Goal: Use online tool/utility: Utilize a website feature to perform a specific function

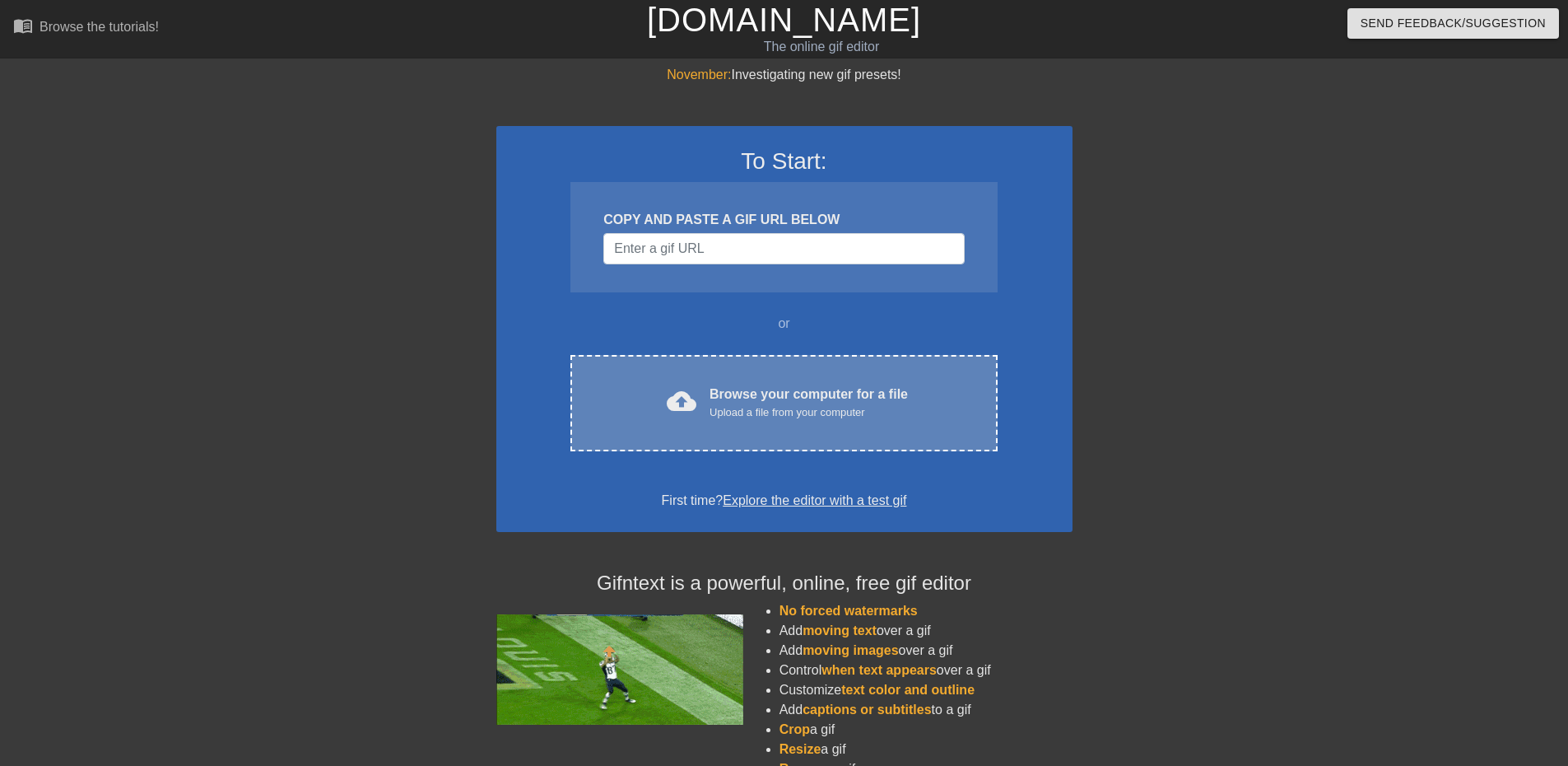
click at [739, 380] on div "cloud_upload Browse your computer for a file Upload a file from your computer C…" at bounding box center [783, 403] width 427 height 96
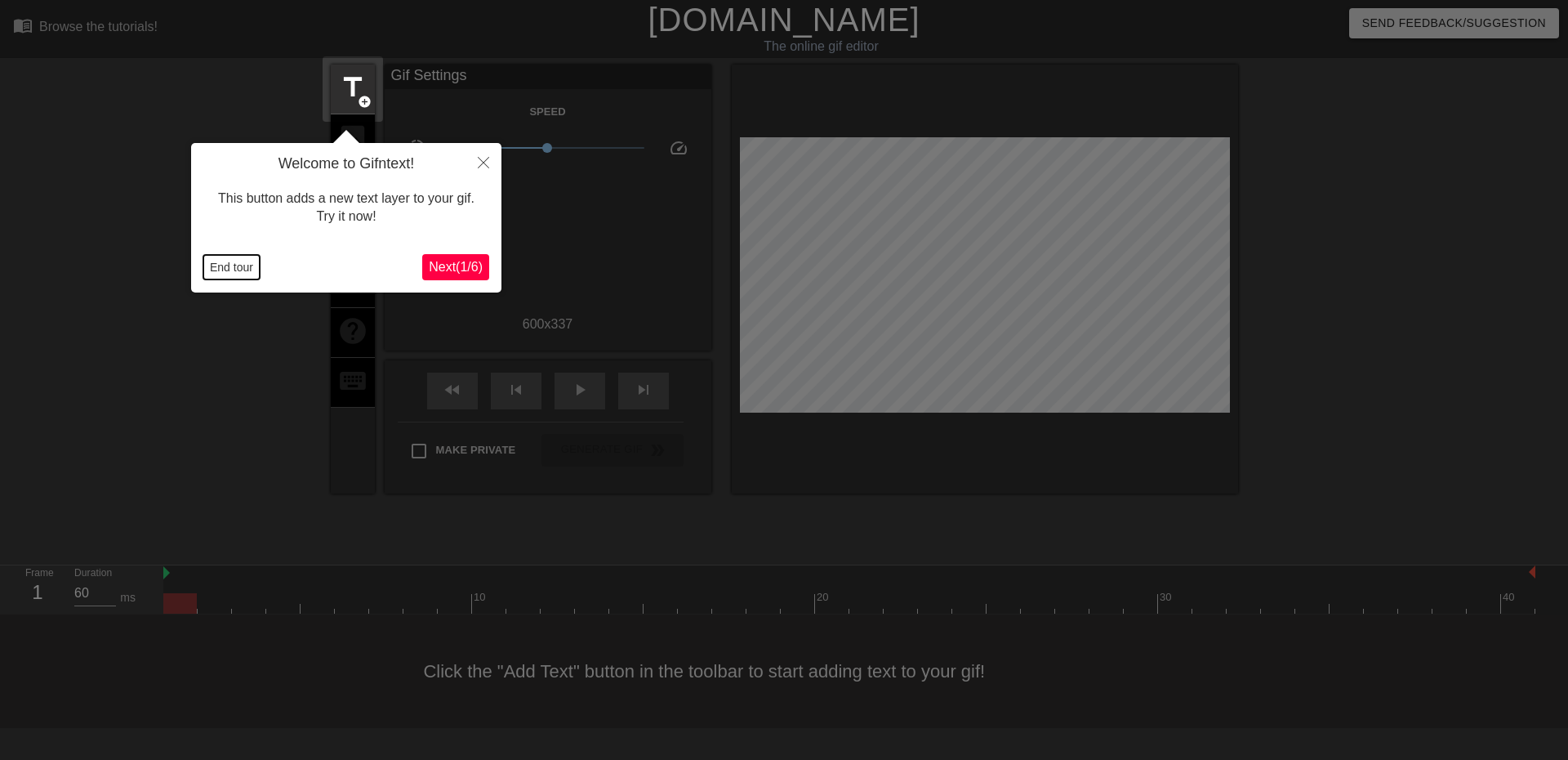
click at [255, 265] on button "End tour" at bounding box center [231, 267] width 56 height 24
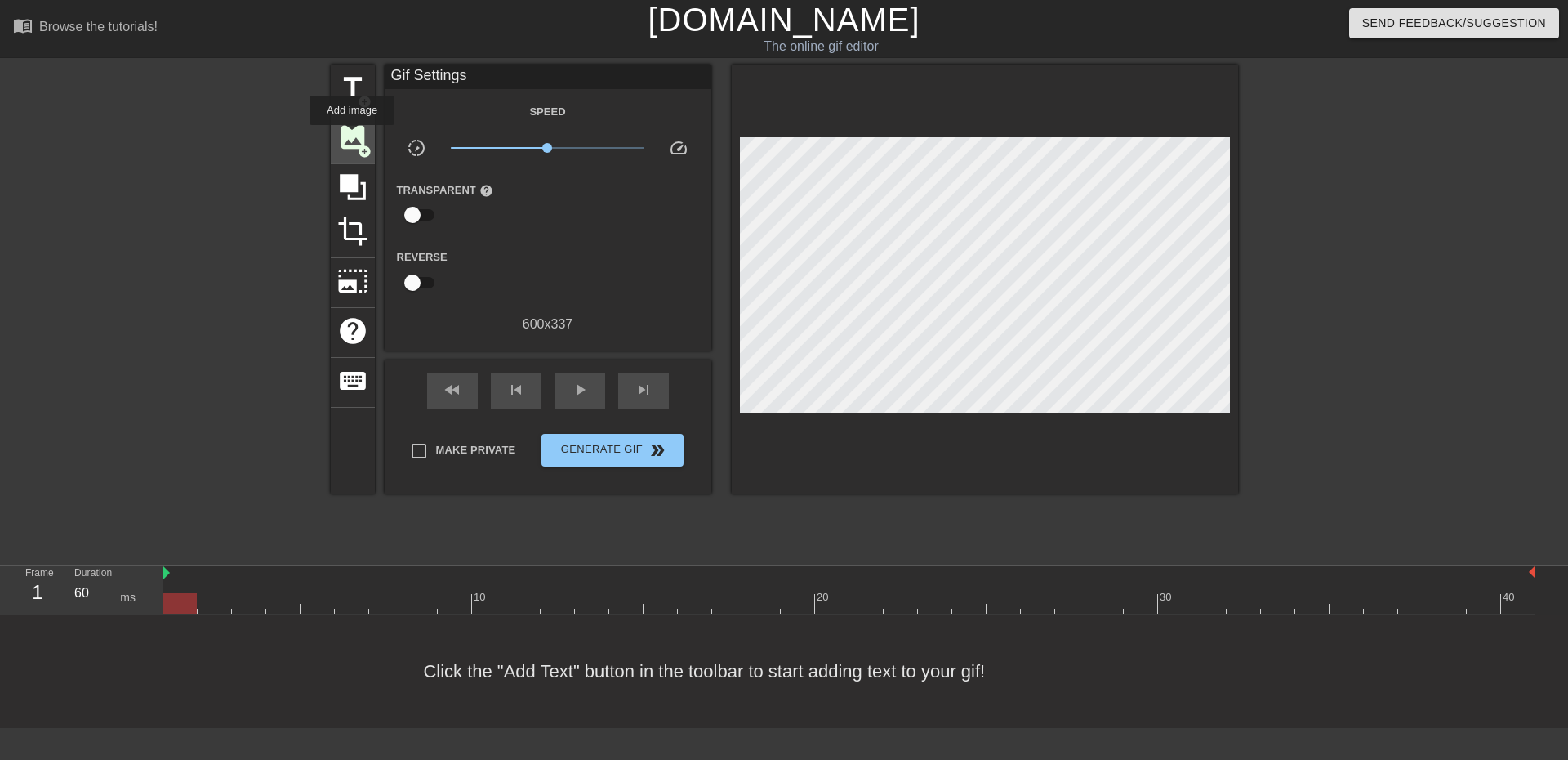
click at [352, 137] on span "image" at bounding box center [353, 137] width 31 height 31
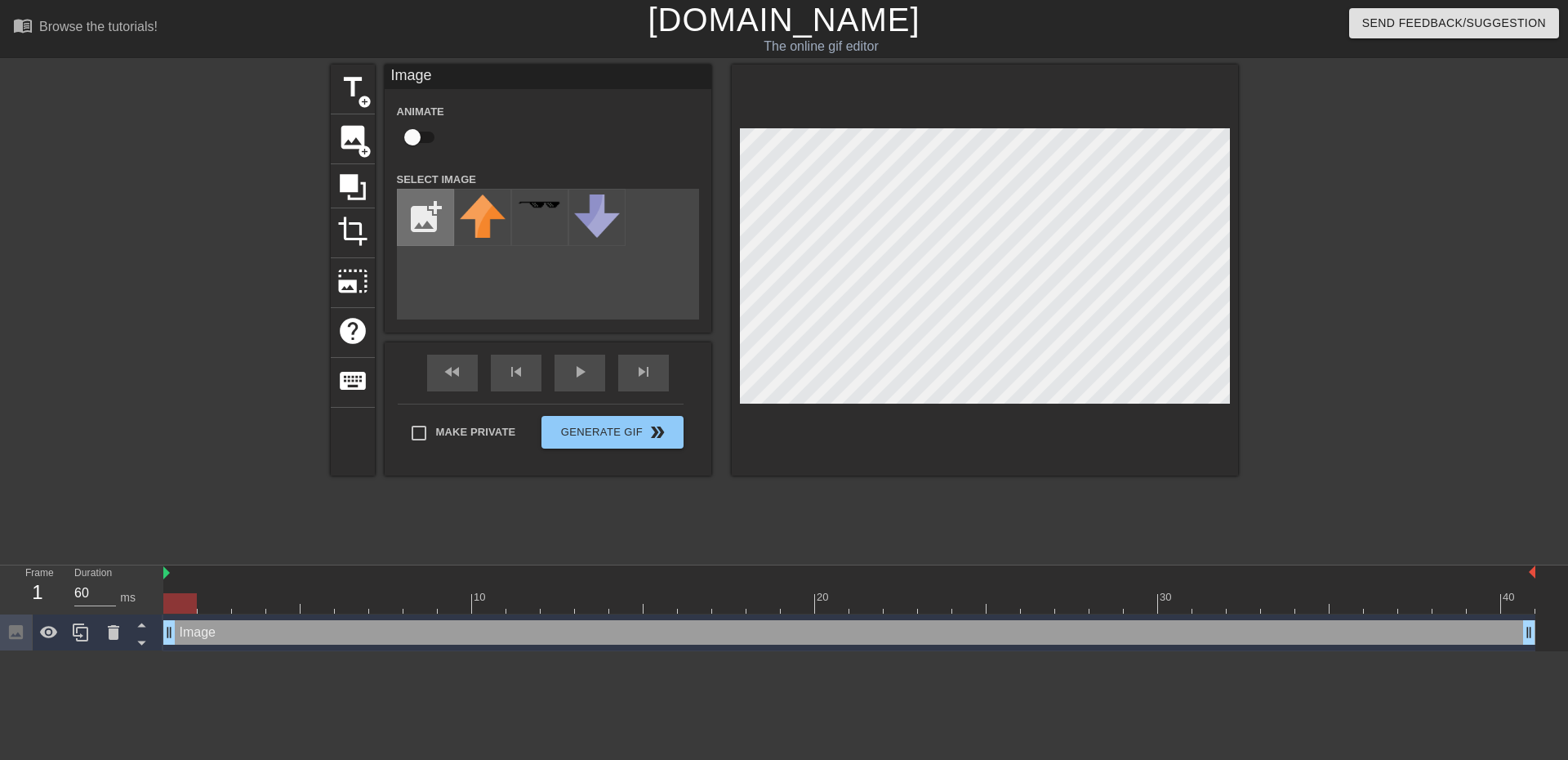
click at [430, 226] on input "file" at bounding box center [426, 217] width 56 height 56
click at [397, 197] on div "add_photo_alternate" at bounding box center [426, 217] width 57 height 57
click at [410, 218] on input "file" at bounding box center [426, 217] width 56 height 56
type input "C:\fakepath\mehead.png"
click at [488, 234] on img at bounding box center [482, 215] width 46 height 41
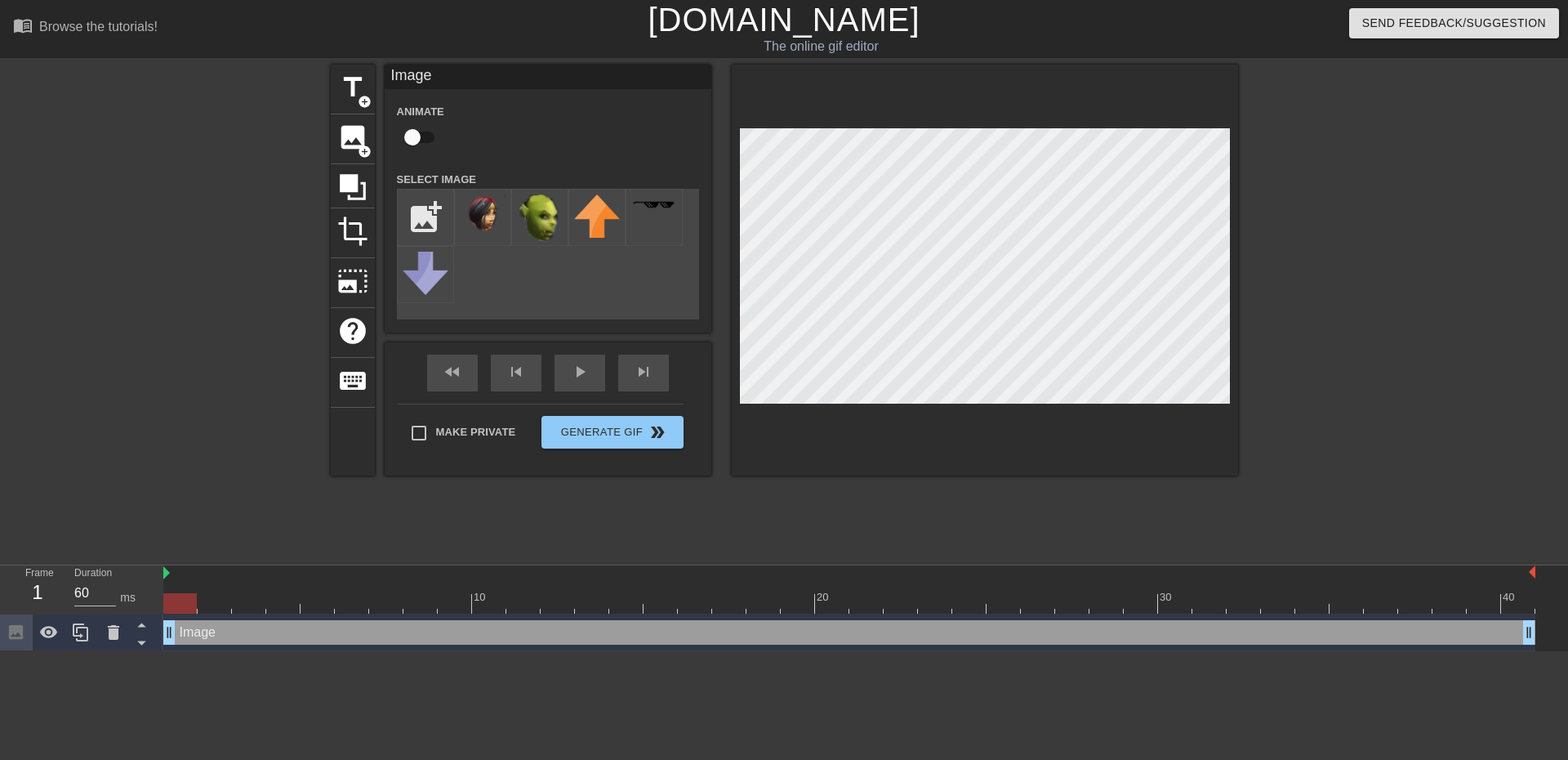
click at [1367, 290] on div at bounding box center [1380, 310] width 245 height 490
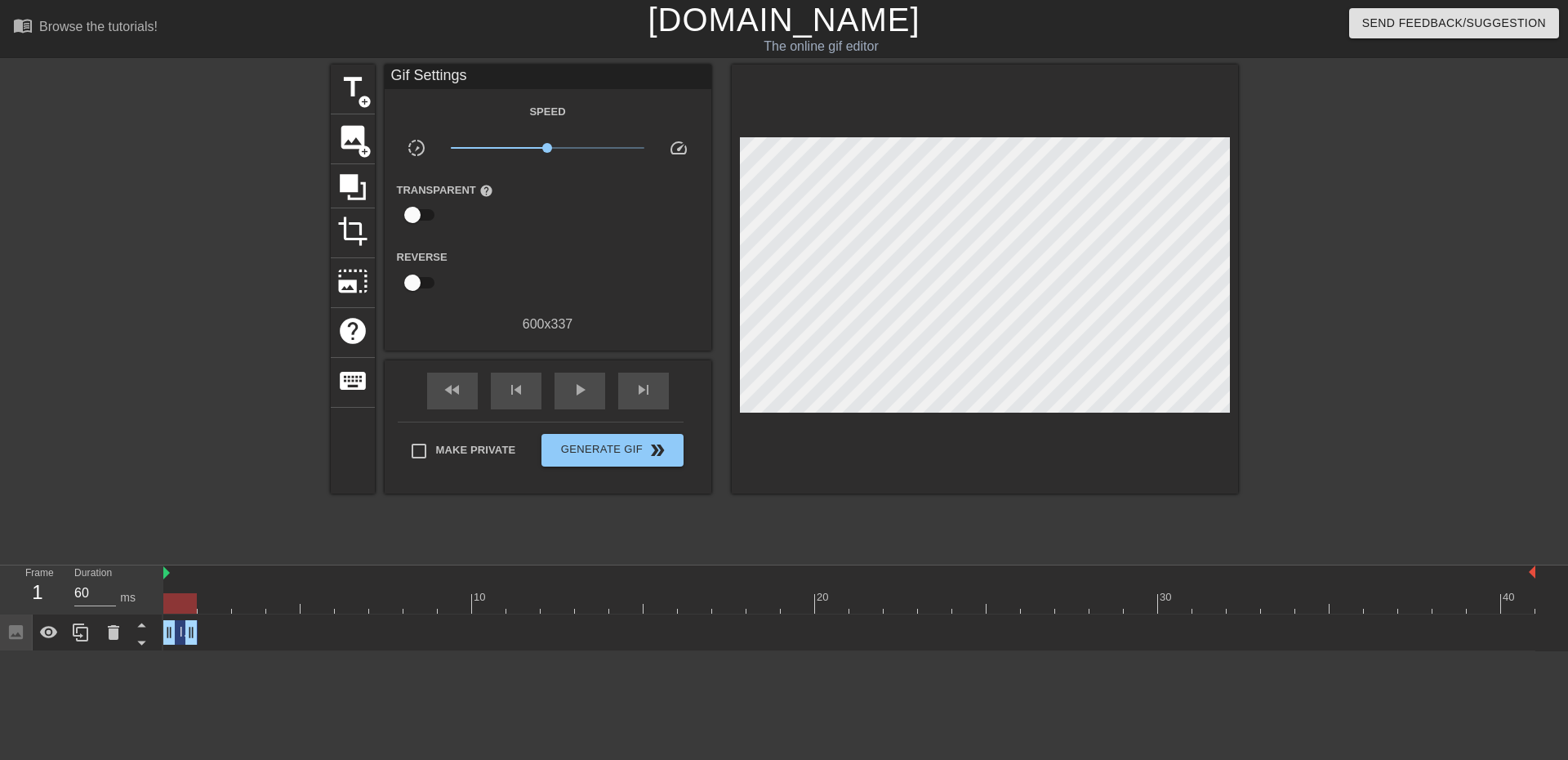
drag, startPoint x: 1531, startPoint y: 633, endPoint x: 203, endPoint y: 611, distance: 1328.2
click at [203, 611] on div "10 20 30 40 Image drag_handle drag_handle" at bounding box center [866, 608] width 1405 height 86
click at [87, 631] on icon at bounding box center [81, 632] width 20 height 20
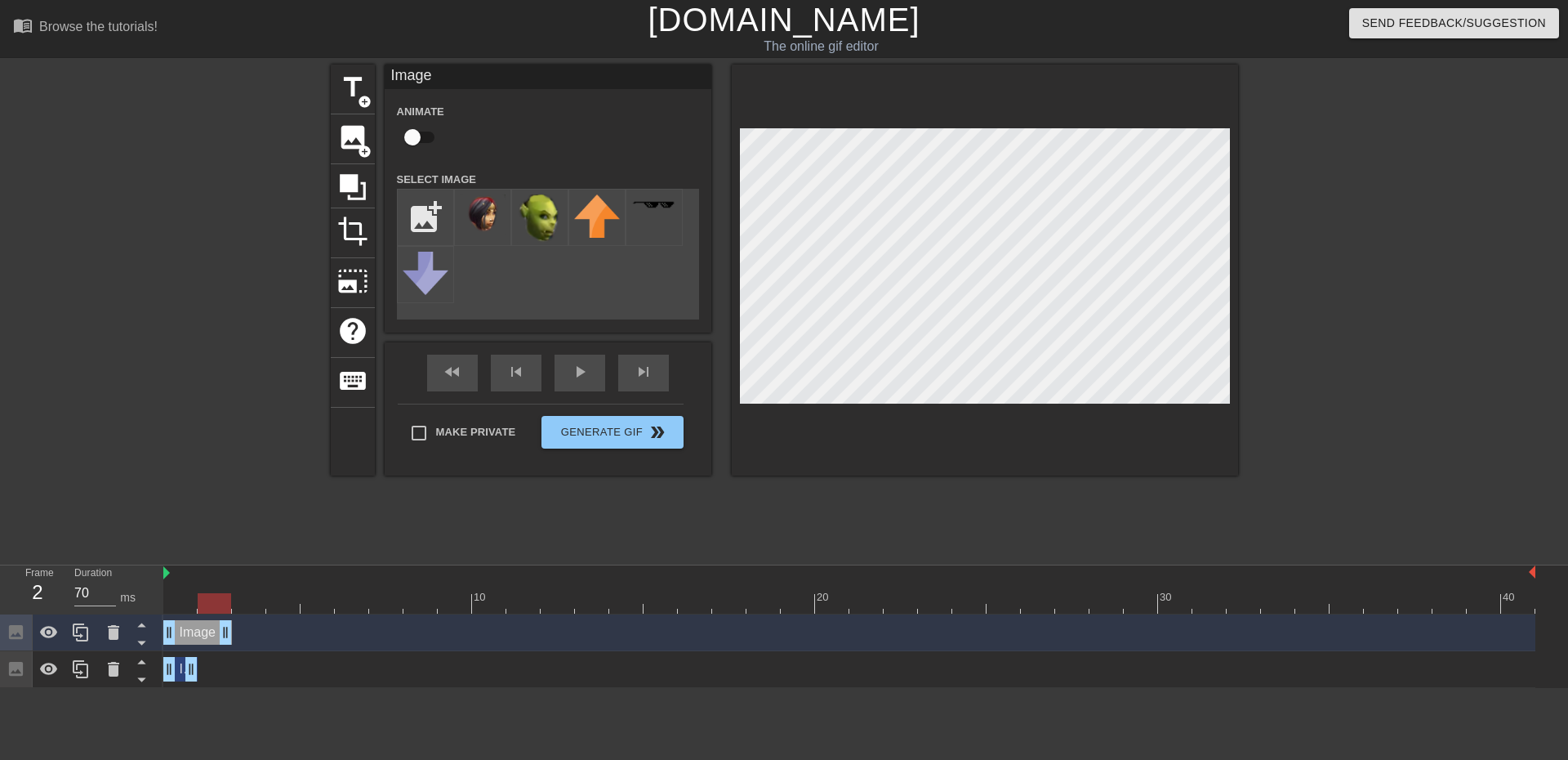
drag, startPoint x: 193, startPoint y: 643, endPoint x: 210, endPoint y: 641, distance: 17.1
drag, startPoint x: 168, startPoint y: 637, endPoint x: 511, endPoint y: 562, distance: 351.1
click at [413, 604] on div "10 20 30 40 Image drag_handle drag_handle Image drag_handle drag_handle" at bounding box center [866, 626] width 1405 height 123
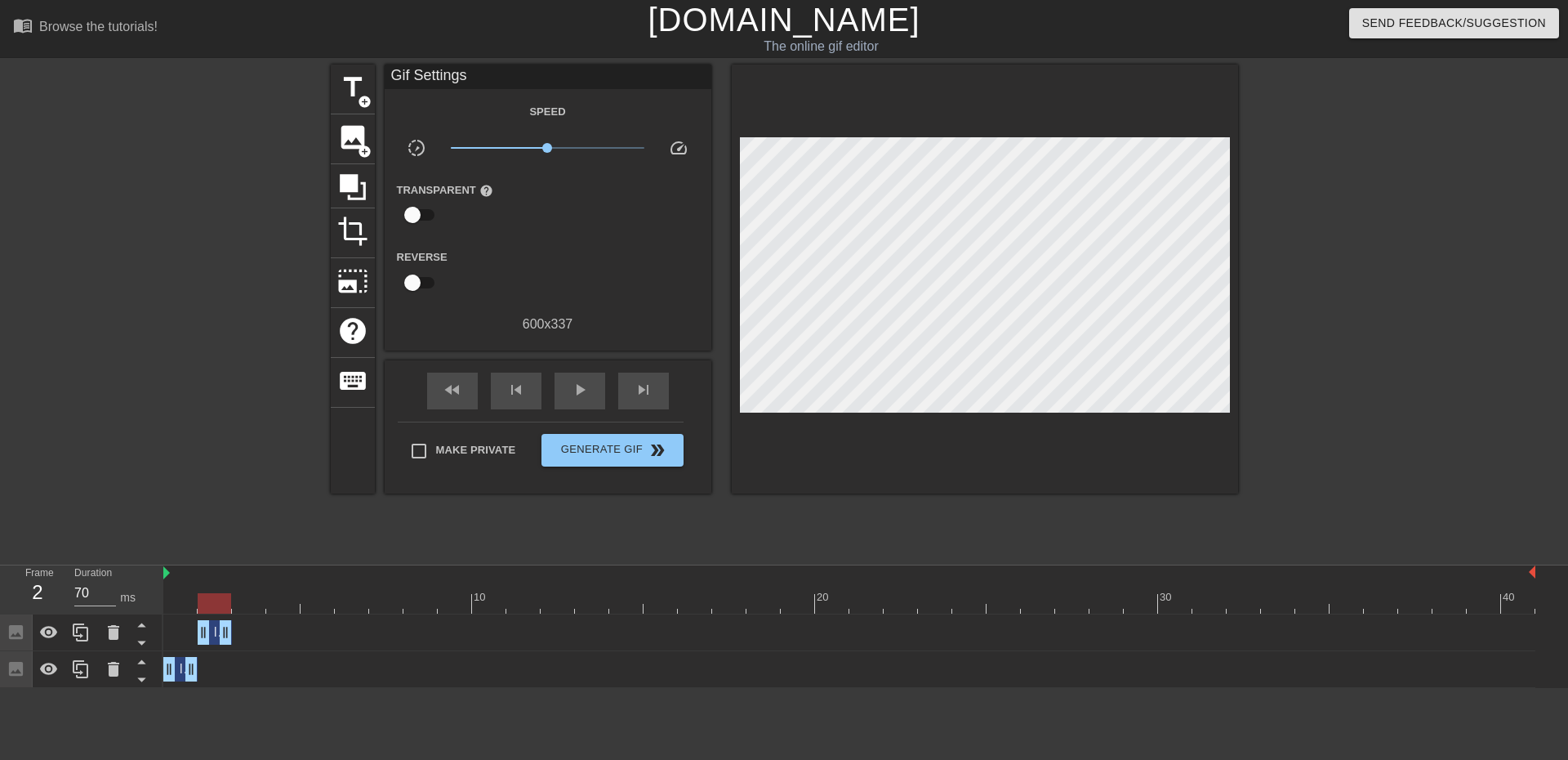
drag, startPoint x: 1373, startPoint y: 303, endPoint x: 1328, endPoint y: 322, distance: 48.8
click at [1373, 303] on div at bounding box center [1380, 310] width 245 height 490
click at [72, 633] on icon at bounding box center [81, 632] width 20 height 20
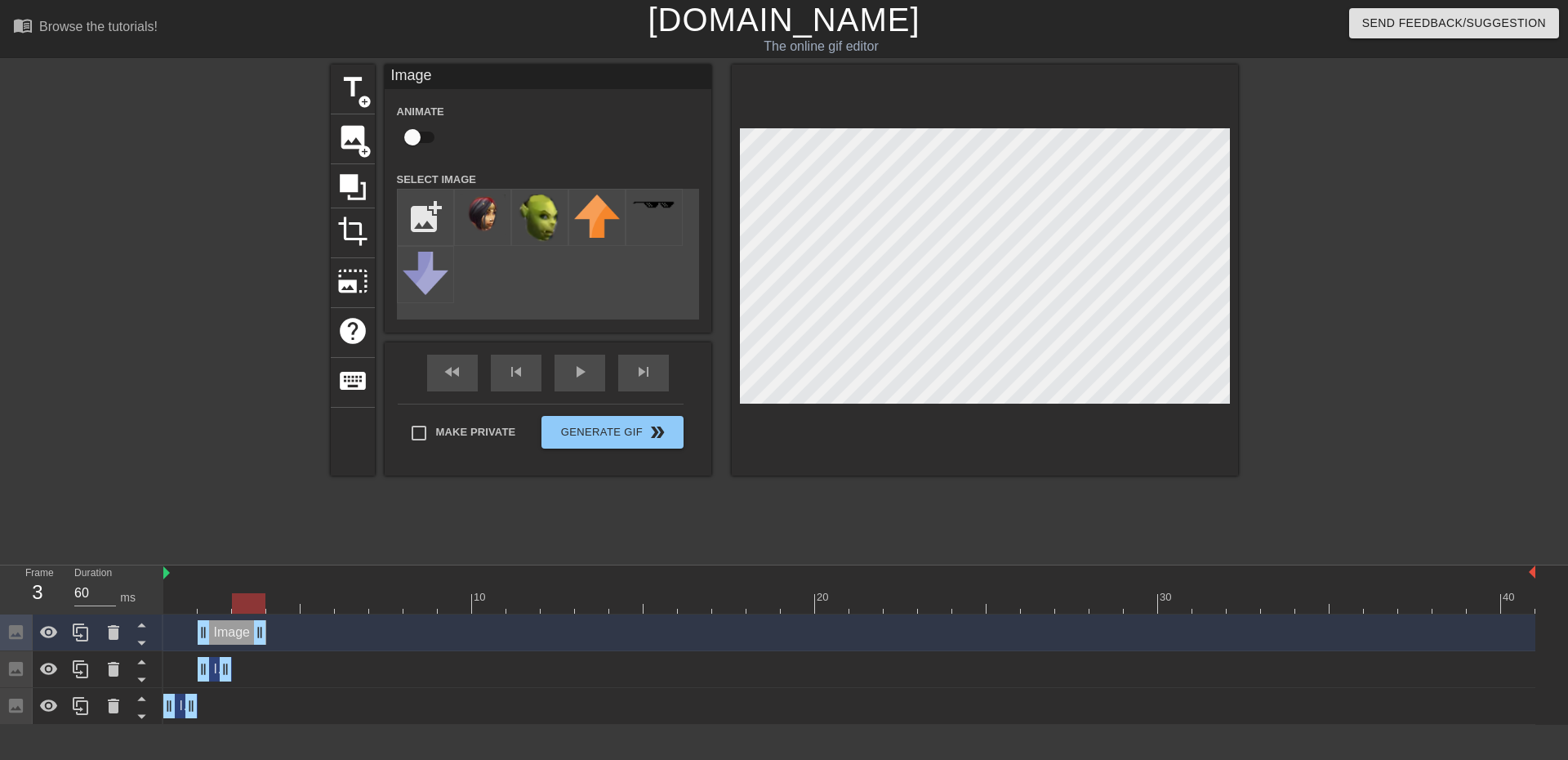
drag, startPoint x: 223, startPoint y: 639, endPoint x: 239, endPoint y: 638, distance: 16.0
drag, startPoint x: 202, startPoint y: 631, endPoint x: 362, endPoint y: 591, distance: 164.9
click at [316, 617] on div "Image drag_handle drag_handle" at bounding box center [849, 633] width 1372 height 37
click at [1405, 279] on div at bounding box center [1380, 310] width 245 height 490
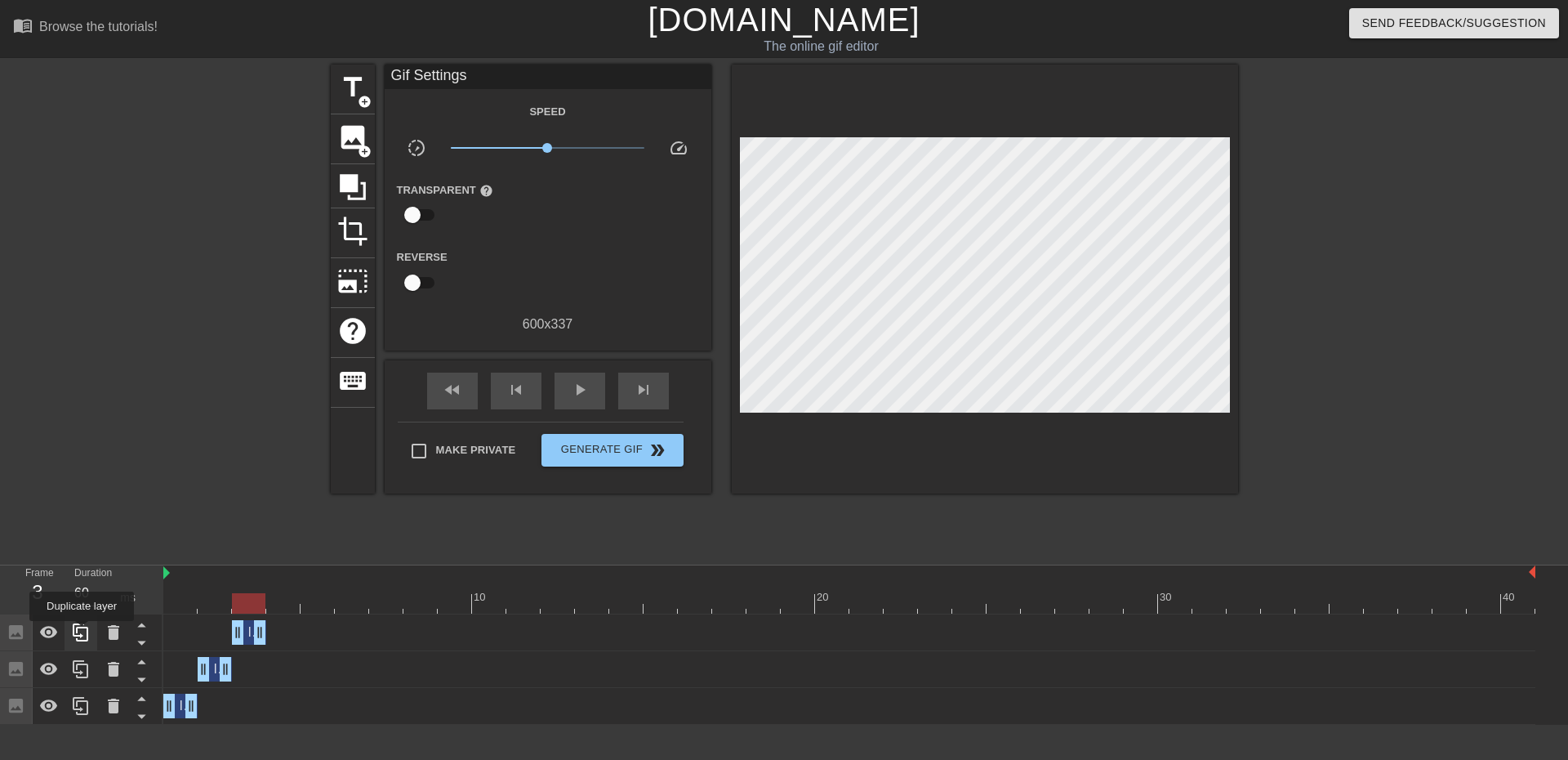
click at [82, 632] on icon at bounding box center [81, 632] width 20 height 20
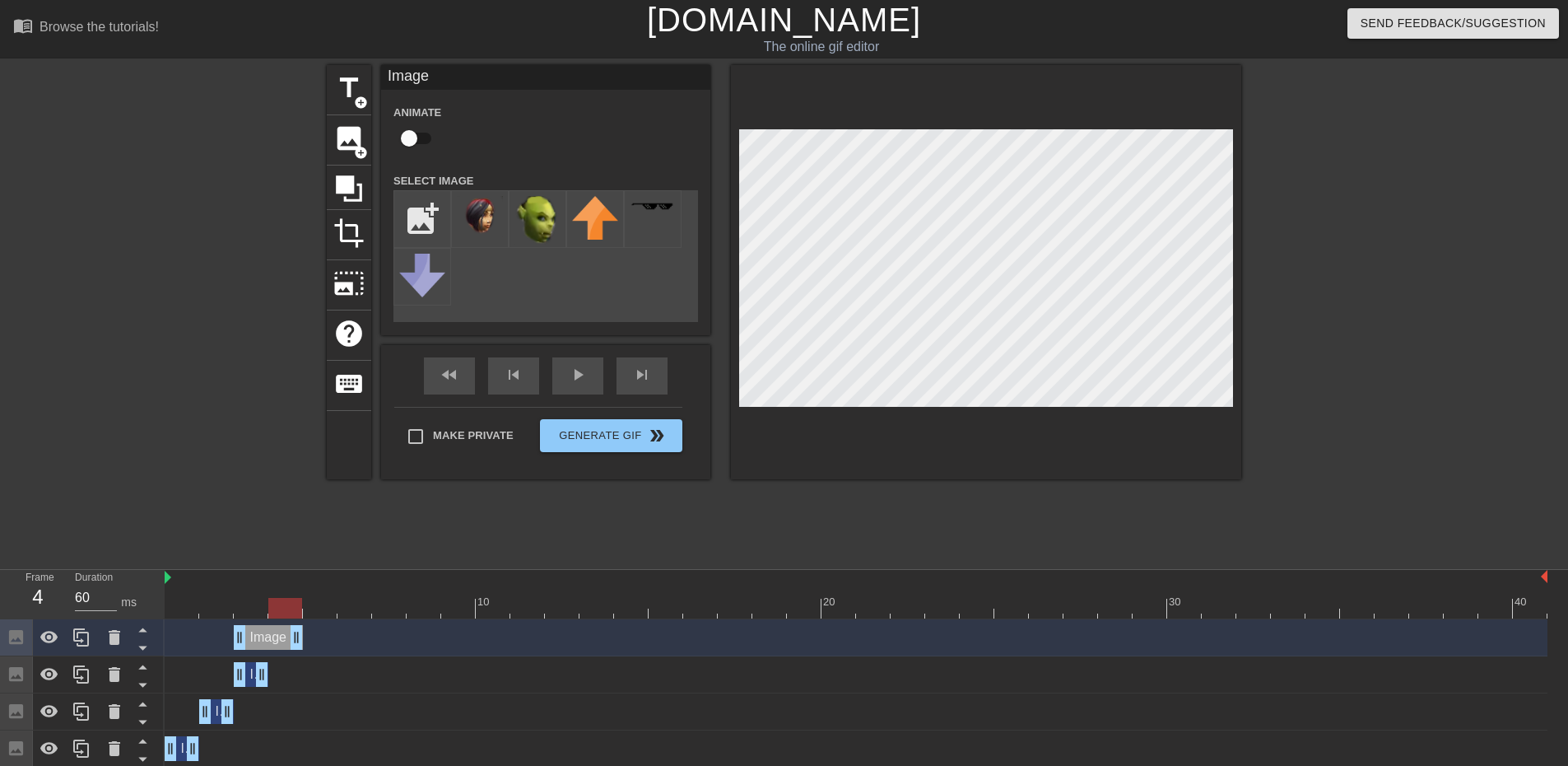
drag, startPoint x: 272, startPoint y: 642, endPoint x: 293, endPoint y: 638, distance: 21.4
drag, startPoint x: 238, startPoint y: 639, endPoint x: 526, endPoint y: 566, distance: 297.1
click at [475, 594] on div "10 20 30 40 Image drag_handle drag_handle Image drag_handle drag_handle Image d…" at bounding box center [866, 669] width 1403 height 198
click at [1371, 282] on div at bounding box center [1385, 312] width 247 height 494
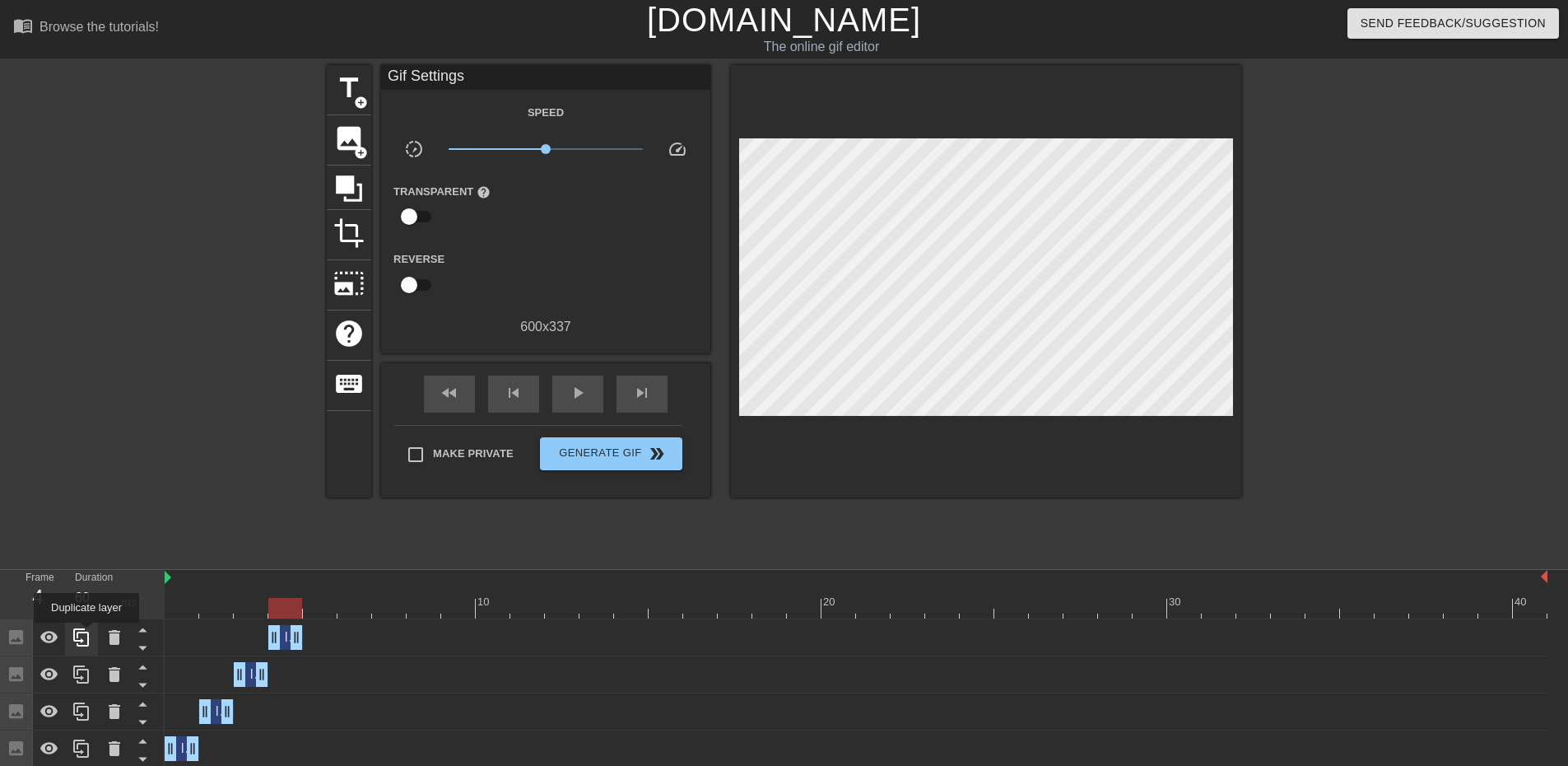
click at [87, 635] on icon at bounding box center [81, 637] width 16 height 18
drag, startPoint x: 314, startPoint y: 641, endPoint x: 333, endPoint y: 642, distance: 19.0
click at [335, 642] on div "Image drag_handle drag_handle" at bounding box center [856, 637] width 1383 height 25
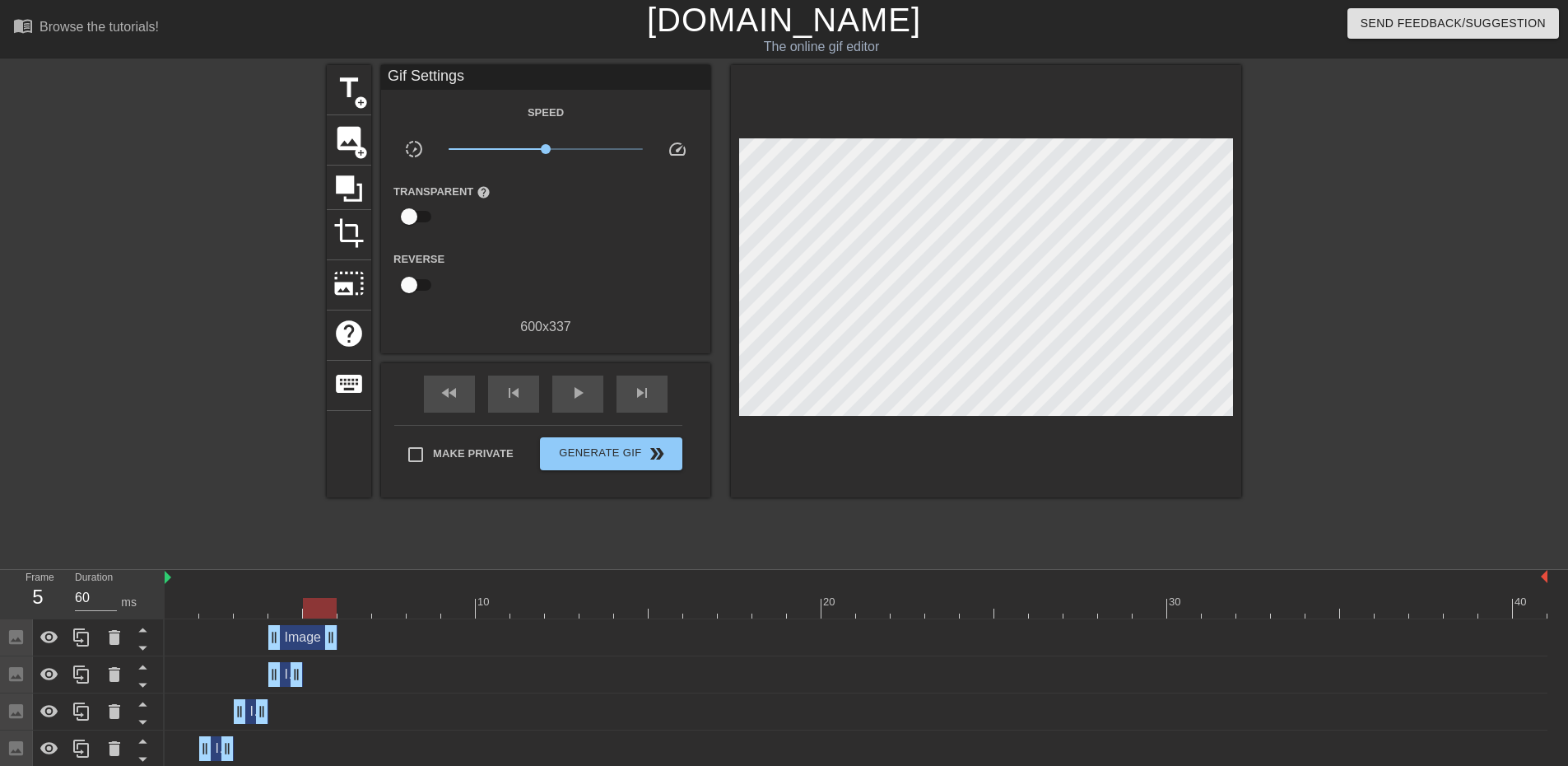
drag, startPoint x: 294, startPoint y: 641, endPoint x: 320, endPoint y: 636, distance: 26.5
drag, startPoint x: 268, startPoint y: 639, endPoint x: 495, endPoint y: 564, distance: 239.1
click at [377, 622] on div "Image drag_handle drag_handle" at bounding box center [856, 638] width 1383 height 37
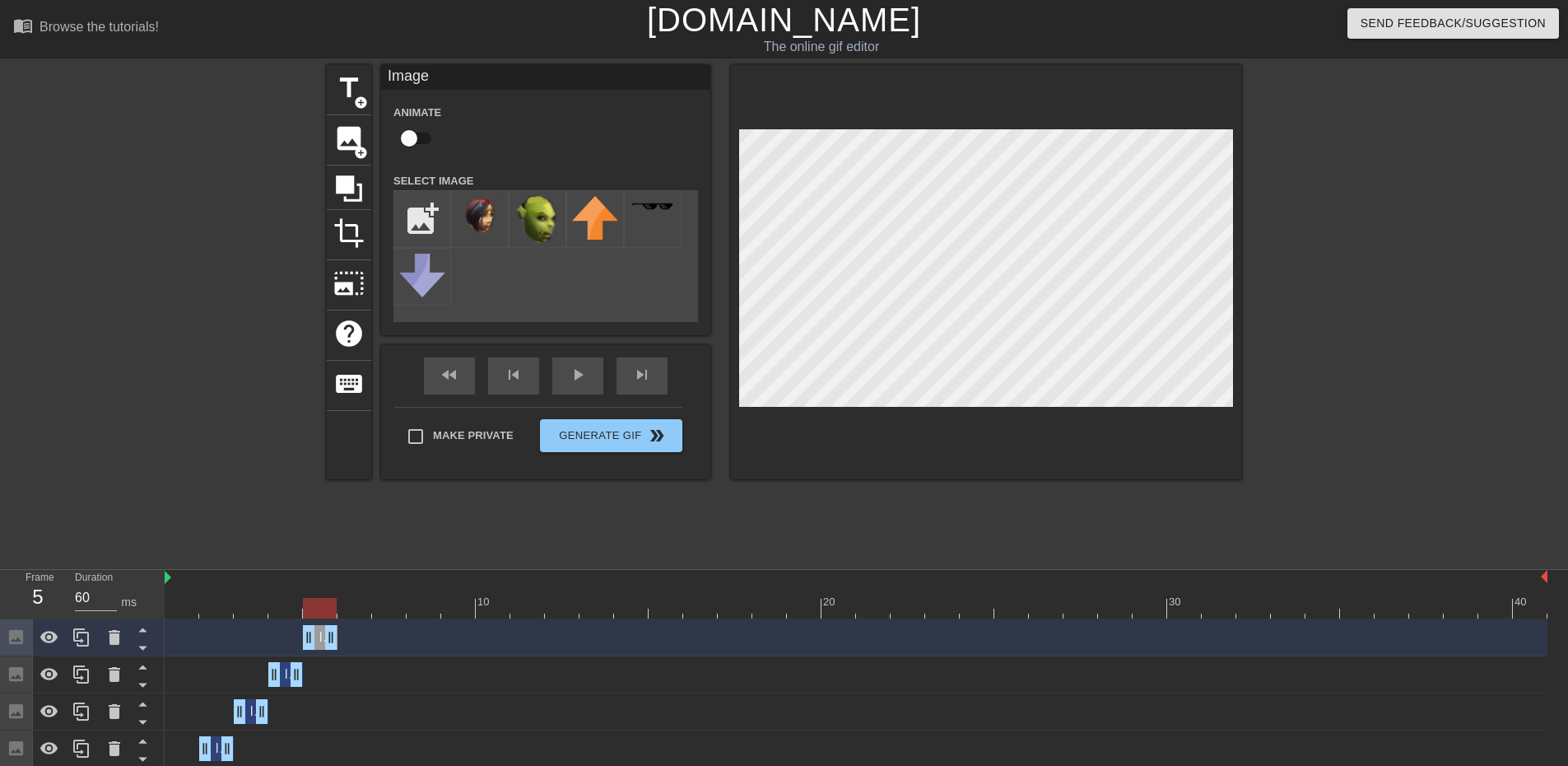
click at [1331, 288] on div at bounding box center [1385, 312] width 247 height 494
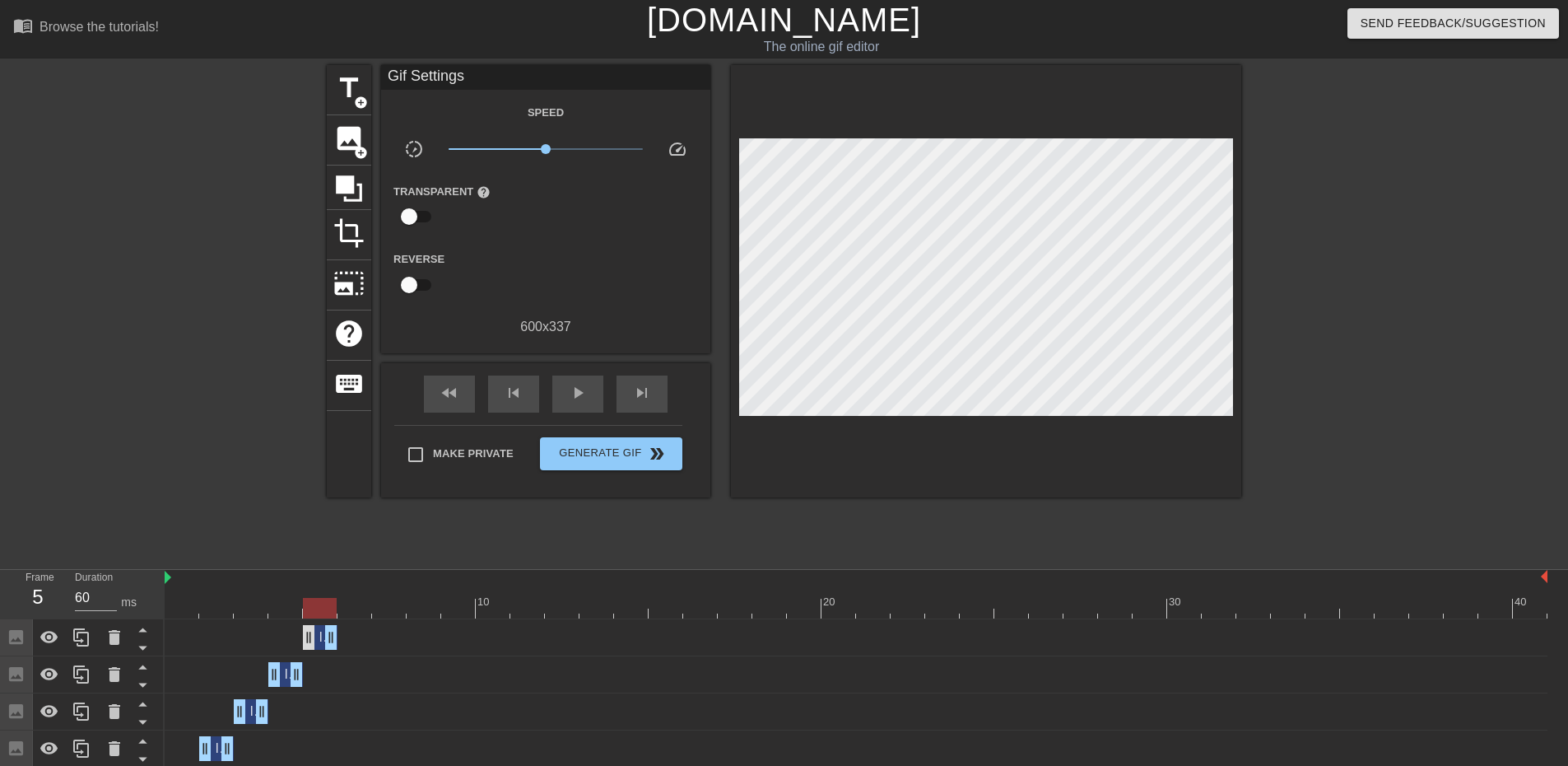
drag, startPoint x: 327, startPoint y: 632, endPoint x: 308, endPoint y: 628, distance: 19.4
click at [73, 648] on icon at bounding box center [81, 637] width 20 height 20
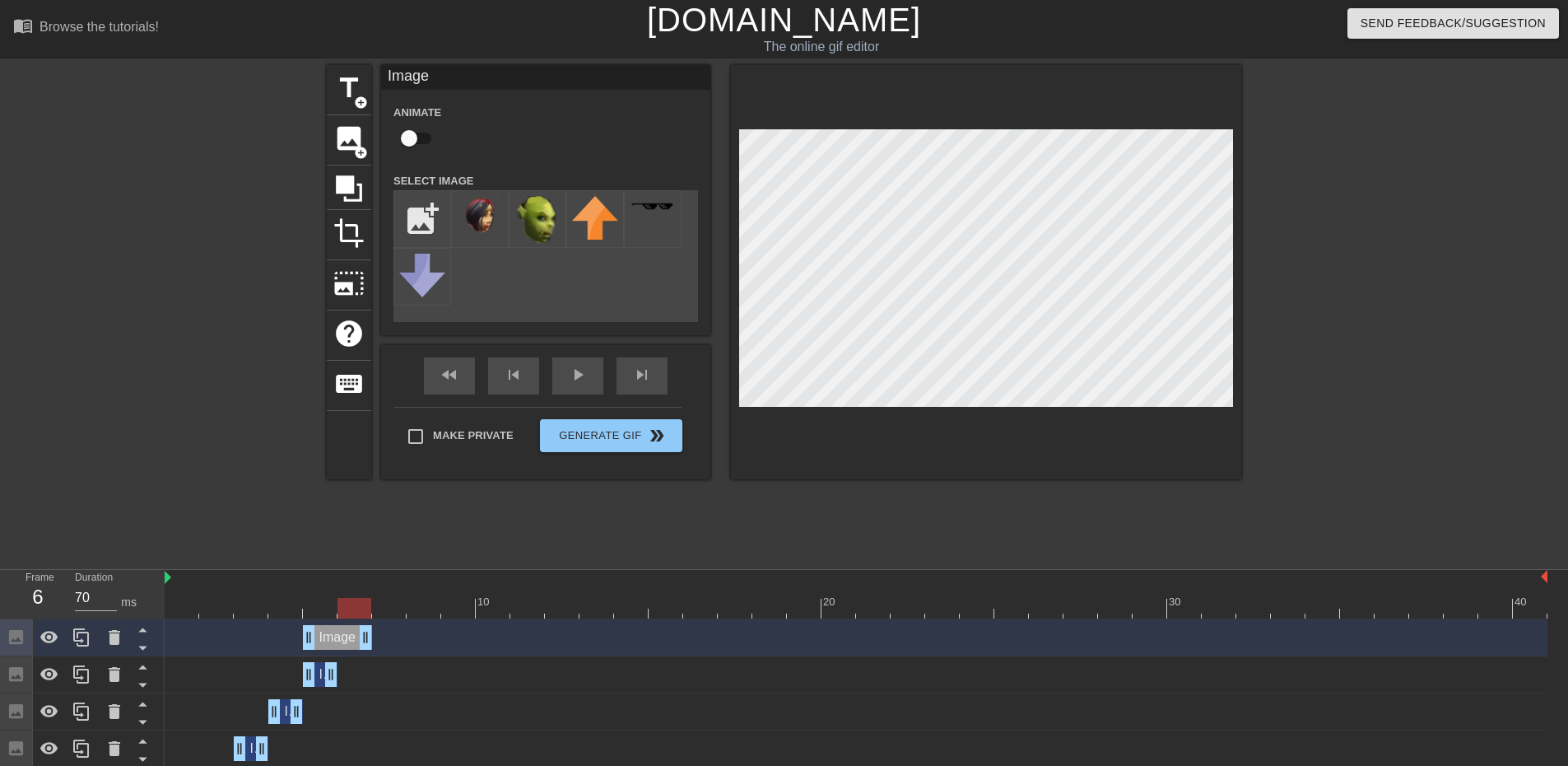
drag, startPoint x: 326, startPoint y: 646, endPoint x: 350, endPoint y: 642, distance: 24.3
drag, startPoint x: 308, startPoint y: 638, endPoint x: 592, endPoint y: 585, distance: 288.9
click at [587, 587] on div "10 20 30 40 Image drag_handle drag_handle Image drag_handle drag_handle Image d…" at bounding box center [866, 706] width 1403 height 272
click at [1399, 305] on div at bounding box center [1385, 312] width 247 height 494
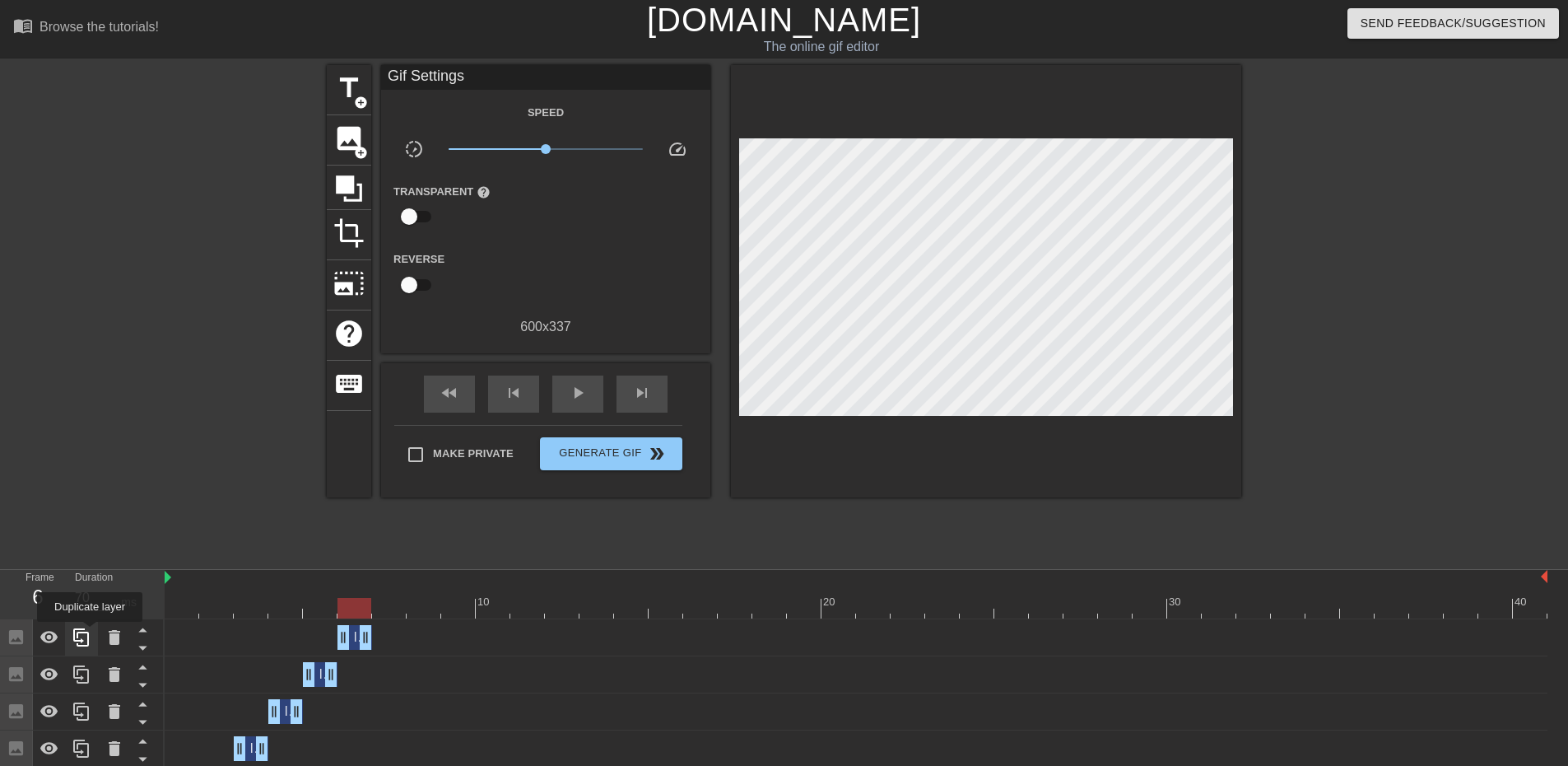
click at [89, 634] on icon at bounding box center [81, 637] width 20 height 20
click at [373, 637] on div "Image drag_handle drag_handle" at bounding box center [856, 637] width 1383 height 25
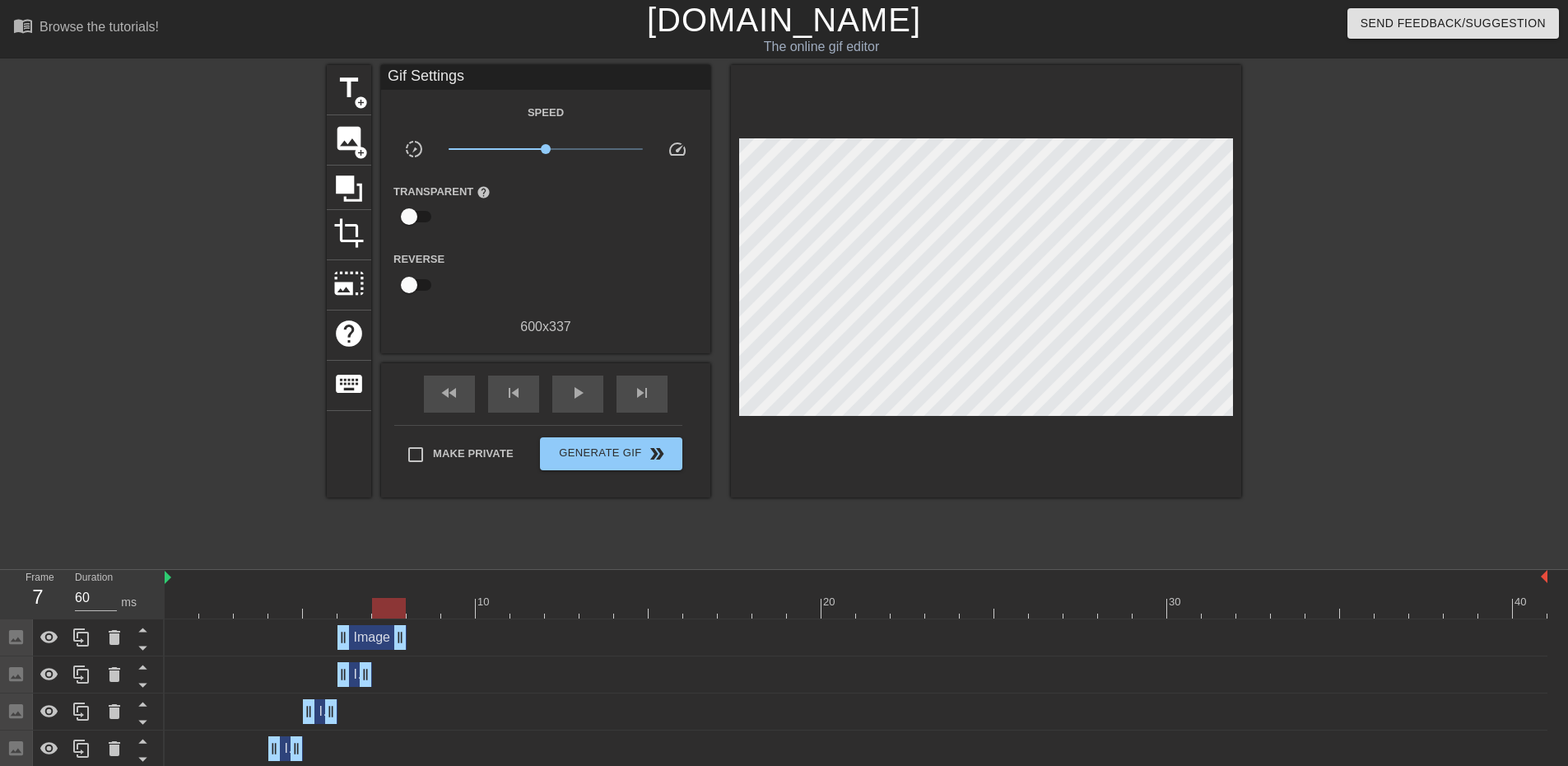
drag, startPoint x: 370, startPoint y: 637, endPoint x: 392, endPoint y: 635, distance: 22.1
drag, startPoint x: 346, startPoint y: 639, endPoint x: 539, endPoint y: 582, distance: 201.2
click at [534, 584] on div "10 20 30 40 Image drag_handle drag_handle Image drag_handle drag_handle Image d…" at bounding box center [866, 724] width 1403 height 309
drag, startPoint x: 1350, startPoint y: 306, endPoint x: 1338, endPoint y: 311, distance: 13.0
click at [1350, 307] on div at bounding box center [1385, 312] width 247 height 494
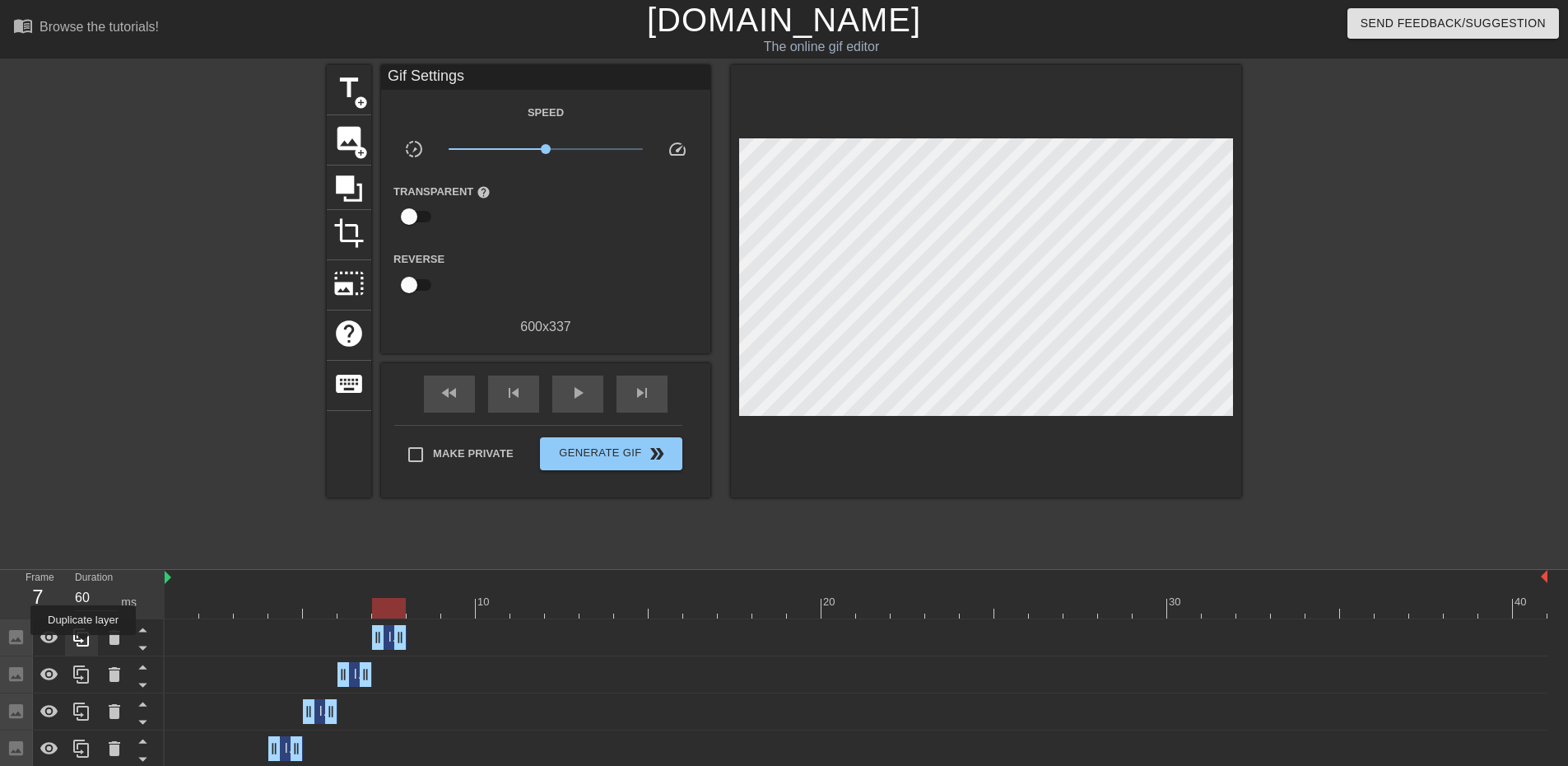
click at [82, 647] on icon at bounding box center [81, 637] width 16 height 18
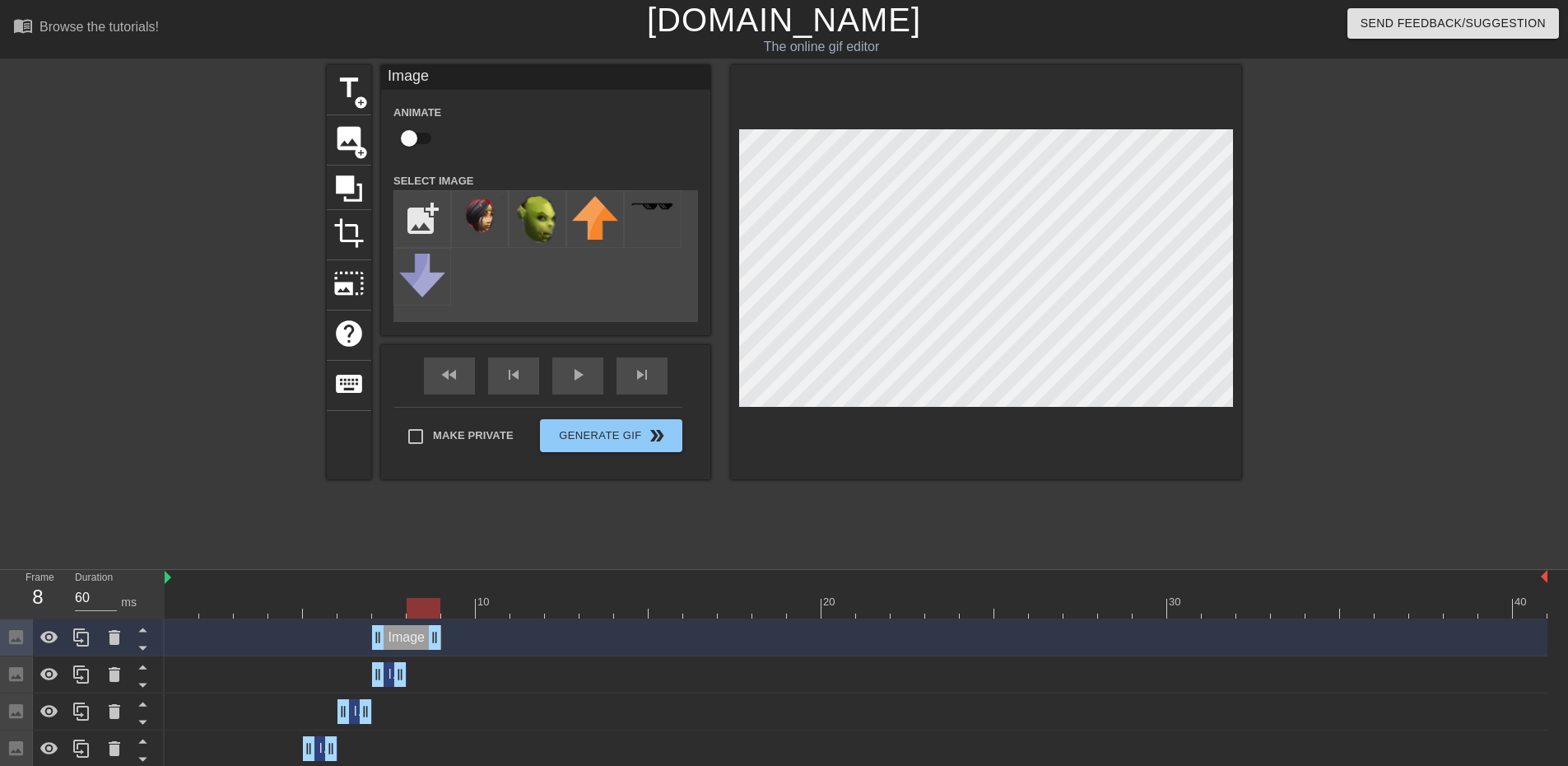
drag, startPoint x: 402, startPoint y: 635, endPoint x: 423, endPoint y: 630, distance: 21.6
drag, startPoint x: 375, startPoint y: 635, endPoint x: 434, endPoint y: 630, distance: 59.2
click at [1402, 303] on div at bounding box center [1385, 312] width 247 height 494
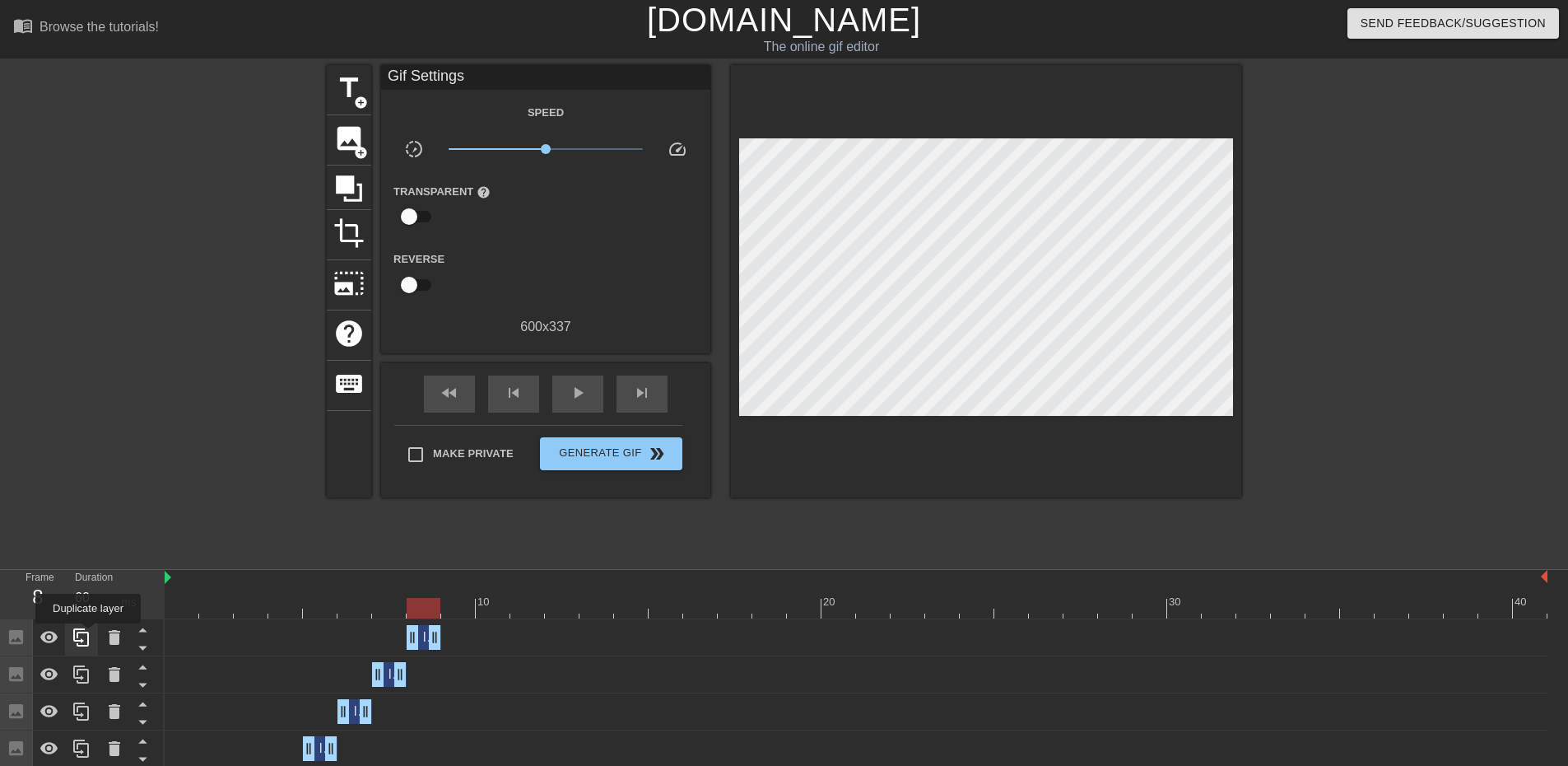
click at [88, 635] on icon at bounding box center [81, 637] width 20 height 20
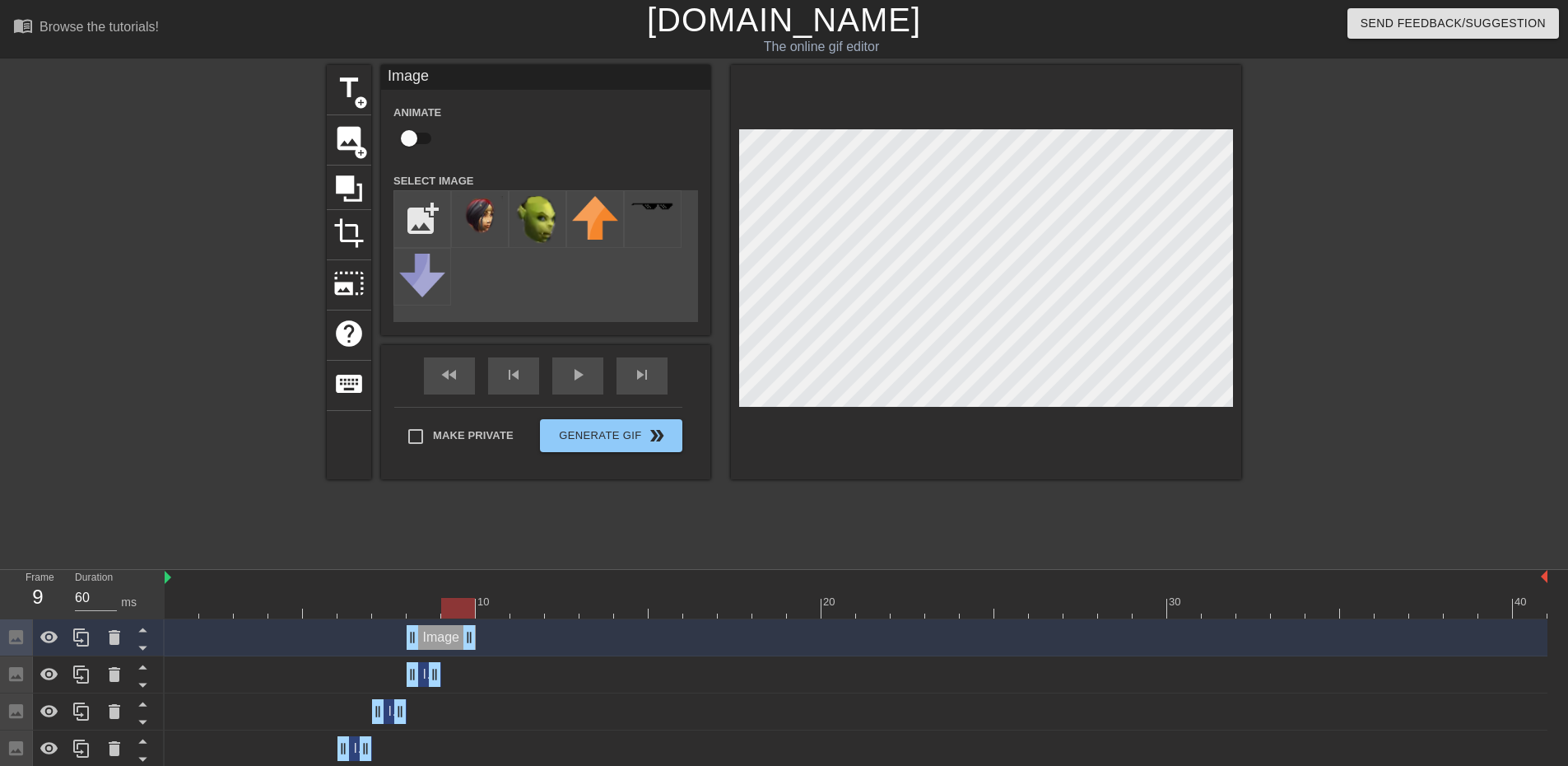
drag, startPoint x: 433, startPoint y: 636, endPoint x: 456, endPoint y: 634, distance: 23.1
drag, startPoint x: 416, startPoint y: 635, endPoint x: 649, endPoint y: 589, distance: 237.5
click at [628, 601] on div "10 20 30 40 Image drag_handle drag_handle Image drag_handle drag_handle Image d…" at bounding box center [866, 761] width 1403 height 383
click at [1353, 282] on div at bounding box center [1385, 312] width 247 height 494
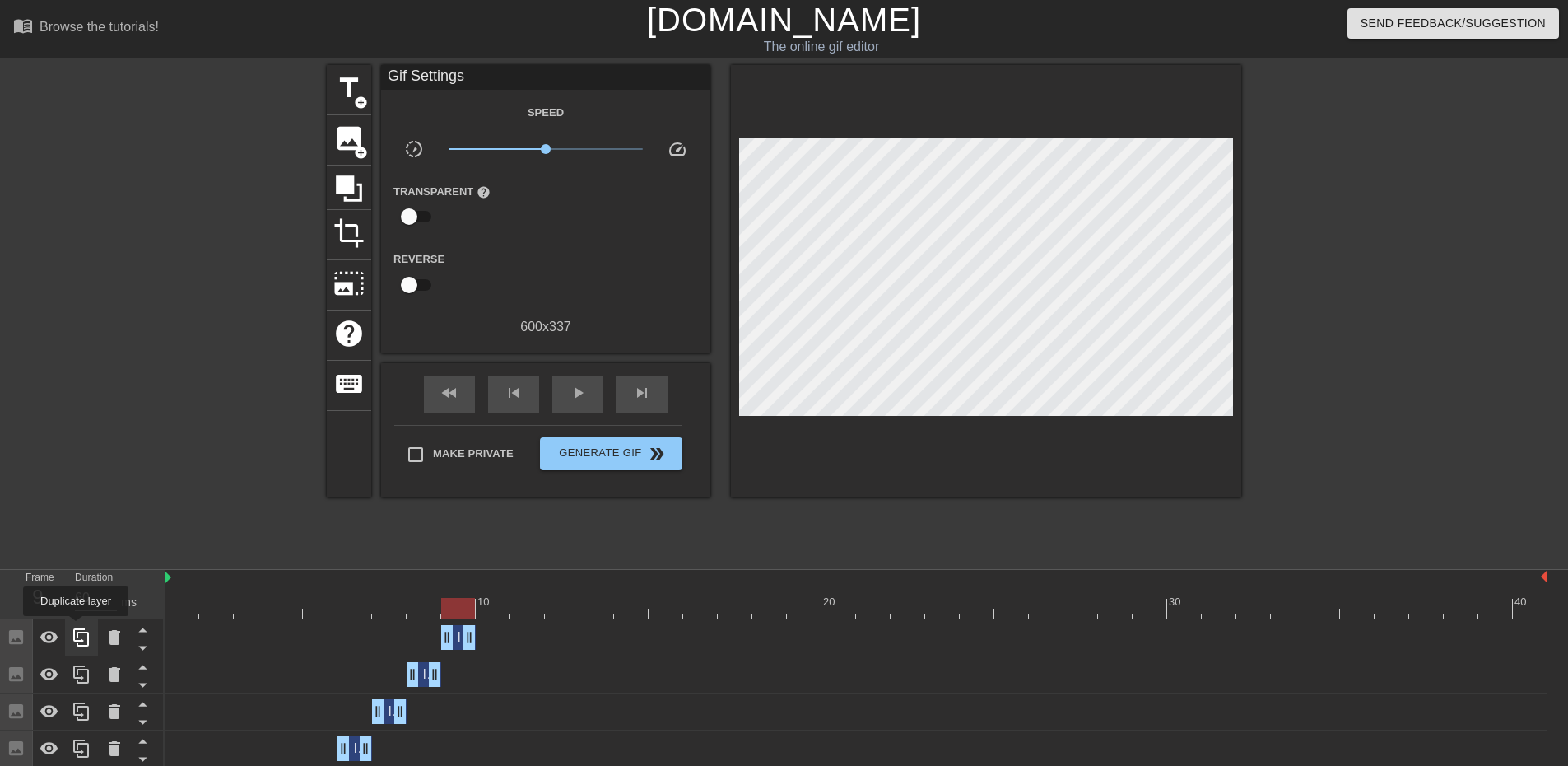
click at [75, 628] on icon at bounding box center [81, 637] width 20 height 20
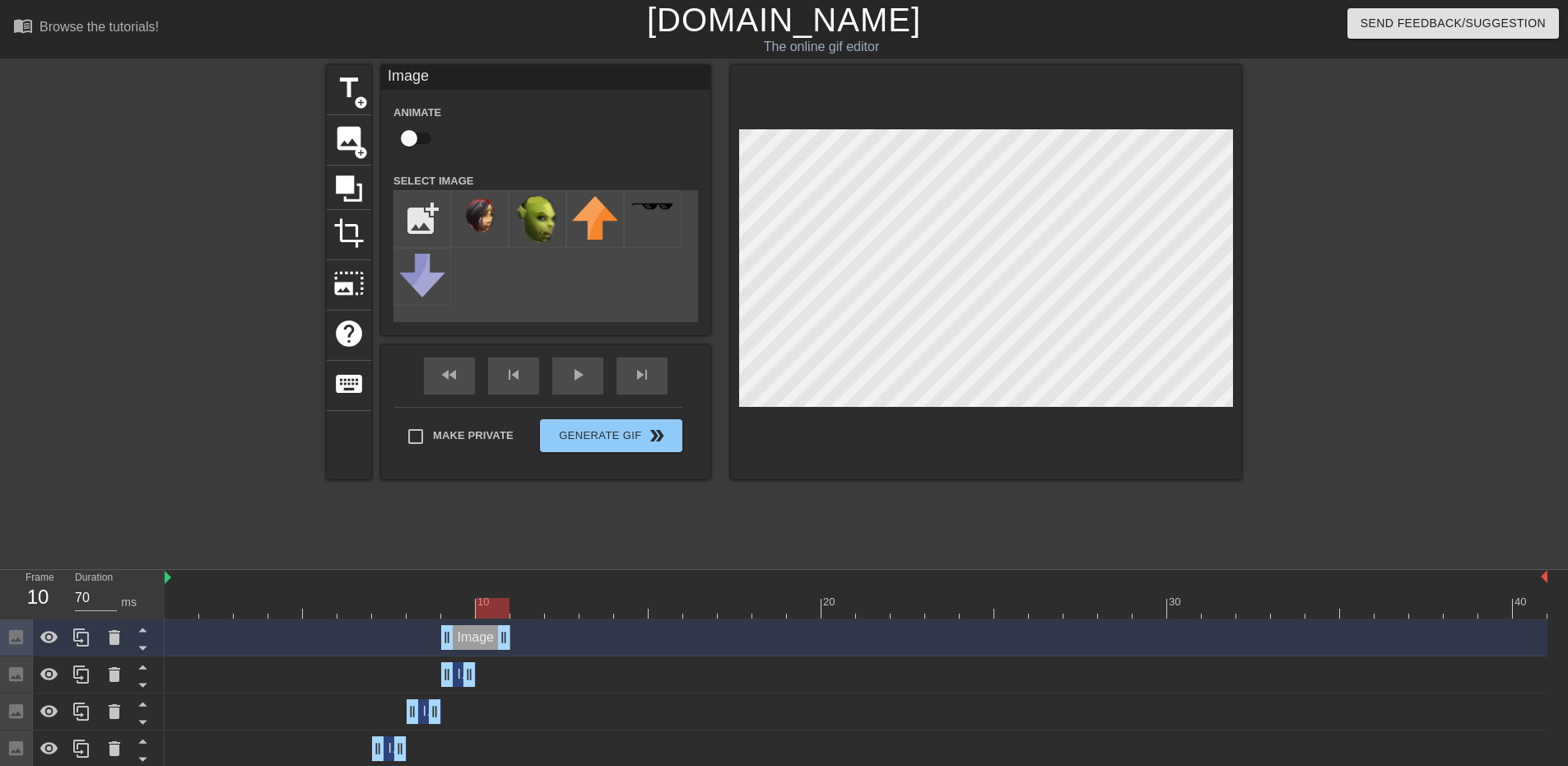
drag, startPoint x: 469, startPoint y: 642, endPoint x: 492, endPoint y: 640, distance: 23.1
drag, startPoint x: 449, startPoint y: 638, endPoint x: 617, endPoint y: 622, distance: 168.8
click at [611, 626] on div "Image drag_handle drag_handle" at bounding box center [856, 637] width 1383 height 25
click at [1402, 297] on div at bounding box center [1385, 312] width 247 height 494
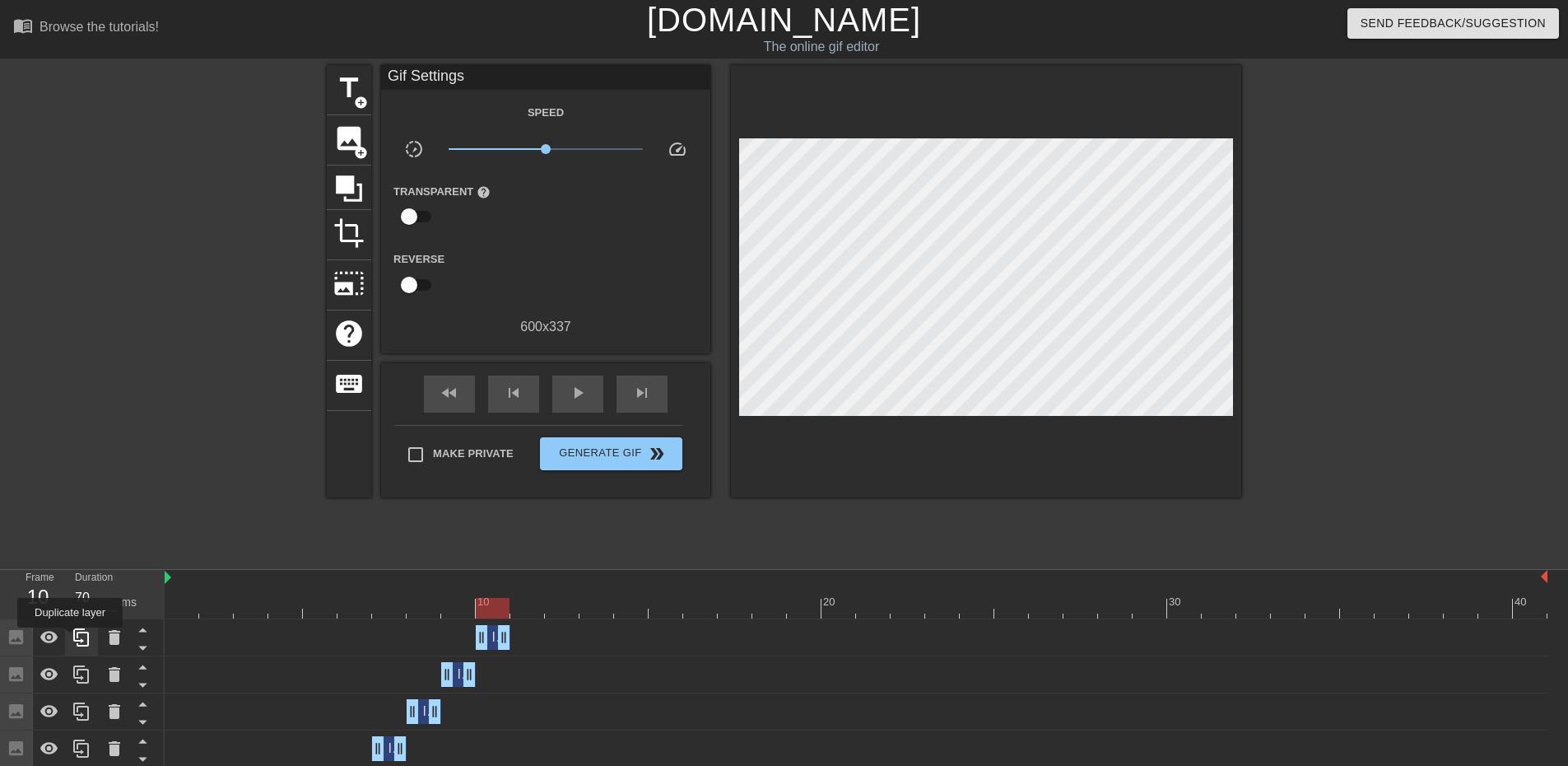
click at [70, 639] on div at bounding box center [81, 637] width 33 height 36
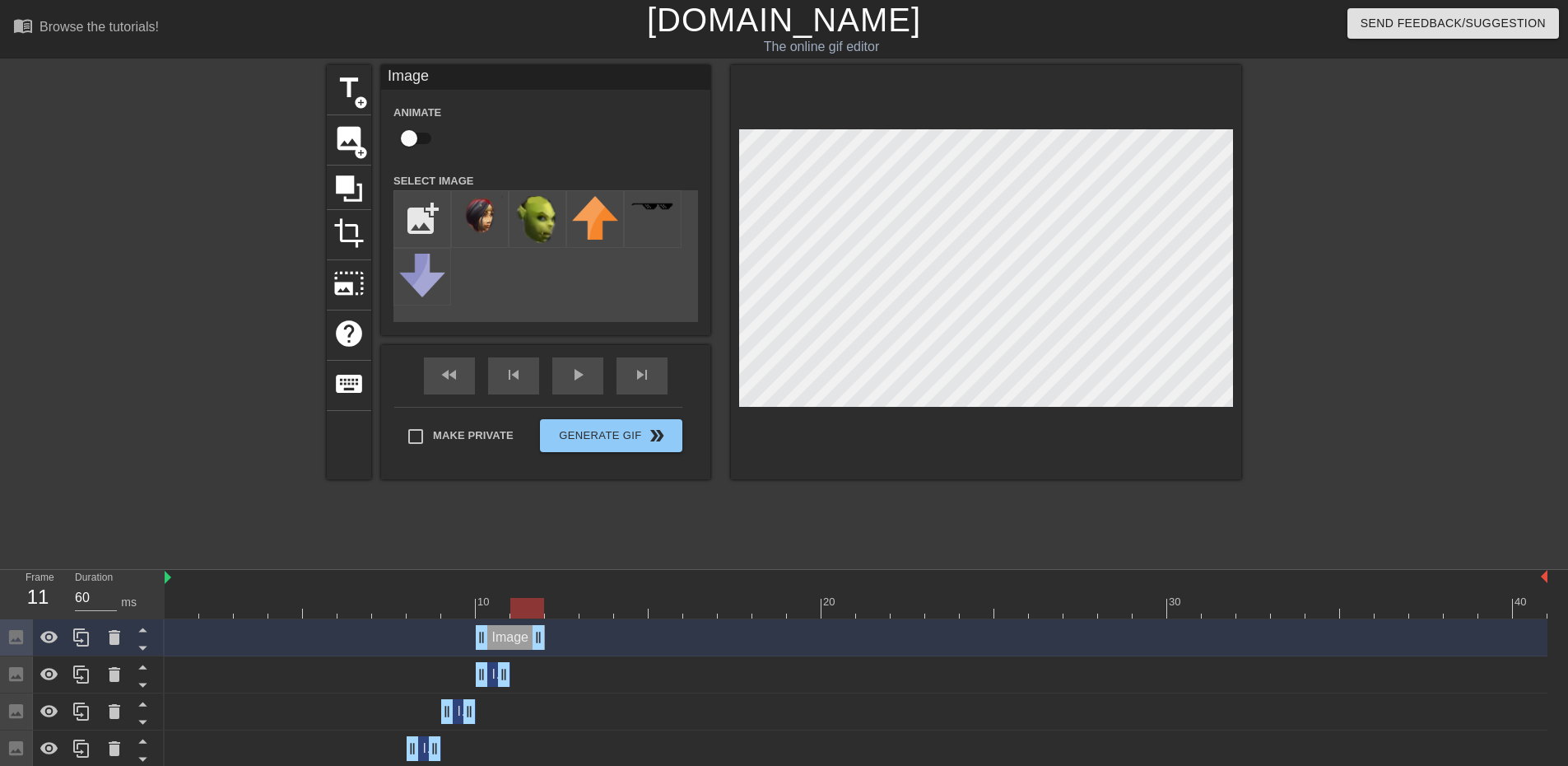
drag, startPoint x: 500, startPoint y: 630, endPoint x: 526, endPoint y: 630, distance: 26.0
drag, startPoint x: 484, startPoint y: 641, endPoint x: 596, endPoint y: 614, distance: 115.2
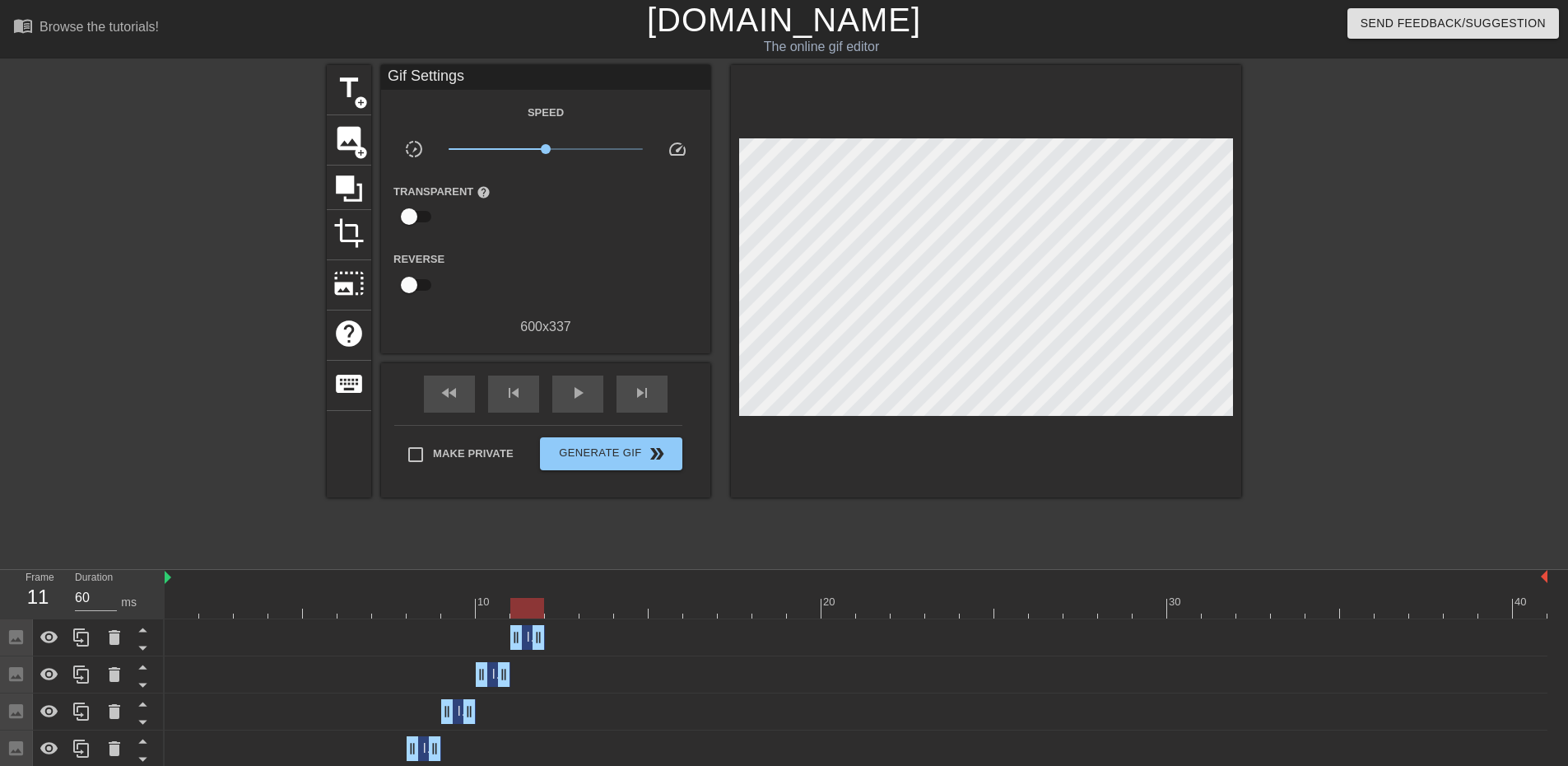
click at [1379, 339] on div at bounding box center [1385, 312] width 247 height 494
click at [76, 648] on icon at bounding box center [81, 637] width 20 height 20
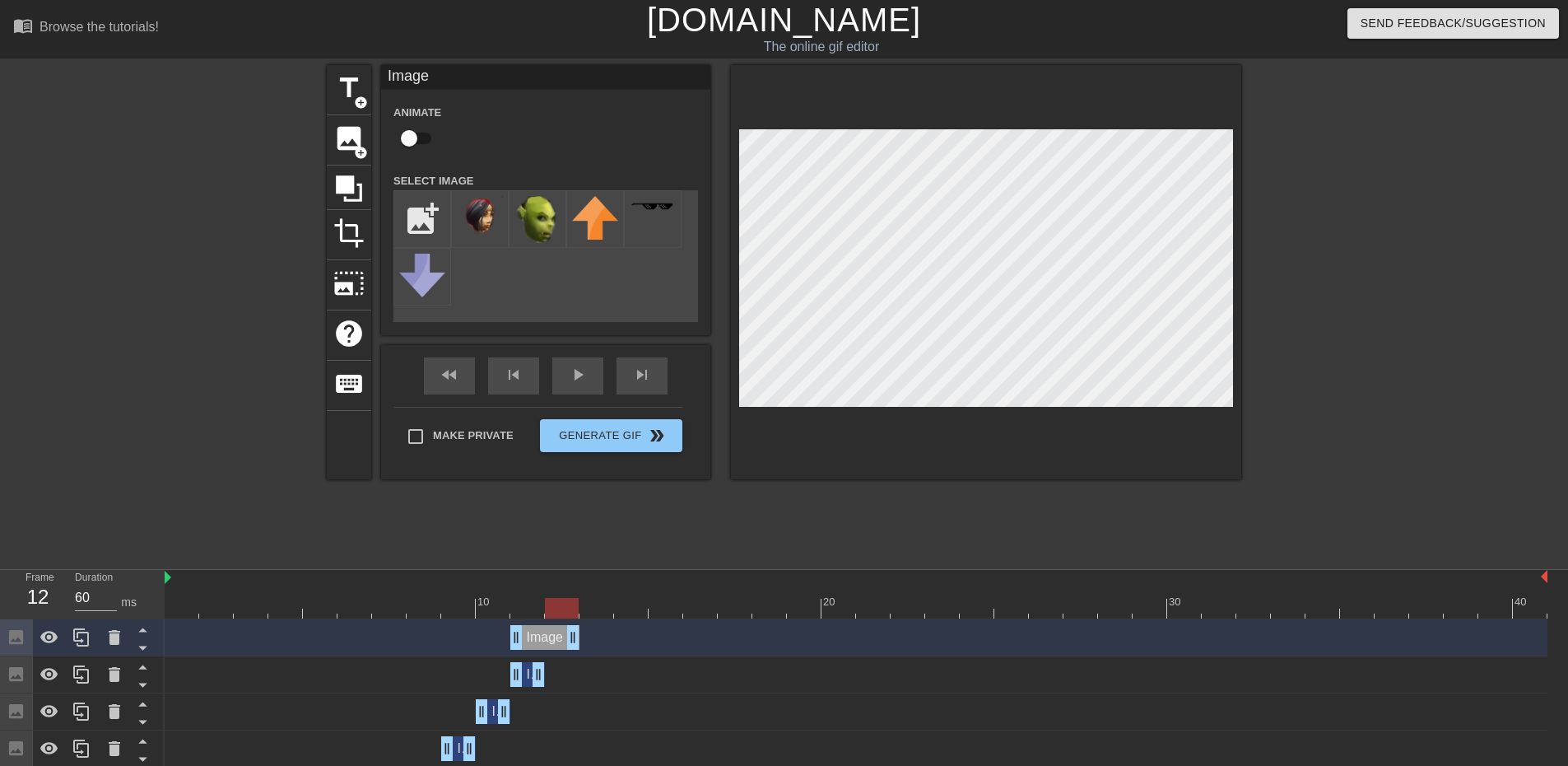
drag, startPoint x: 535, startPoint y: 642, endPoint x: 570, endPoint y: 637, distance: 35.4
drag, startPoint x: 627, startPoint y: 623, endPoint x: 729, endPoint y: 558, distance: 121.0
click at [670, 620] on div "Image drag_handle drag_handle" at bounding box center [856, 638] width 1383 height 37
click at [1275, 345] on div at bounding box center [1385, 312] width 247 height 494
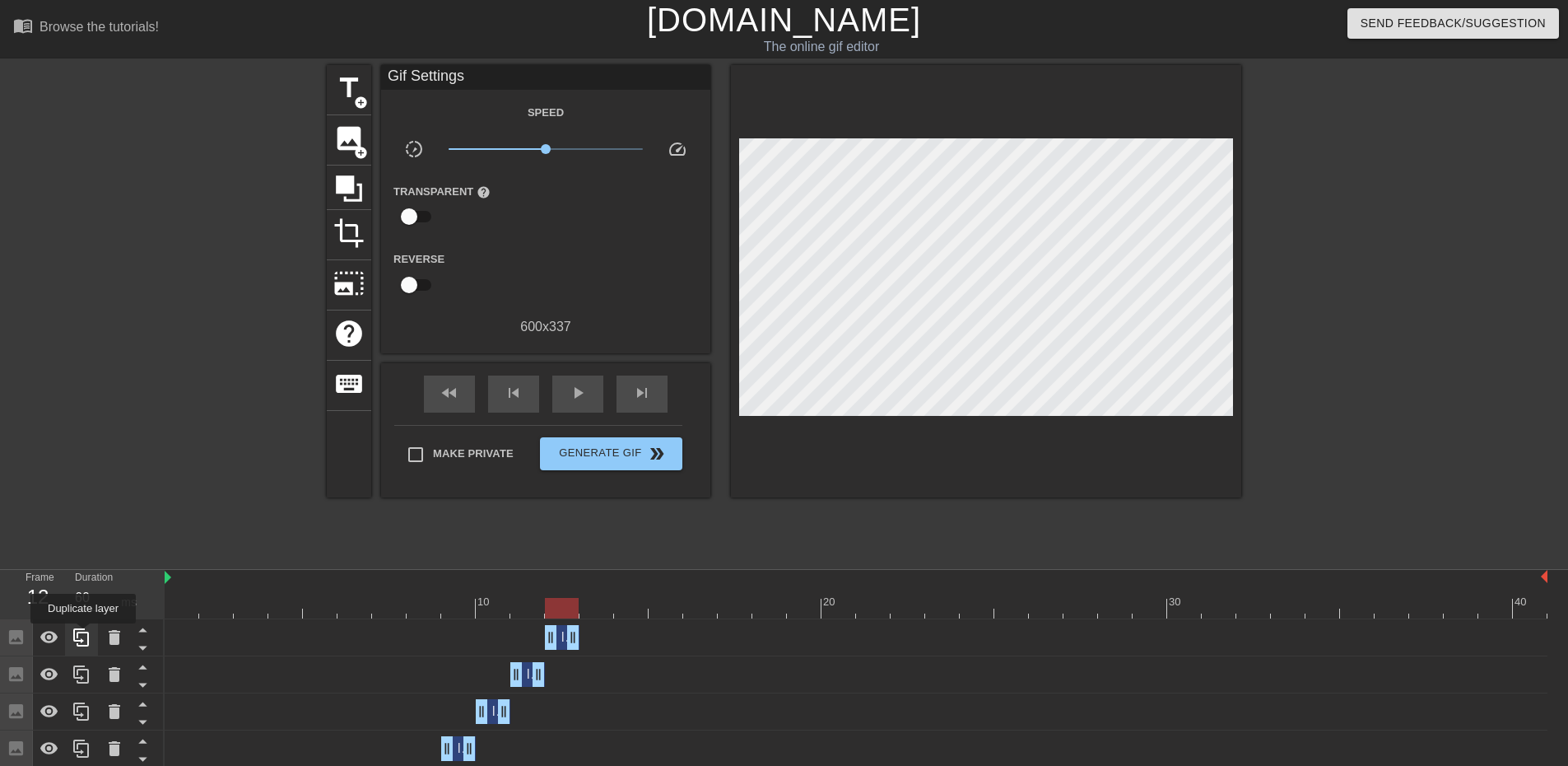
click at [83, 635] on icon at bounding box center [81, 637] width 20 height 20
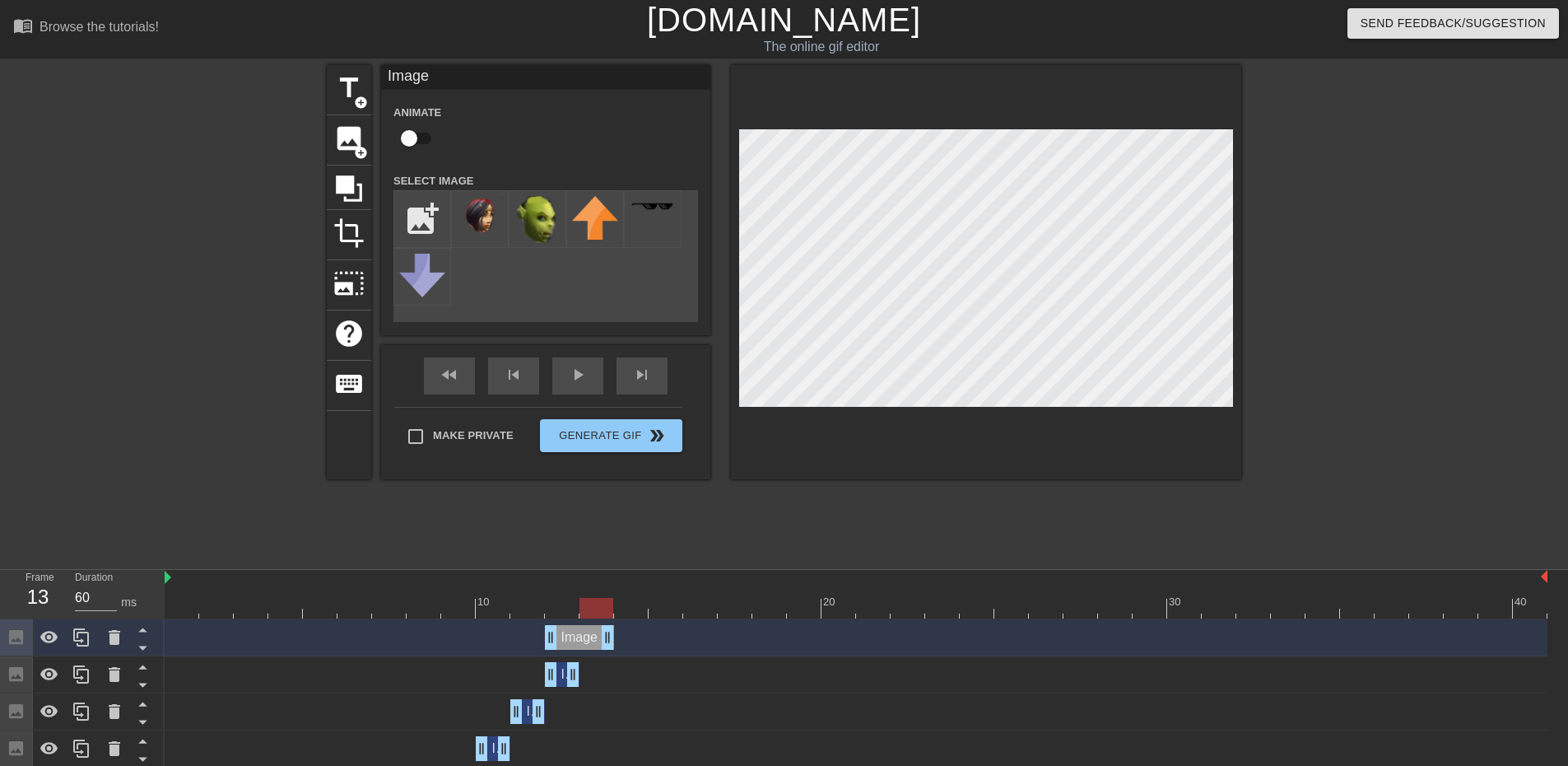
drag, startPoint x: 575, startPoint y: 633, endPoint x: 597, endPoint y: 628, distance: 22.6
drag, startPoint x: 551, startPoint y: 630, endPoint x: 756, endPoint y: 571, distance: 213.3
click at [1391, 287] on div at bounding box center [1385, 312] width 247 height 494
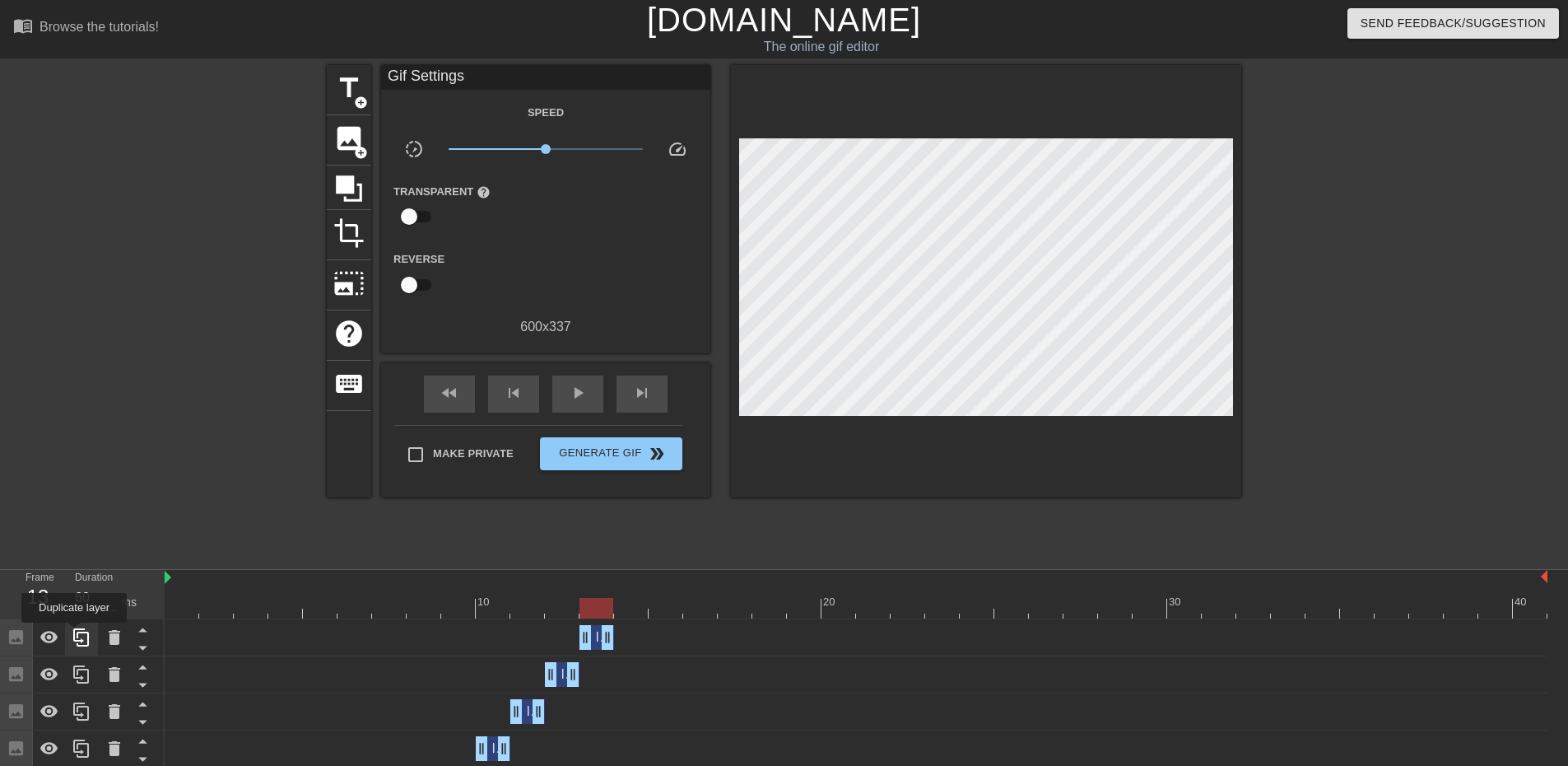
click at [74, 635] on icon at bounding box center [81, 637] width 16 height 18
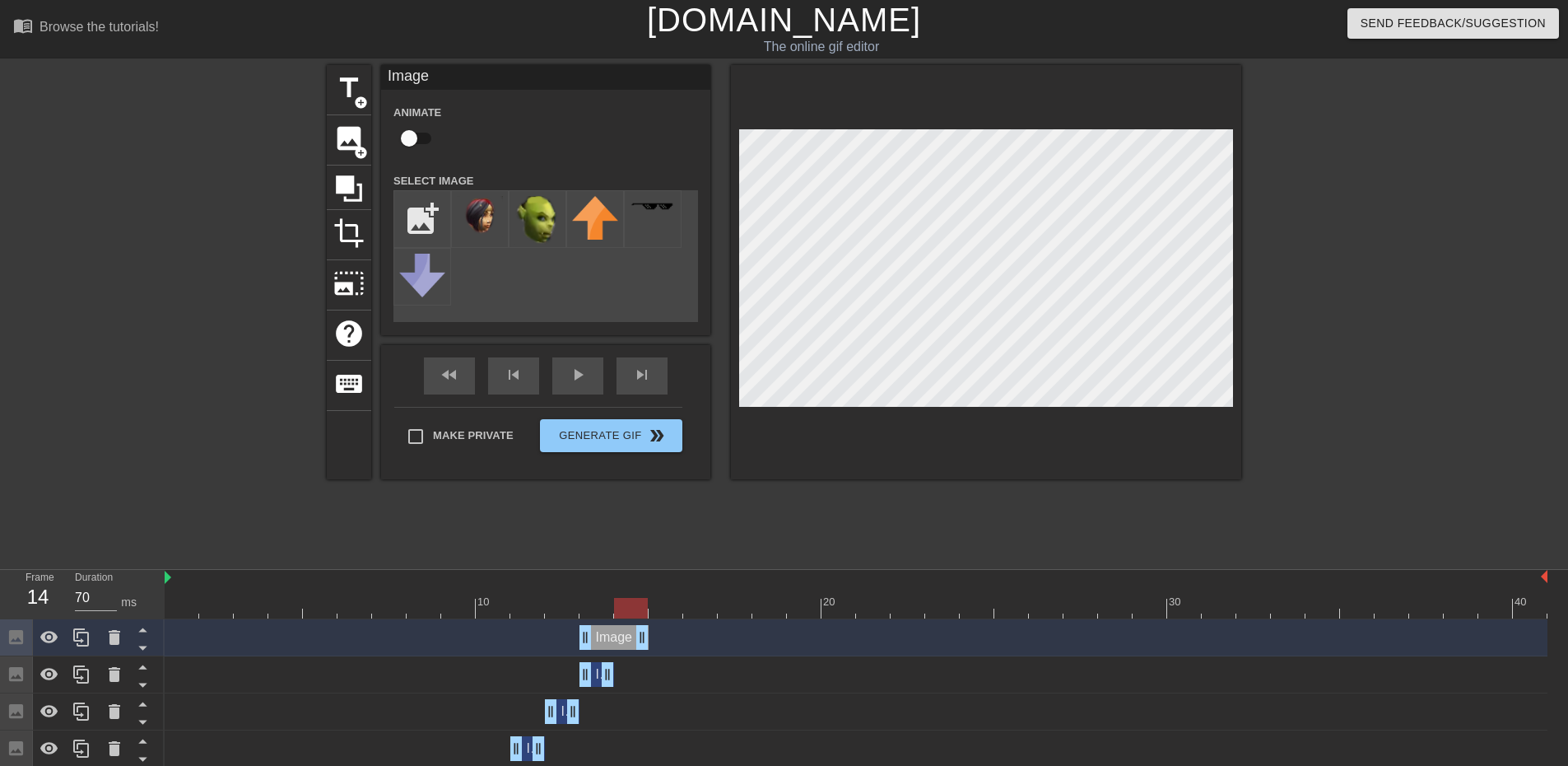
drag, startPoint x: 604, startPoint y: 636, endPoint x: 625, endPoint y: 634, distance: 21.1
drag, startPoint x: 582, startPoint y: 633, endPoint x: 668, endPoint y: 621, distance: 86.8
click at [668, 621] on div "Image drag_handle drag_handle" at bounding box center [856, 638] width 1383 height 37
drag, startPoint x: 1436, startPoint y: 282, endPoint x: 1376, endPoint y: 315, distance: 68.5
click at [1434, 285] on div at bounding box center [1385, 312] width 247 height 494
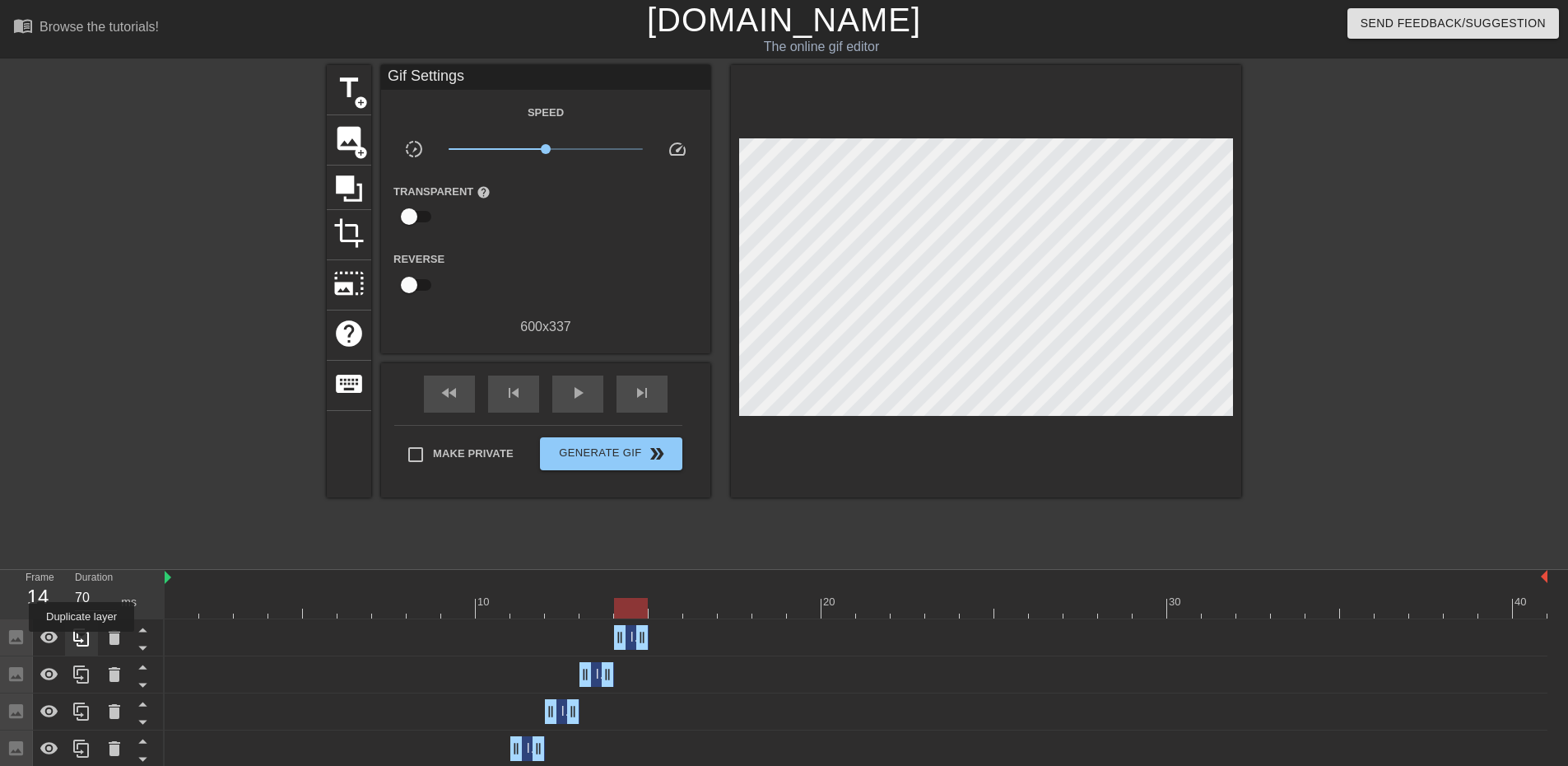
click at [81, 643] on icon at bounding box center [81, 637] width 16 height 18
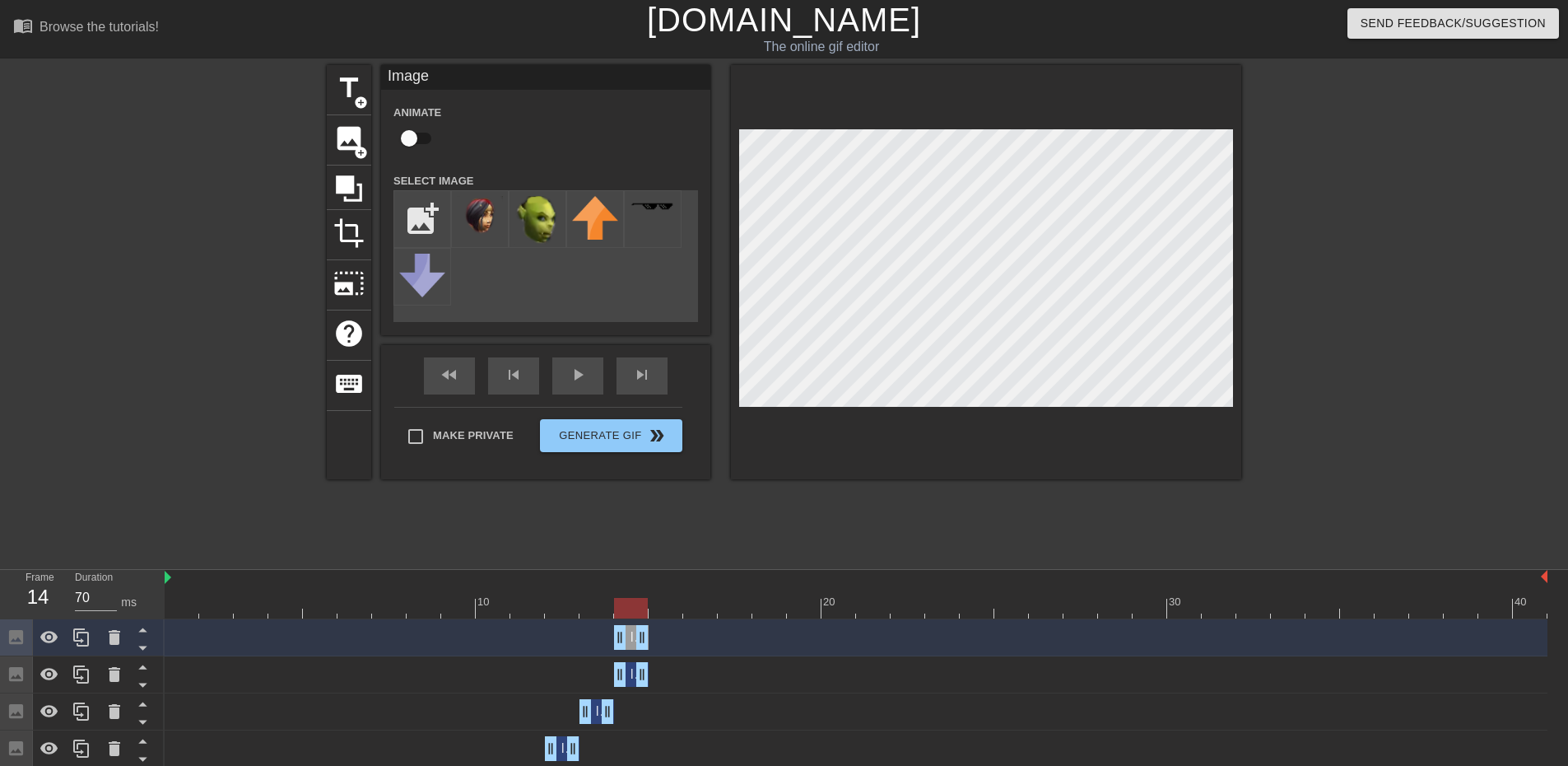
click at [633, 636] on div "Image drag_handle drag_handle" at bounding box center [631, 637] width 34 height 25
drag, startPoint x: 640, startPoint y: 637, endPoint x: 651, endPoint y: 638, distance: 11.0
click at [651, 638] on div "Image drag_handle drag_handle" at bounding box center [856, 637] width 1383 height 25
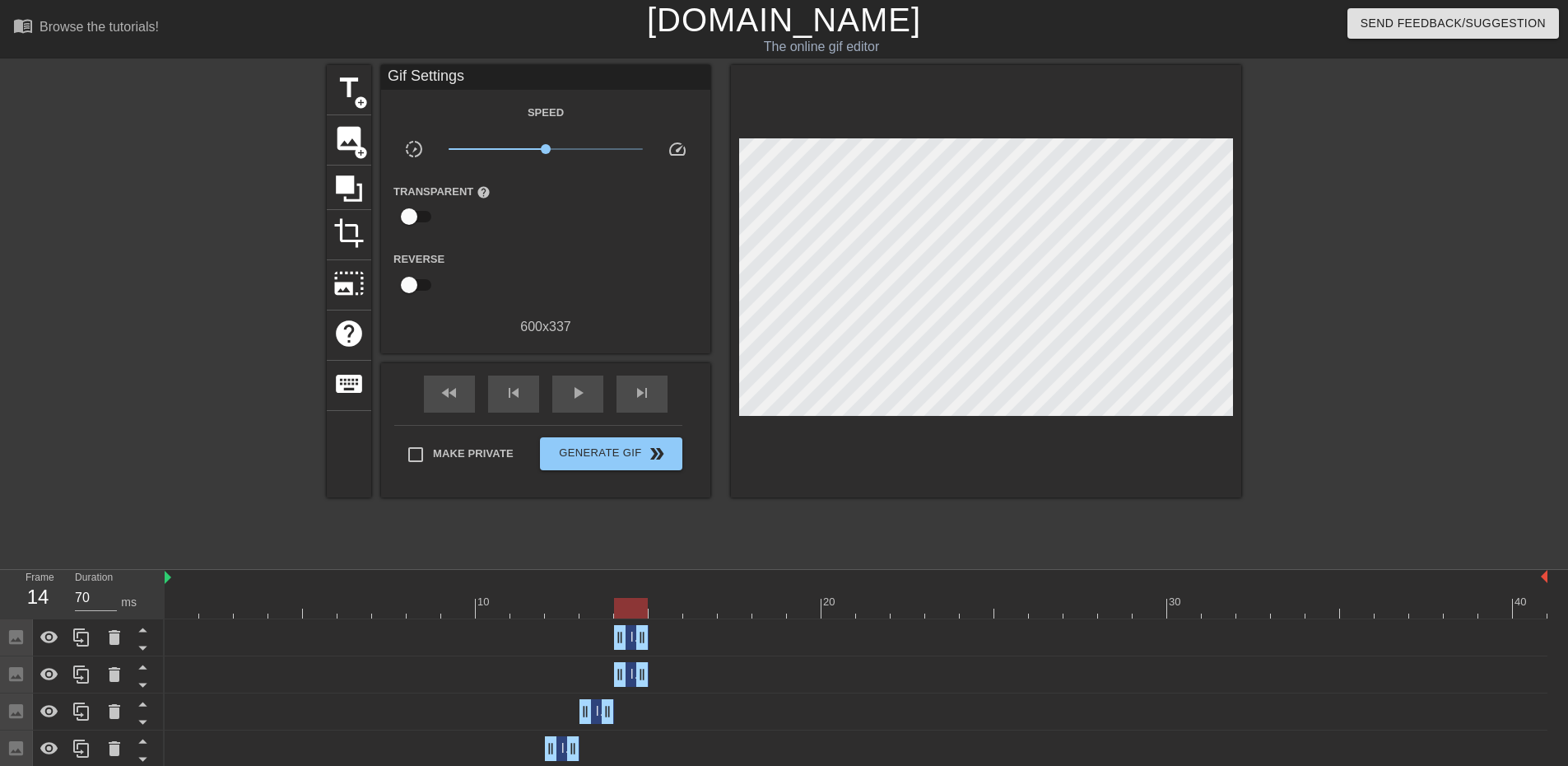
click at [662, 642] on div "Image drag_handle drag_handle" at bounding box center [856, 637] width 1383 height 25
drag, startPoint x: 642, startPoint y: 638, endPoint x: 657, endPoint y: 641, distance: 15.3
drag, startPoint x: 618, startPoint y: 635, endPoint x: 761, endPoint y: 598, distance: 147.7
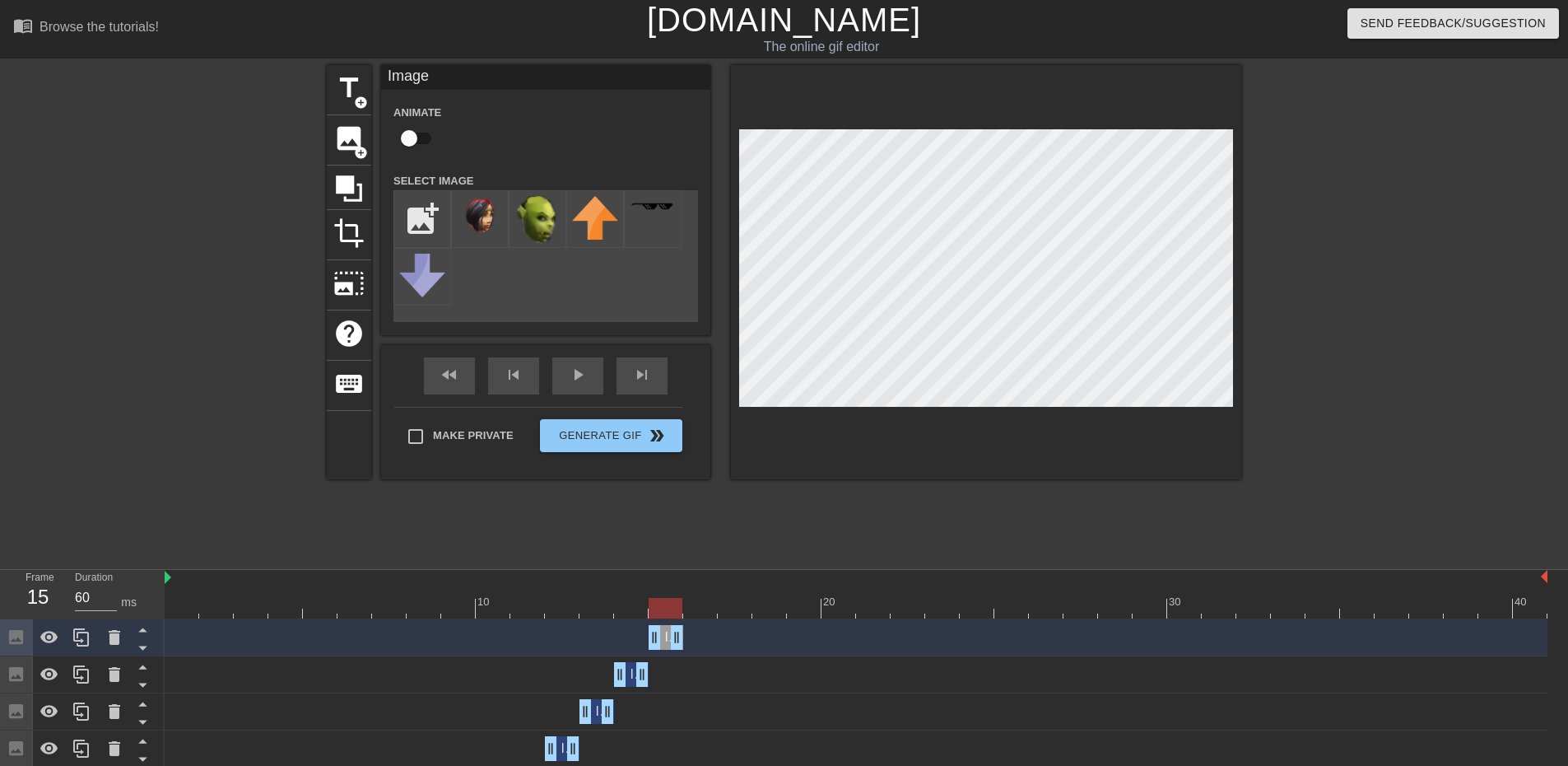
click at [1324, 235] on div at bounding box center [1385, 312] width 247 height 494
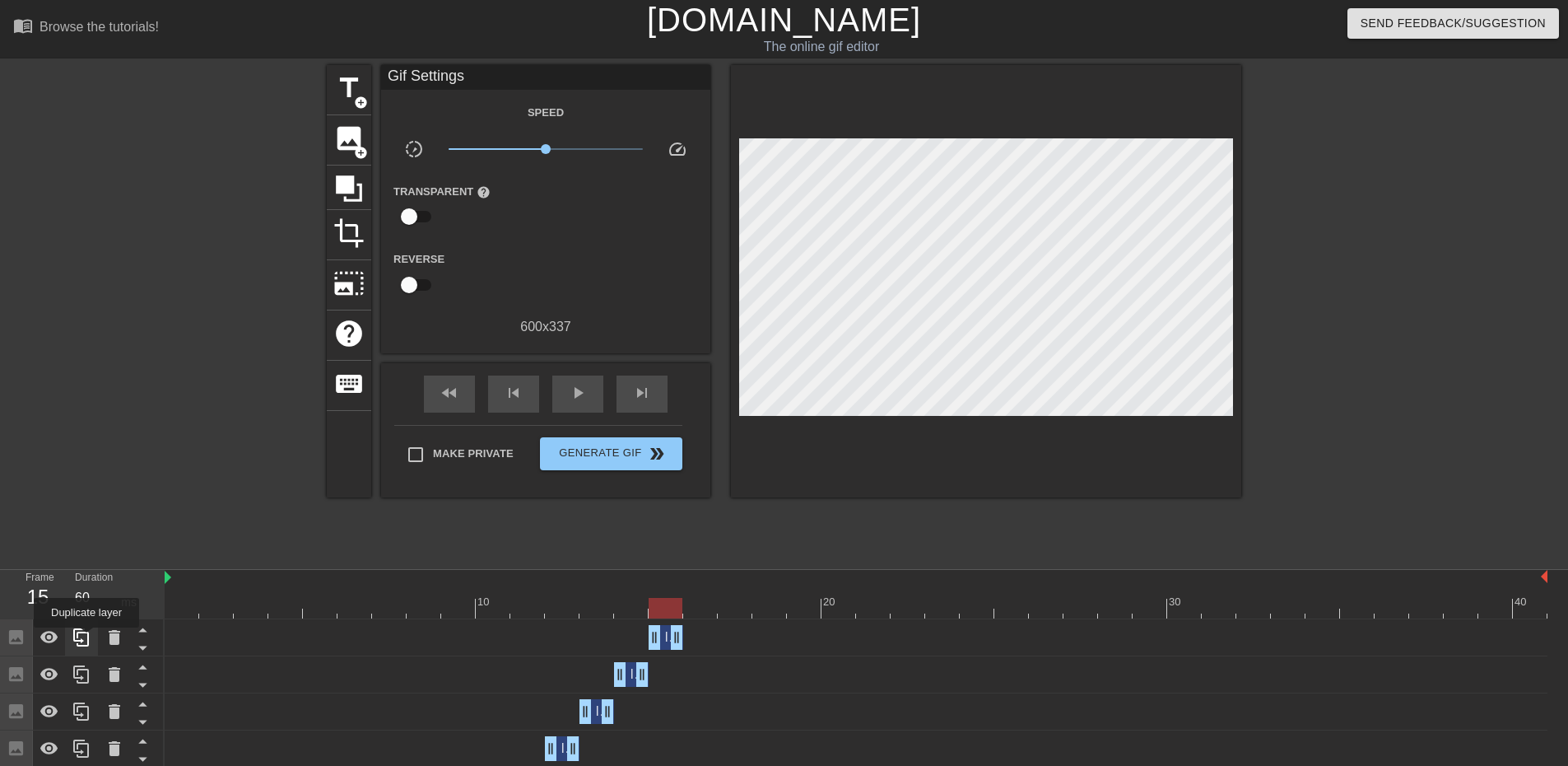
click at [79, 639] on icon at bounding box center [81, 637] width 20 height 20
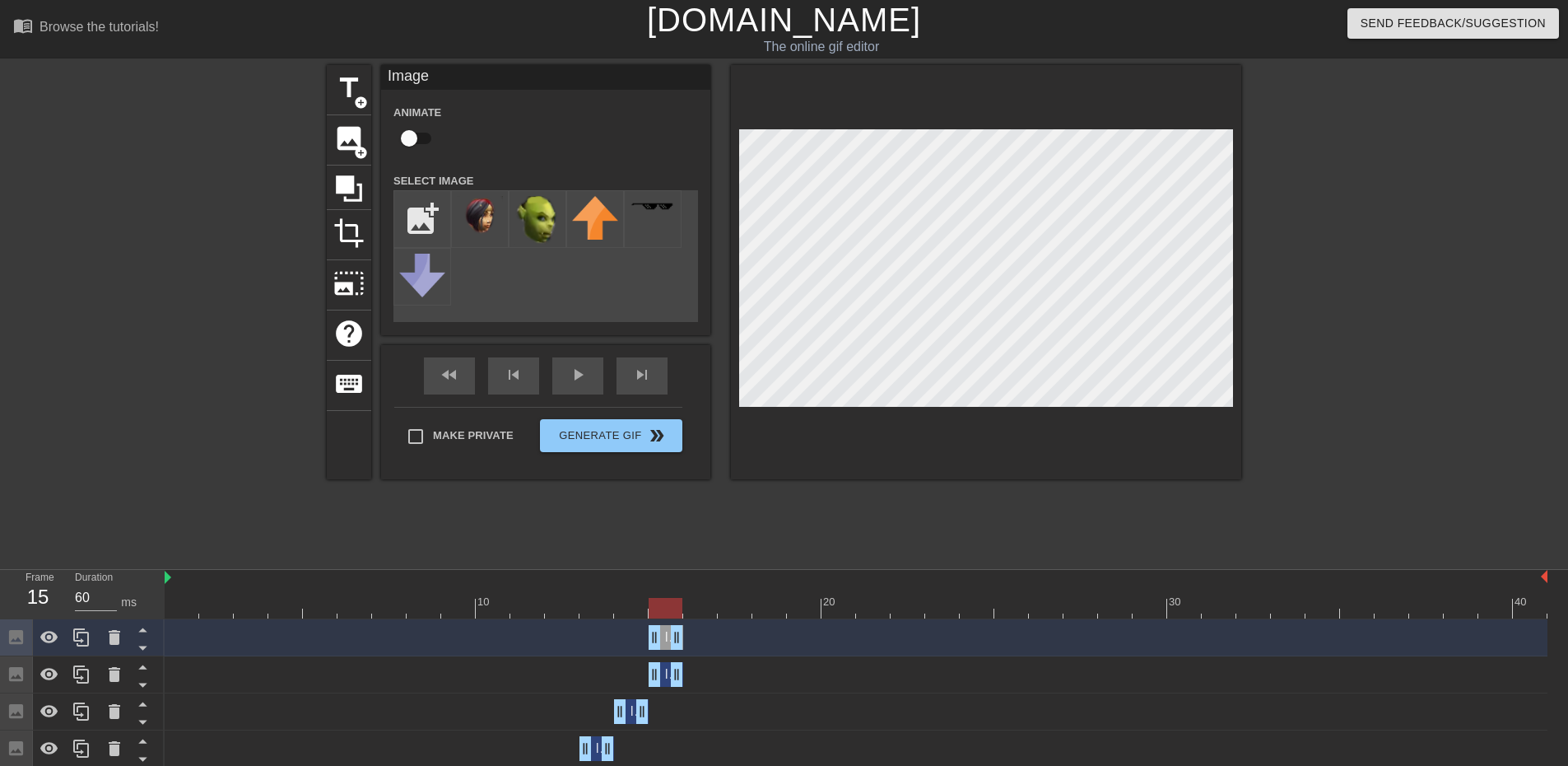
drag, startPoint x: 678, startPoint y: 640, endPoint x: 708, endPoint y: 635, distance: 30.4
drag, startPoint x: 653, startPoint y: 641, endPoint x: 815, endPoint y: 593, distance: 169.0
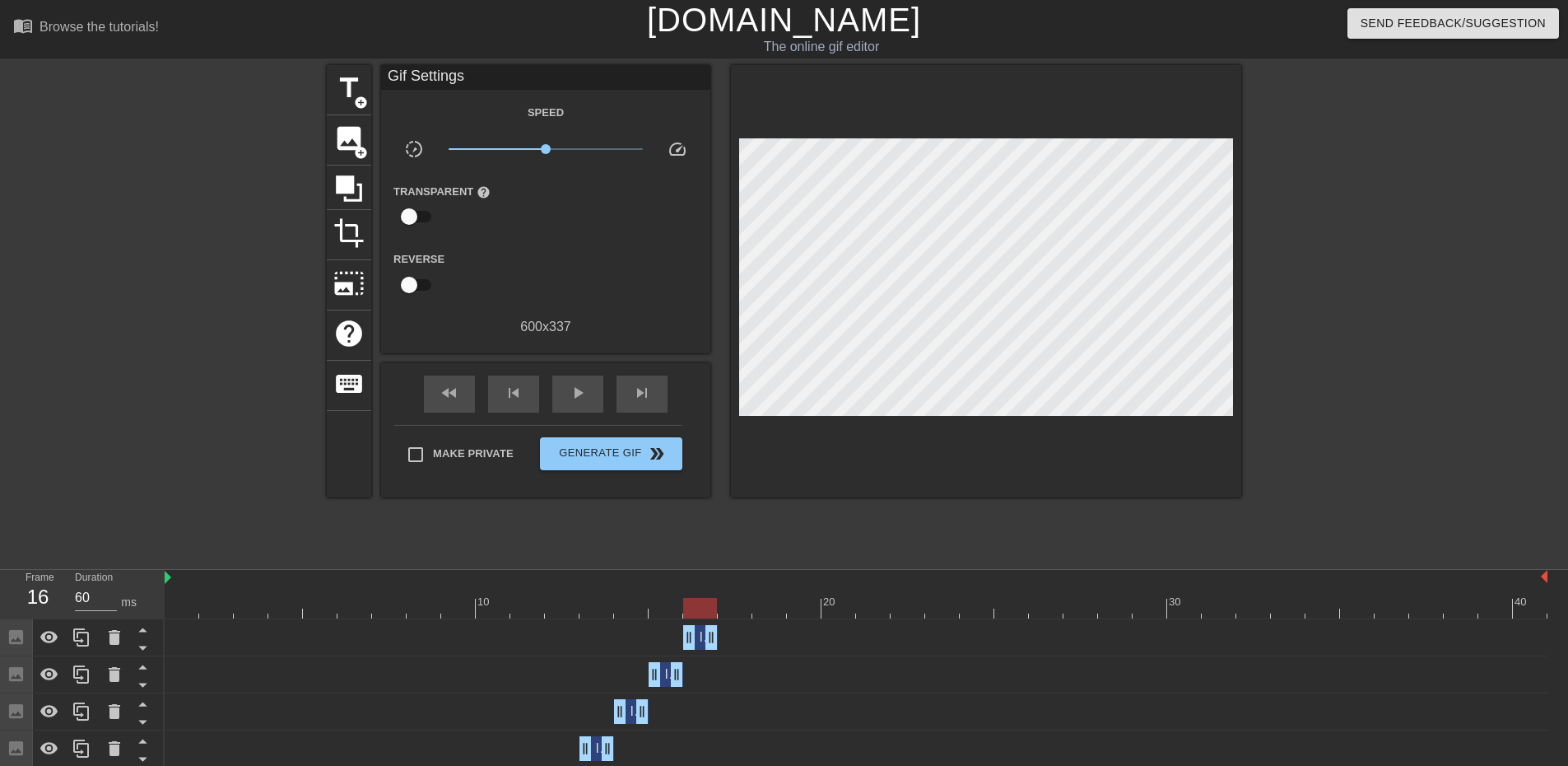
drag, startPoint x: 1353, startPoint y: 264, endPoint x: 1296, endPoint y: 285, distance: 60.7
click at [1346, 267] on div at bounding box center [1385, 312] width 247 height 494
click at [74, 637] on icon at bounding box center [81, 637] width 20 height 20
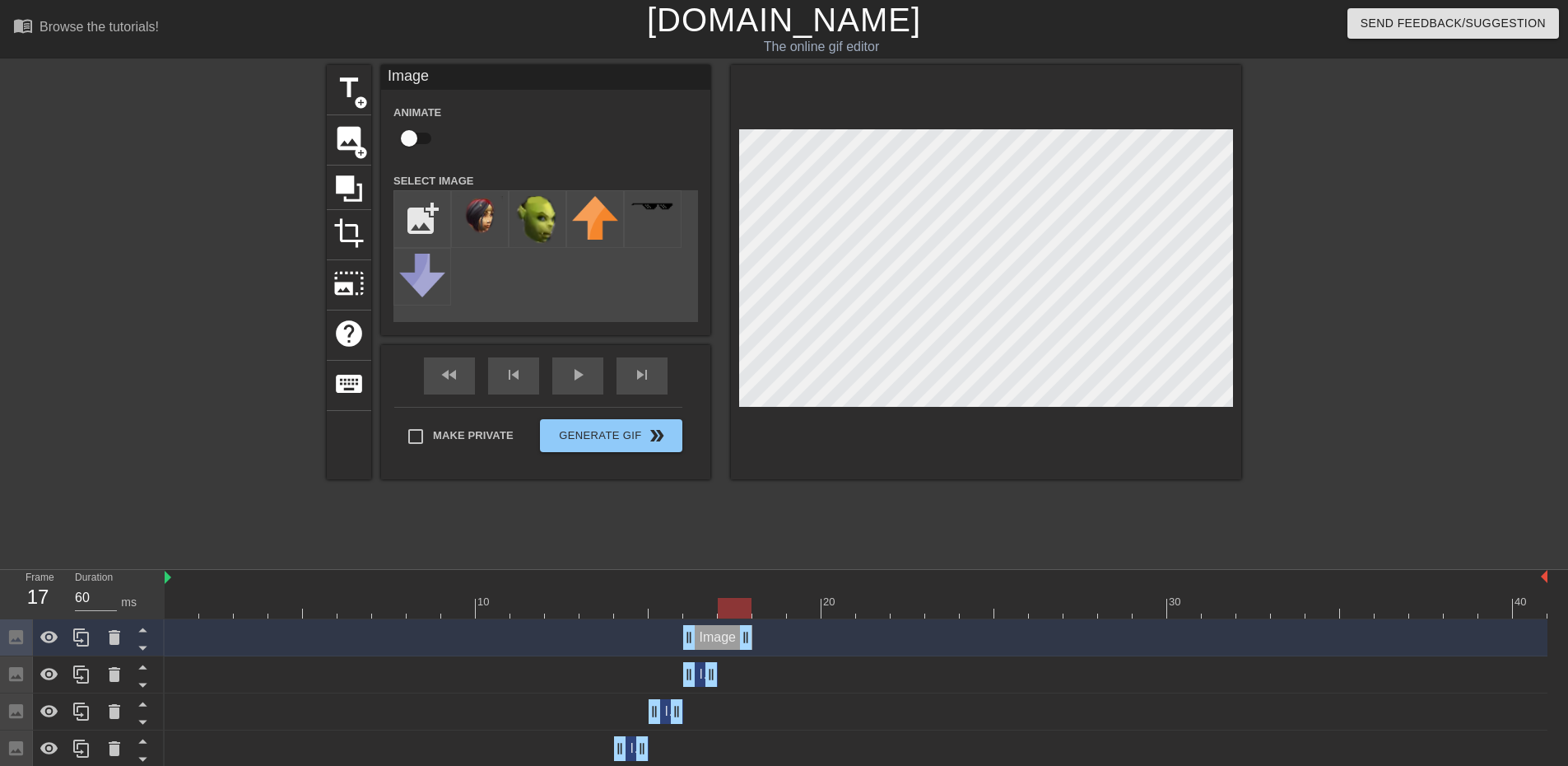
drag, startPoint x: 711, startPoint y: 634, endPoint x: 732, endPoint y: 633, distance: 21.0
drag, startPoint x: 688, startPoint y: 634, endPoint x: 842, endPoint y: 585, distance: 161.6
click at [1430, 253] on div at bounding box center [1385, 312] width 247 height 494
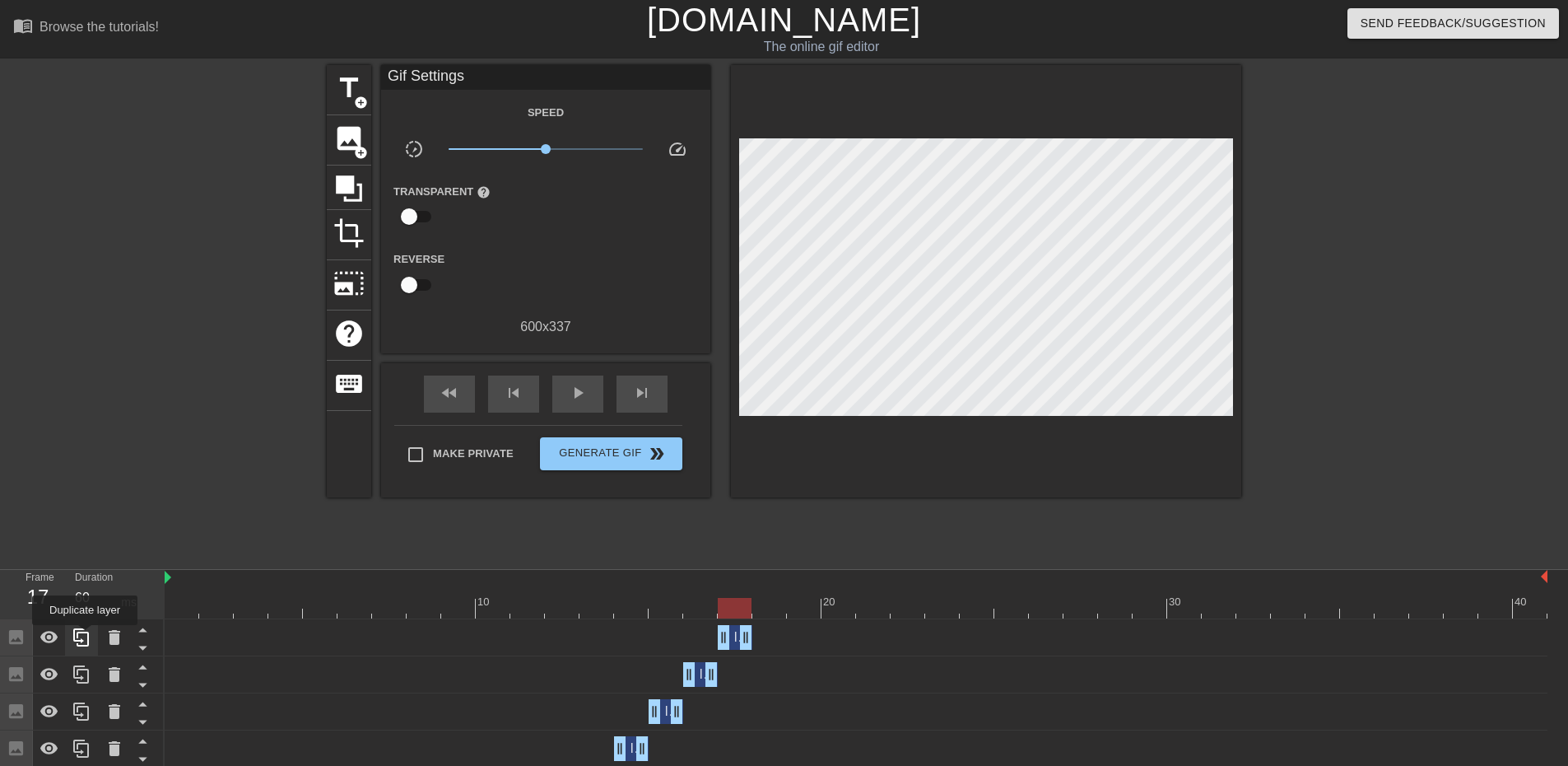
click at [84, 636] on icon at bounding box center [81, 637] width 20 height 20
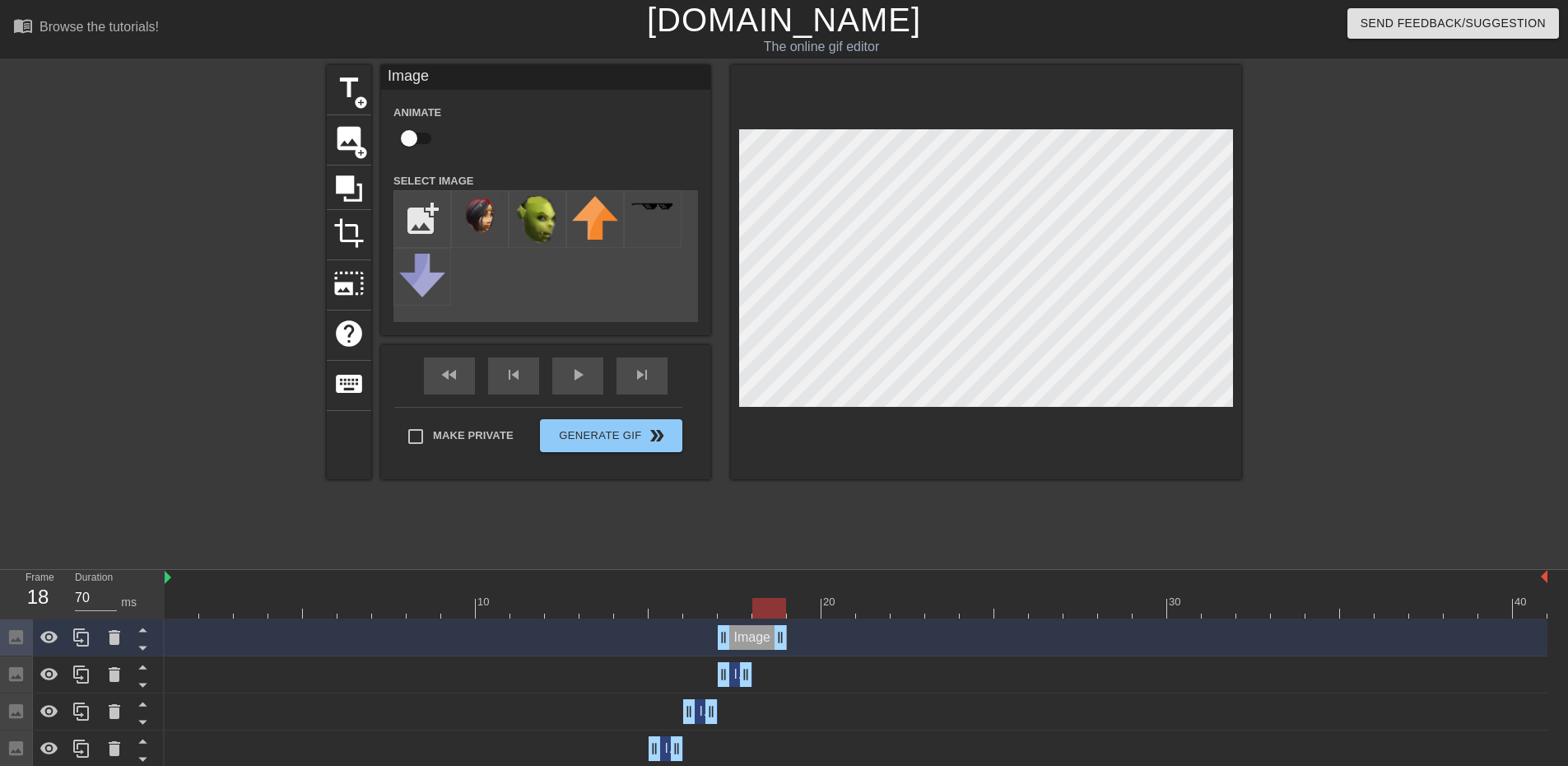
drag, startPoint x: 746, startPoint y: 635, endPoint x: 779, endPoint y: 630, distance: 33.4
drag, startPoint x: 722, startPoint y: 635, endPoint x: 922, endPoint y: 409, distance: 301.8
click at [1374, 226] on div at bounding box center [1385, 312] width 247 height 494
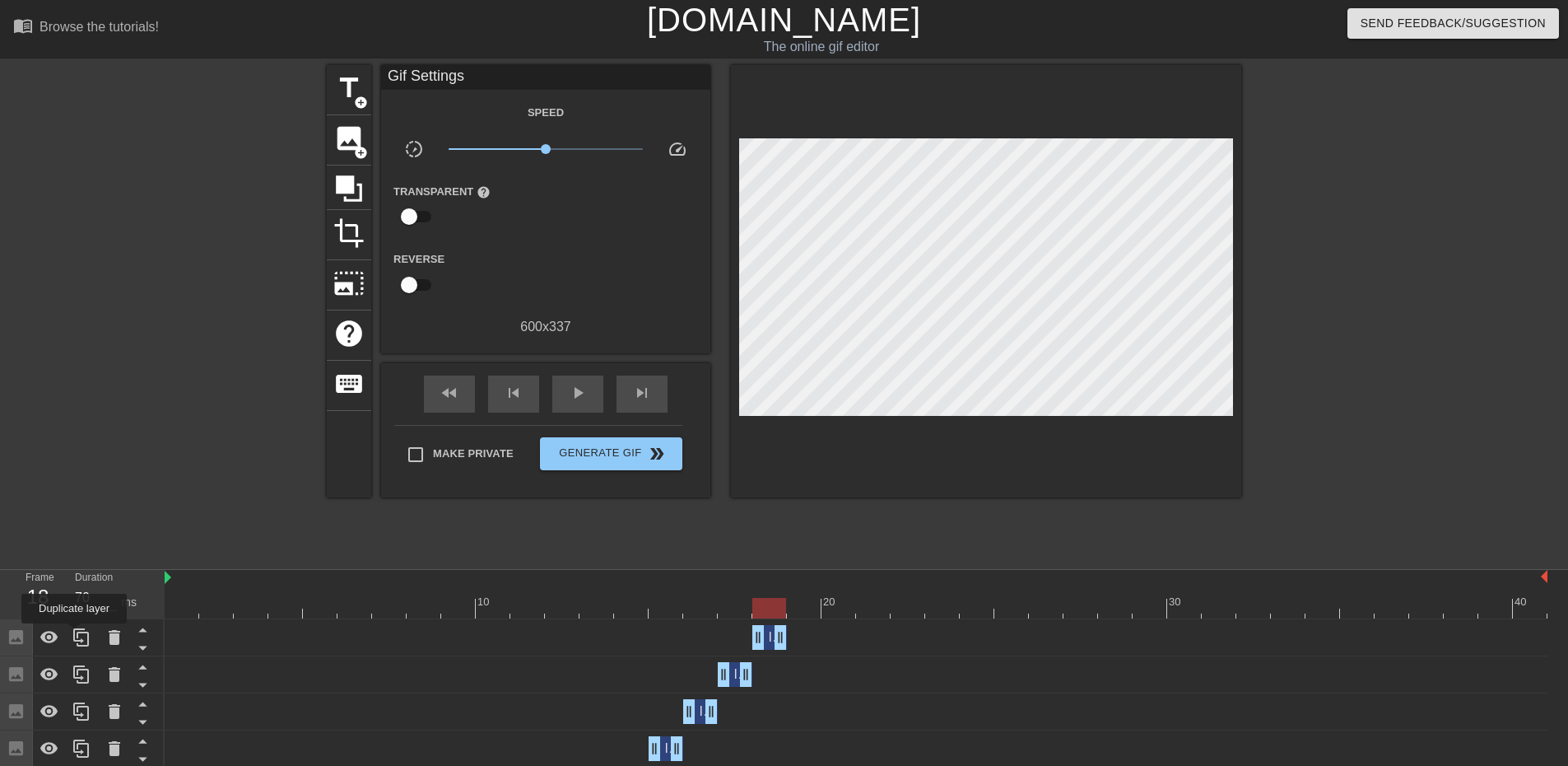
drag, startPoint x: 74, startPoint y: 635, endPoint x: 150, endPoint y: 619, distance: 77.7
click at [76, 635] on icon at bounding box center [81, 637] width 20 height 20
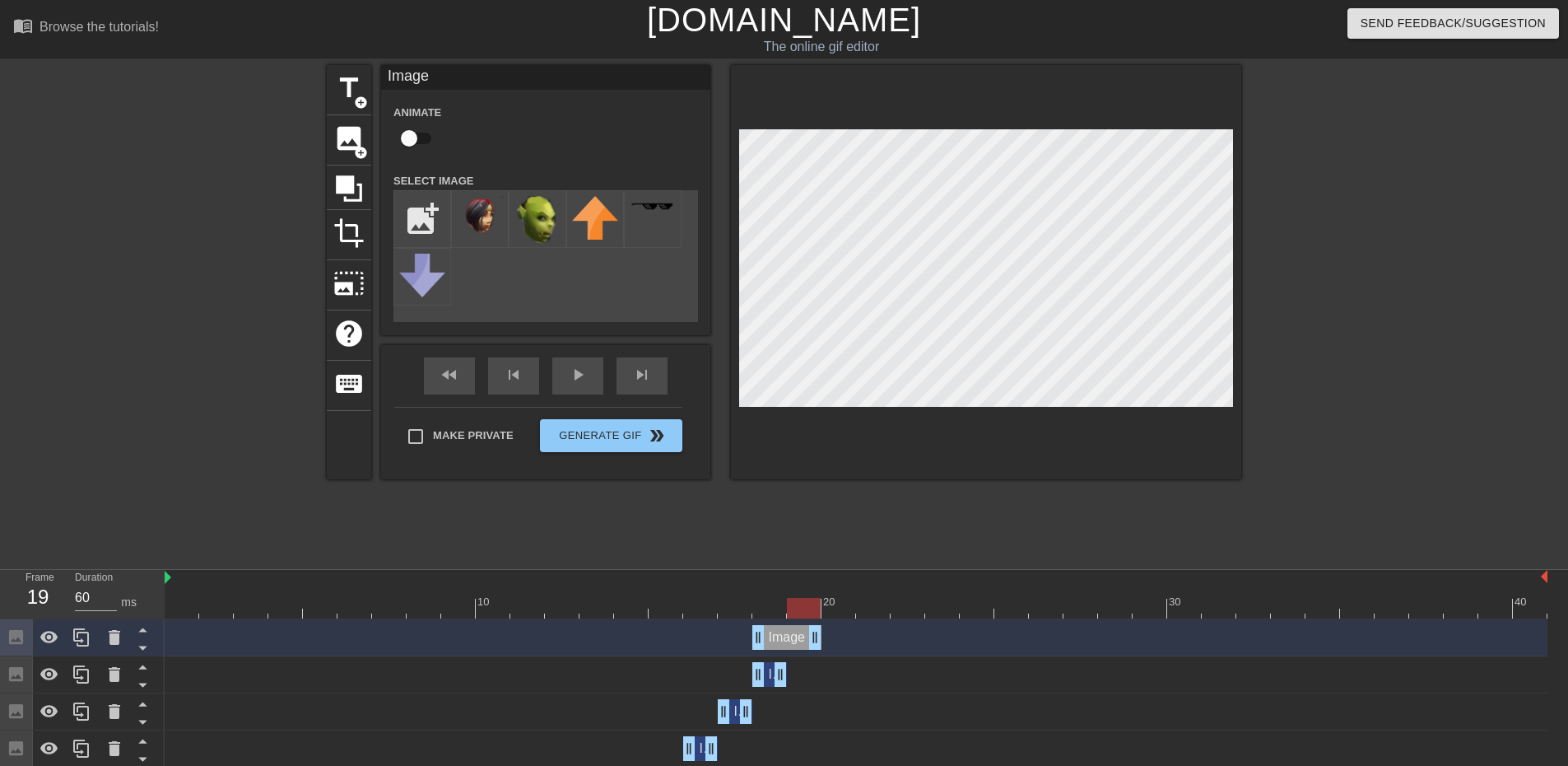
drag, startPoint x: 783, startPoint y: 634, endPoint x: 810, endPoint y: 631, distance: 27.2
drag, startPoint x: 759, startPoint y: 636, endPoint x: 941, endPoint y: 555, distance: 199.2
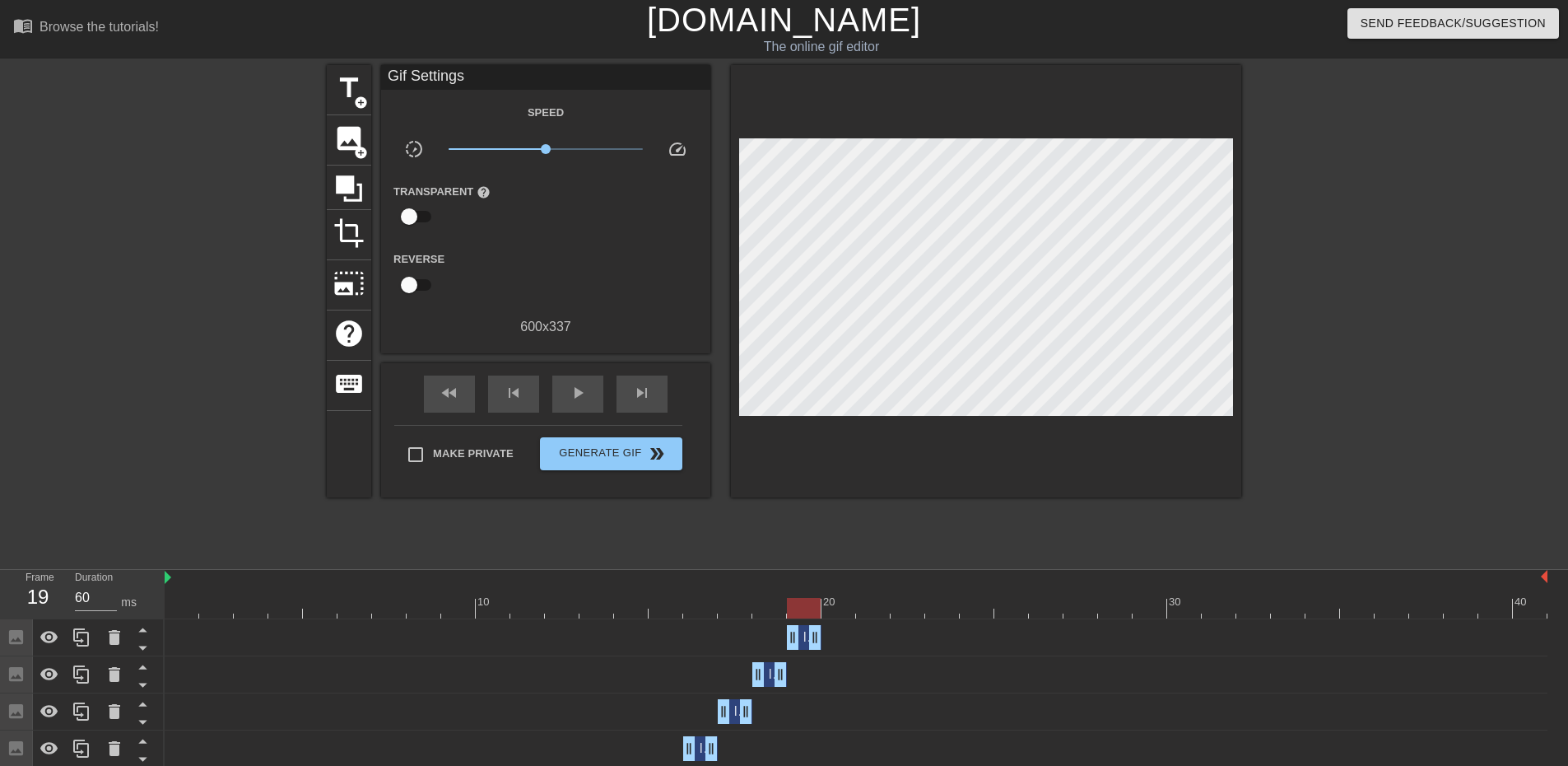
drag, startPoint x: 1284, startPoint y: 229, endPoint x: 1275, endPoint y: 240, distance: 14.2
click at [1284, 231] on div at bounding box center [1385, 312] width 247 height 494
click at [81, 636] on icon at bounding box center [81, 637] width 20 height 20
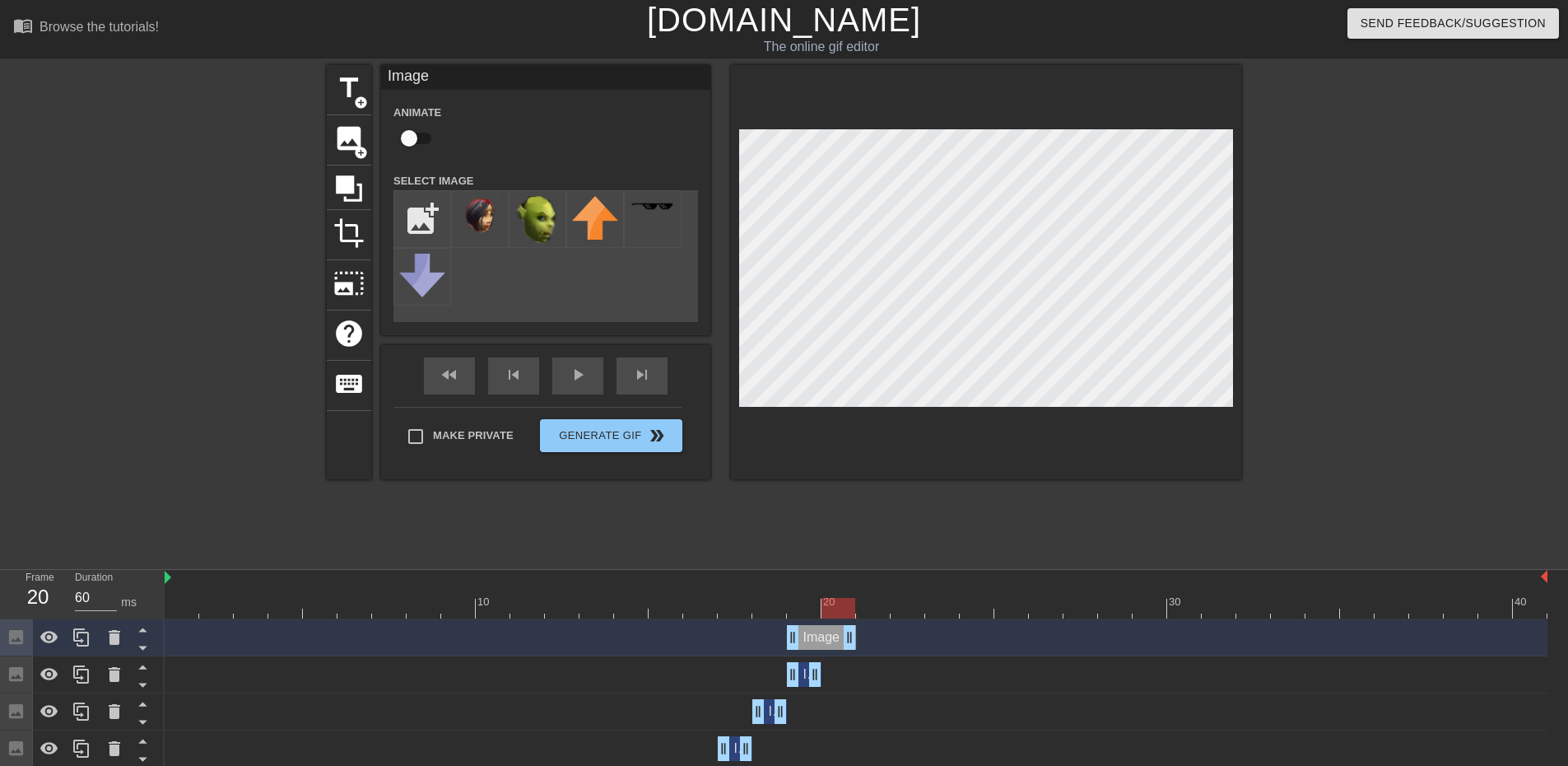
drag, startPoint x: 812, startPoint y: 636, endPoint x: 837, endPoint y: 640, distance: 25.3
drag, startPoint x: 793, startPoint y: 632, endPoint x: 957, endPoint y: 582, distance: 171.5
drag, startPoint x: 853, startPoint y: 629, endPoint x: 862, endPoint y: 609, distance: 21.9
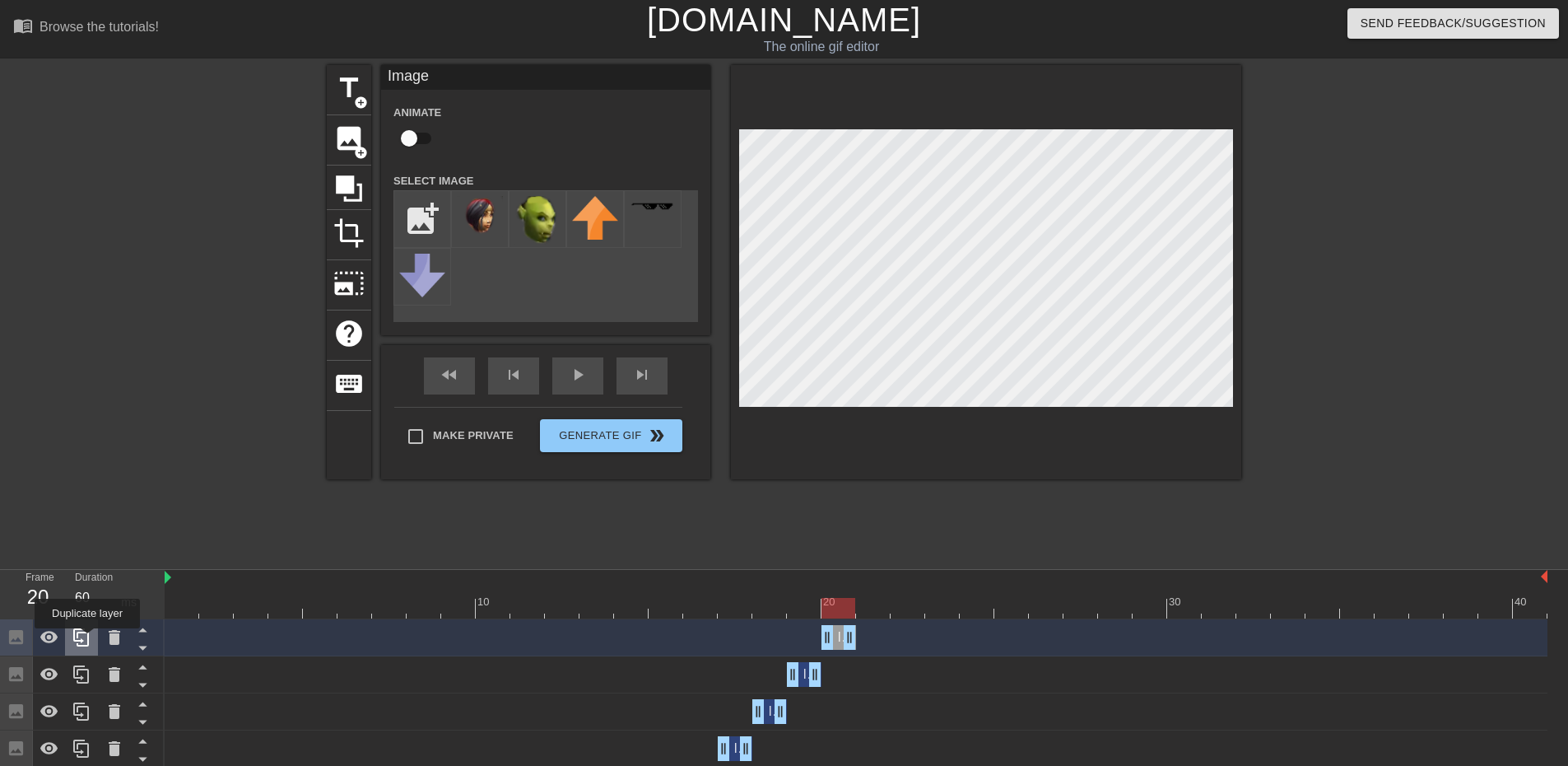
click at [88, 640] on icon at bounding box center [81, 637] width 20 height 20
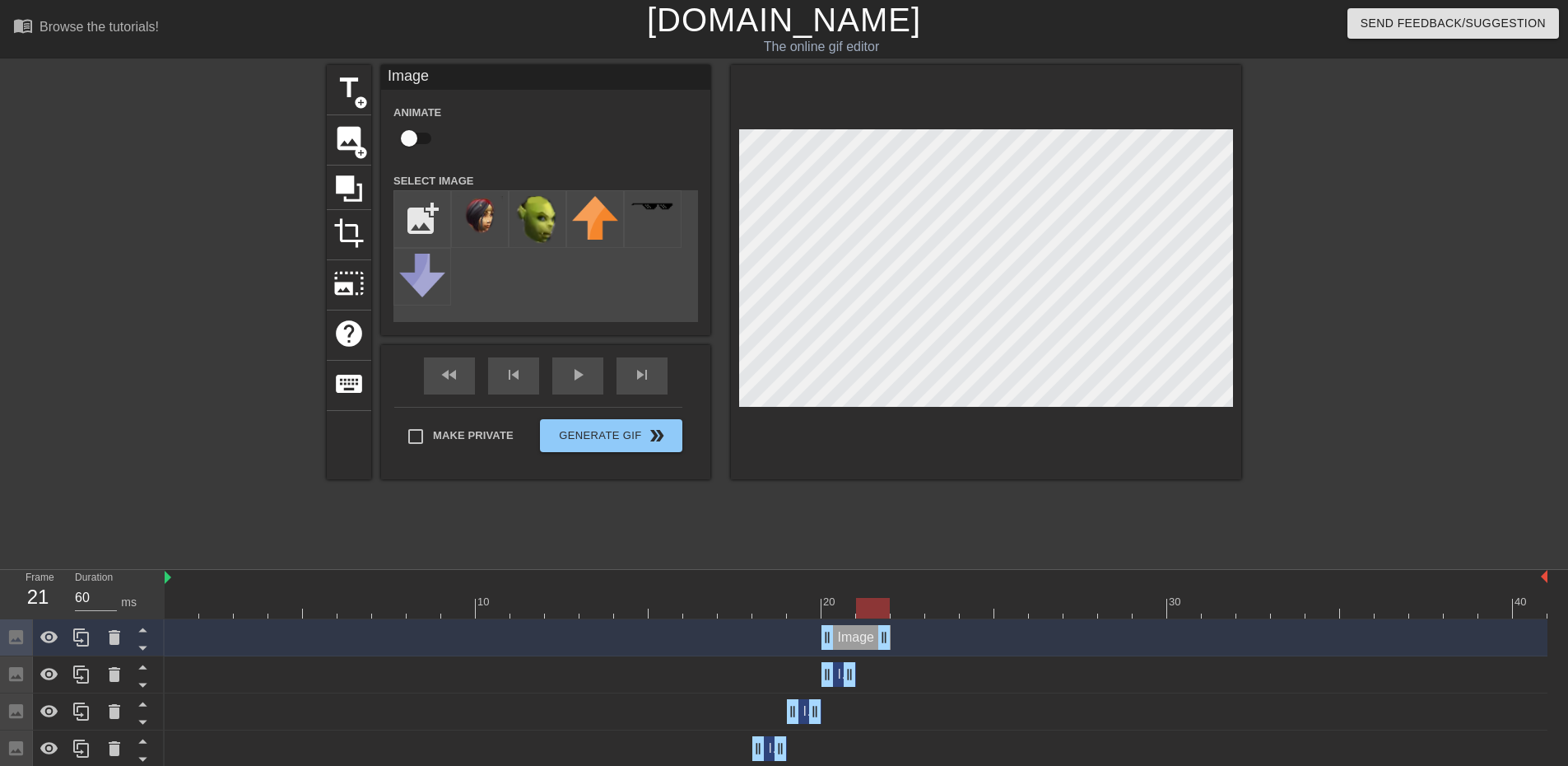
drag, startPoint x: 848, startPoint y: 638, endPoint x: 870, endPoint y: 638, distance: 22.0
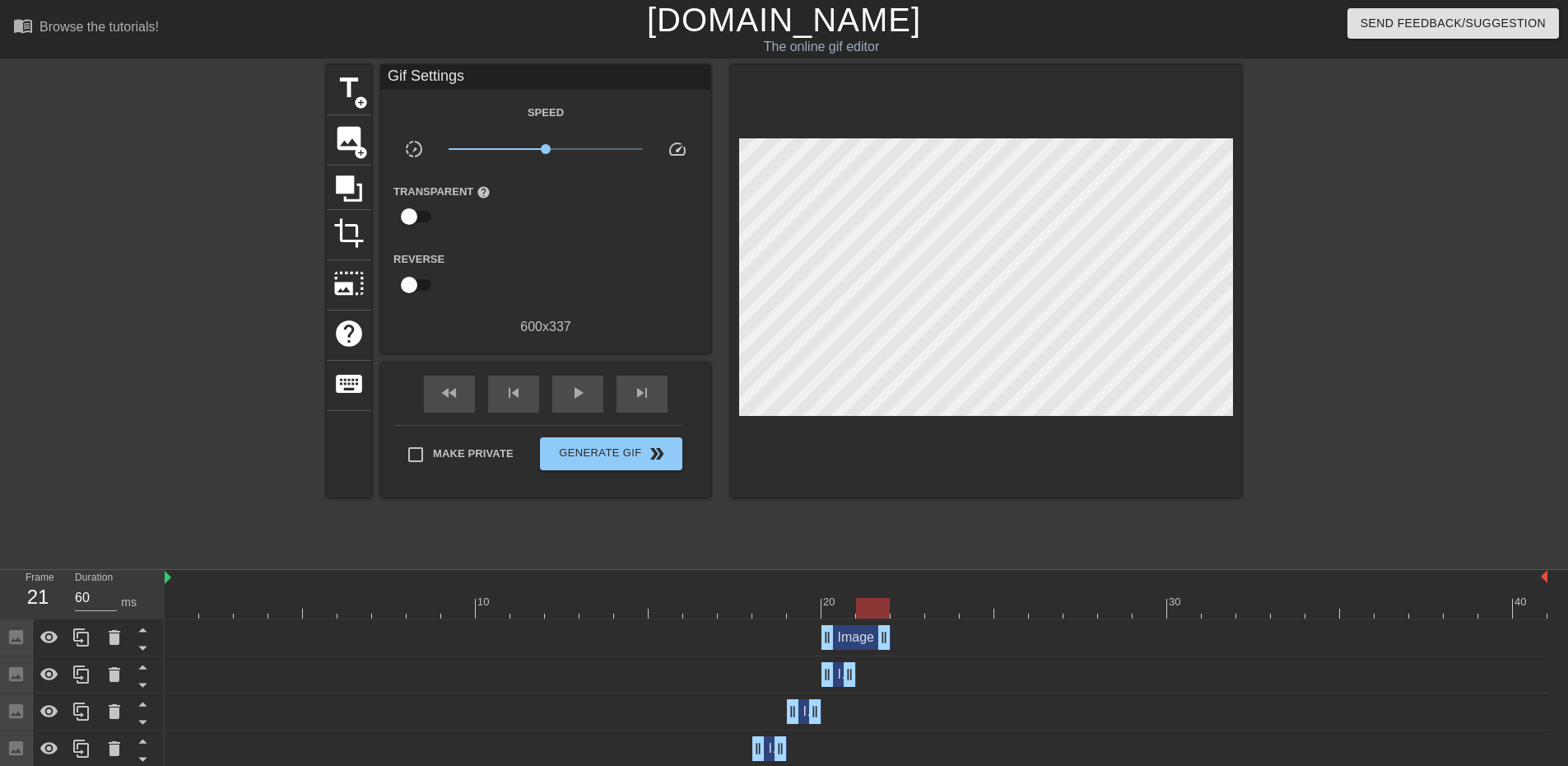
drag, startPoint x: 820, startPoint y: 637, endPoint x: 854, endPoint y: 631, distance: 34.5
click at [854, 631] on div "Image drag_handle drag_handle" at bounding box center [856, 637] width 1383 height 25
drag, startPoint x: 830, startPoint y: 632, endPoint x: 915, endPoint y: 603, distance: 89.8
click at [905, 620] on div "Image drag_handle drag_handle" at bounding box center [856, 638] width 1383 height 37
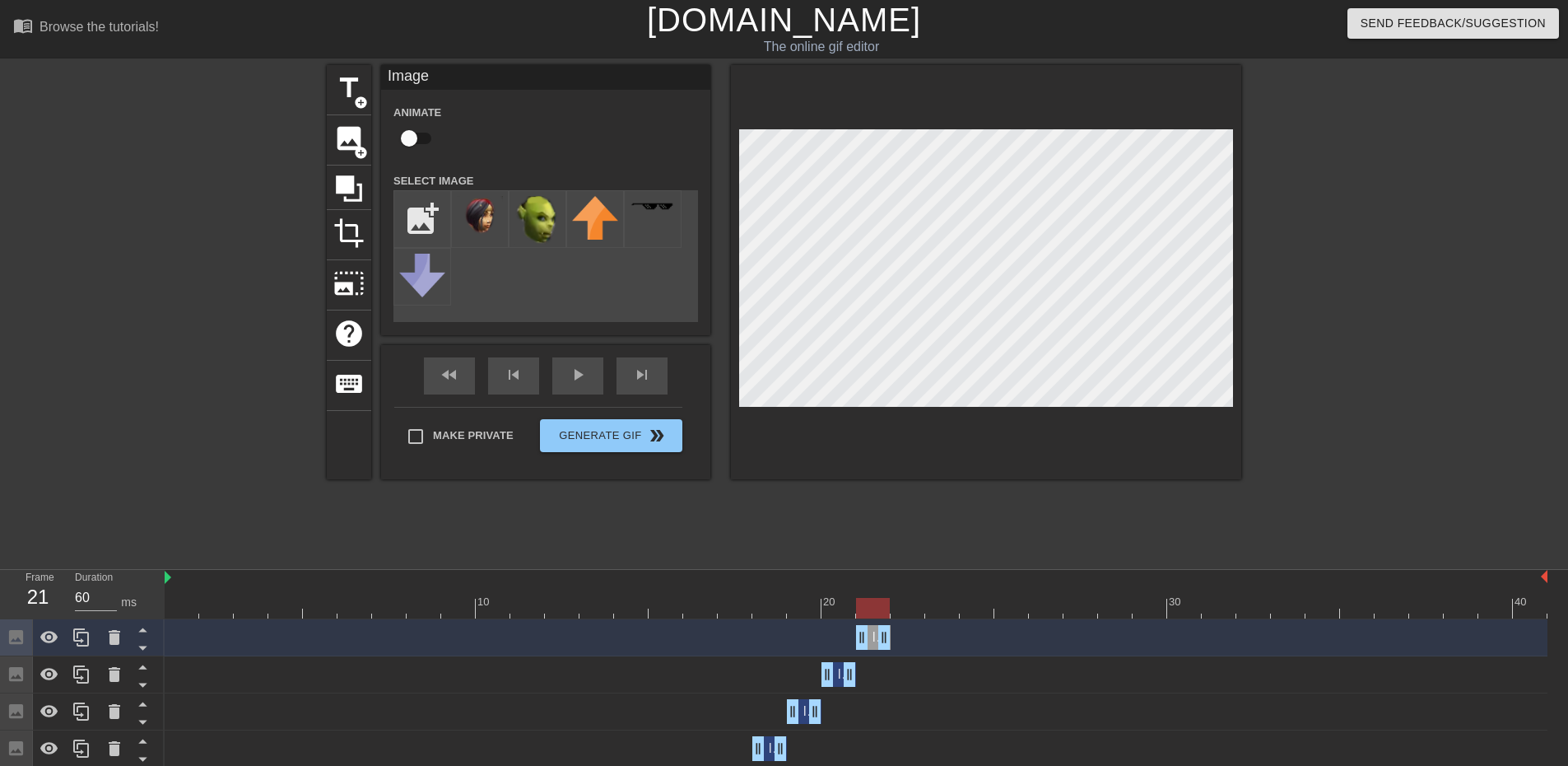
click at [1324, 263] on div at bounding box center [1385, 312] width 247 height 494
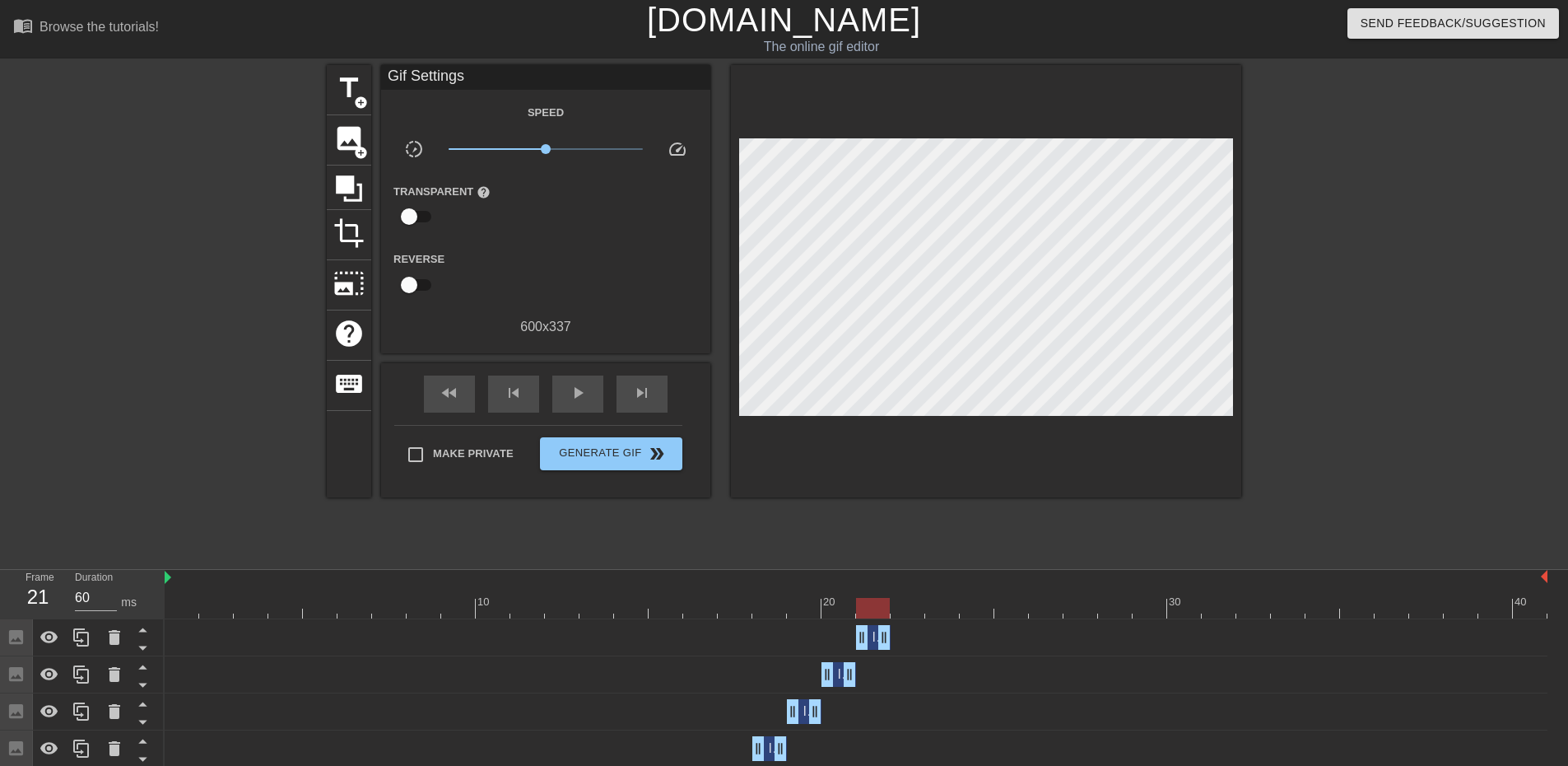
drag, startPoint x: 886, startPoint y: 639, endPoint x: 745, endPoint y: 631, distance: 141.2
click at [88, 636] on icon at bounding box center [81, 637] width 16 height 18
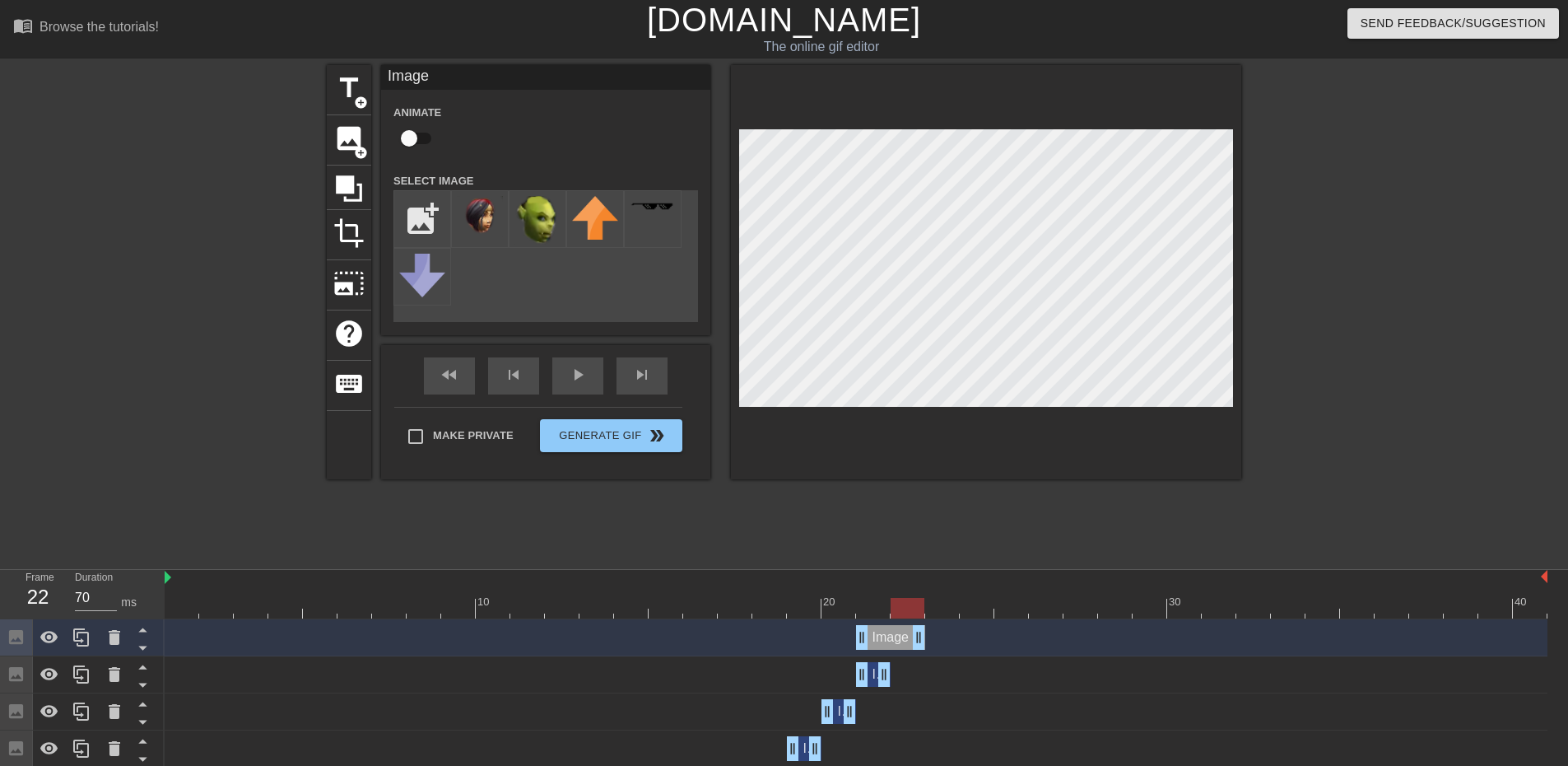
drag, startPoint x: 884, startPoint y: 642, endPoint x: 907, endPoint y: 641, distance: 23.0
drag, startPoint x: 863, startPoint y: 634, endPoint x: 1028, endPoint y: 571, distance: 176.6
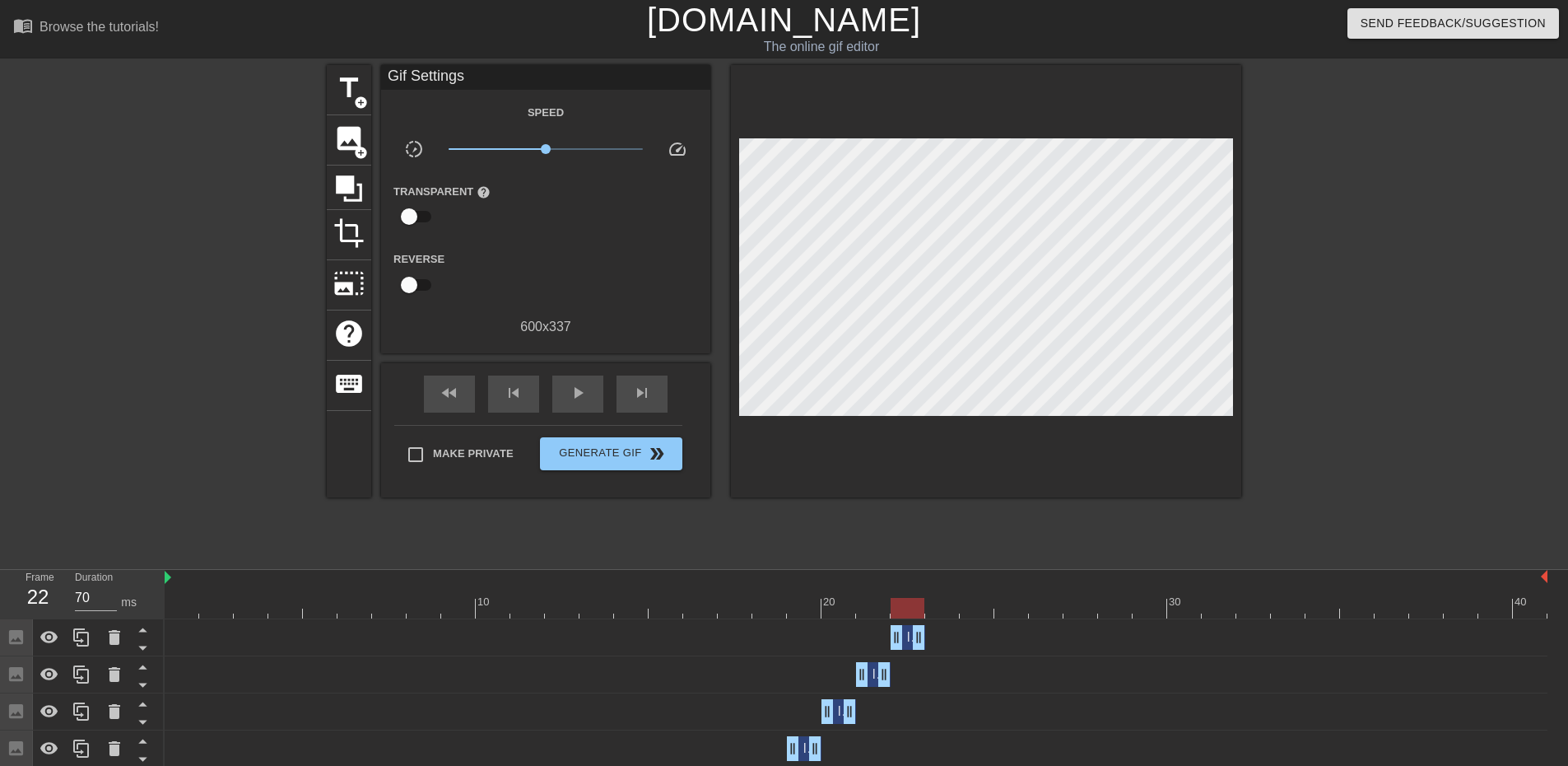
click at [1401, 273] on div at bounding box center [1385, 312] width 247 height 494
click at [75, 650] on div at bounding box center [81, 637] width 33 height 36
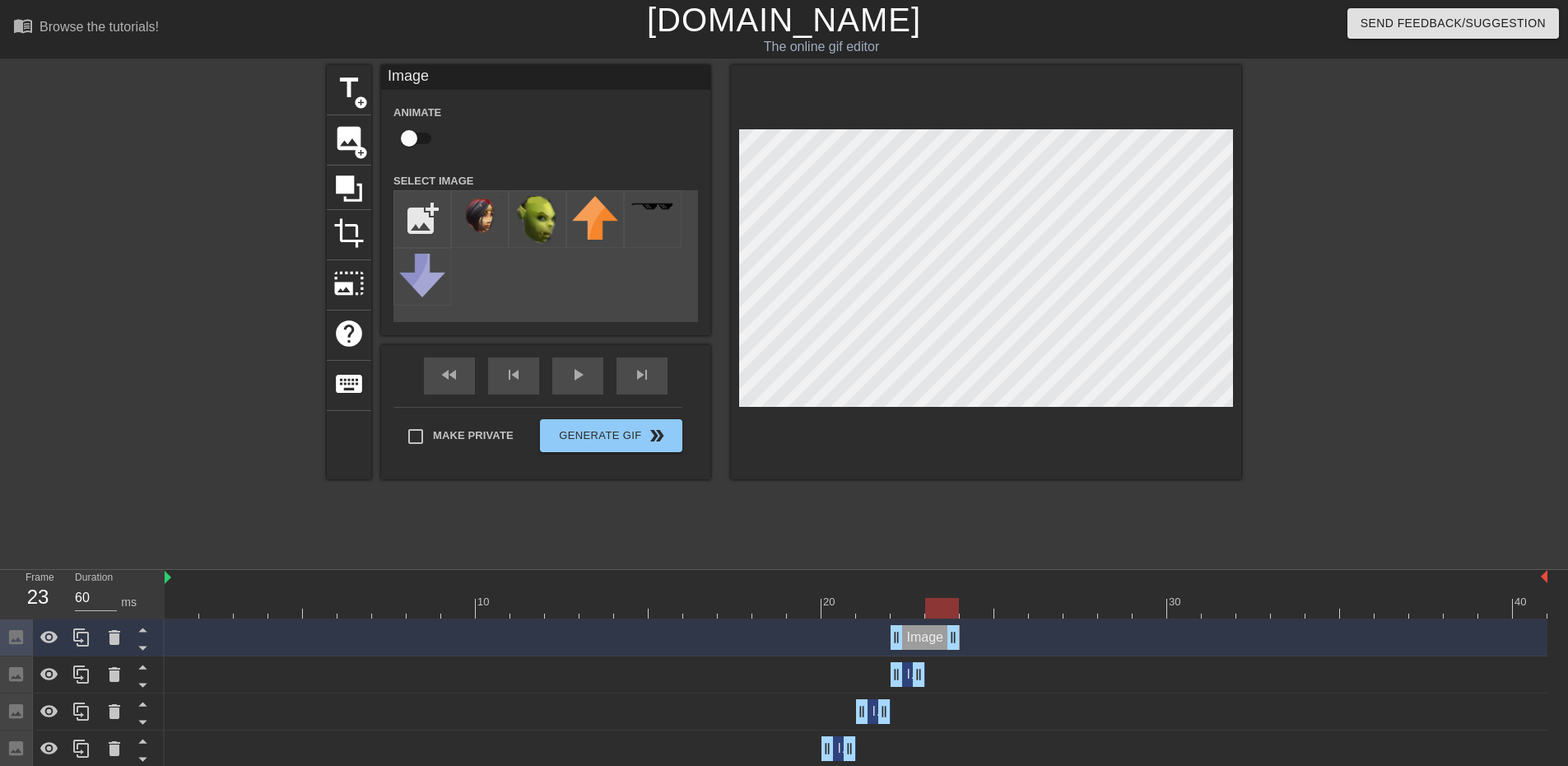
drag, startPoint x: 914, startPoint y: 637, endPoint x: 932, endPoint y: 635, distance: 18.1
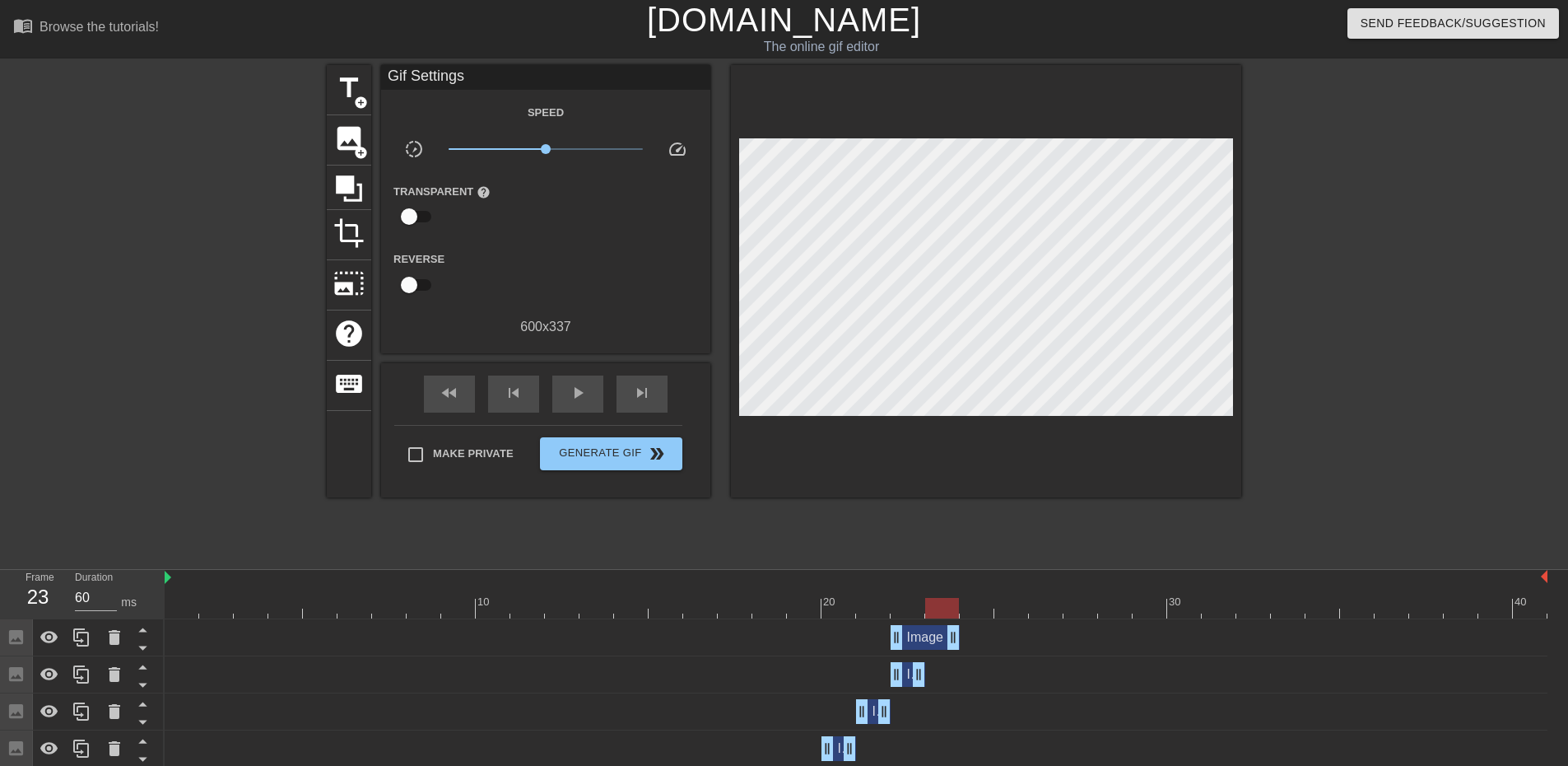
drag, startPoint x: 892, startPoint y: 623, endPoint x: 1021, endPoint y: 596, distance: 131.8
drag, startPoint x: 895, startPoint y: 627, endPoint x: 1010, endPoint y: 433, distance: 225.5
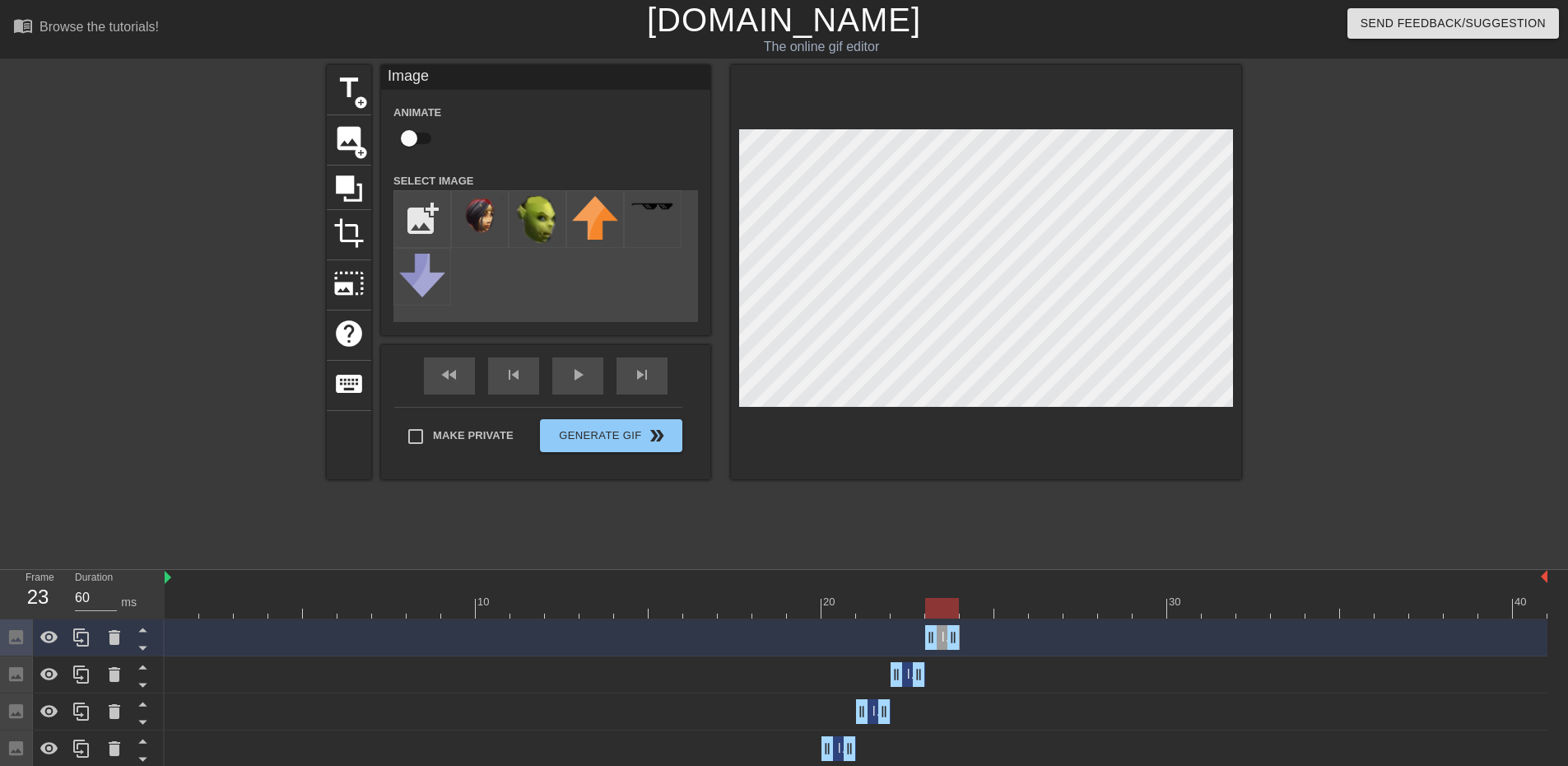
drag, startPoint x: 1343, startPoint y: 266, endPoint x: 1327, endPoint y: 280, distance: 21.3
click at [1343, 267] on div at bounding box center [1385, 312] width 247 height 494
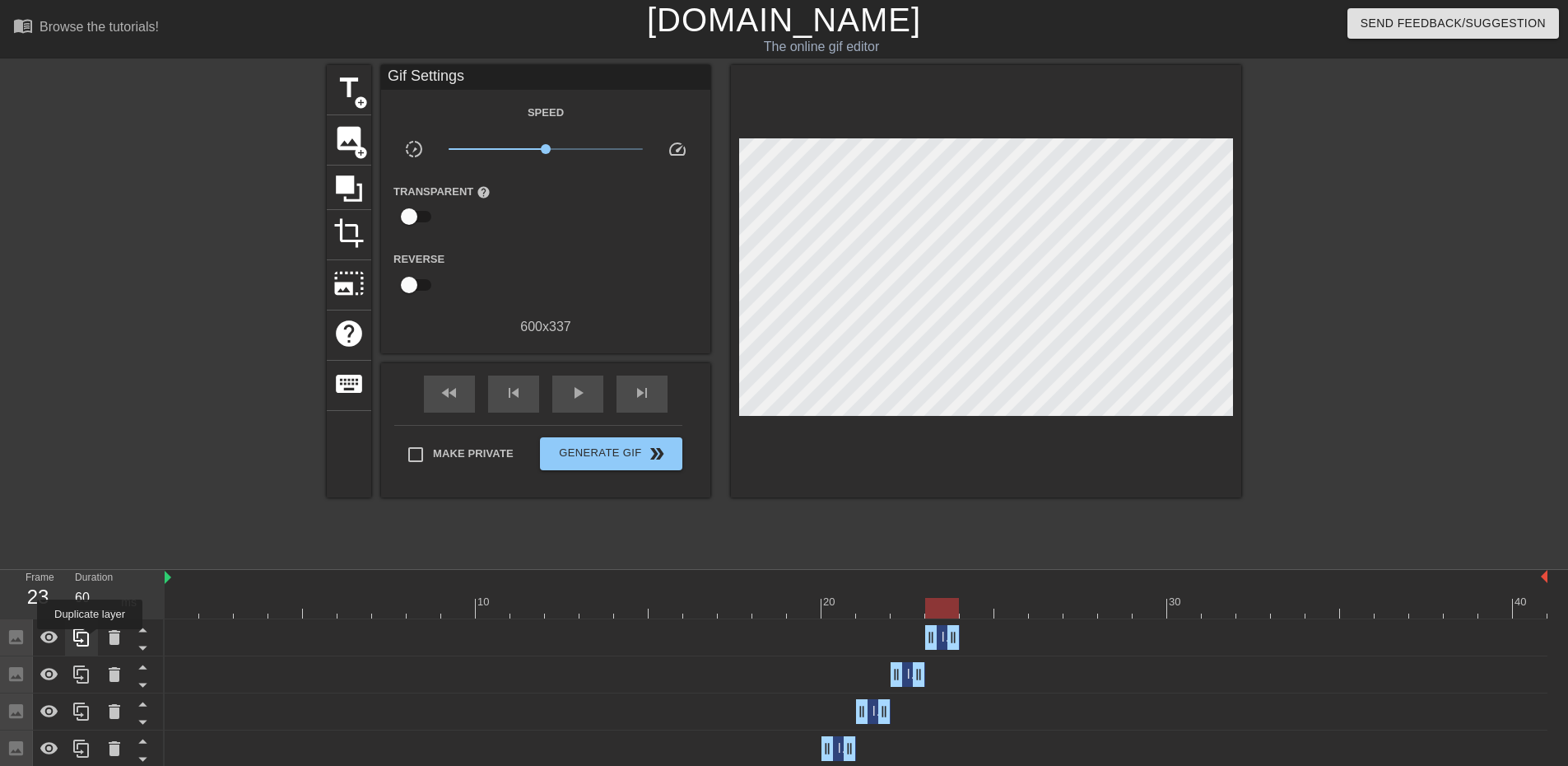
click at [89, 641] on icon at bounding box center [81, 637] width 20 height 20
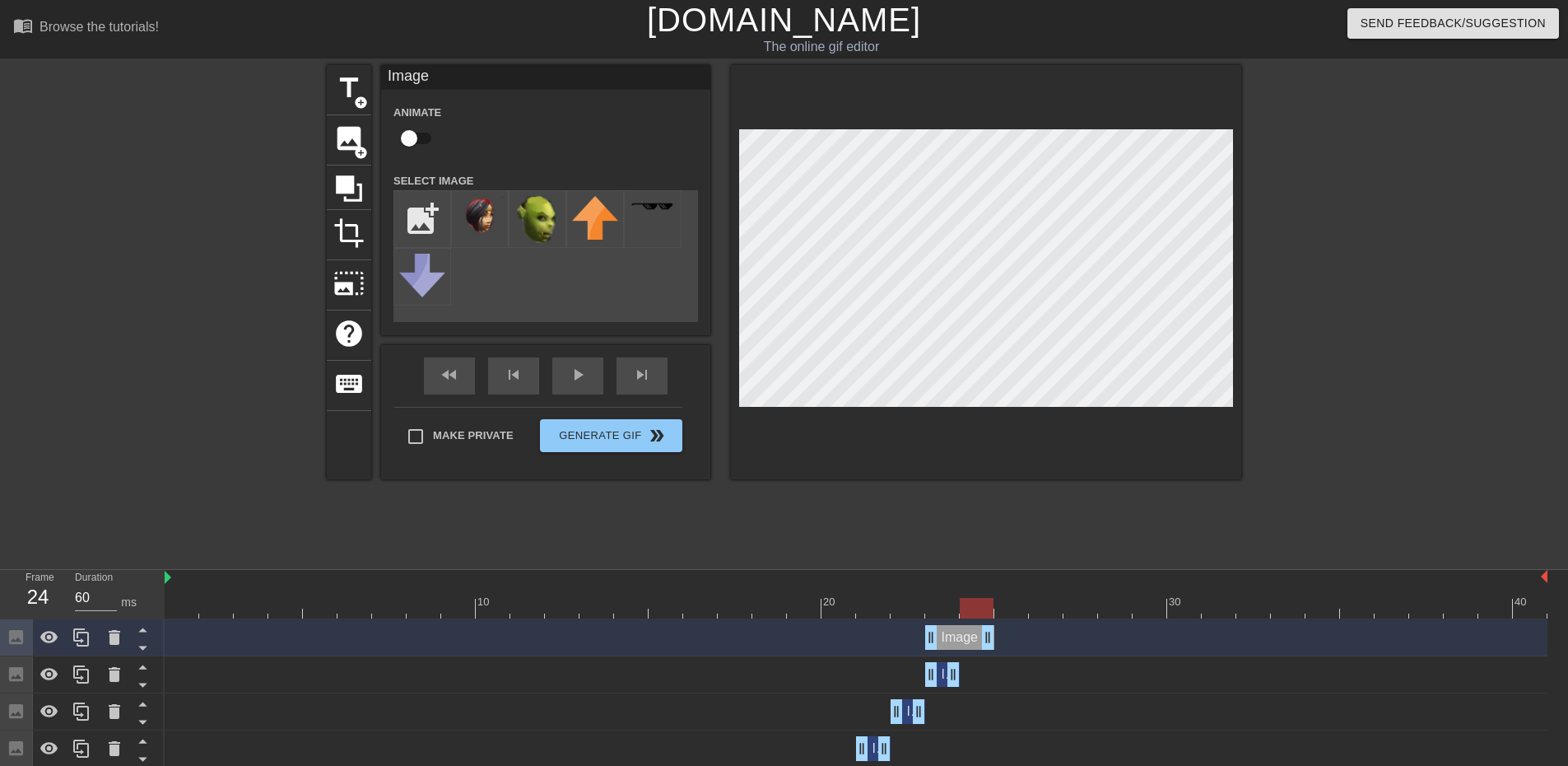
drag, startPoint x: 964, startPoint y: 637, endPoint x: 992, endPoint y: 637, distance: 28.0
drag, startPoint x: 931, startPoint y: 633, endPoint x: 1108, endPoint y: 592, distance: 181.7
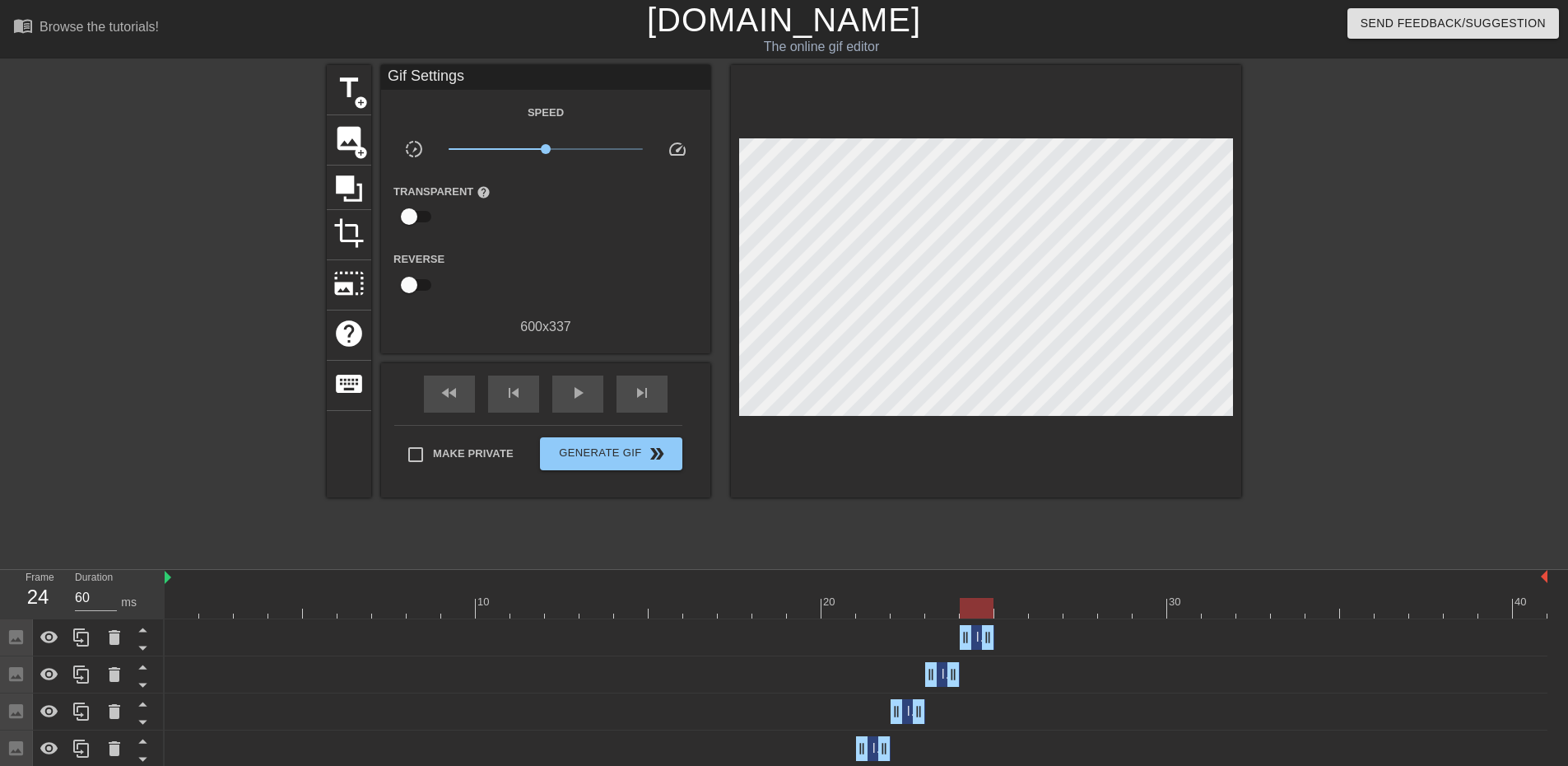
click at [1353, 344] on div at bounding box center [1385, 312] width 247 height 494
drag, startPoint x: 930, startPoint y: 617, endPoint x: 978, endPoint y: 602, distance: 50.3
click at [978, 602] on div at bounding box center [856, 607] width 1383 height 20
drag, startPoint x: 990, startPoint y: 637, endPoint x: 999, endPoint y: 633, distance: 9.8
click at [999, 633] on div "Image drag_handle drag_handle" at bounding box center [856, 637] width 1383 height 25
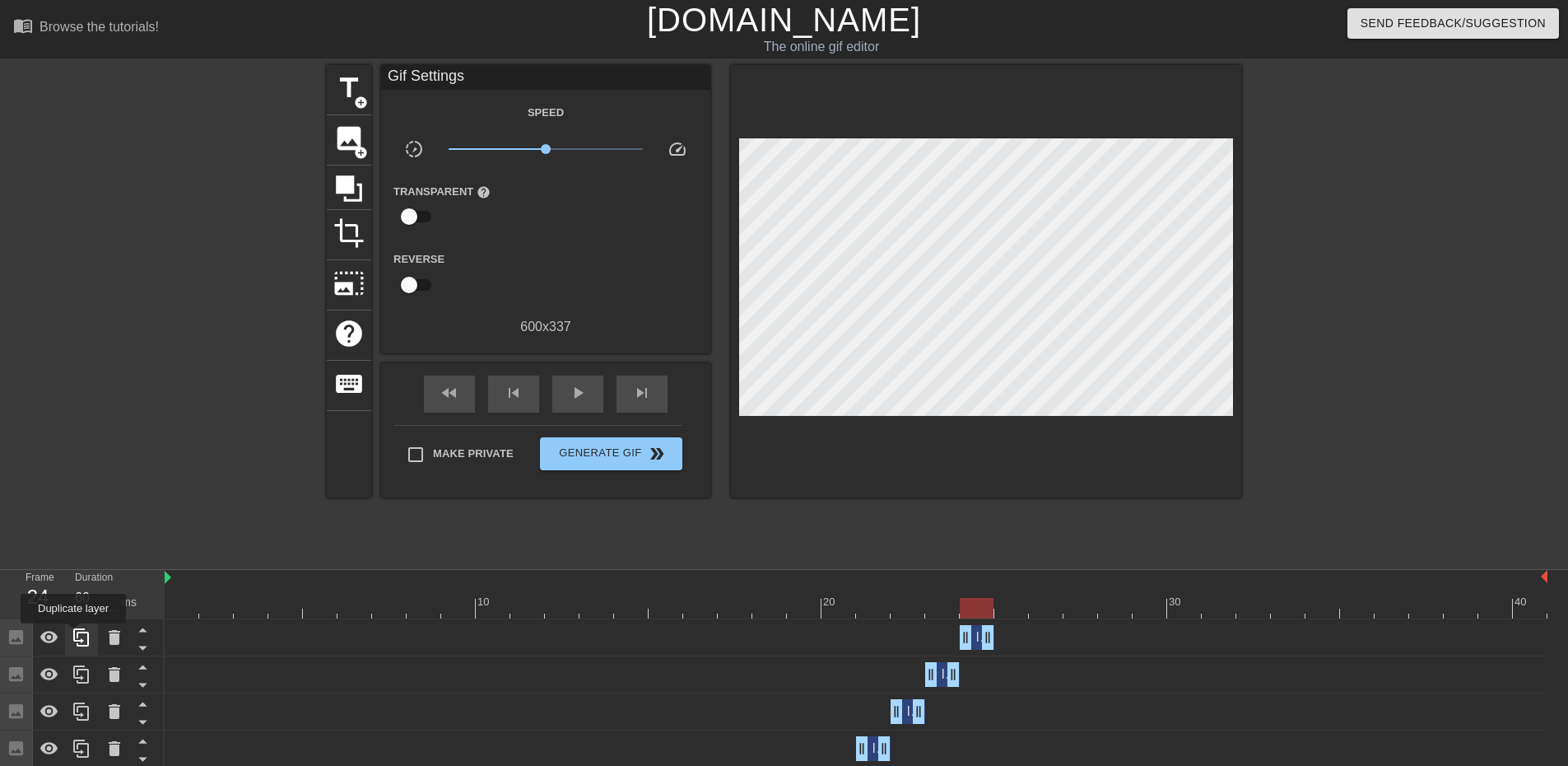
click at [84, 636] on icon at bounding box center [81, 637] width 20 height 20
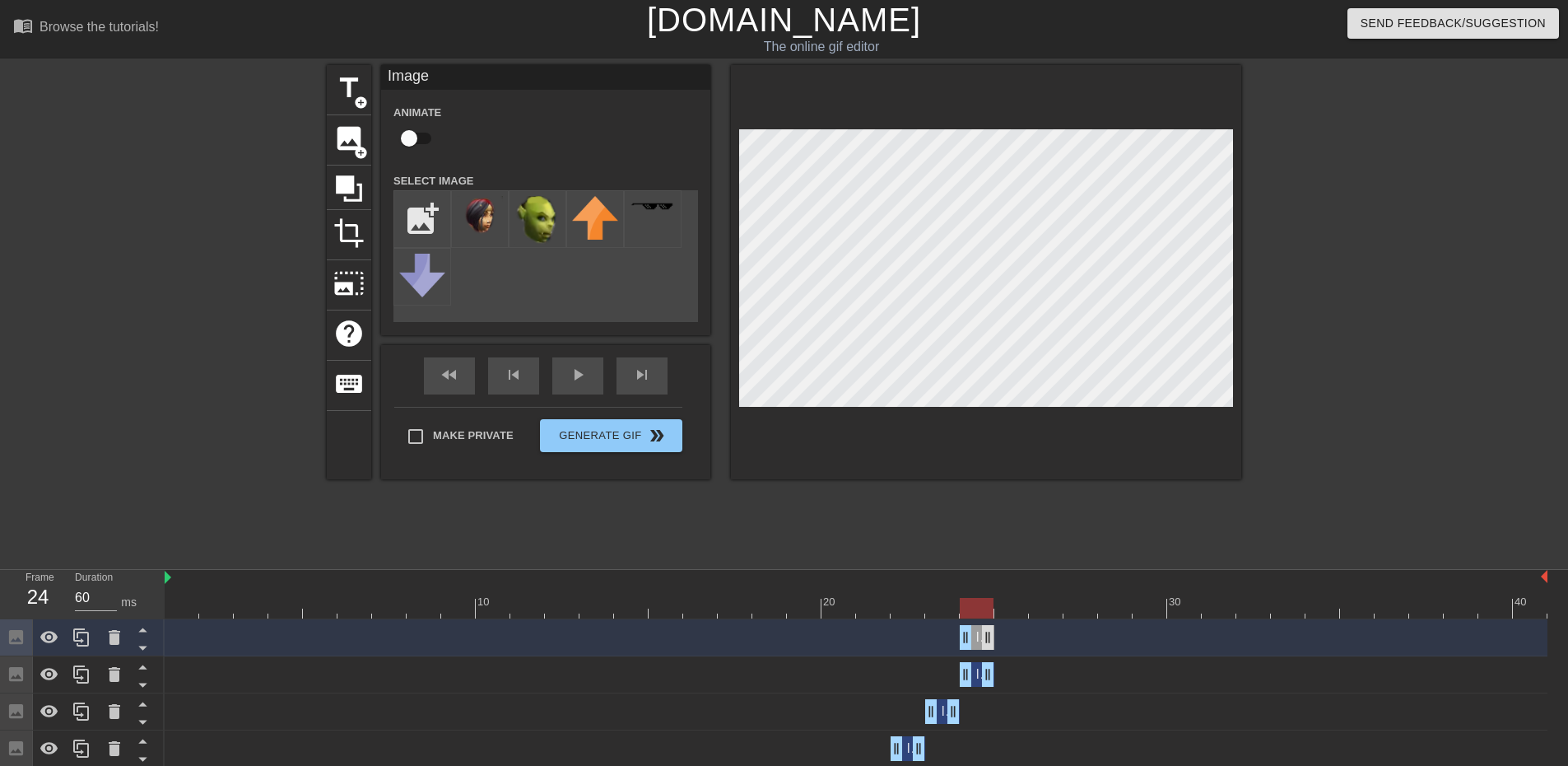
click at [978, 642] on div "Image drag_handle drag_handle" at bounding box center [977, 637] width 34 height 25
drag, startPoint x: 986, startPoint y: 641, endPoint x: 1008, endPoint y: 641, distance: 22.0
drag, startPoint x: 964, startPoint y: 634, endPoint x: 1083, endPoint y: 598, distance: 124.3
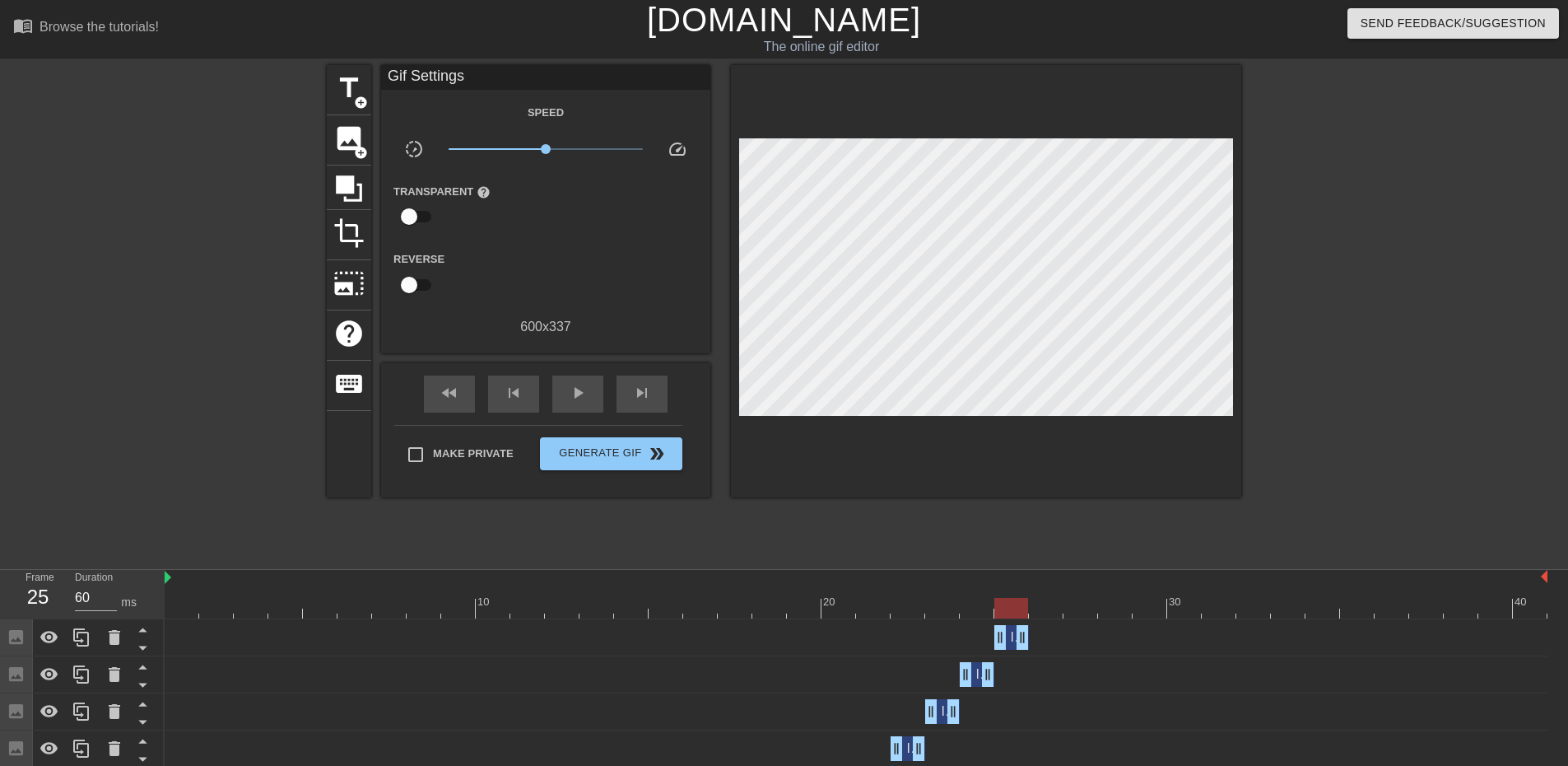
drag, startPoint x: 1380, startPoint y: 312, endPoint x: 1331, endPoint y: 331, distance: 52.6
click at [1380, 313] on div at bounding box center [1385, 312] width 247 height 494
drag, startPoint x: 1021, startPoint y: 633, endPoint x: 1031, endPoint y: 628, distance: 11.2
click at [1031, 628] on div "Image drag_handle drag_handle" at bounding box center [856, 637] width 1383 height 25
click at [85, 649] on div at bounding box center [81, 637] width 33 height 36
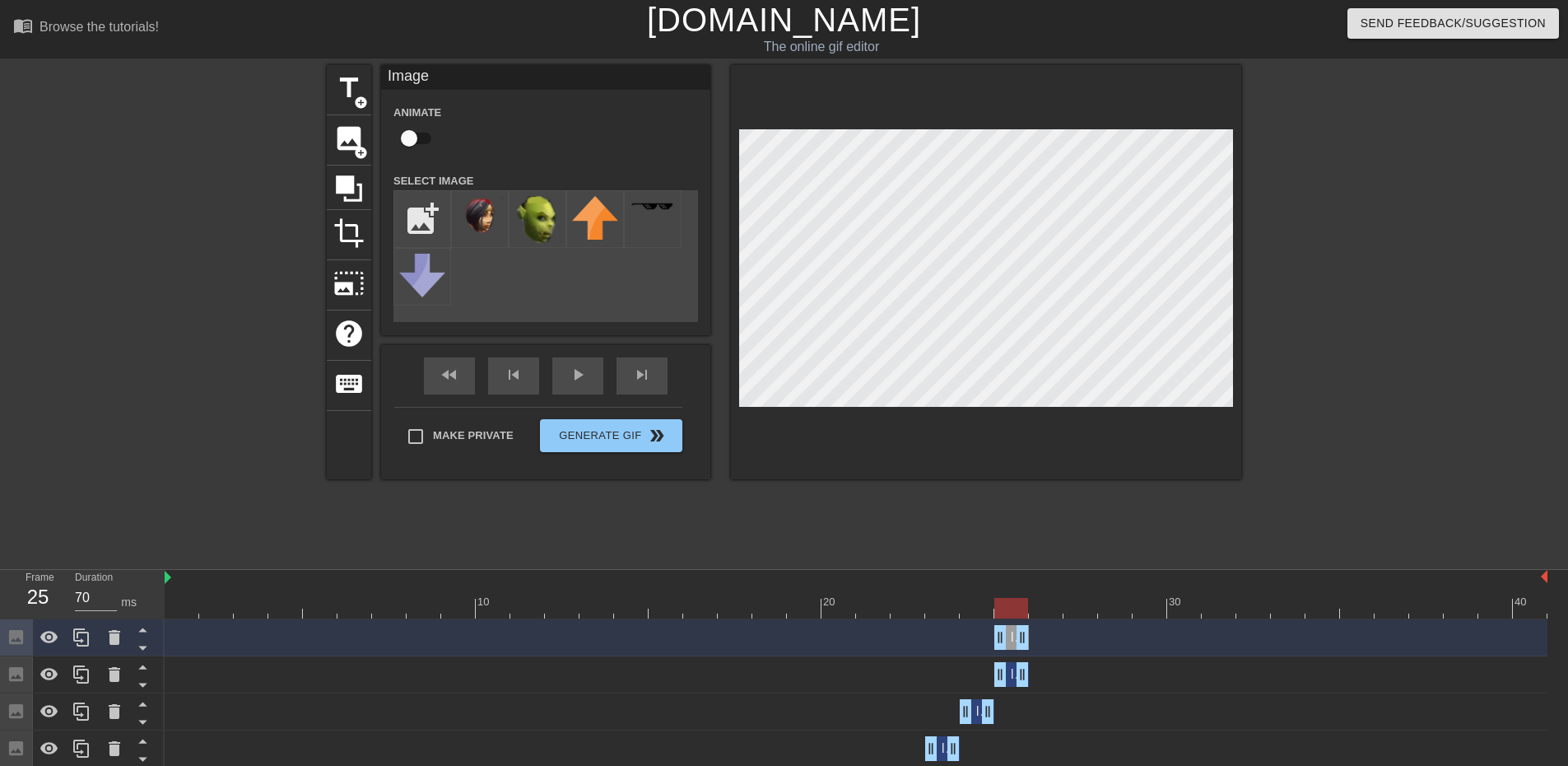
drag, startPoint x: 1017, startPoint y: 637, endPoint x: 1033, endPoint y: 638, distance: 16.0
drag, startPoint x: 1003, startPoint y: 635, endPoint x: 1140, endPoint y: 503, distance: 190.2
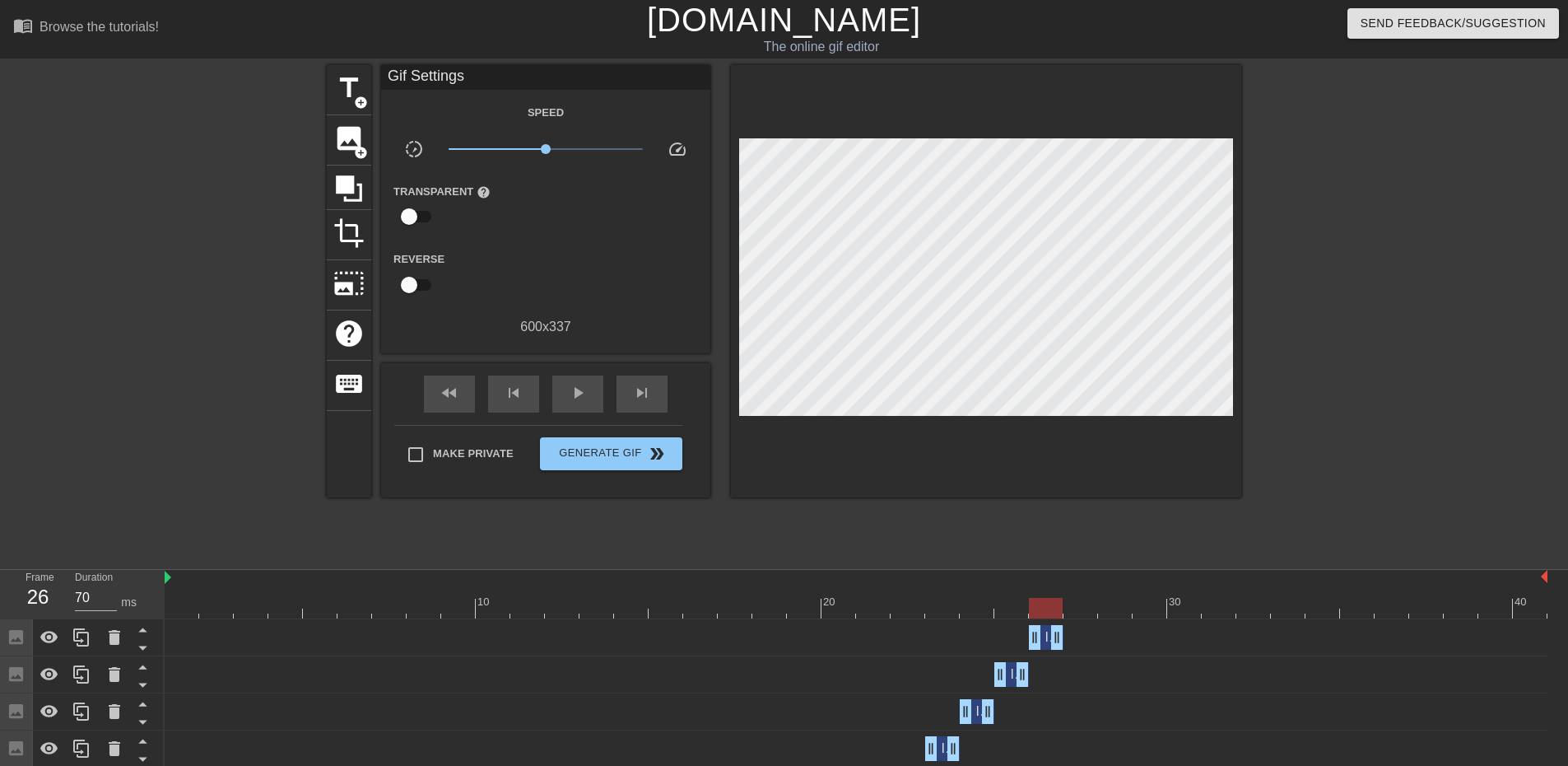
drag, startPoint x: 1353, startPoint y: 309, endPoint x: 1326, endPoint y: 320, distance: 29.2
click at [1353, 309] on div at bounding box center [1385, 312] width 247 height 494
drag, startPoint x: 88, startPoint y: 633, endPoint x: 101, endPoint y: 632, distance: 13.0
click at [89, 634] on icon at bounding box center [81, 637] width 20 height 20
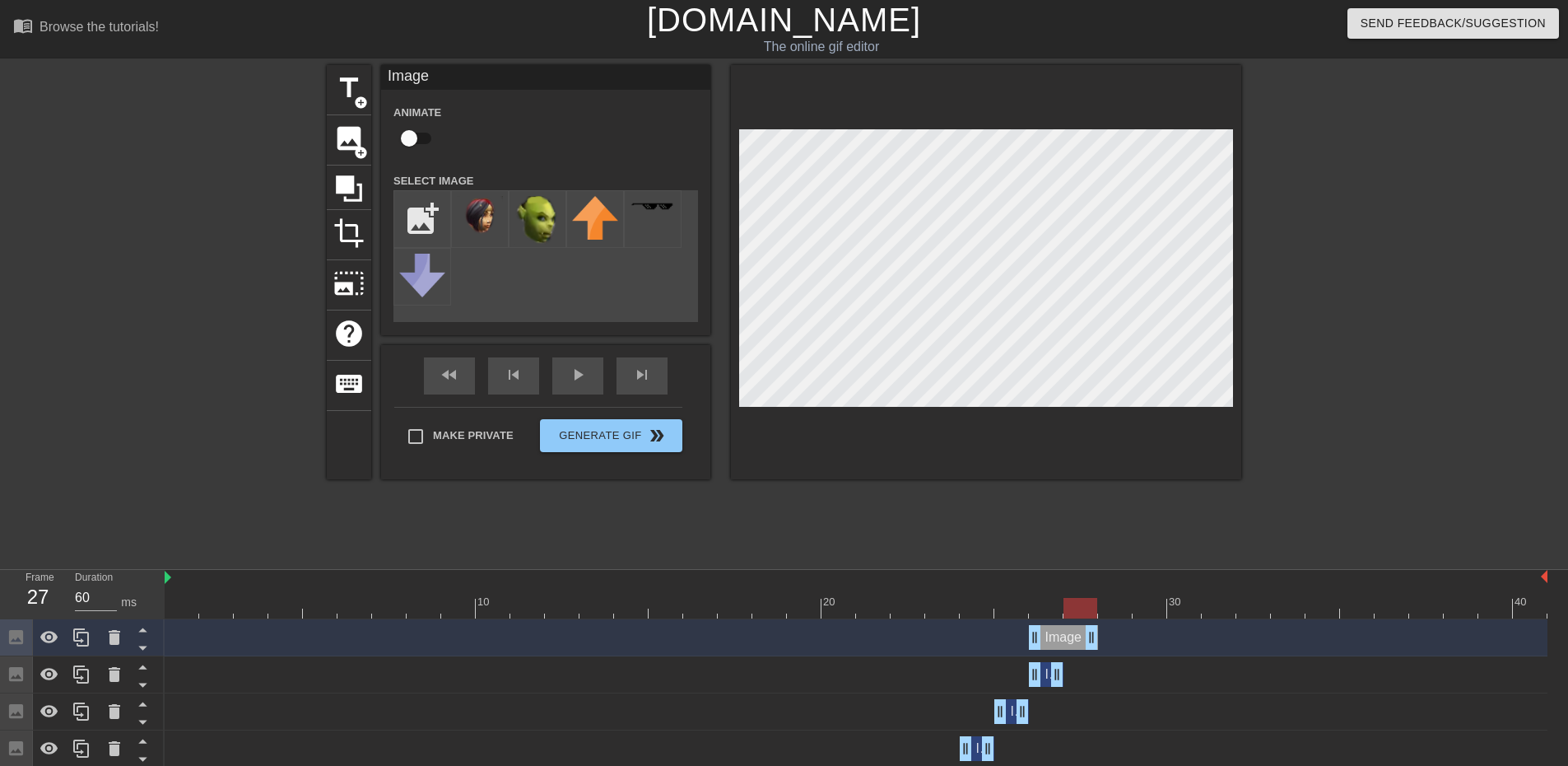
drag, startPoint x: 1056, startPoint y: 635, endPoint x: 1074, endPoint y: 631, distance: 18.4
drag, startPoint x: 1034, startPoint y: 636, endPoint x: 1206, endPoint y: 570, distance: 184.2
drag, startPoint x: 1402, startPoint y: 344, endPoint x: 1356, endPoint y: 354, distance: 47.1
click at [1401, 344] on div at bounding box center [1385, 312] width 247 height 494
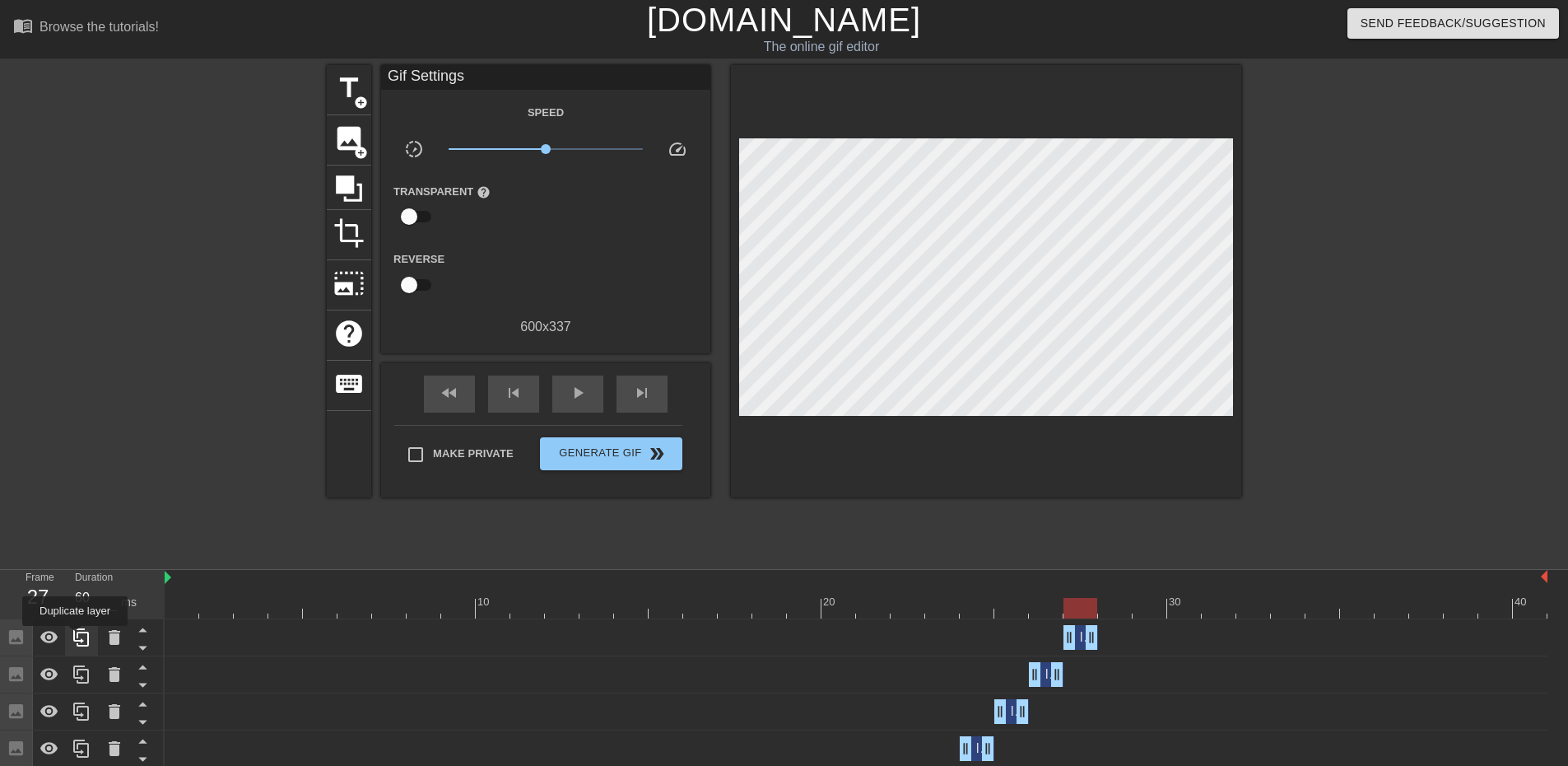
click at [80, 639] on icon at bounding box center [81, 637] width 20 height 20
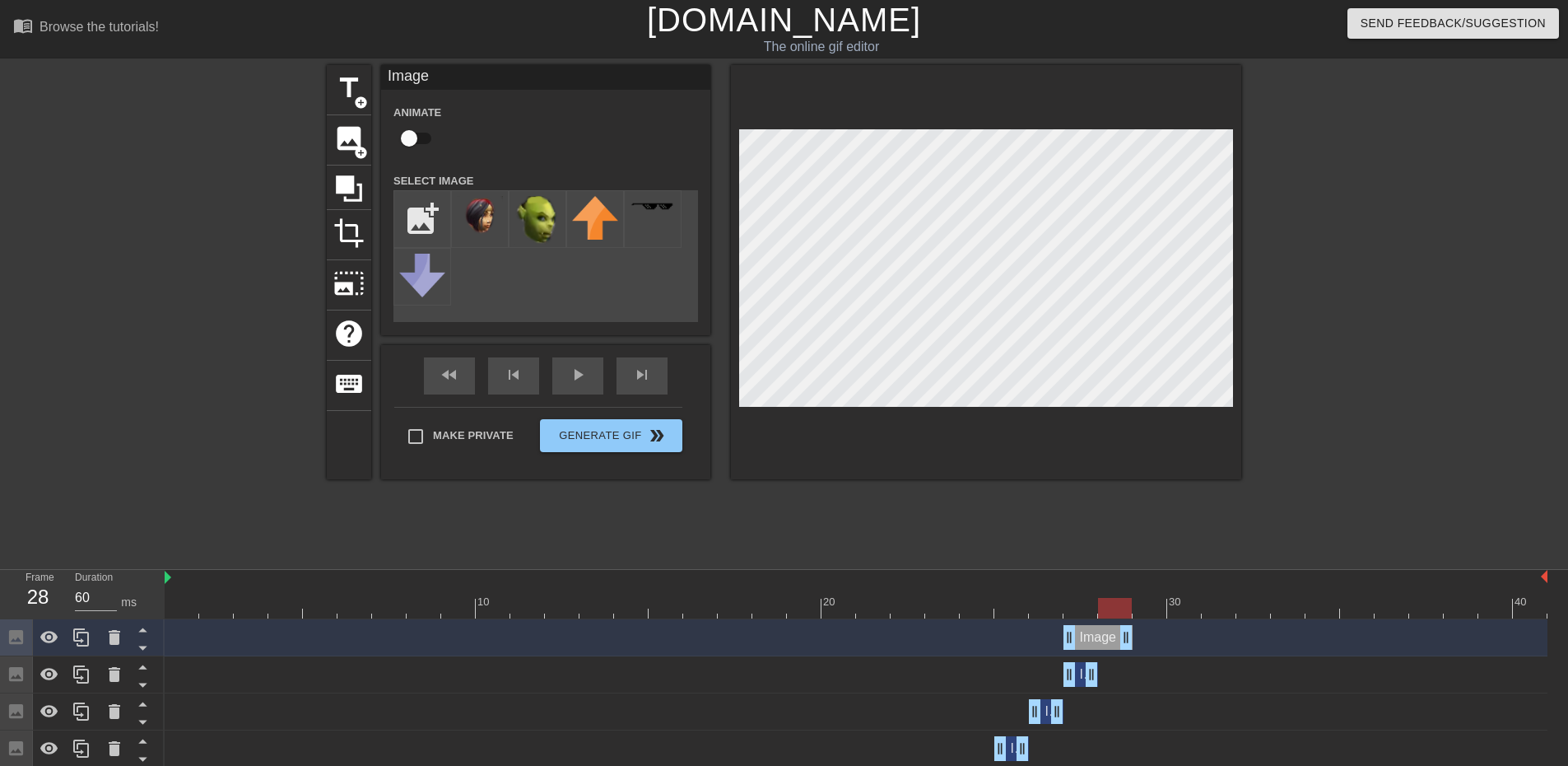
drag, startPoint x: 1091, startPoint y: 647, endPoint x: 1120, endPoint y: 639, distance: 30.1
drag, startPoint x: 1153, startPoint y: 635, endPoint x: 1216, endPoint y: 609, distance: 68.2
click at [1215, 623] on div "Image drag_handle drag_handle" at bounding box center [856, 638] width 1383 height 37
drag, startPoint x: 1388, startPoint y: 379, endPoint x: 1380, endPoint y: 380, distance: 8.1
click at [1389, 380] on div at bounding box center [1385, 312] width 247 height 494
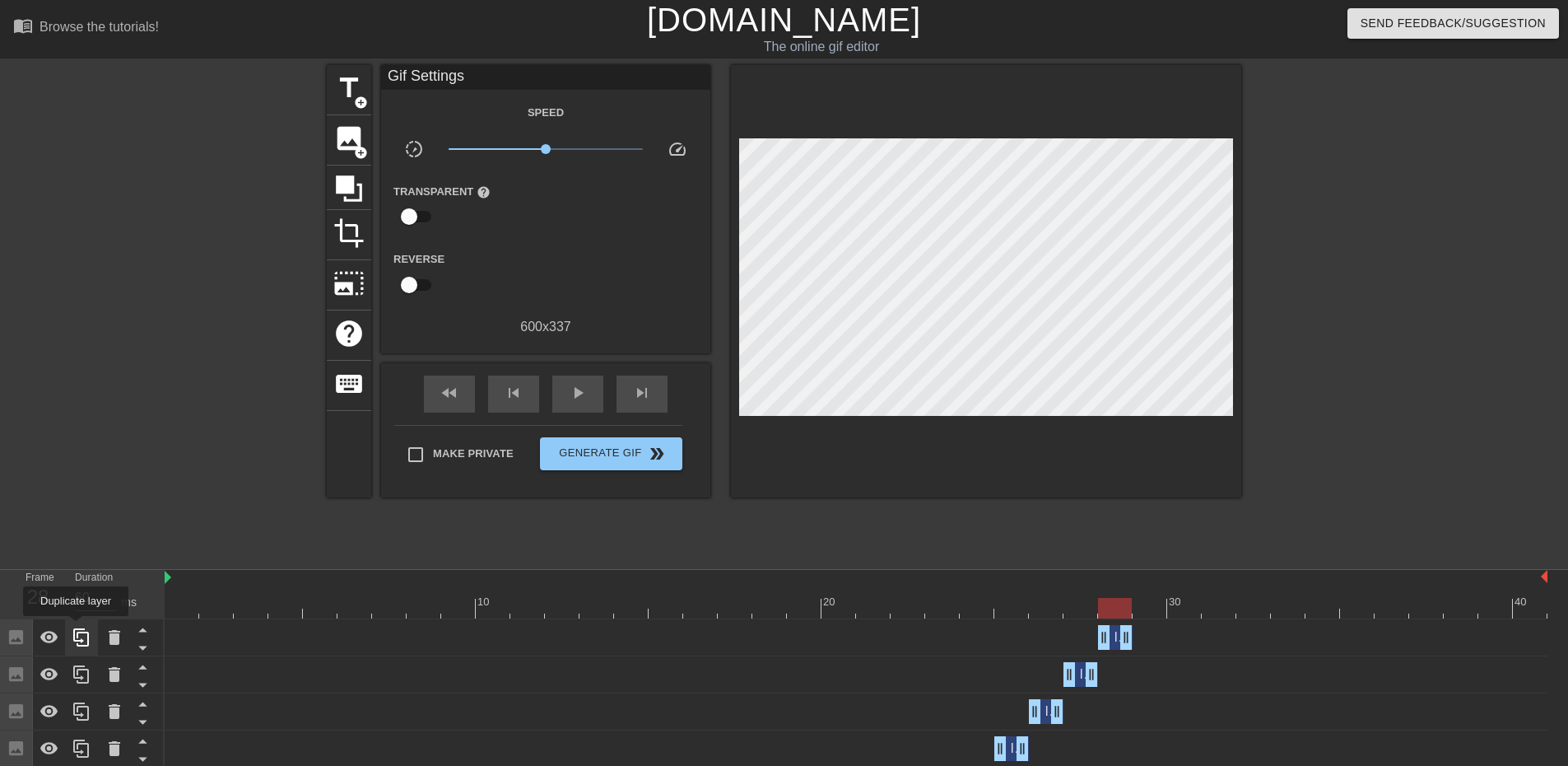
click at [77, 632] on icon at bounding box center [81, 637] width 20 height 20
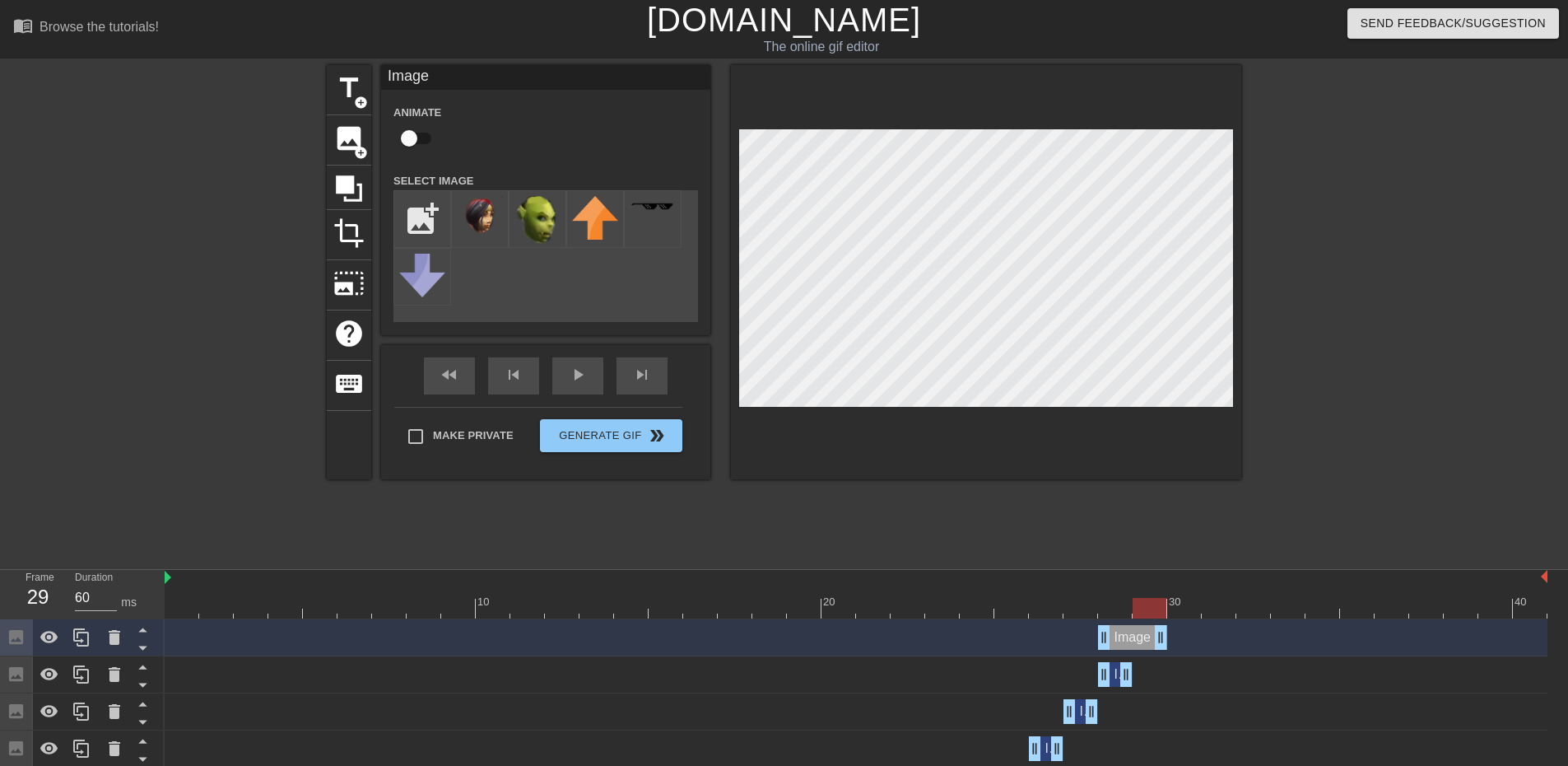
drag, startPoint x: 1135, startPoint y: 641, endPoint x: 1144, endPoint y: 642, distance: 9.1
drag, startPoint x: 1106, startPoint y: 638, endPoint x: 1207, endPoint y: 600, distance: 107.9
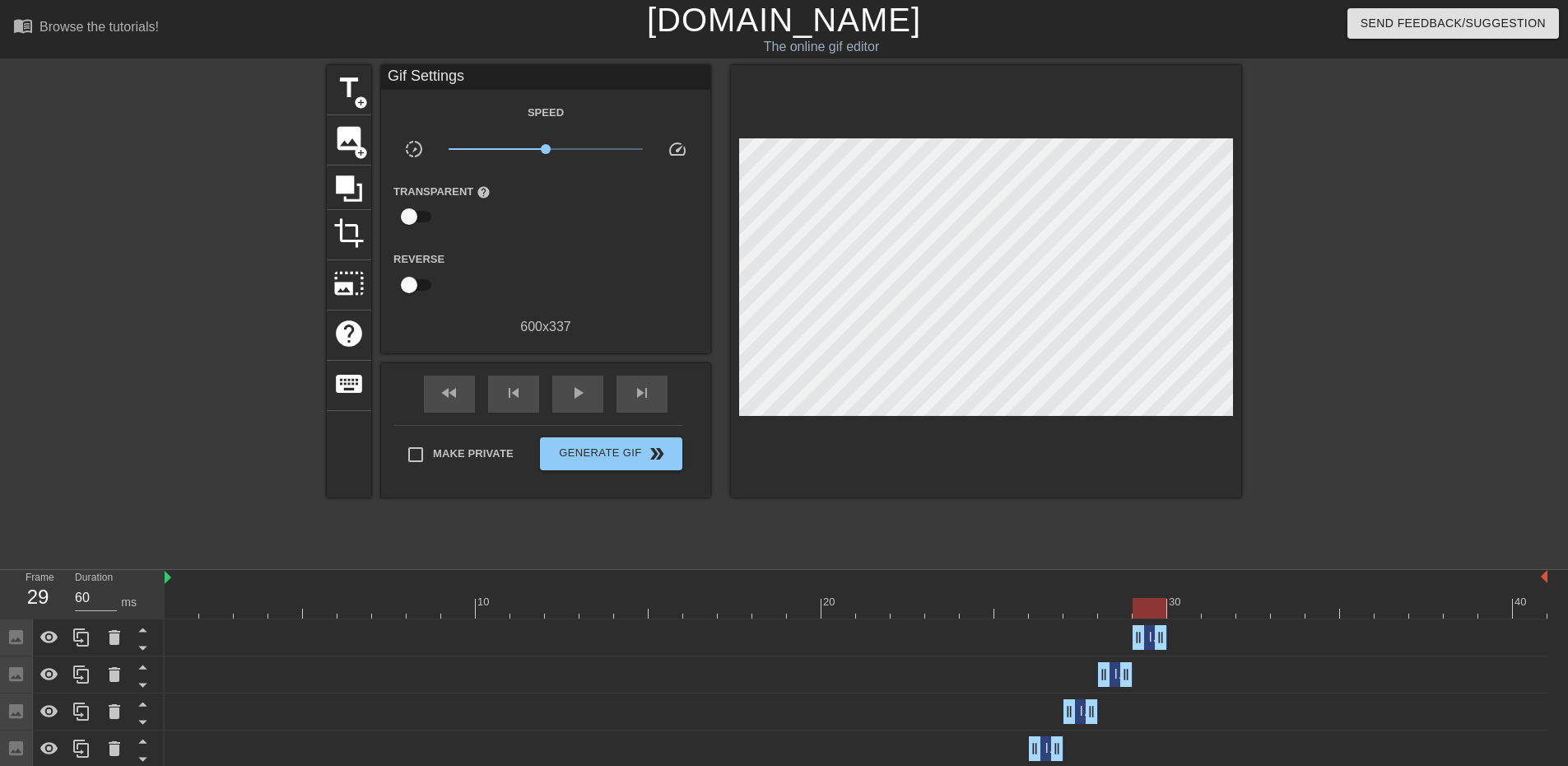
click at [1428, 365] on div at bounding box center [1385, 312] width 247 height 494
click at [89, 625] on div at bounding box center [81, 637] width 33 height 36
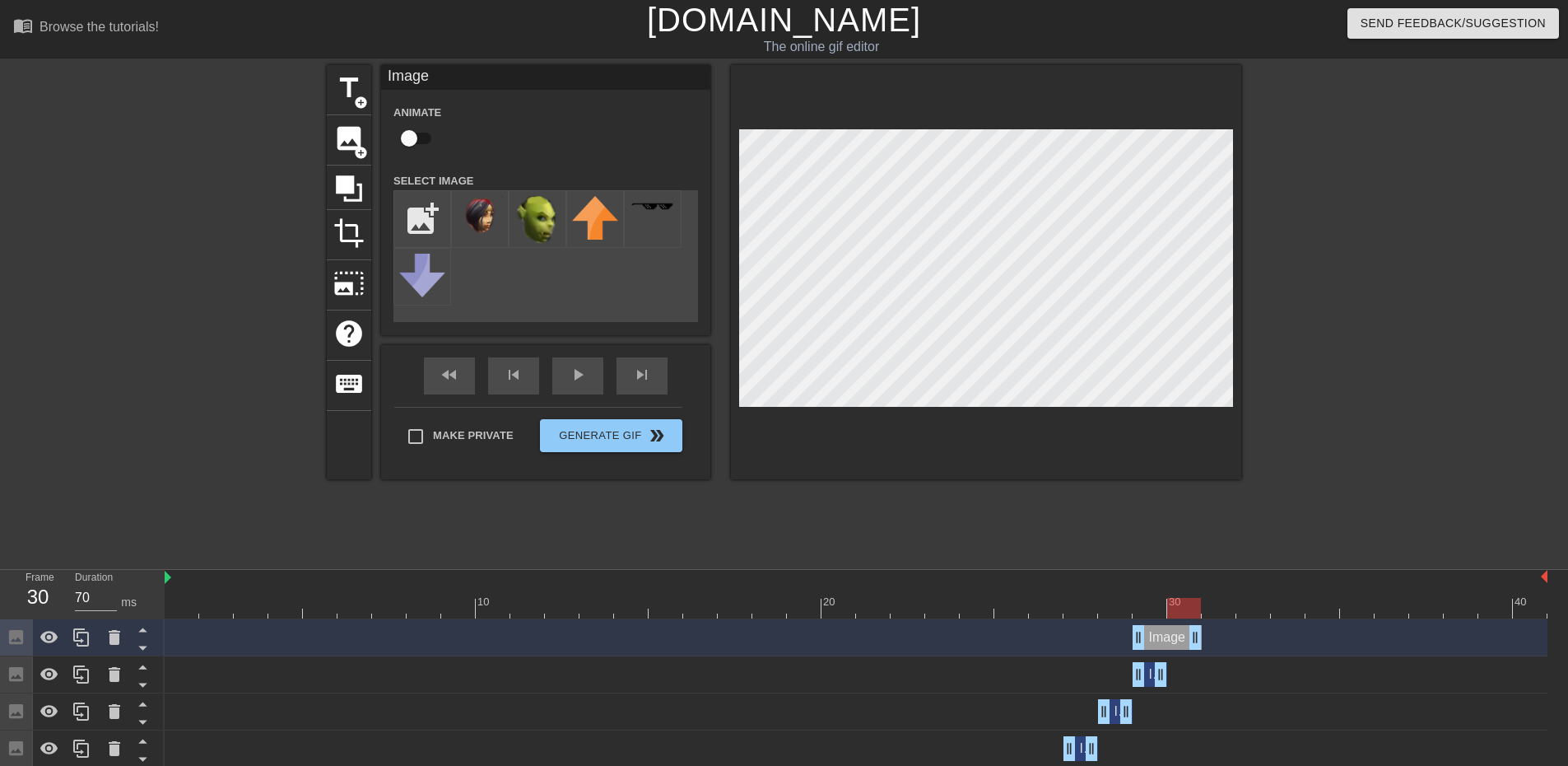
drag, startPoint x: 1157, startPoint y: 640, endPoint x: 1177, endPoint y: 642, distance: 20.1
drag, startPoint x: 1137, startPoint y: 635, endPoint x: 1236, endPoint y: 571, distance: 117.9
click at [1246, 622] on div "Image drag_handle drag_handle" at bounding box center [856, 638] width 1383 height 37
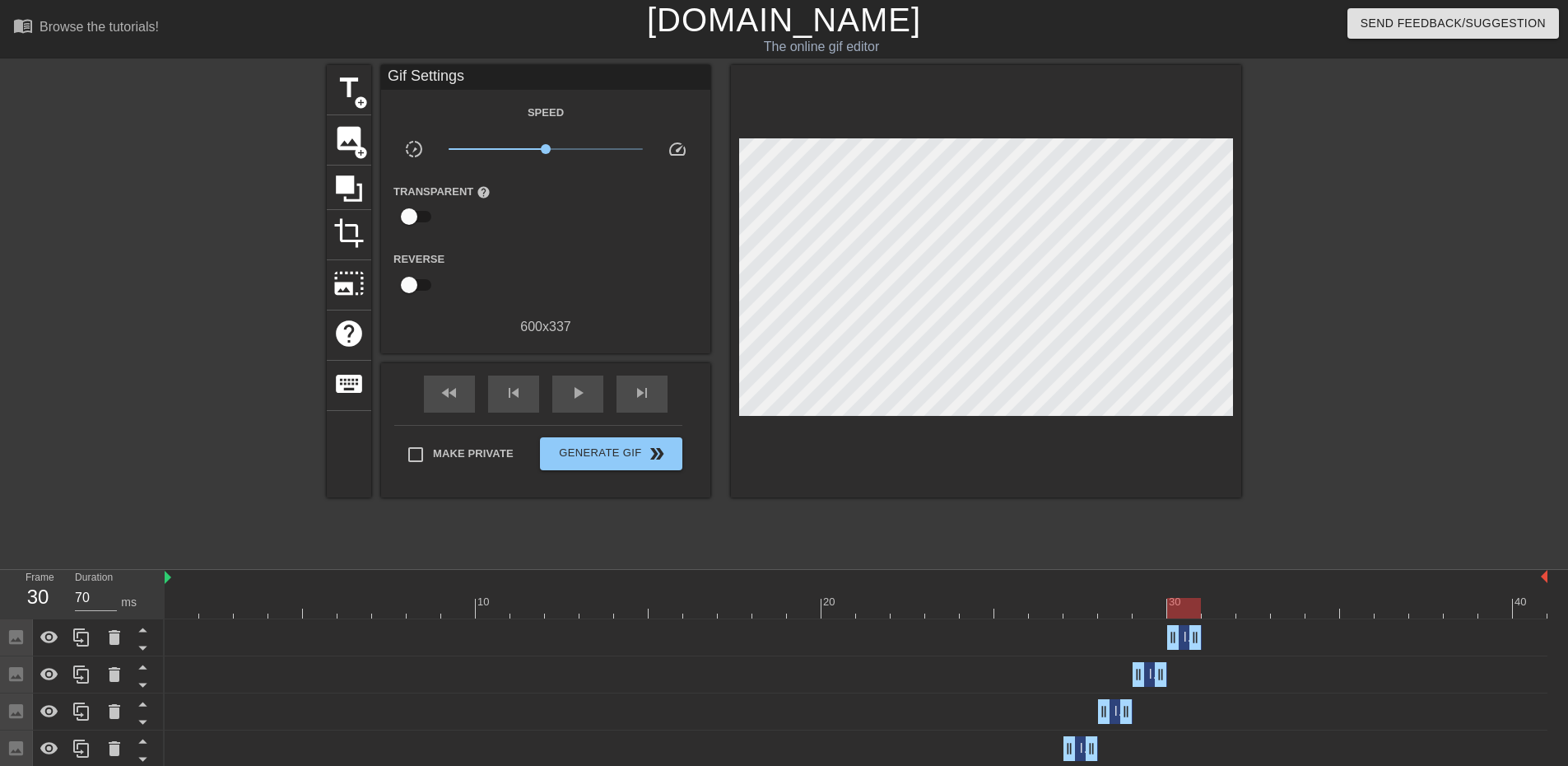
click at [1398, 327] on div at bounding box center [1385, 312] width 247 height 494
click at [80, 634] on icon at bounding box center [81, 637] width 16 height 18
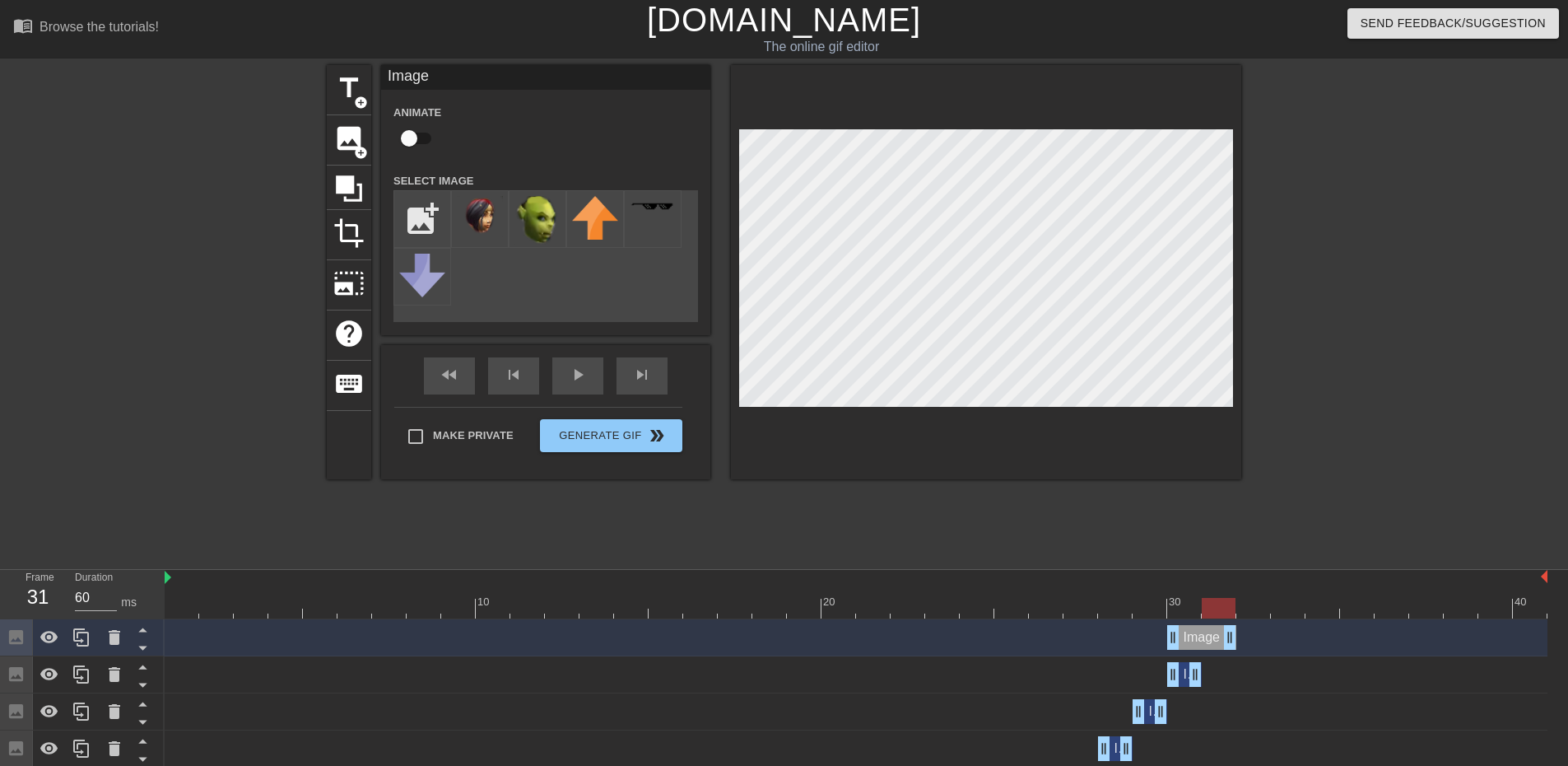
drag, startPoint x: 1190, startPoint y: 639, endPoint x: 1217, endPoint y: 639, distance: 27.0
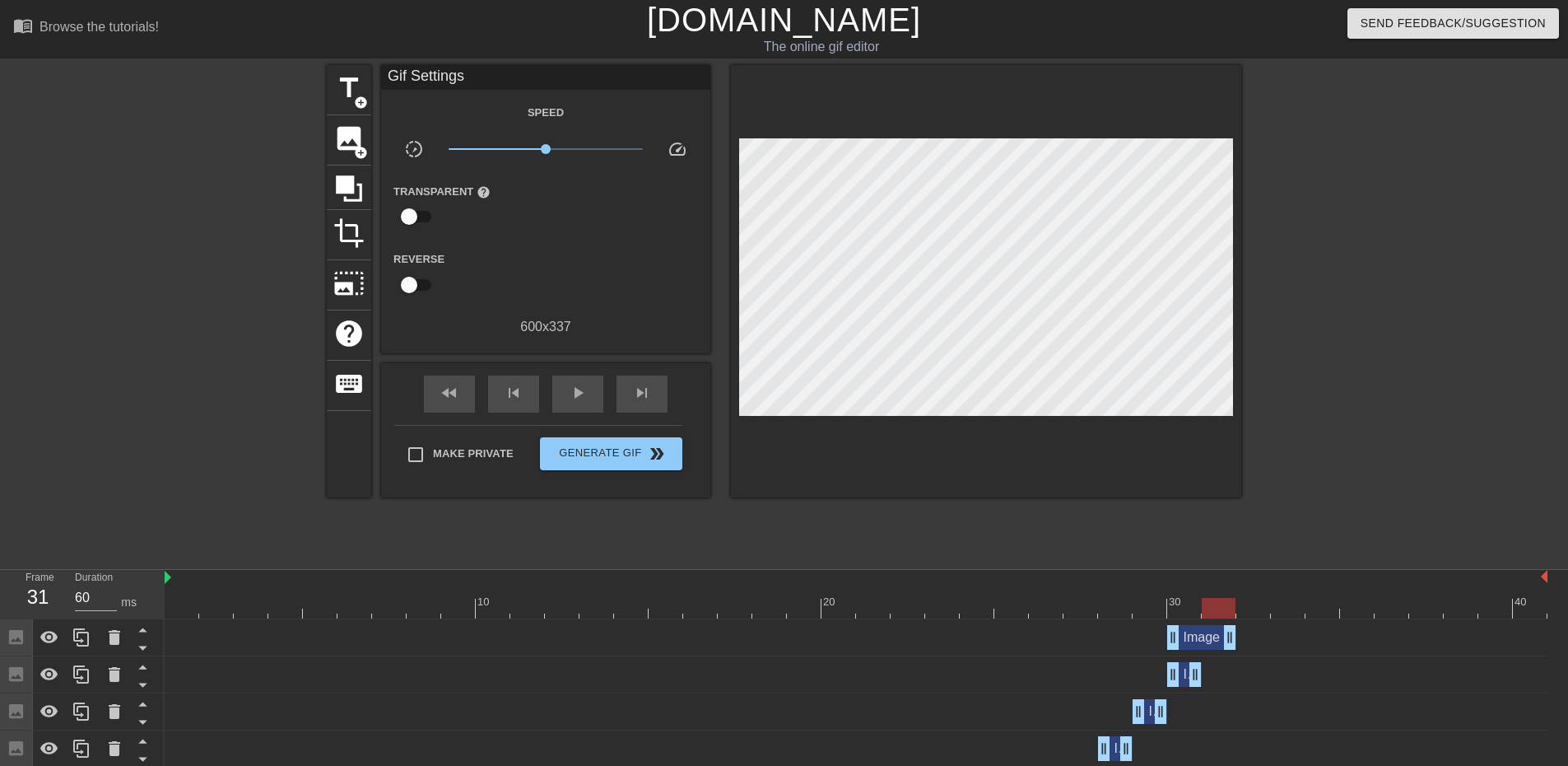
drag, startPoint x: 1163, startPoint y: 637, endPoint x: 1265, endPoint y: 626, distance: 102.6
click at [1265, 626] on div "Image drag_handle drag_handle" at bounding box center [856, 637] width 1383 height 25
drag, startPoint x: 1170, startPoint y: 636, endPoint x: 1079, endPoint y: 456, distance: 201.7
click at [1248, 623] on div "Image drag_handle drag_handle" at bounding box center [856, 638] width 1383 height 37
drag, startPoint x: 1325, startPoint y: 393, endPoint x: 1280, endPoint y: 416, distance: 50.5
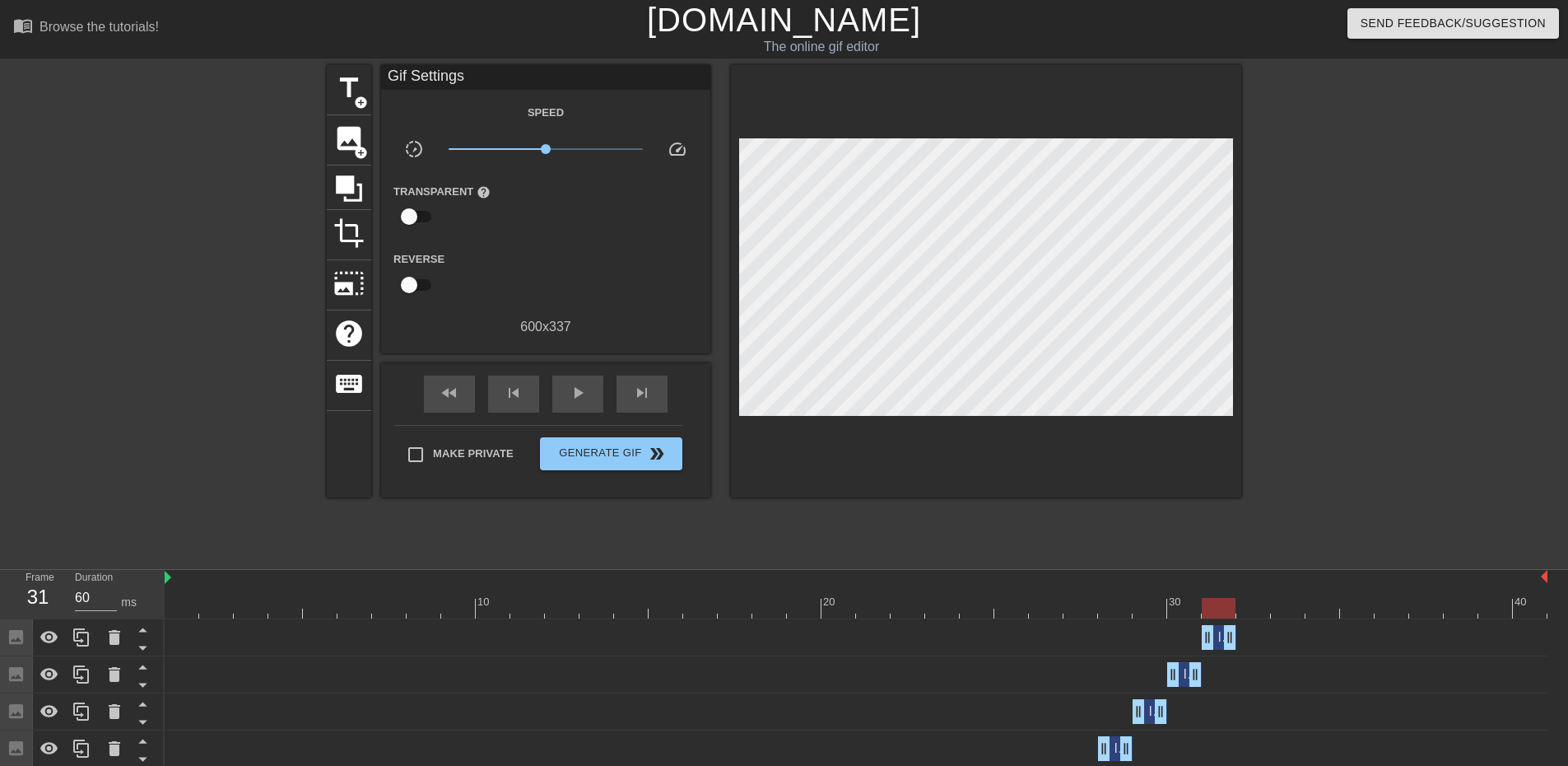
click at [1325, 394] on div at bounding box center [1385, 312] width 247 height 494
click at [78, 636] on icon at bounding box center [81, 637] width 16 height 18
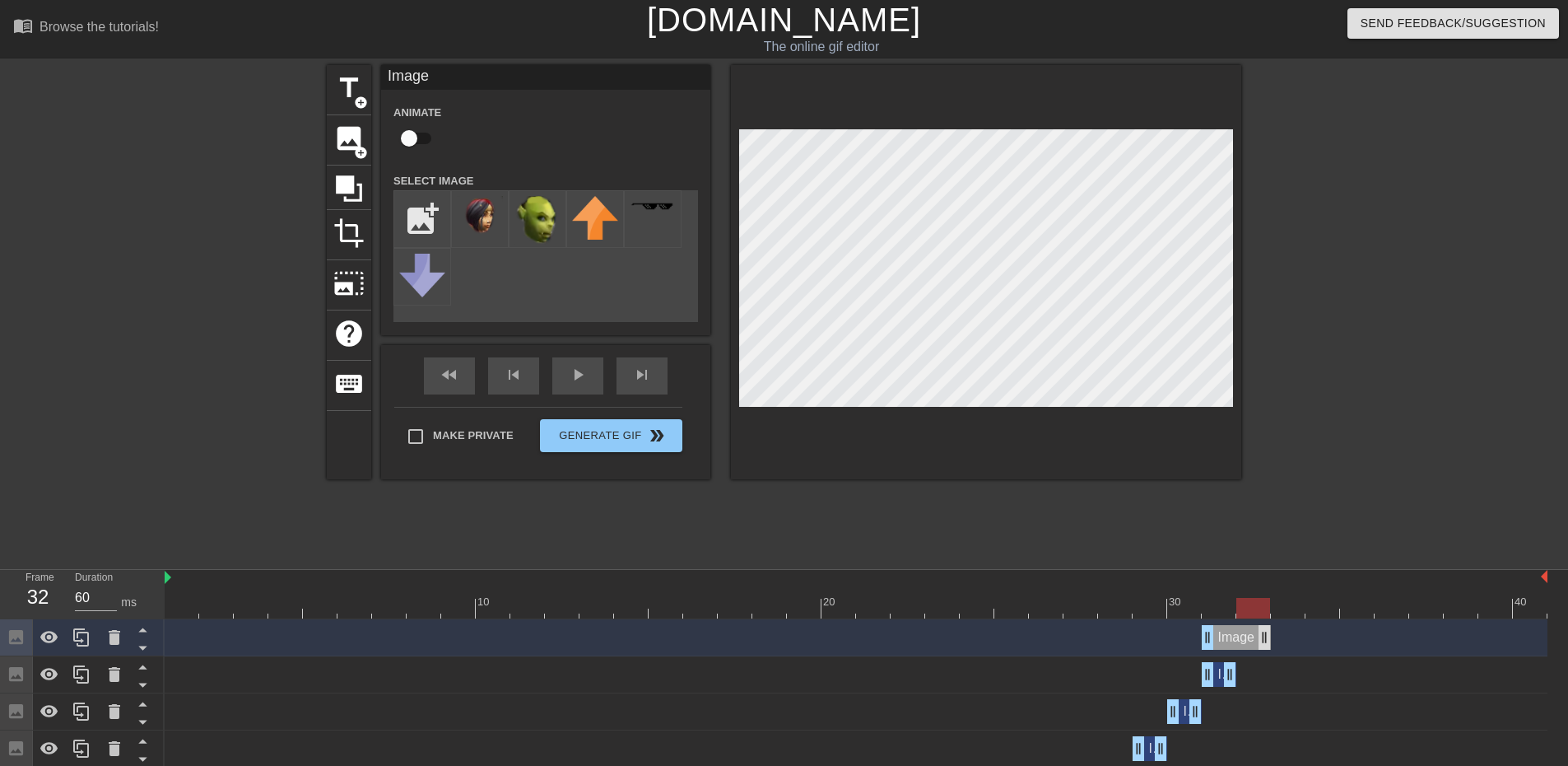
drag, startPoint x: 1234, startPoint y: 638, endPoint x: 1263, endPoint y: 634, distance: 29.3
drag, startPoint x: 1211, startPoint y: 630, endPoint x: 1156, endPoint y: 454, distance: 184.4
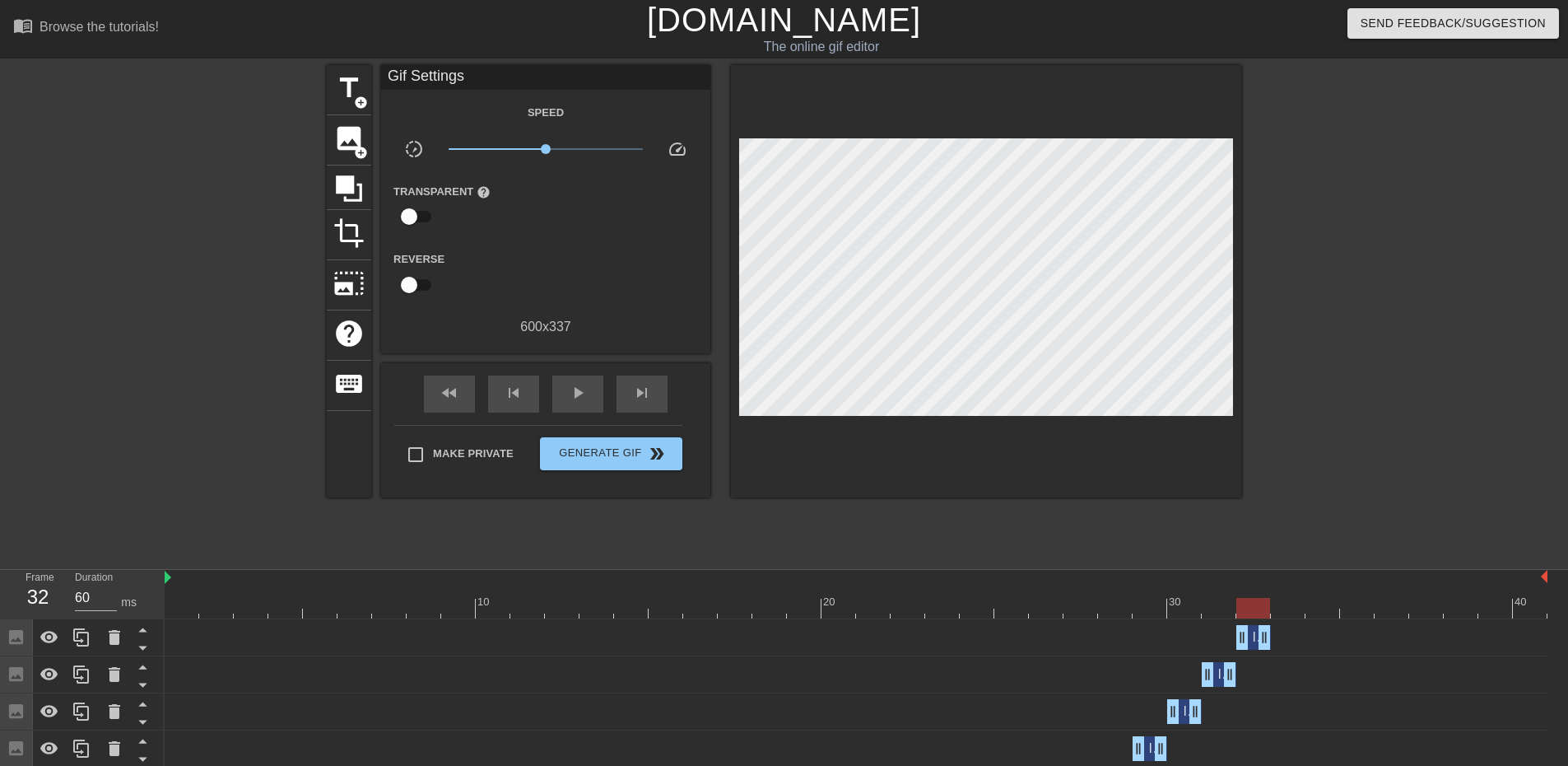
drag, startPoint x: 1324, startPoint y: 401, endPoint x: 1294, endPoint y: 559, distance: 160.8
click at [1325, 405] on div at bounding box center [1385, 312] width 247 height 494
drag, startPoint x: 1263, startPoint y: 642, endPoint x: 1267, endPoint y: 635, distance: 8.1
click at [88, 635] on icon at bounding box center [81, 637] width 16 height 18
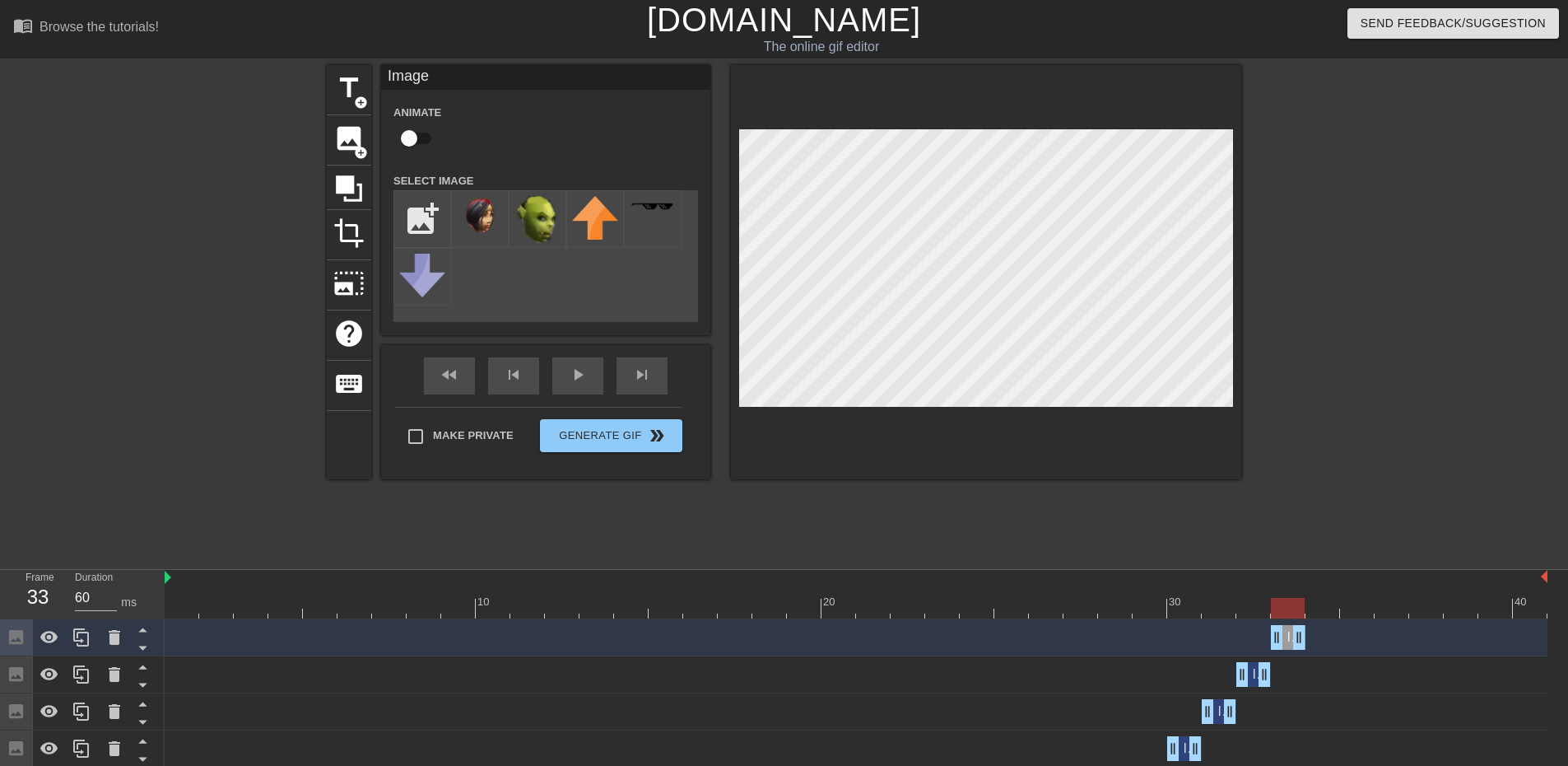
drag, startPoint x: 1240, startPoint y: 634, endPoint x: 1359, endPoint y: 621, distance: 119.7
click at [1358, 624] on div "Image drag_handle drag_handle" at bounding box center [856, 638] width 1383 height 37
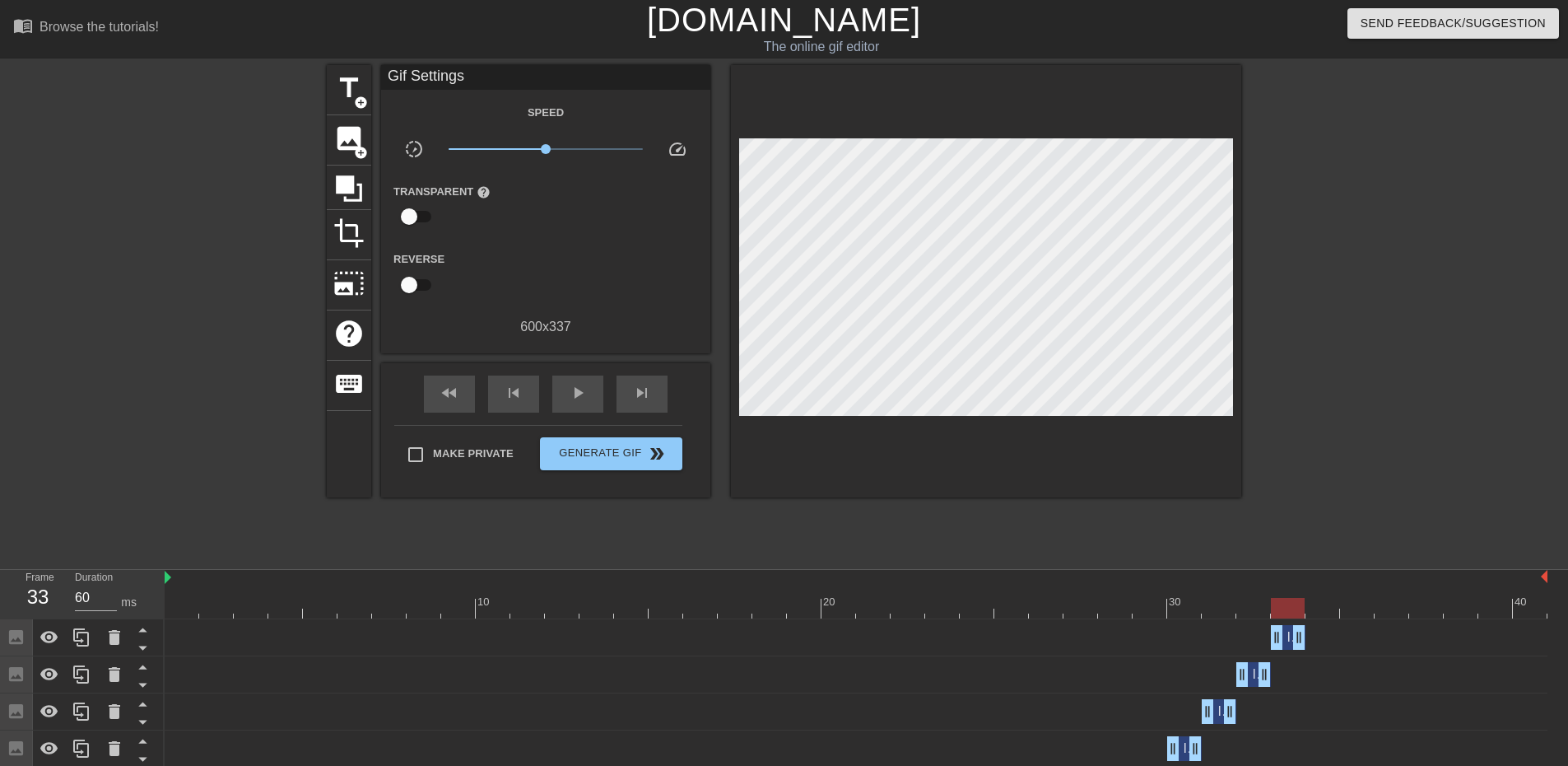
drag, startPoint x: 1440, startPoint y: 359, endPoint x: 1296, endPoint y: 403, distance: 150.6
click at [1439, 360] on div at bounding box center [1385, 312] width 247 height 494
click at [88, 636] on icon at bounding box center [81, 637] width 16 height 18
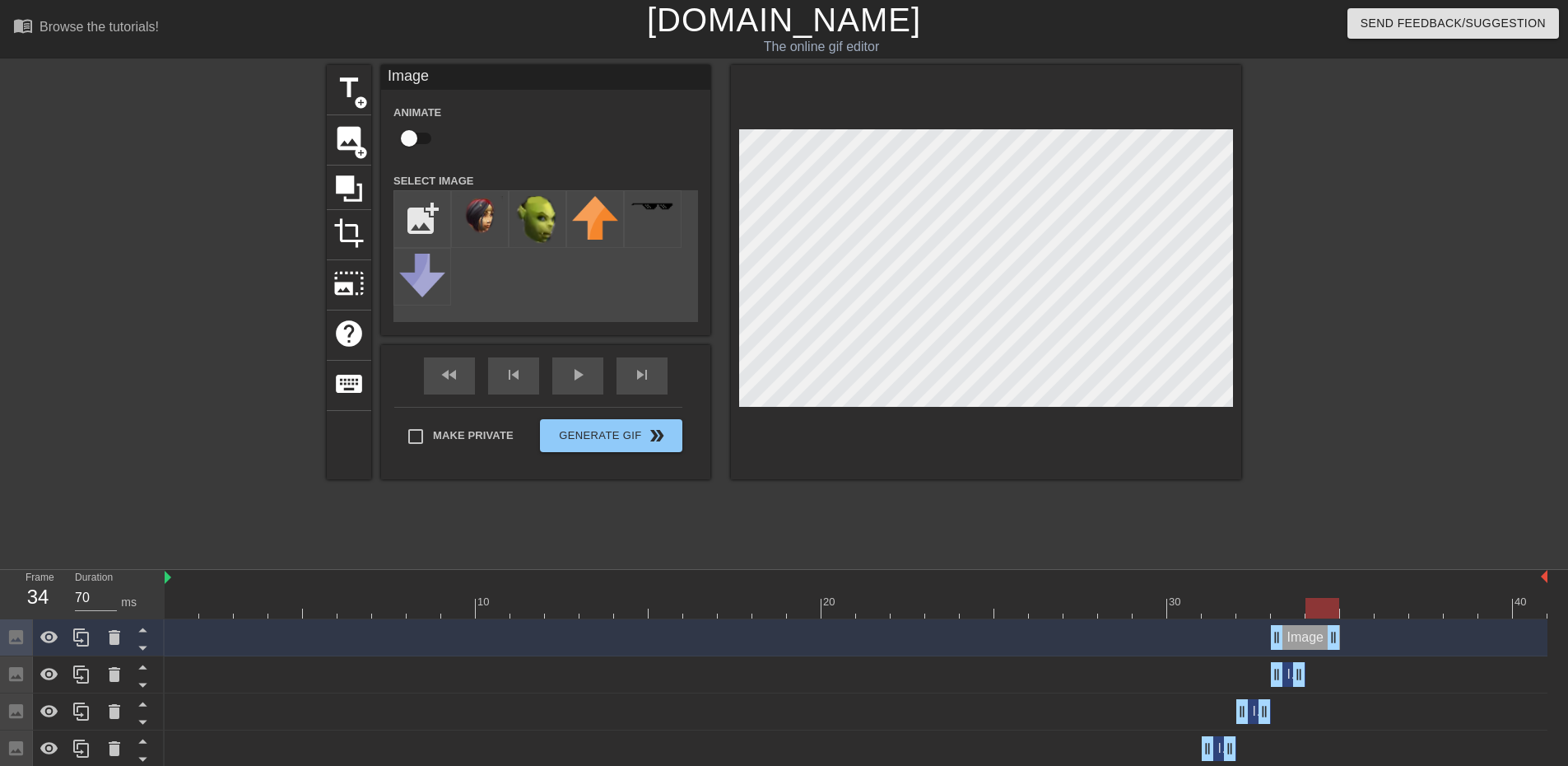
drag, startPoint x: 1302, startPoint y: 639, endPoint x: 1340, endPoint y: 635, distance: 38.2
click at [1340, 635] on div "Image drag_handle drag_handle" at bounding box center [856, 637] width 1383 height 25
drag, startPoint x: 1276, startPoint y: 632, endPoint x: 1366, endPoint y: 560, distance: 115.3
drag, startPoint x: 1420, startPoint y: 337, endPoint x: 1358, endPoint y: 351, distance: 63.6
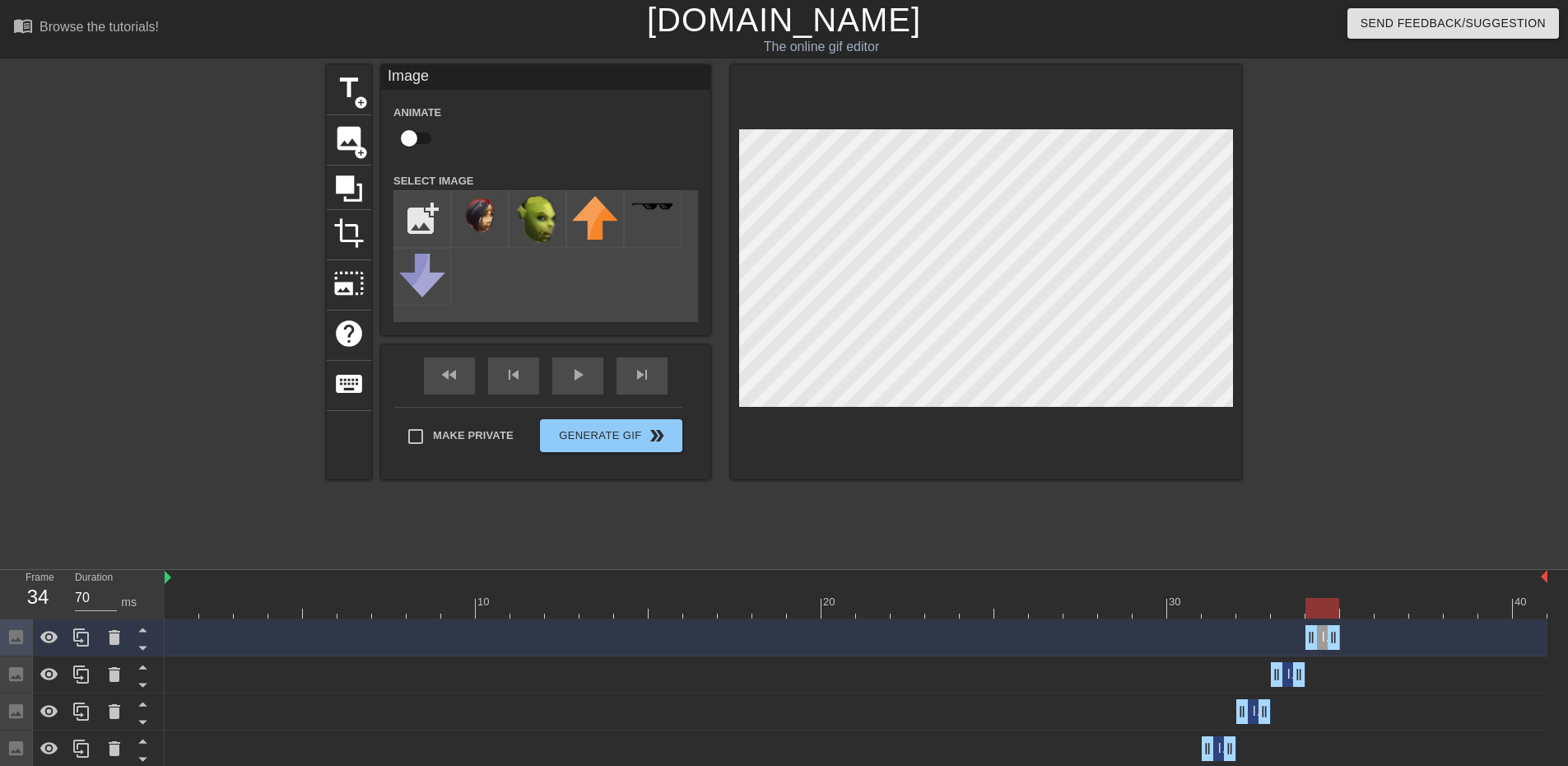
click at [1416, 339] on div at bounding box center [1385, 312] width 247 height 494
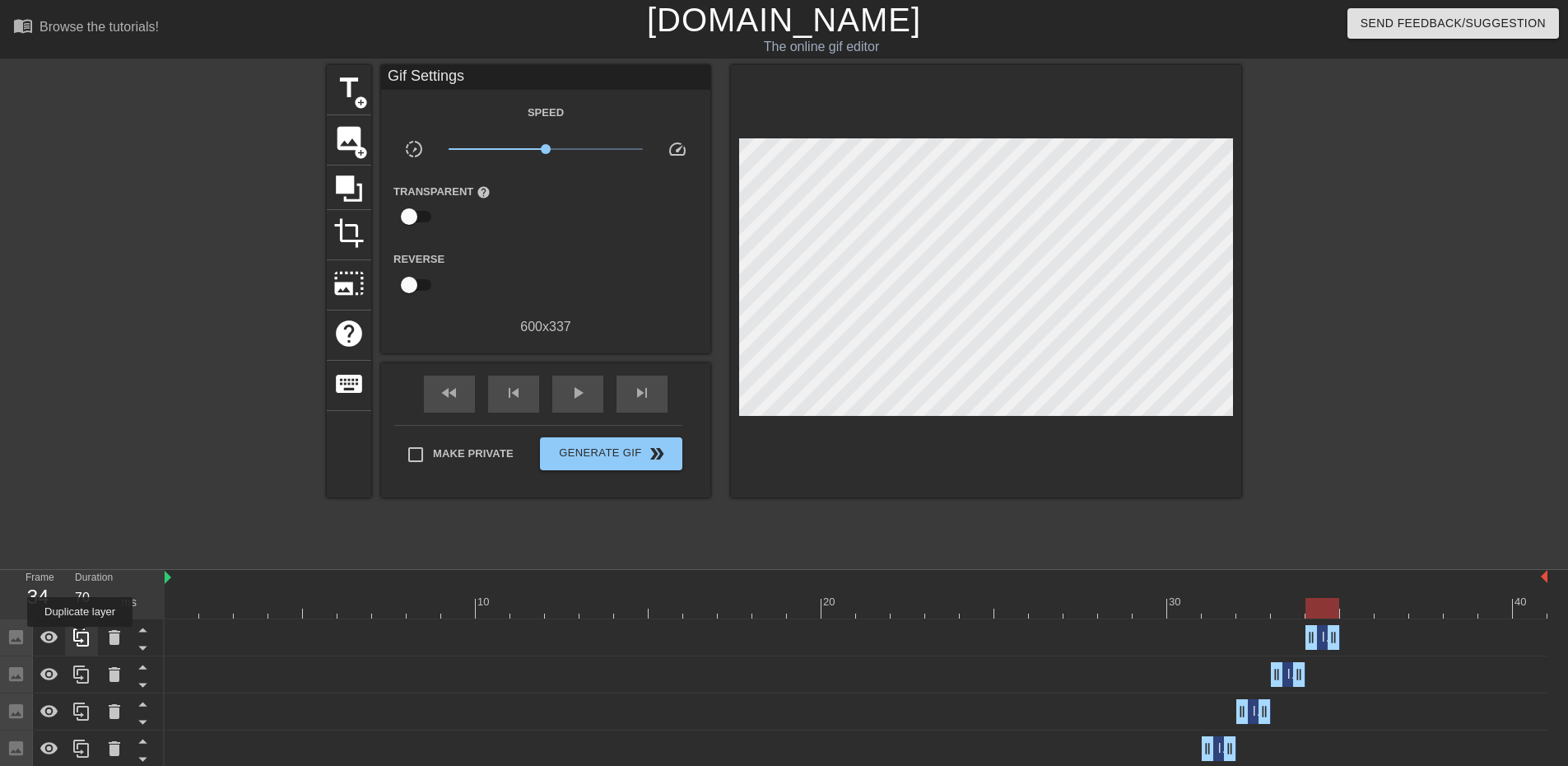
click at [81, 638] on icon at bounding box center [81, 637] width 20 height 20
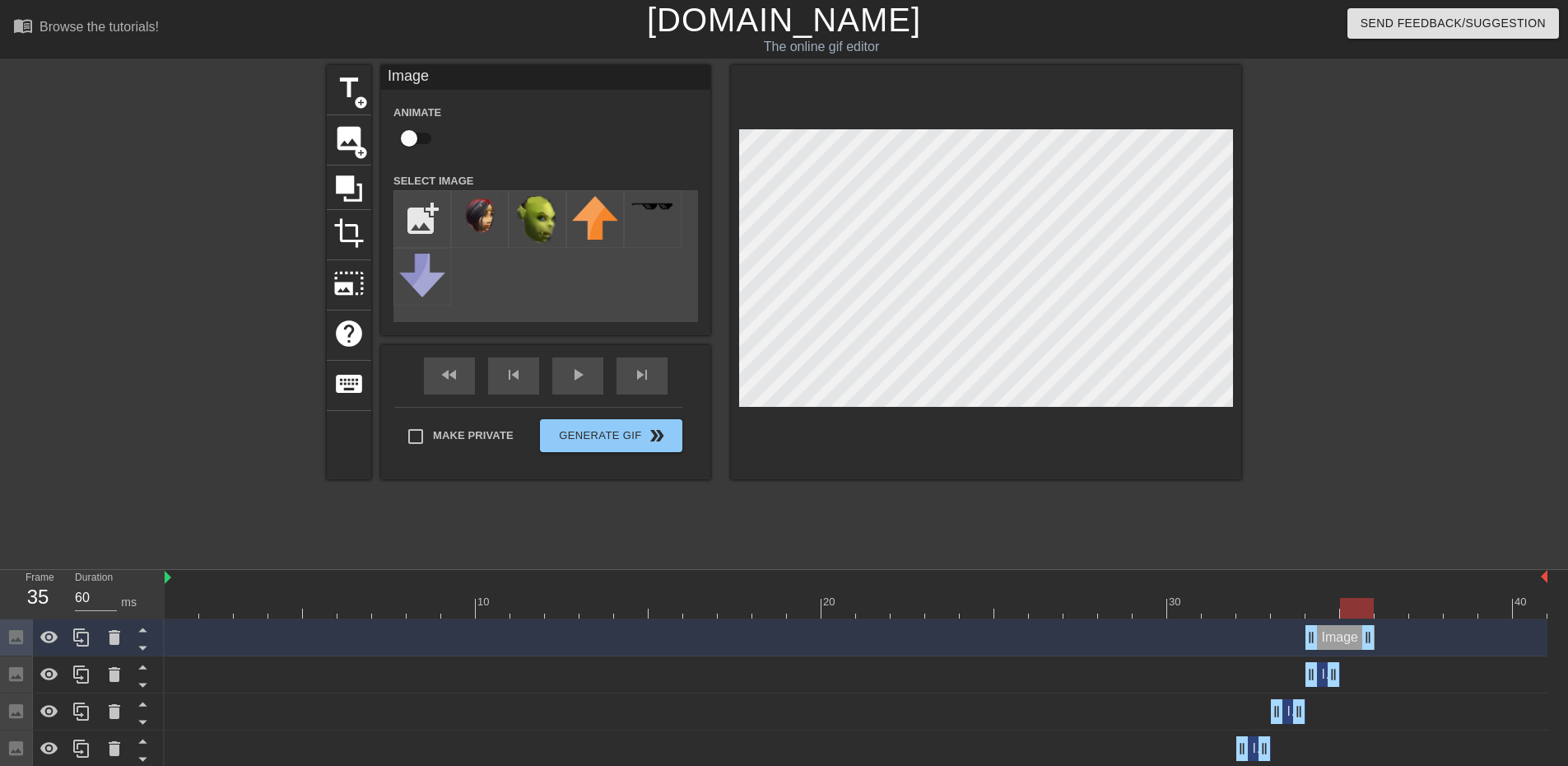
drag, startPoint x: 1337, startPoint y: 641, endPoint x: 1359, endPoint y: 636, distance: 22.6
drag, startPoint x: 1314, startPoint y: 634, endPoint x: 1430, endPoint y: 609, distance: 118.7
click at [1434, 622] on div "Image drag_handle drag_handle" at bounding box center [856, 638] width 1383 height 37
click at [94, 641] on div at bounding box center [81, 637] width 33 height 36
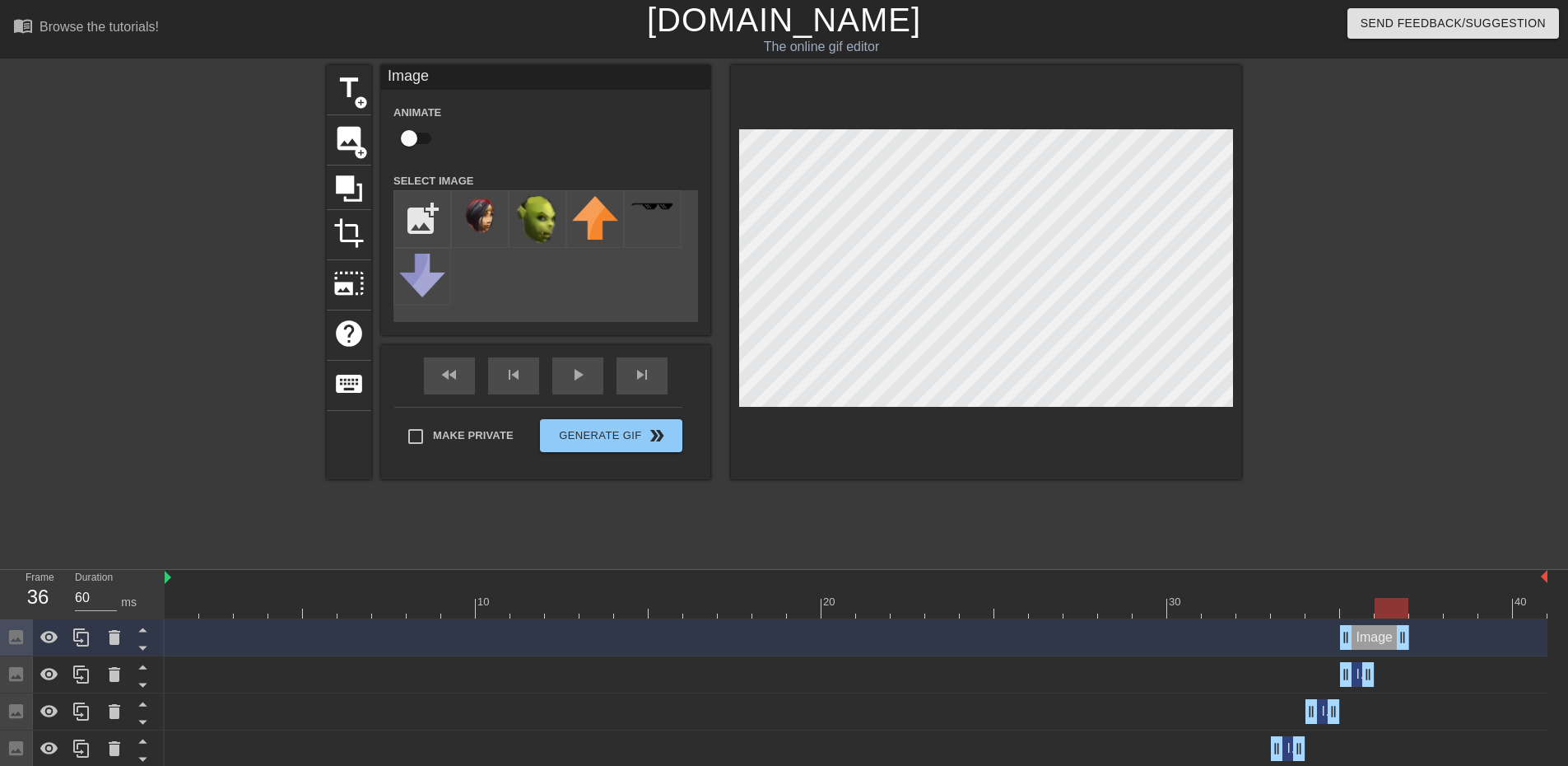
drag, startPoint x: 1370, startPoint y: 647, endPoint x: 1390, endPoint y: 645, distance: 20.1
drag, startPoint x: 1346, startPoint y: 634, endPoint x: 1187, endPoint y: 415, distance: 270.6
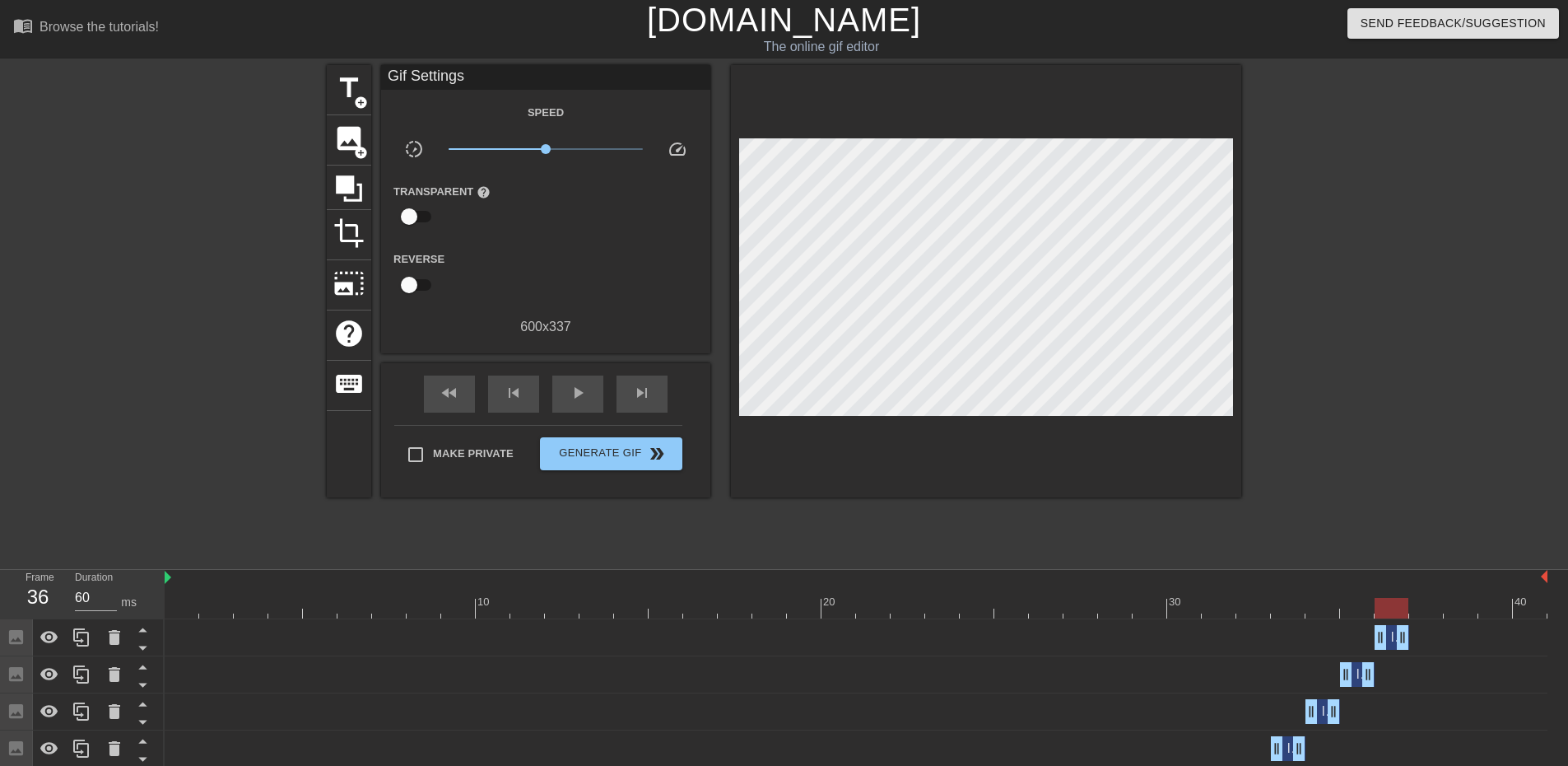
drag, startPoint x: 1438, startPoint y: 308, endPoint x: 1359, endPoint y: 322, distance: 80.2
click at [1438, 309] on div at bounding box center [1385, 312] width 247 height 494
click at [89, 631] on icon at bounding box center [81, 637] width 20 height 20
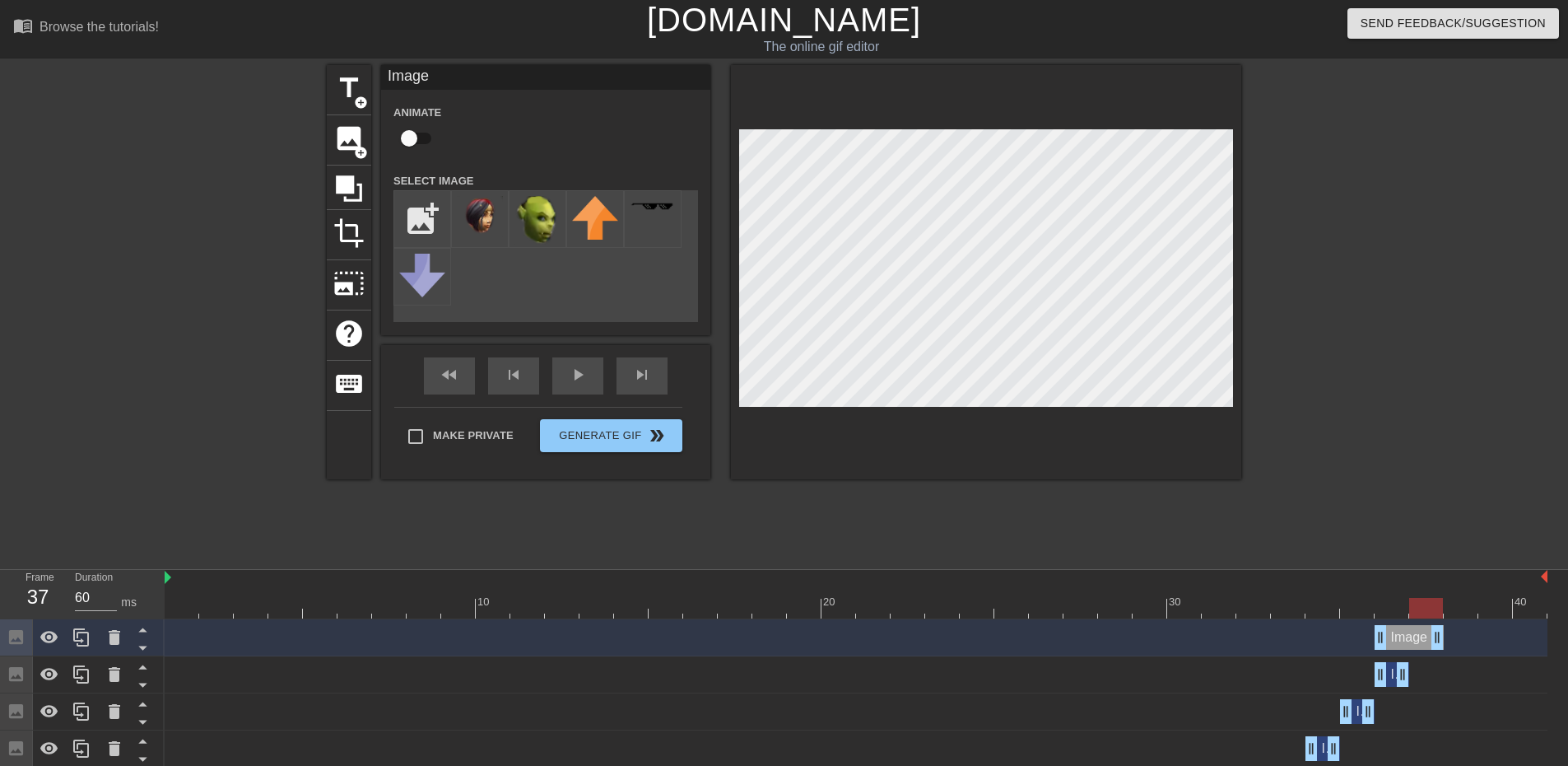
drag, startPoint x: 1409, startPoint y: 641, endPoint x: 1430, endPoint y: 640, distance: 21.0
drag, startPoint x: 1381, startPoint y: 637, endPoint x: 1416, endPoint y: 551, distance: 92.8
click at [1493, 627] on div "Image drag_handle drag_handle" at bounding box center [856, 637] width 1383 height 25
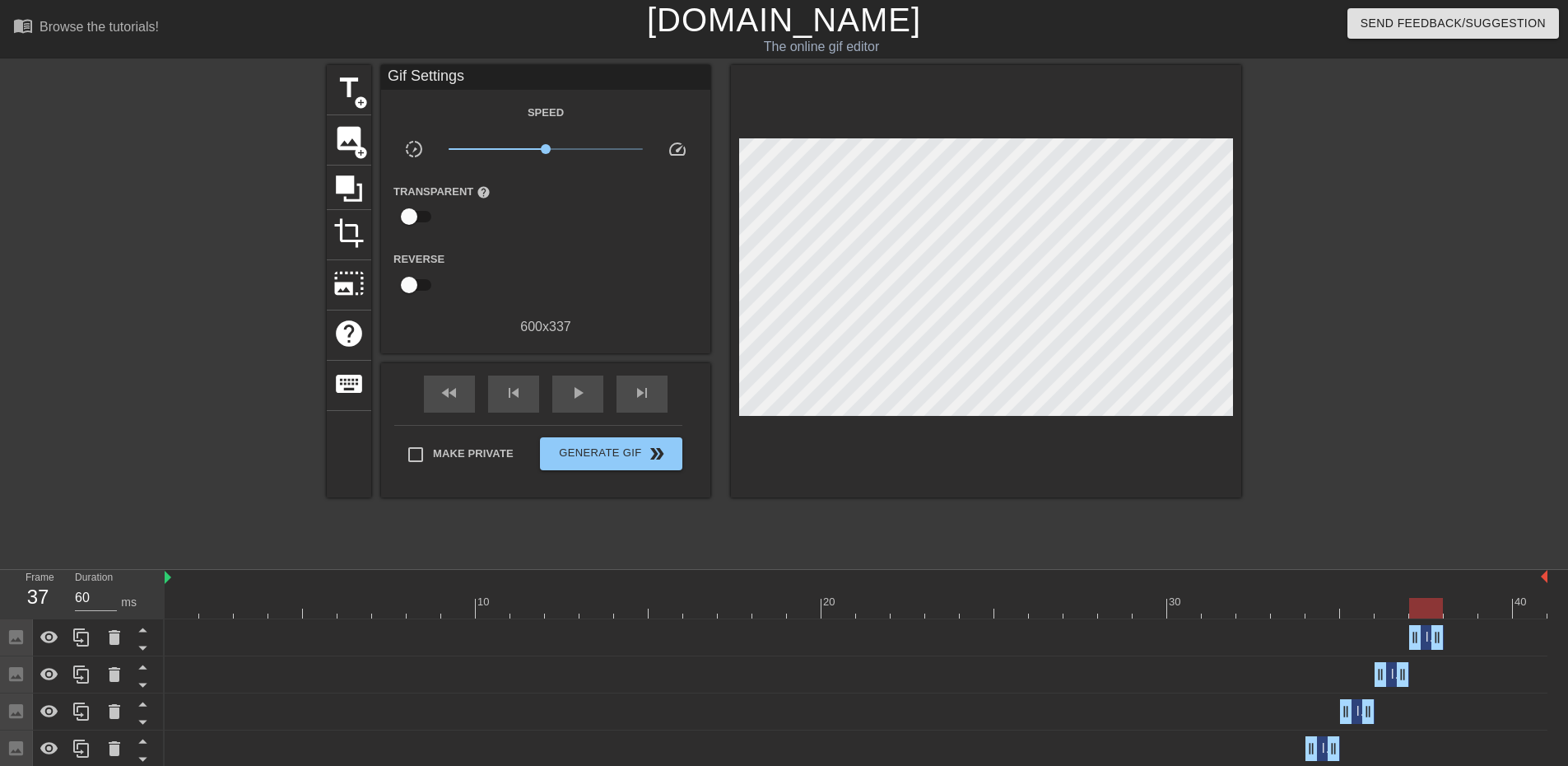
click at [1452, 301] on div at bounding box center [1385, 312] width 247 height 494
drag, startPoint x: 85, startPoint y: 644, endPoint x: 281, endPoint y: 627, distance: 196.7
click at [85, 644] on icon at bounding box center [81, 637] width 20 height 20
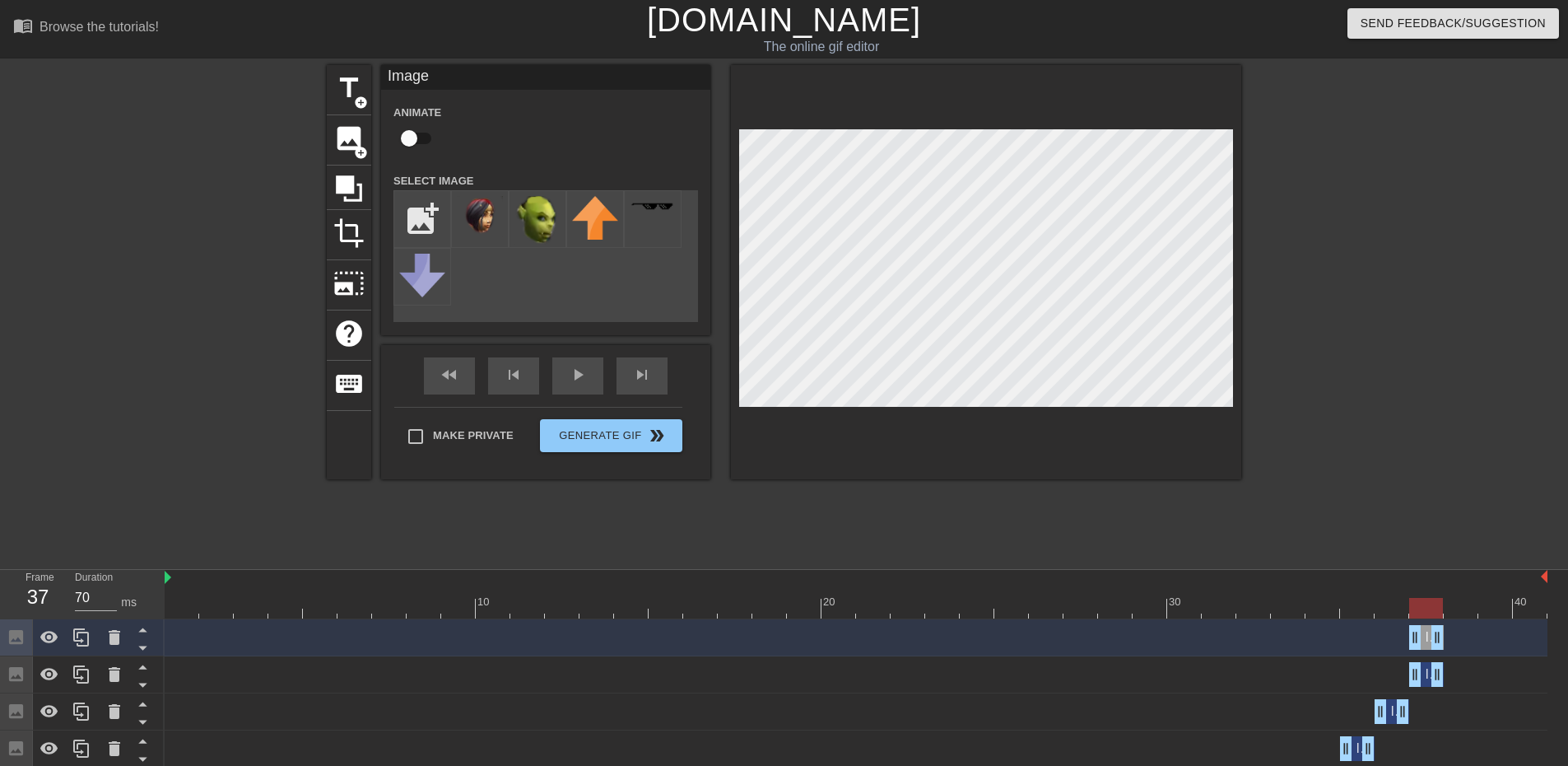
drag, startPoint x: 1445, startPoint y: 642, endPoint x: 1473, endPoint y: 640, distance: 28.1
drag, startPoint x: 1414, startPoint y: 629, endPoint x: 1264, endPoint y: 426, distance: 252.4
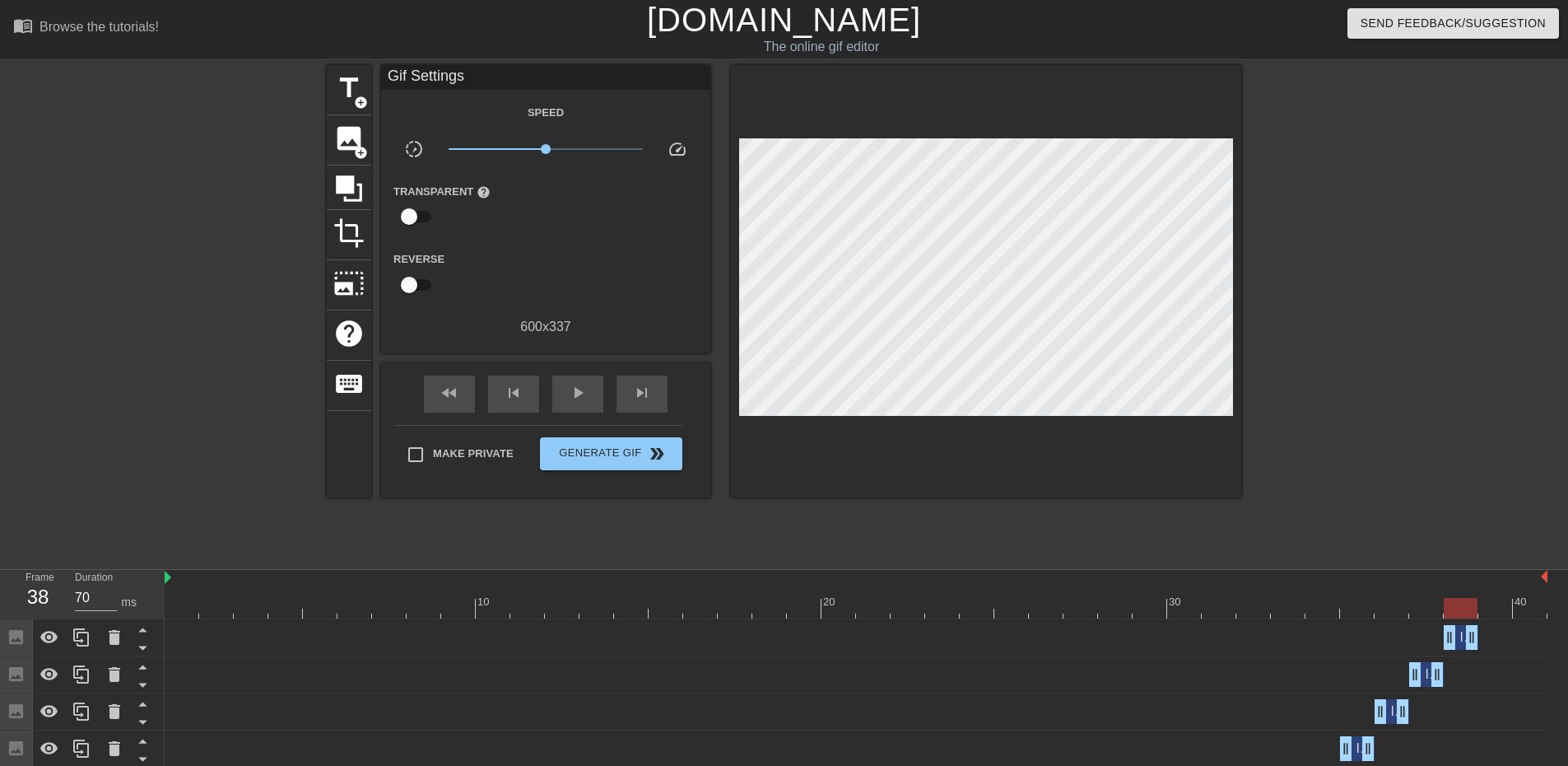
click at [1352, 272] on div at bounding box center [1385, 312] width 247 height 494
drag, startPoint x: 78, startPoint y: 636, endPoint x: 144, endPoint y: 613, distance: 69.9
click at [81, 636] on icon at bounding box center [81, 637] width 20 height 20
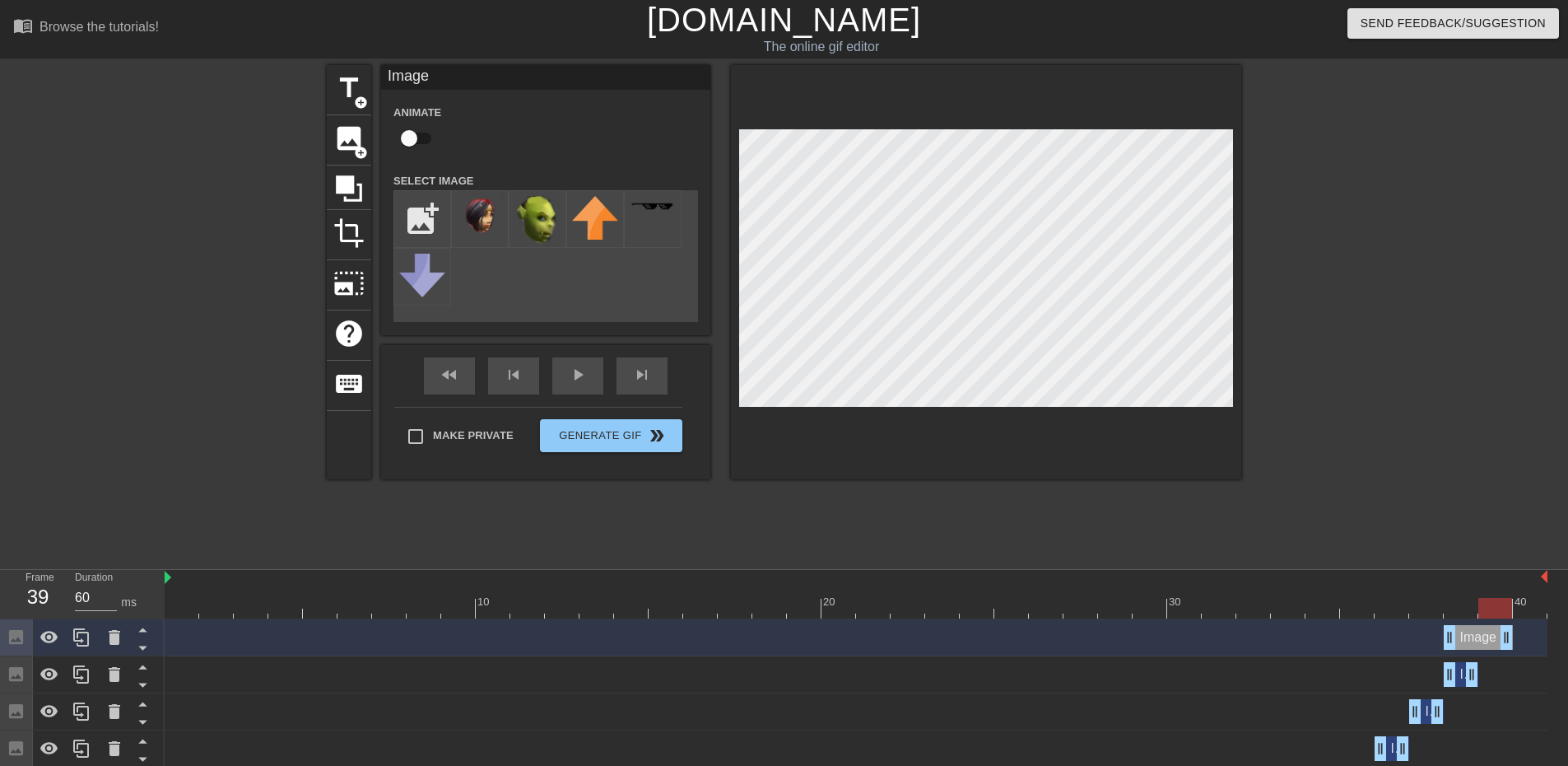
drag, startPoint x: 1472, startPoint y: 642, endPoint x: 1502, endPoint y: 642, distance: 30.0
drag, startPoint x: 1449, startPoint y: 636, endPoint x: 1544, endPoint y: 579, distance: 110.8
drag, startPoint x: 72, startPoint y: 626, endPoint x: 260, endPoint y: 600, distance: 189.8
click at [74, 627] on div at bounding box center [81, 637] width 33 height 36
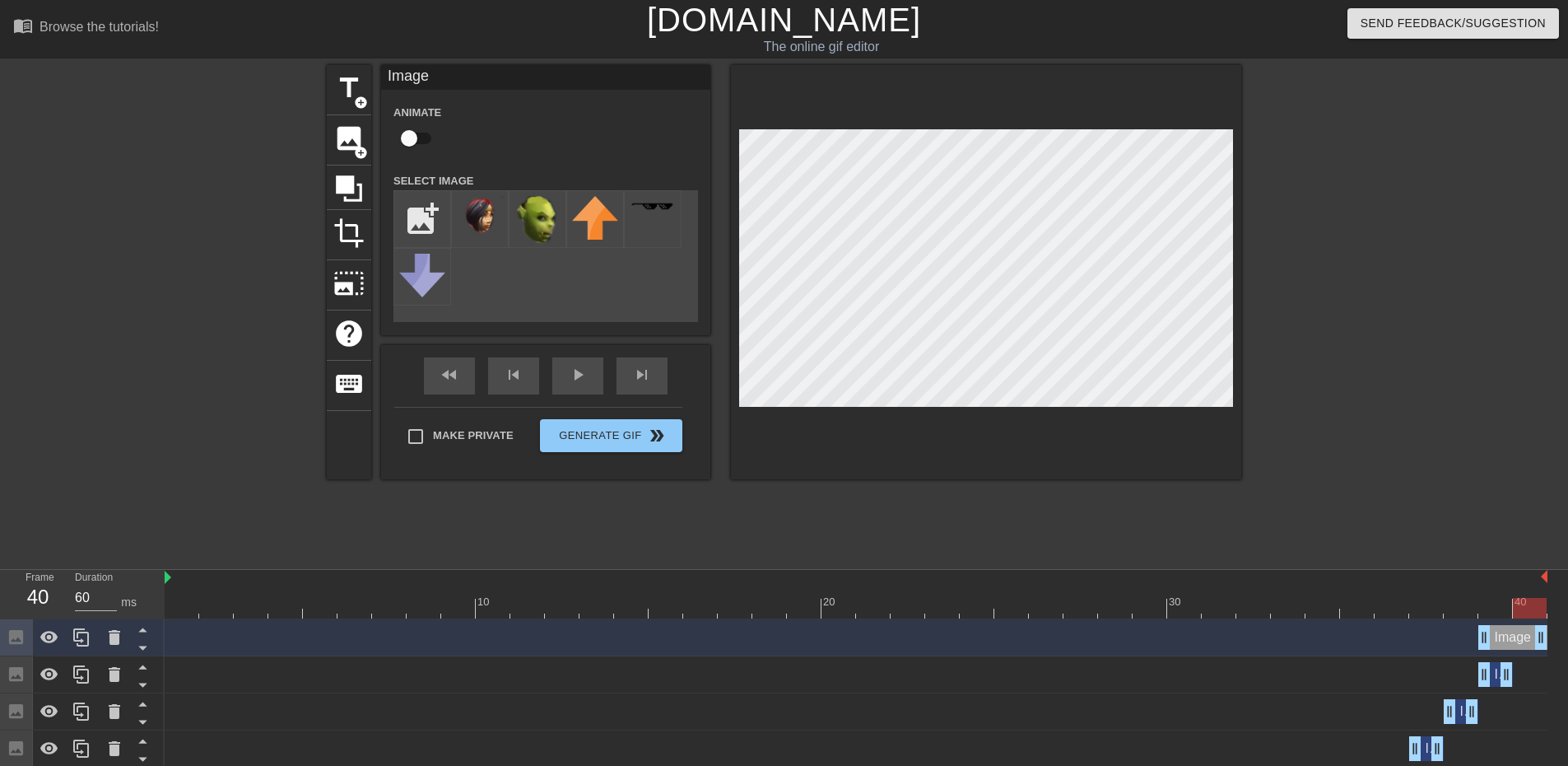
drag, startPoint x: 1507, startPoint y: 639, endPoint x: 1544, endPoint y: 635, distance: 37.2
drag, startPoint x: 1485, startPoint y: 635, endPoint x: 1563, endPoint y: 595, distance: 87.7
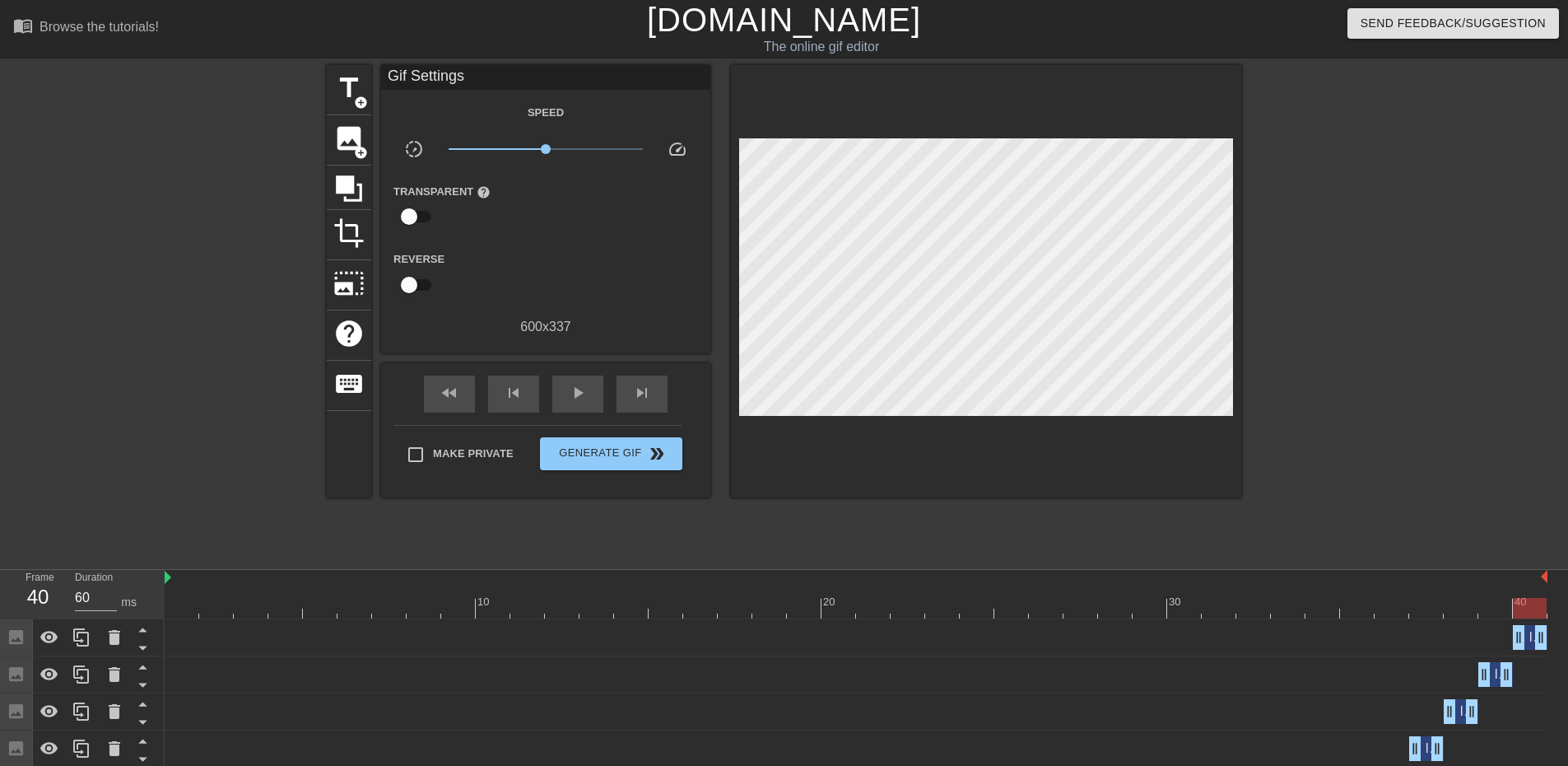
click at [1391, 300] on div at bounding box center [1385, 312] width 247 height 494
click at [435, 404] on div "fast_rewind" at bounding box center [449, 394] width 51 height 37
click at [583, 398] on span "play_arrow" at bounding box center [577, 393] width 20 height 20
click at [584, 394] on span "pause" at bounding box center [577, 393] width 20 height 20
click at [449, 398] on span "fast_rewind" at bounding box center [449, 393] width 20 height 20
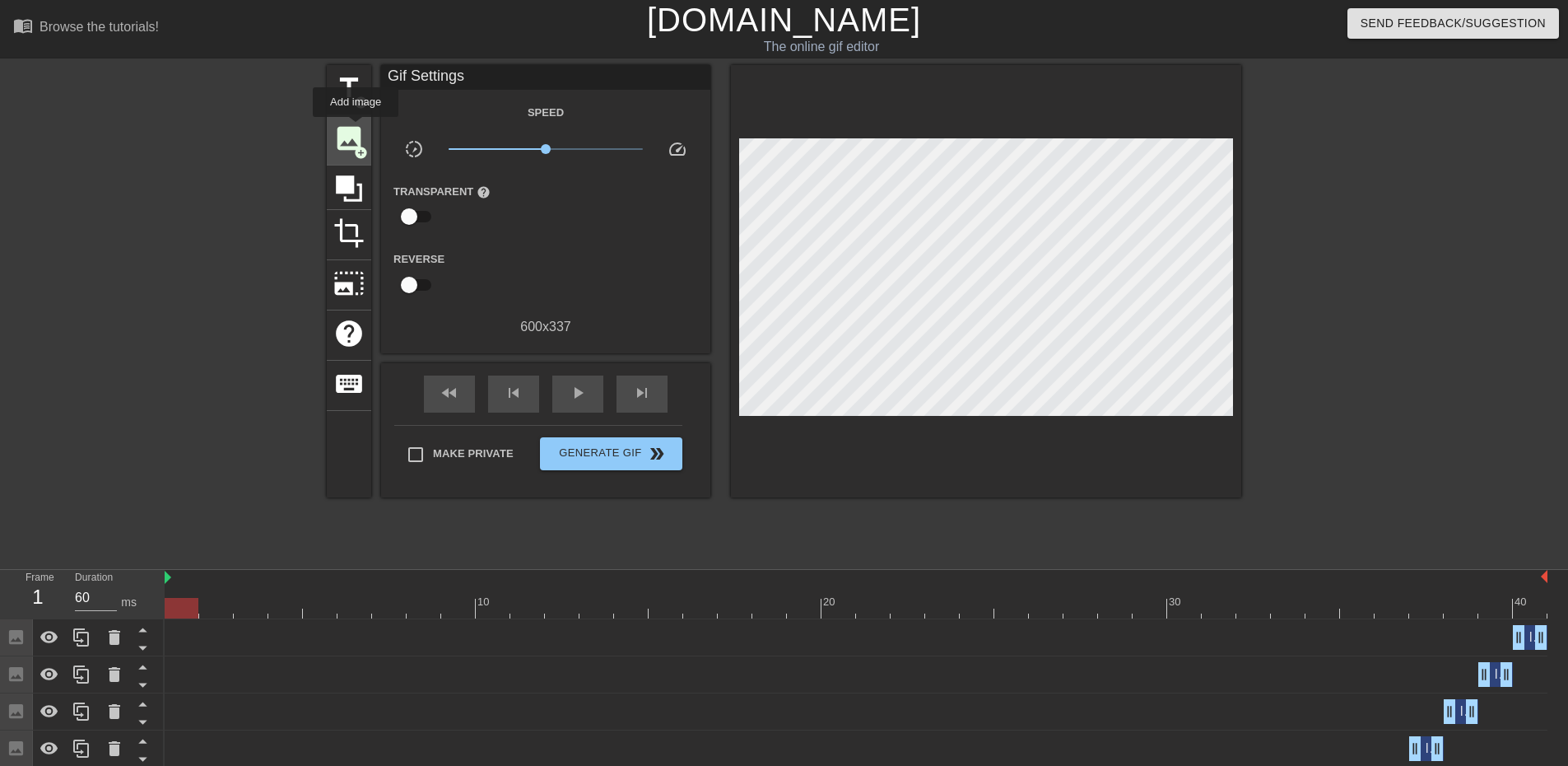
click at [356, 129] on span "image" at bounding box center [350, 138] width 32 height 32
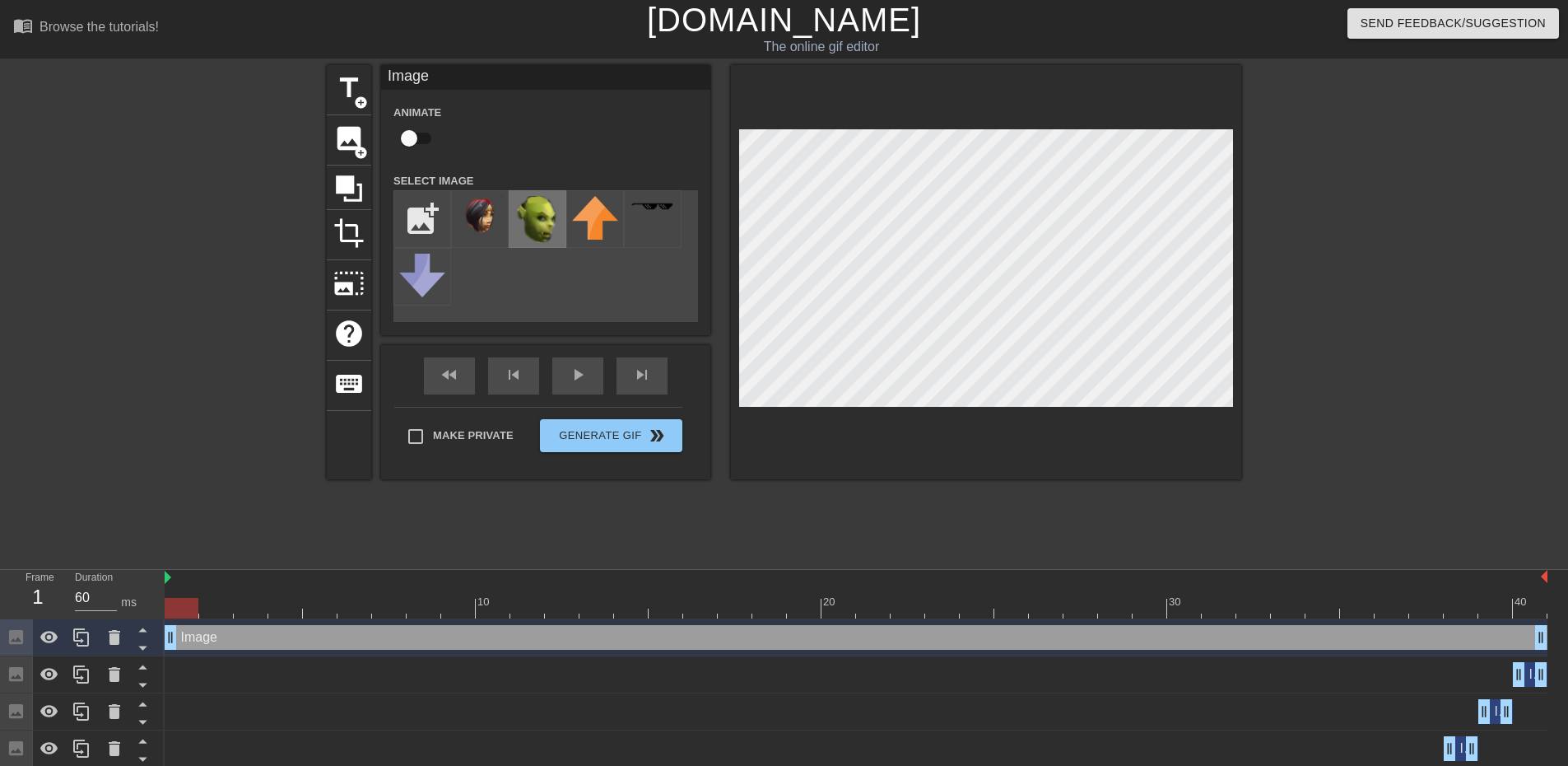
click at [542, 209] on img at bounding box center [537, 220] width 46 height 48
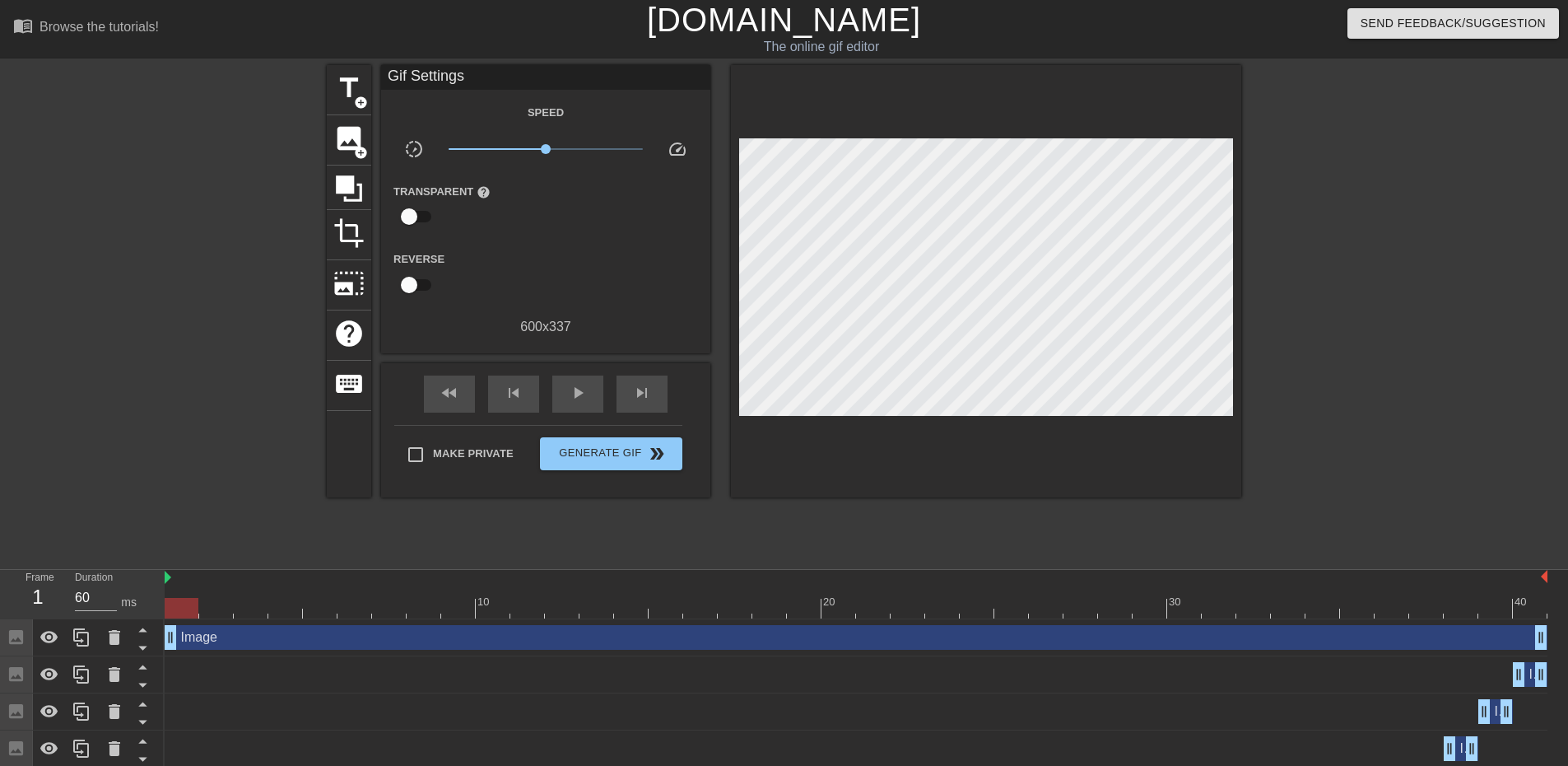
click at [1374, 323] on div at bounding box center [1385, 312] width 247 height 494
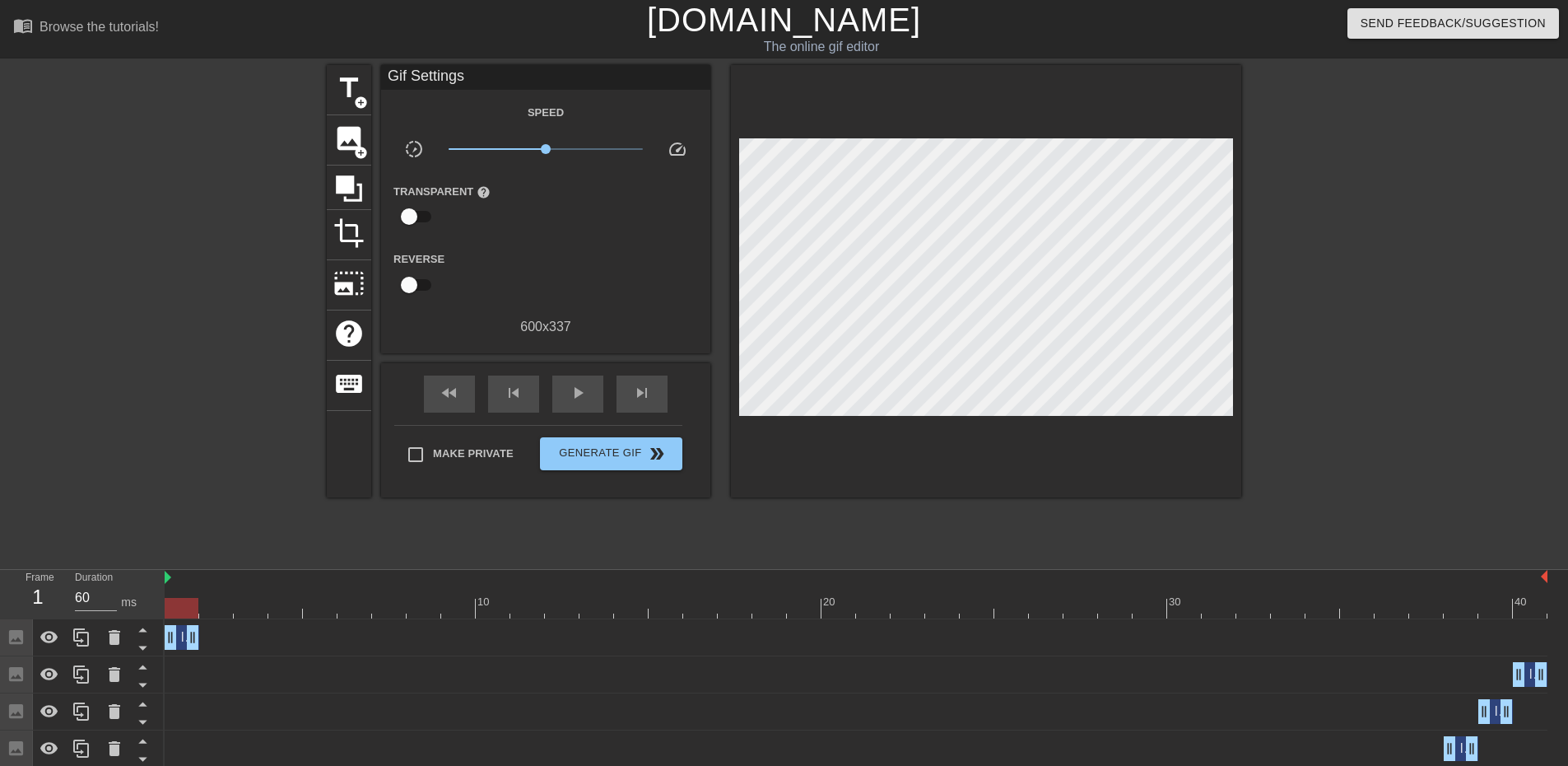
drag, startPoint x: 1540, startPoint y: 638, endPoint x: 201, endPoint y: 655, distance: 1339.1
click at [201, 655] on div "Image drag_handle drag_handle" at bounding box center [856, 638] width 1383 height 37
drag, startPoint x: 79, startPoint y: 644, endPoint x: 154, endPoint y: 639, distance: 75.2
click at [80, 644] on icon at bounding box center [81, 637] width 20 height 20
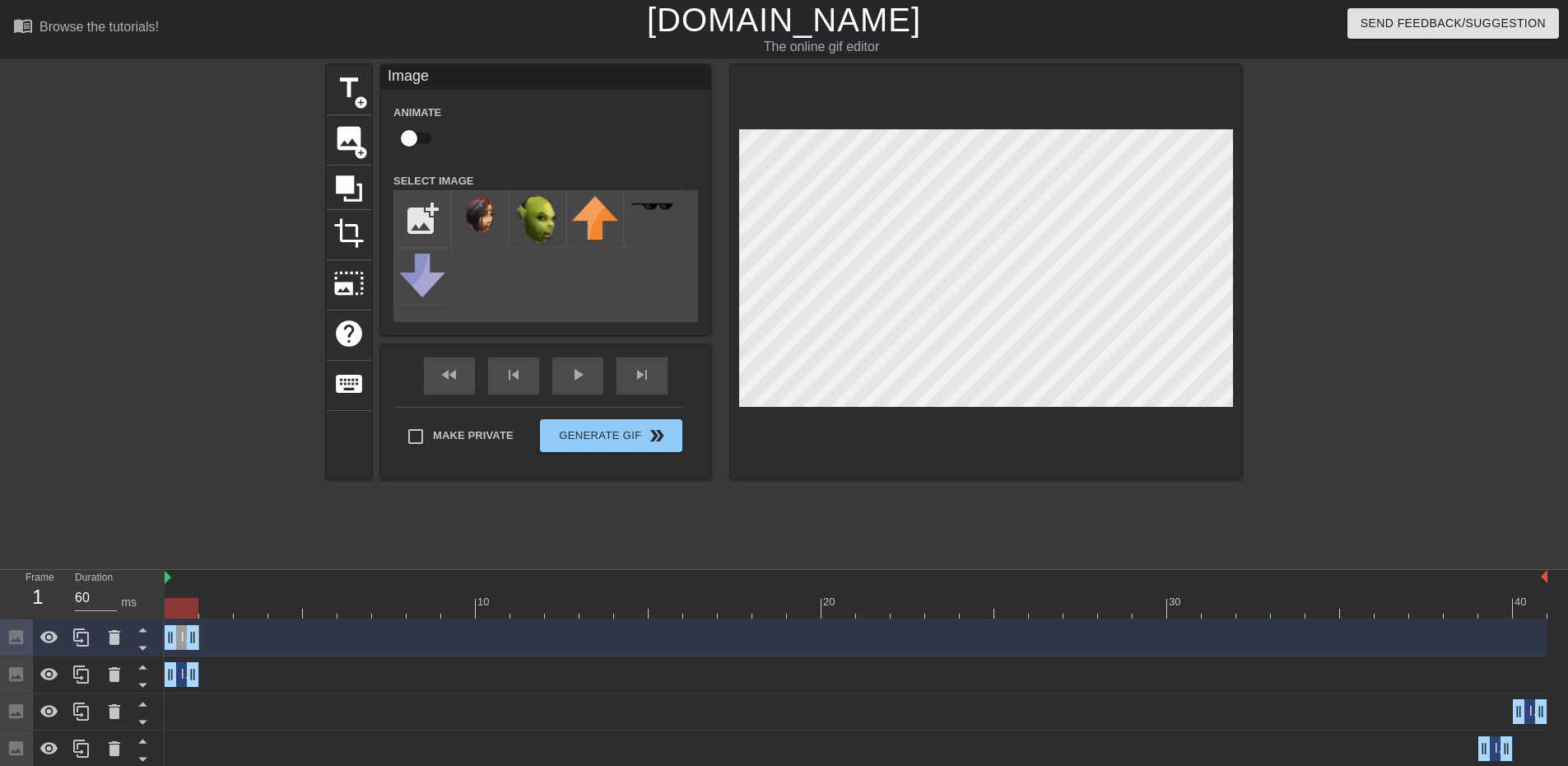
drag, startPoint x: 192, startPoint y: 638, endPoint x: 207, endPoint y: 642, distance: 15.5
click at [207, 642] on div "Image drag_handle drag_handle" at bounding box center [856, 637] width 1383 height 25
click at [208, 642] on div "Image drag_handle drag_handle" at bounding box center [856, 637] width 1383 height 25
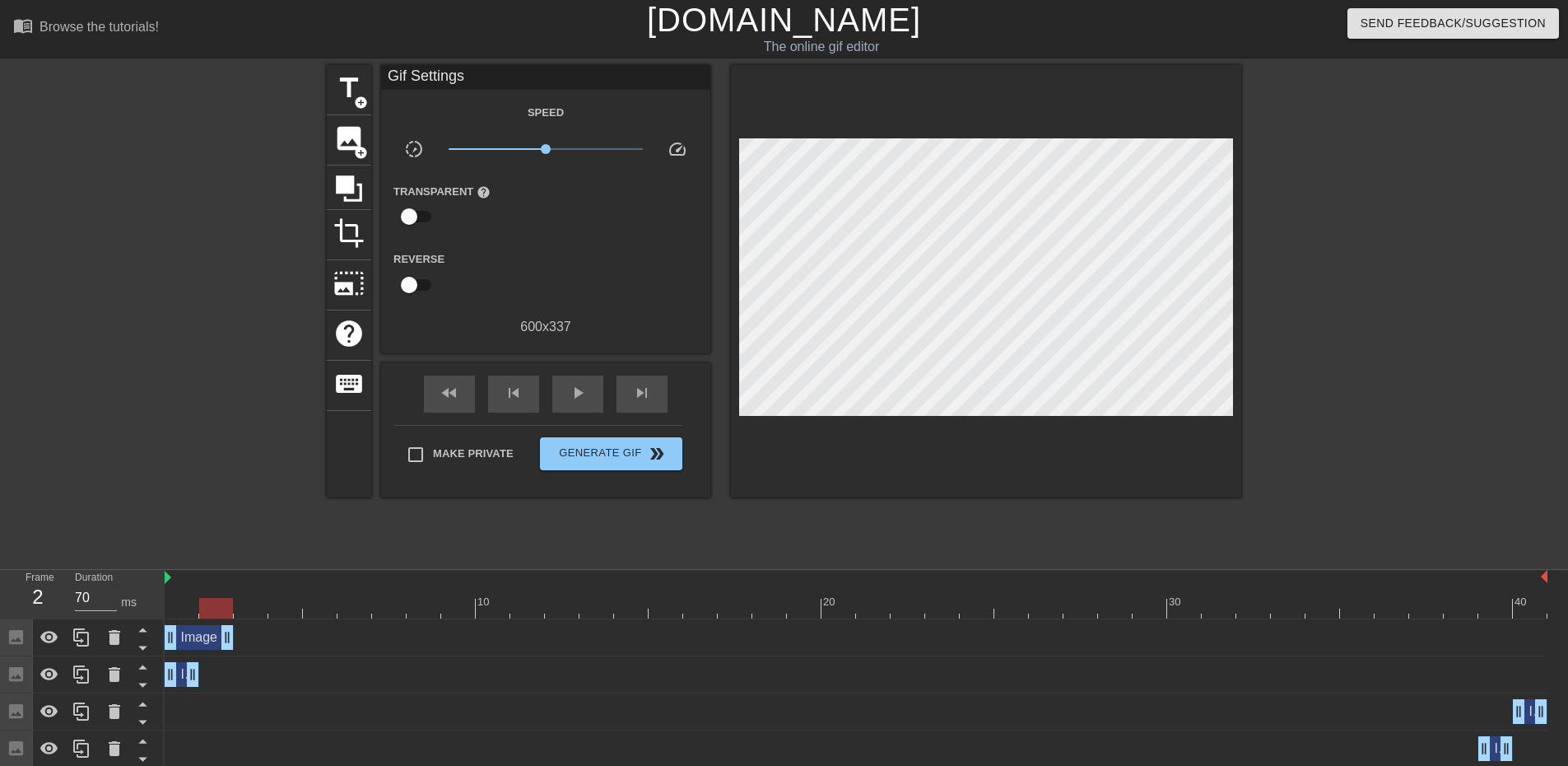
drag, startPoint x: 194, startPoint y: 637, endPoint x: 215, endPoint y: 640, distance: 21.2
drag, startPoint x: 172, startPoint y: 636, endPoint x: 321, endPoint y: 599, distance: 153.5
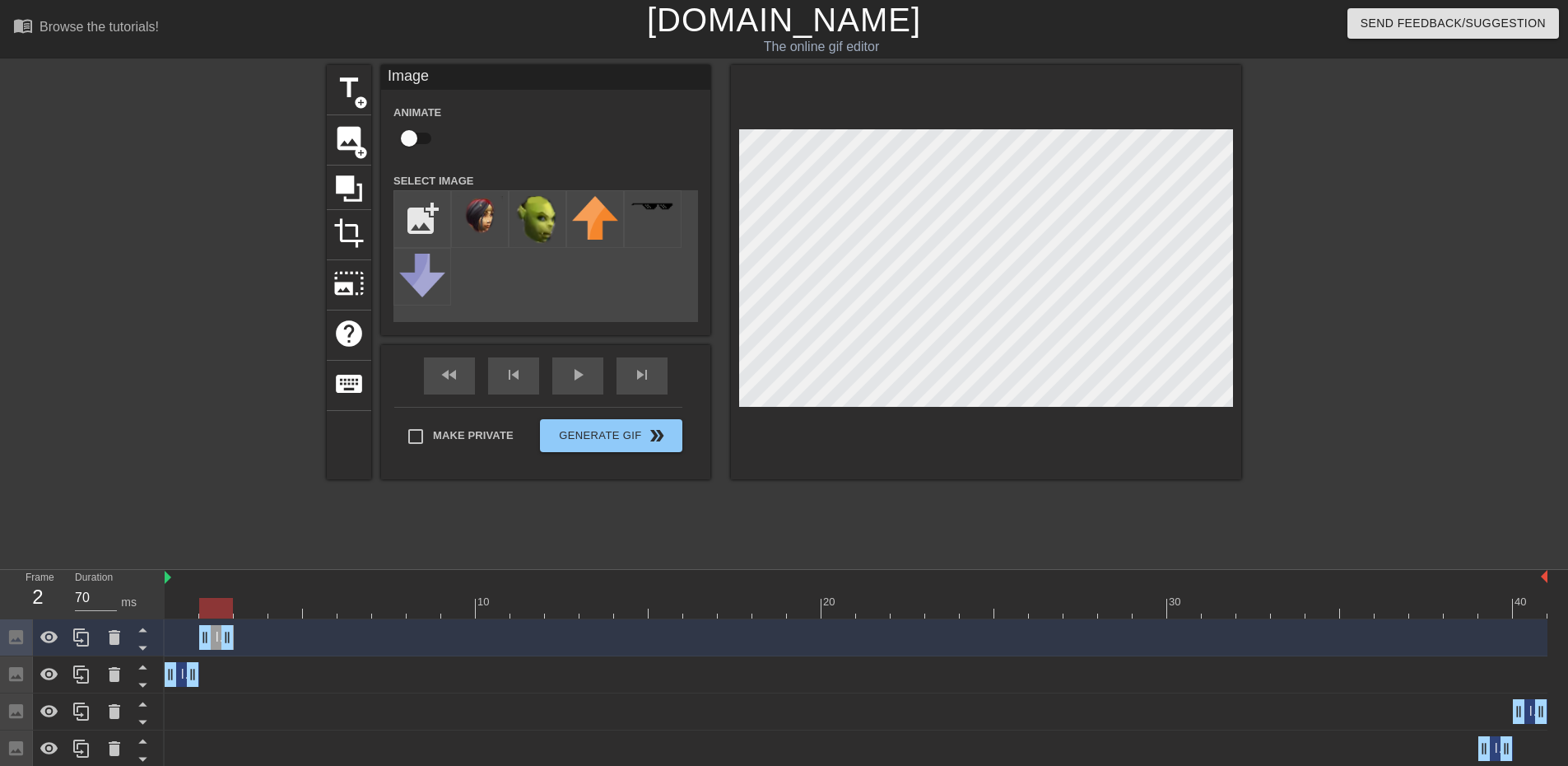
click at [952, 470] on div at bounding box center [986, 272] width 511 height 415
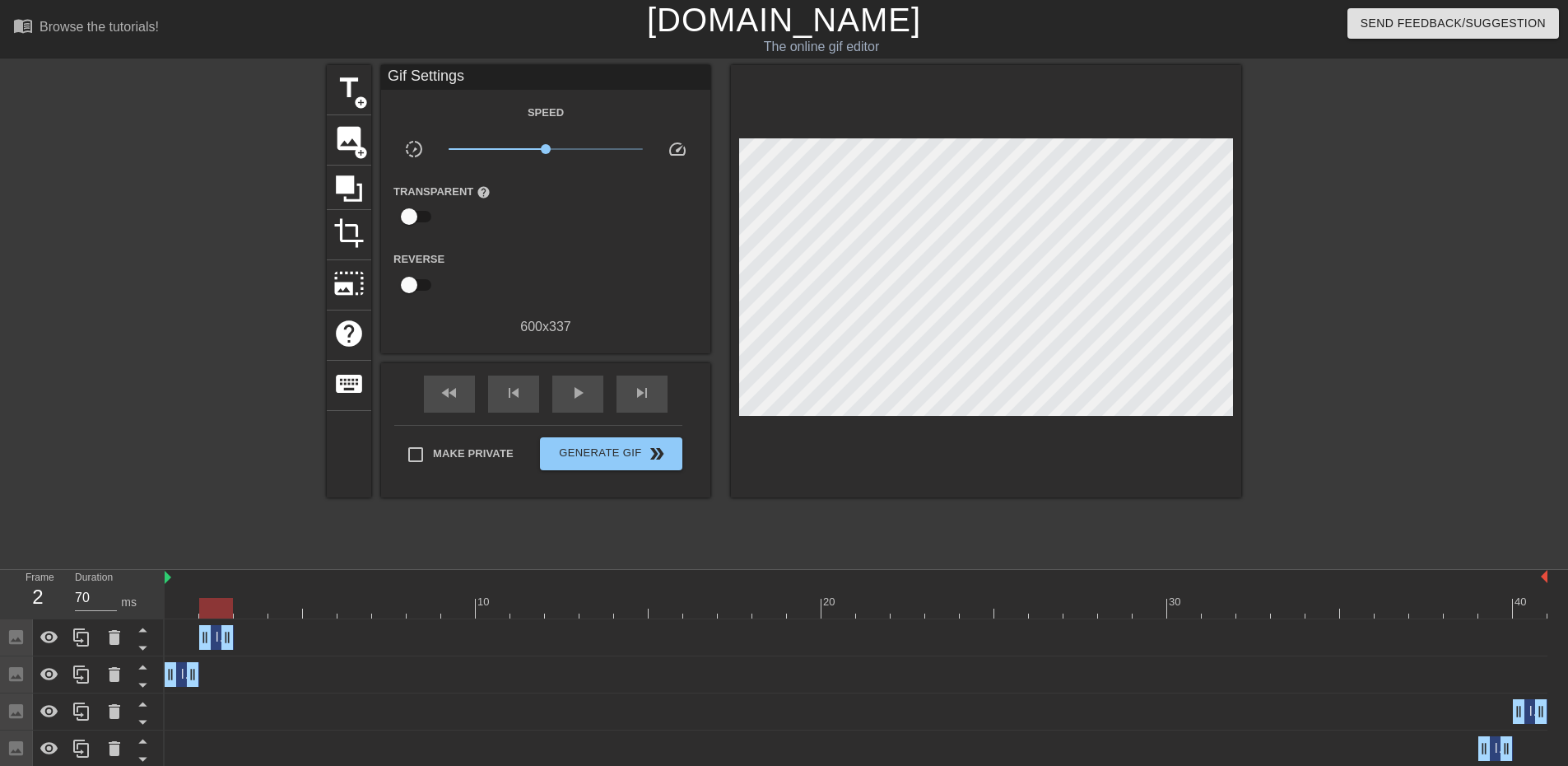
click at [240, 632] on div "Image drag_handle drag_handle" at bounding box center [856, 637] width 1383 height 25
click at [88, 641] on icon at bounding box center [81, 637] width 20 height 20
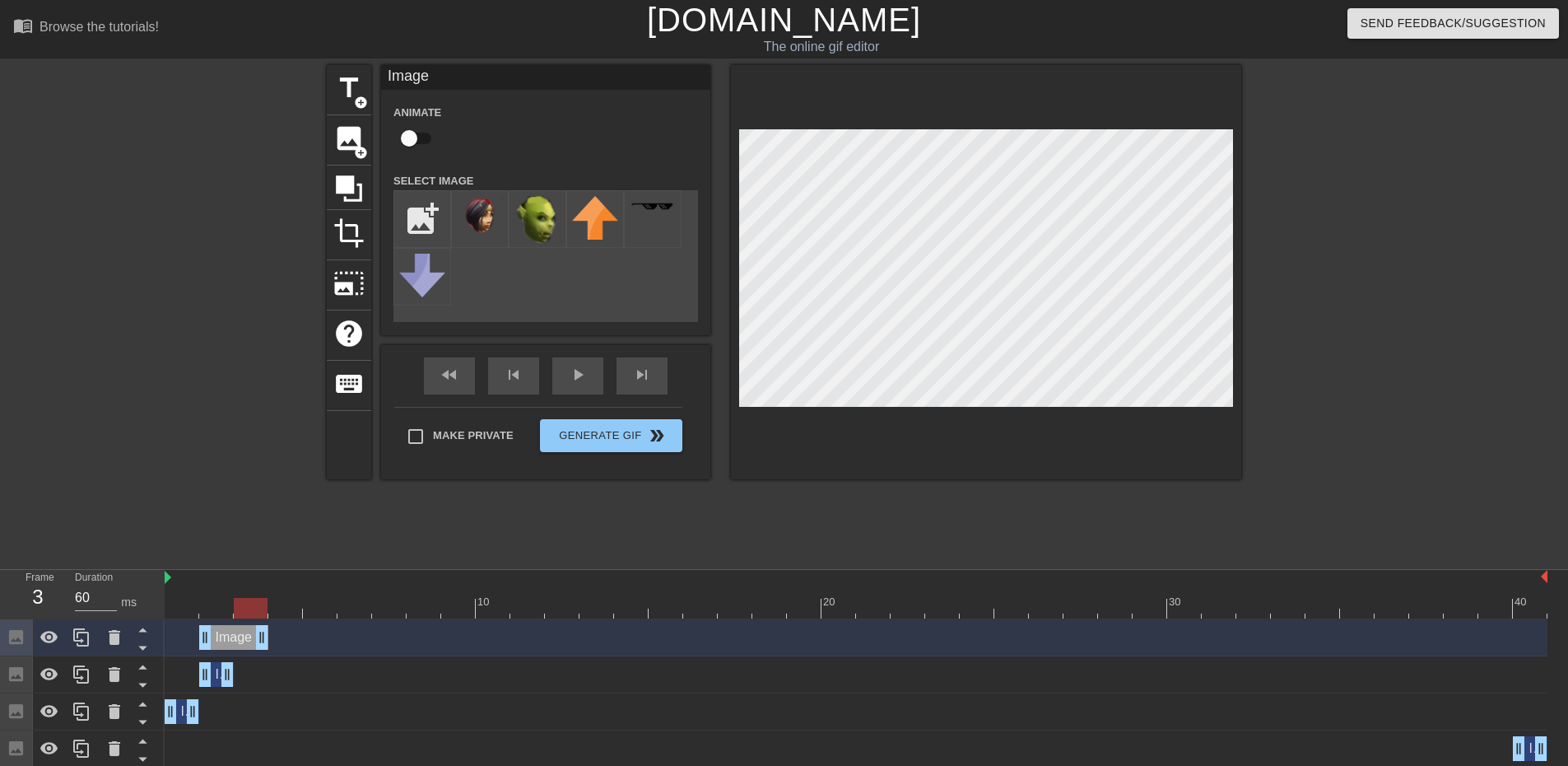
drag, startPoint x: 237, startPoint y: 637, endPoint x: 251, endPoint y: 641, distance: 14.6
drag, startPoint x: 208, startPoint y: 641, endPoint x: 377, endPoint y: 600, distance: 173.9
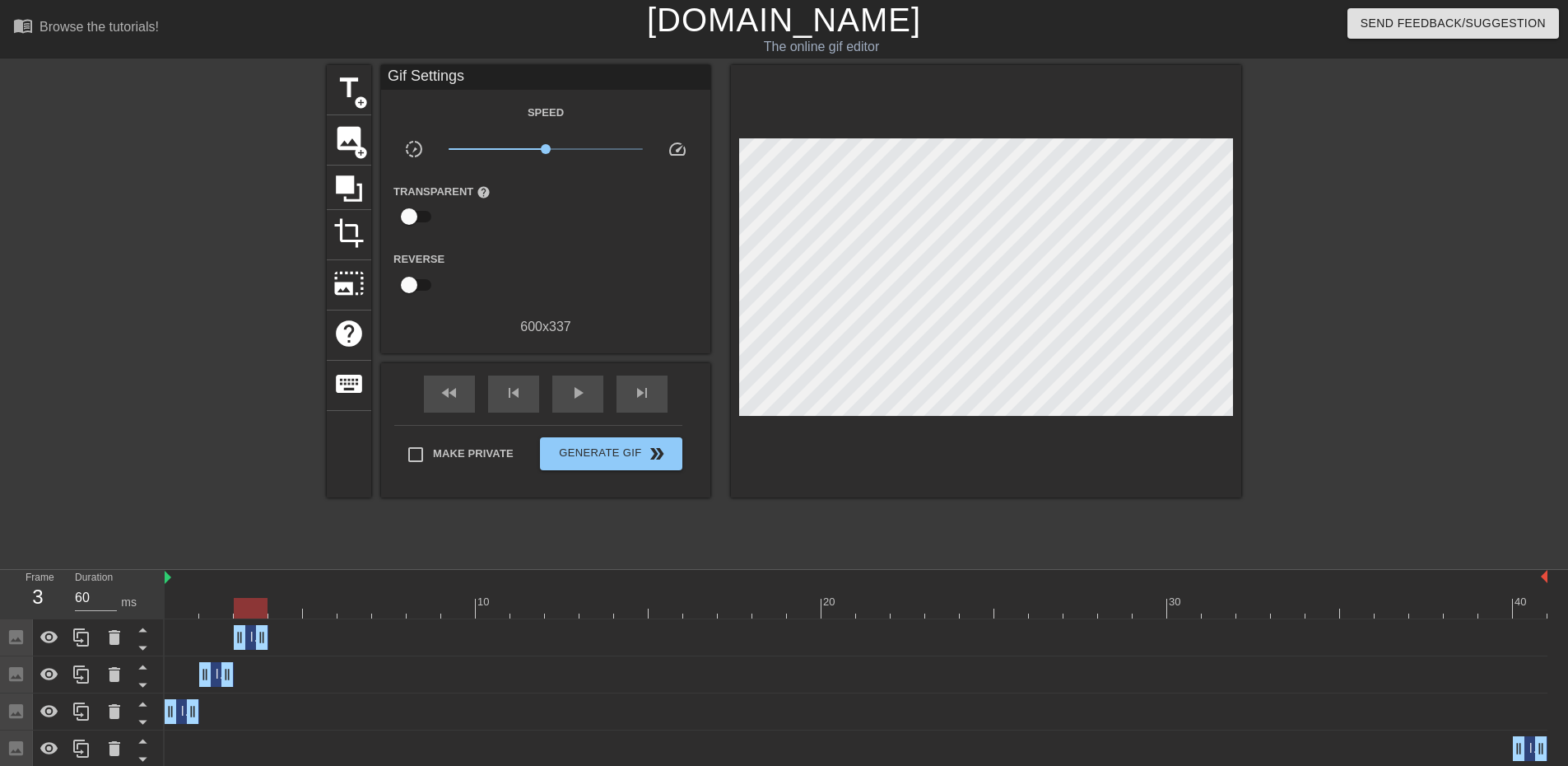
click at [868, 500] on div "title add_circle image add_circle crop photo_size_select_large help keyboard Gi…" at bounding box center [784, 312] width 915 height 494
drag, startPoint x: 263, startPoint y: 645, endPoint x: 272, endPoint y: 643, distance: 9.2
click at [272, 643] on div "Image drag_handle drag_handle" at bounding box center [856, 637] width 1383 height 25
click at [74, 642] on icon at bounding box center [81, 637] width 20 height 20
click at [269, 640] on div "Image drag_handle drag_handle" at bounding box center [856, 637] width 1383 height 25
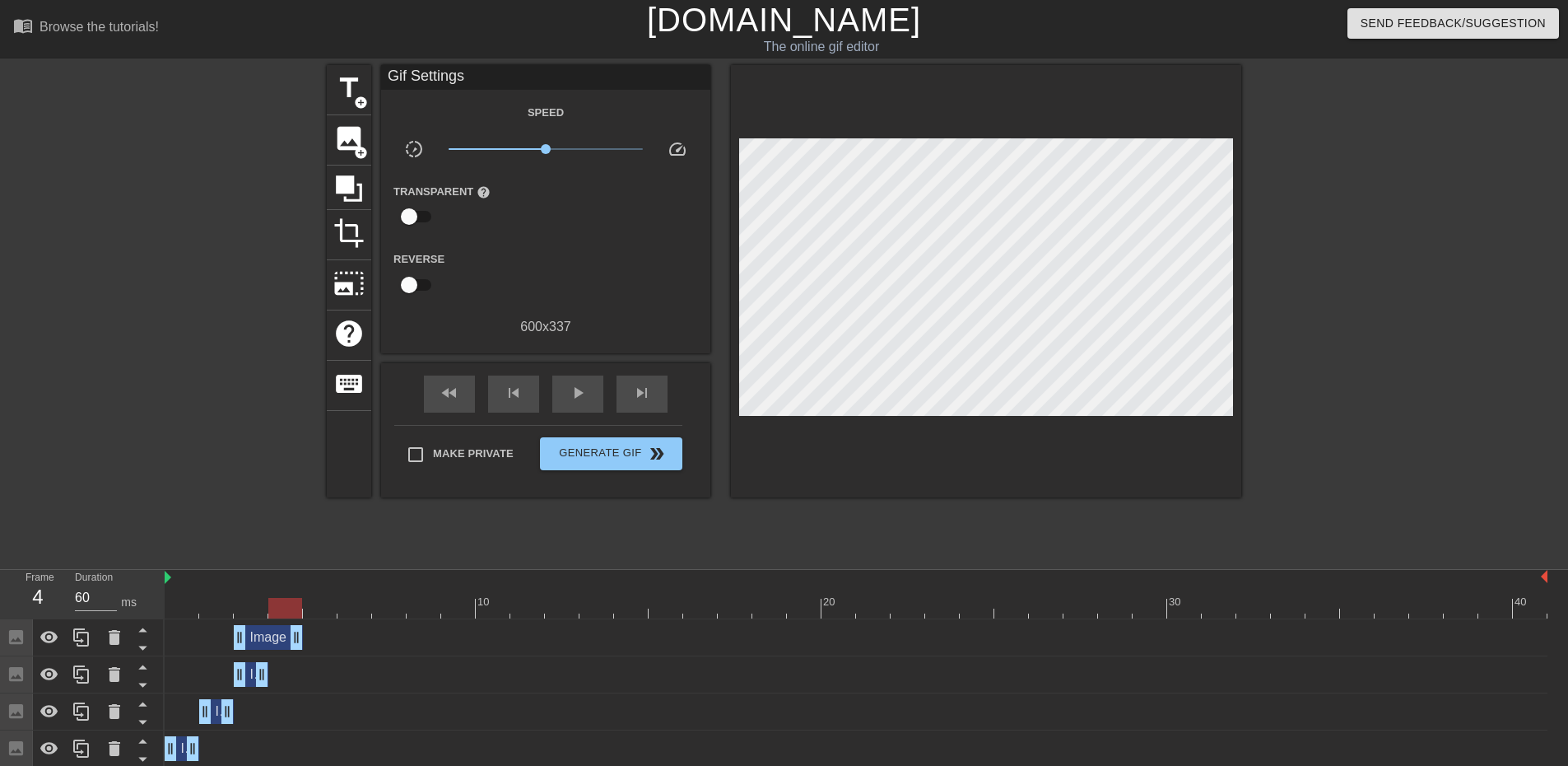
drag, startPoint x: 265, startPoint y: 638, endPoint x: 252, endPoint y: 643, distance: 13.9
drag, startPoint x: 240, startPoint y: 636, endPoint x: 410, endPoint y: 589, distance: 176.4
drag, startPoint x: 893, startPoint y: 417, endPoint x: 865, endPoint y: 429, distance: 30.5
click at [893, 418] on div at bounding box center [986, 280] width 511 height 432
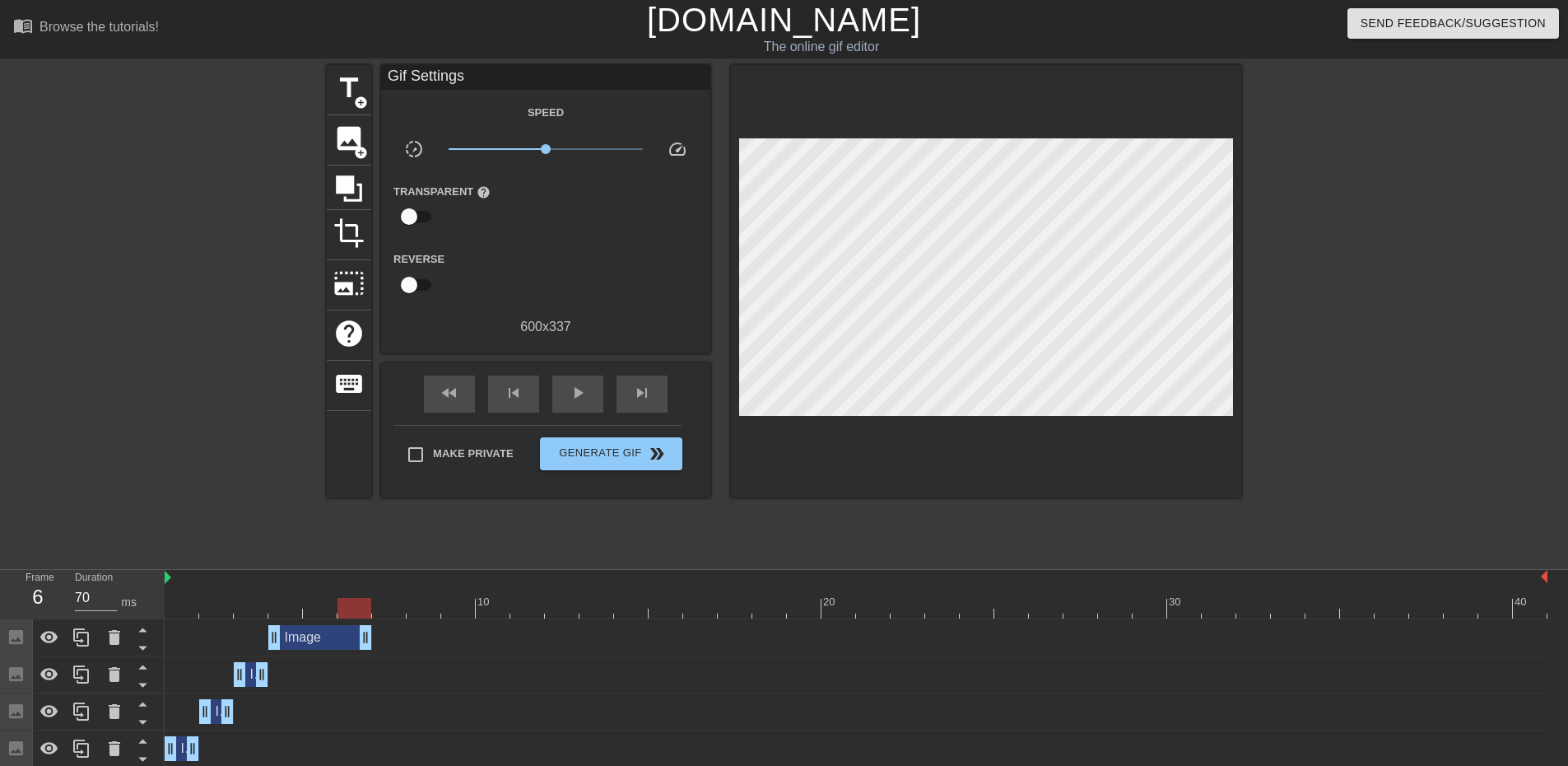
drag, startPoint x: 303, startPoint y: 647, endPoint x: 367, endPoint y: 647, distance: 64.0
click at [75, 650] on div at bounding box center [81, 637] width 33 height 36
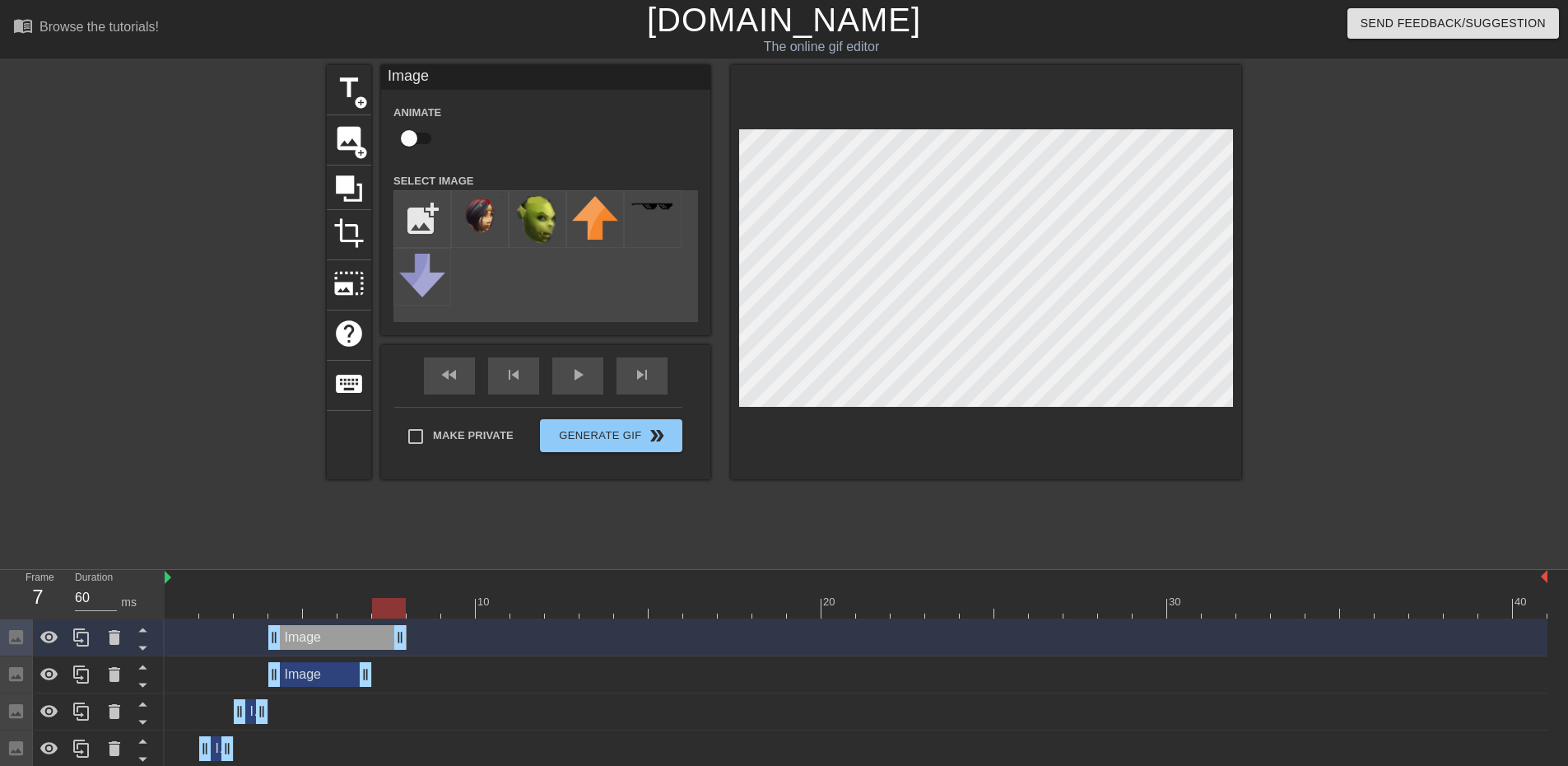
drag, startPoint x: 367, startPoint y: 636, endPoint x: 385, endPoint y: 635, distance: 18.0
drag, startPoint x: 273, startPoint y: 635, endPoint x: 719, endPoint y: 535, distance: 457.1
click at [931, 512] on div "title add_circle image add_circle crop photo_size_select_large help keyboard Im…" at bounding box center [784, 312] width 915 height 494
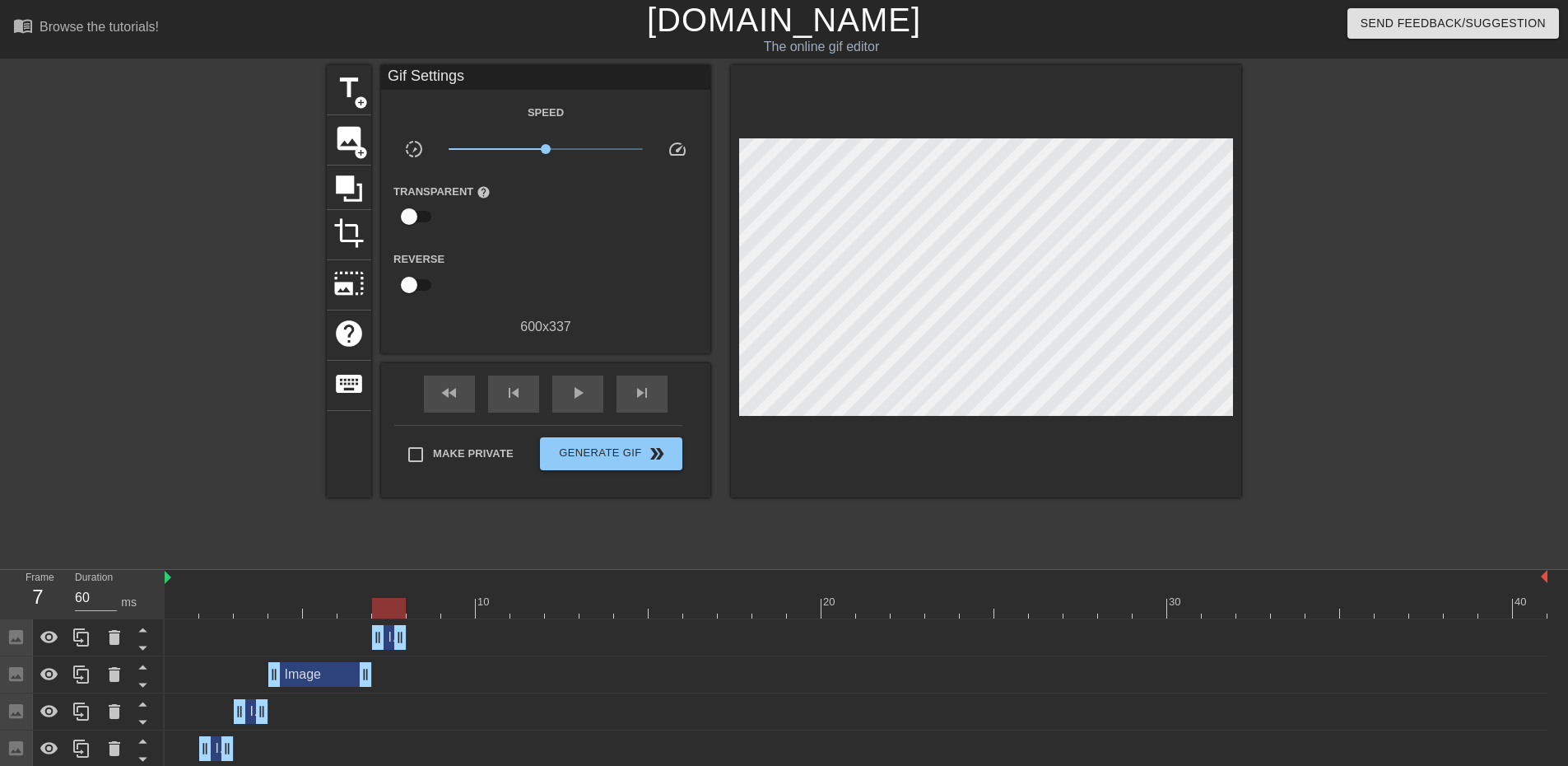
drag, startPoint x: 397, startPoint y: 645, endPoint x: 406, endPoint y: 645, distance: 9.0
click at [406, 645] on div "Image drag_handle drag_handle" at bounding box center [856, 637] width 1383 height 25
click at [75, 645] on icon at bounding box center [81, 637] width 20 height 20
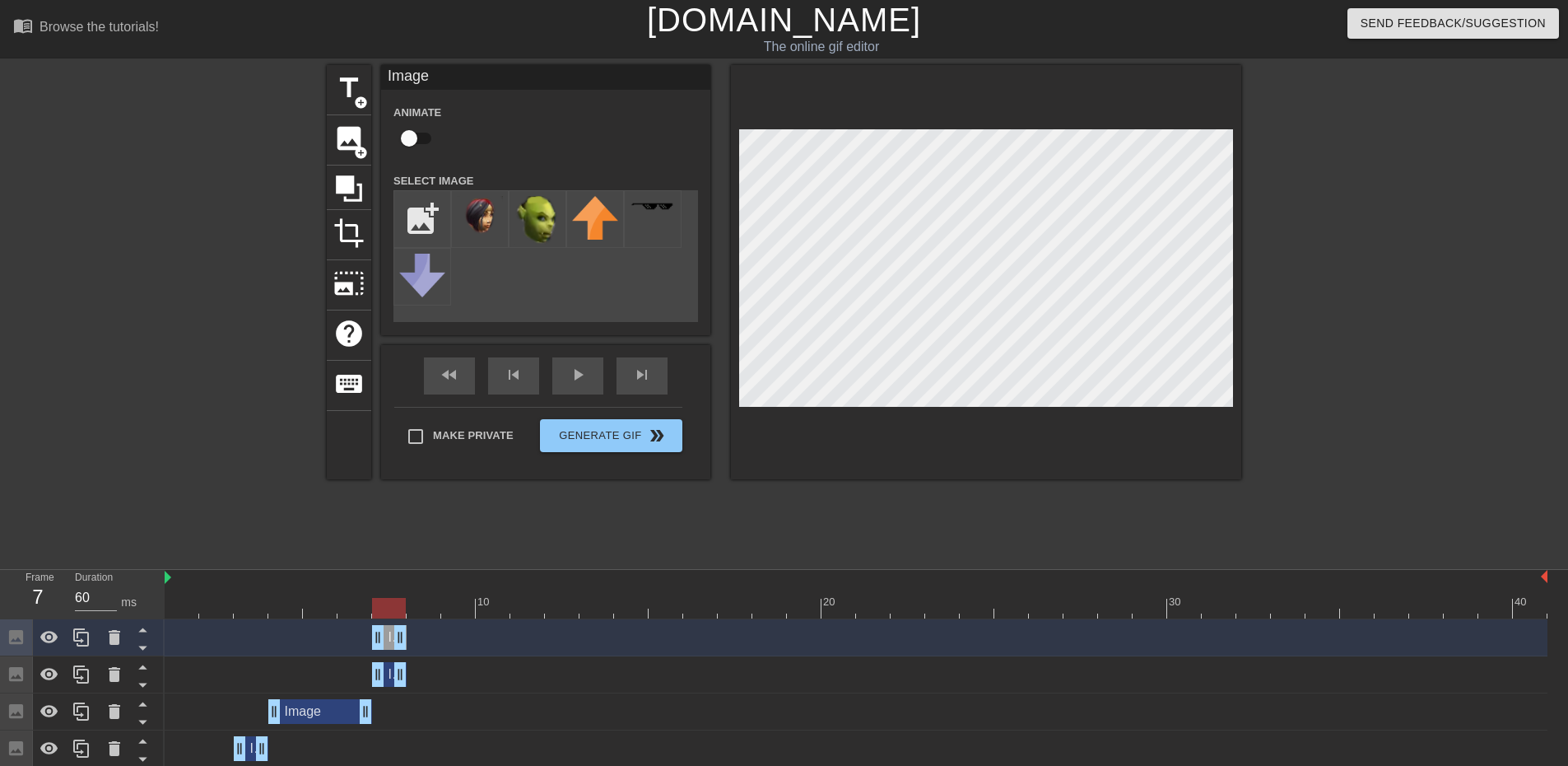
drag, startPoint x: 403, startPoint y: 645, endPoint x: 419, endPoint y: 649, distance: 16.5
click at [419, 649] on div "Image drag_handle drag_handle" at bounding box center [856, 637] width 1383 height 25
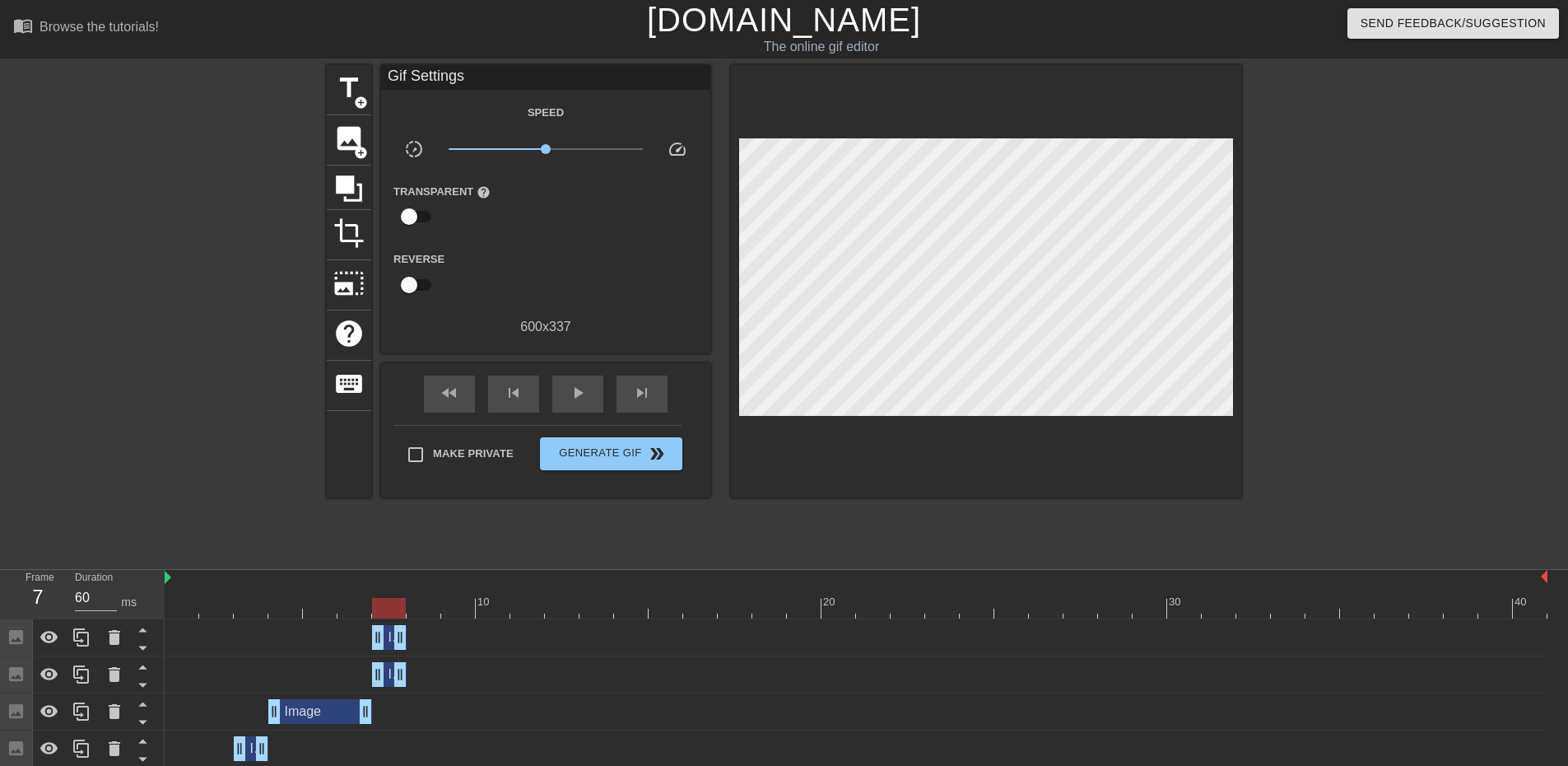
drag, startPoint x: 419, startPoint y: 649, endPoint x: 423, endPoint y: 640, distance: 9.8
click at [431, 647] on div "Image drag_handle drag_handle" at bounding box center [856, 637] width 1383 height 25
drag, startPoint x: 404, startPoint y: 629, endPoint x: 428, endPoint y: 631, distance: 24.1
drag, startPoint x: 383, startPoint y: 634, endPoint x: 650, endPoint y: 543, distance: 282.1
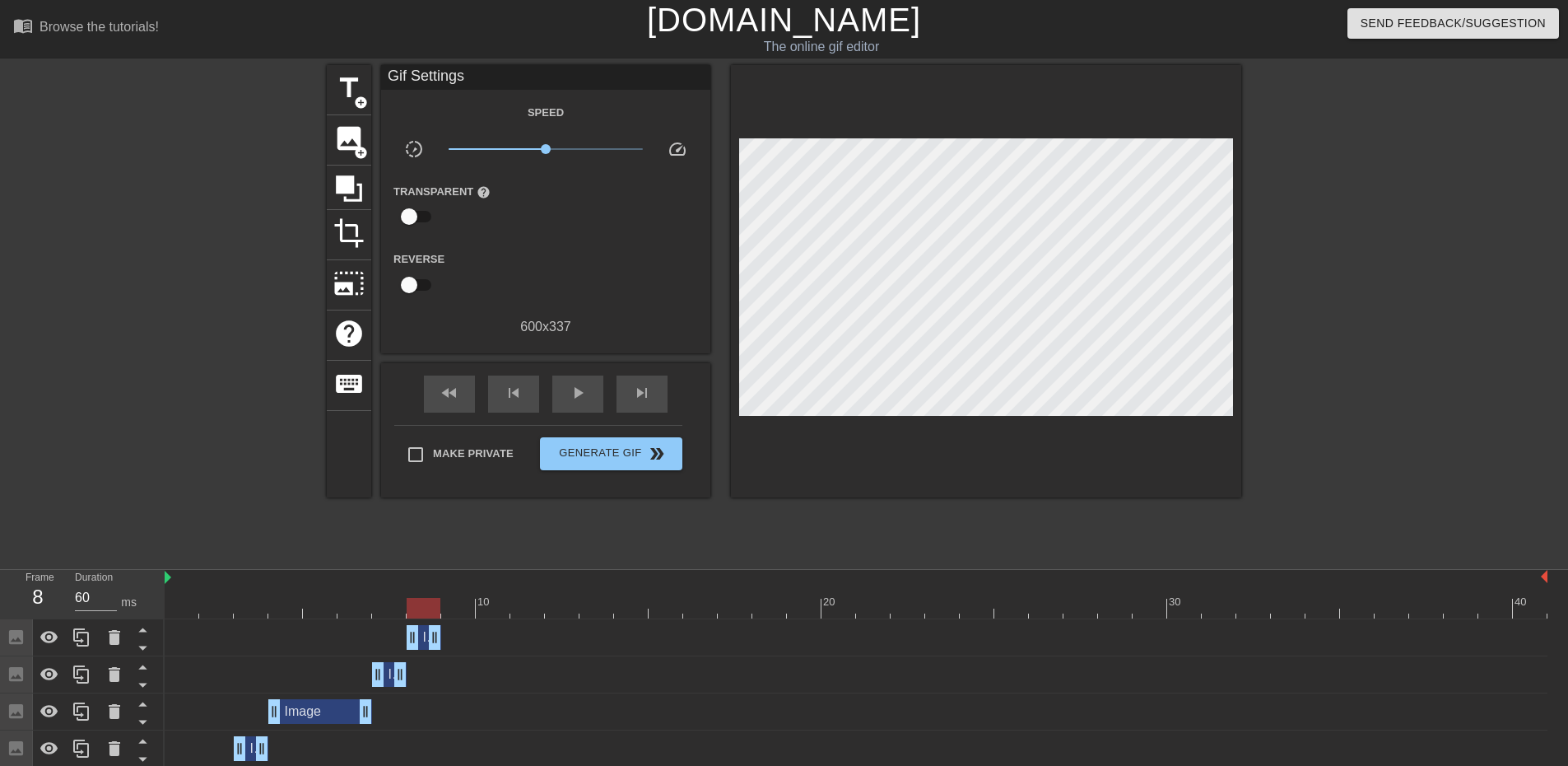
drag, startPoint x: 859, startPoint y: 501, endPoint x: 809, endPoint y: 519, distance: 53.1
click at [857, 505] on div "title add_circle image add_circle crop photo_size_select_large help keyboard Gi…" at bounding box center [784, 312] width 915 height 494
drag, startPoint x: 433, startPoint y: 639, endPoint x: 479, endPoint y: 629, distance: 47.1
click at [479, 629] on div "Image drag_handle drag_handle" at bounding box center [856, 637] width 1383 height 25
click at [85, 644] on icon at bounding box center [81, 637] width 20 height 20
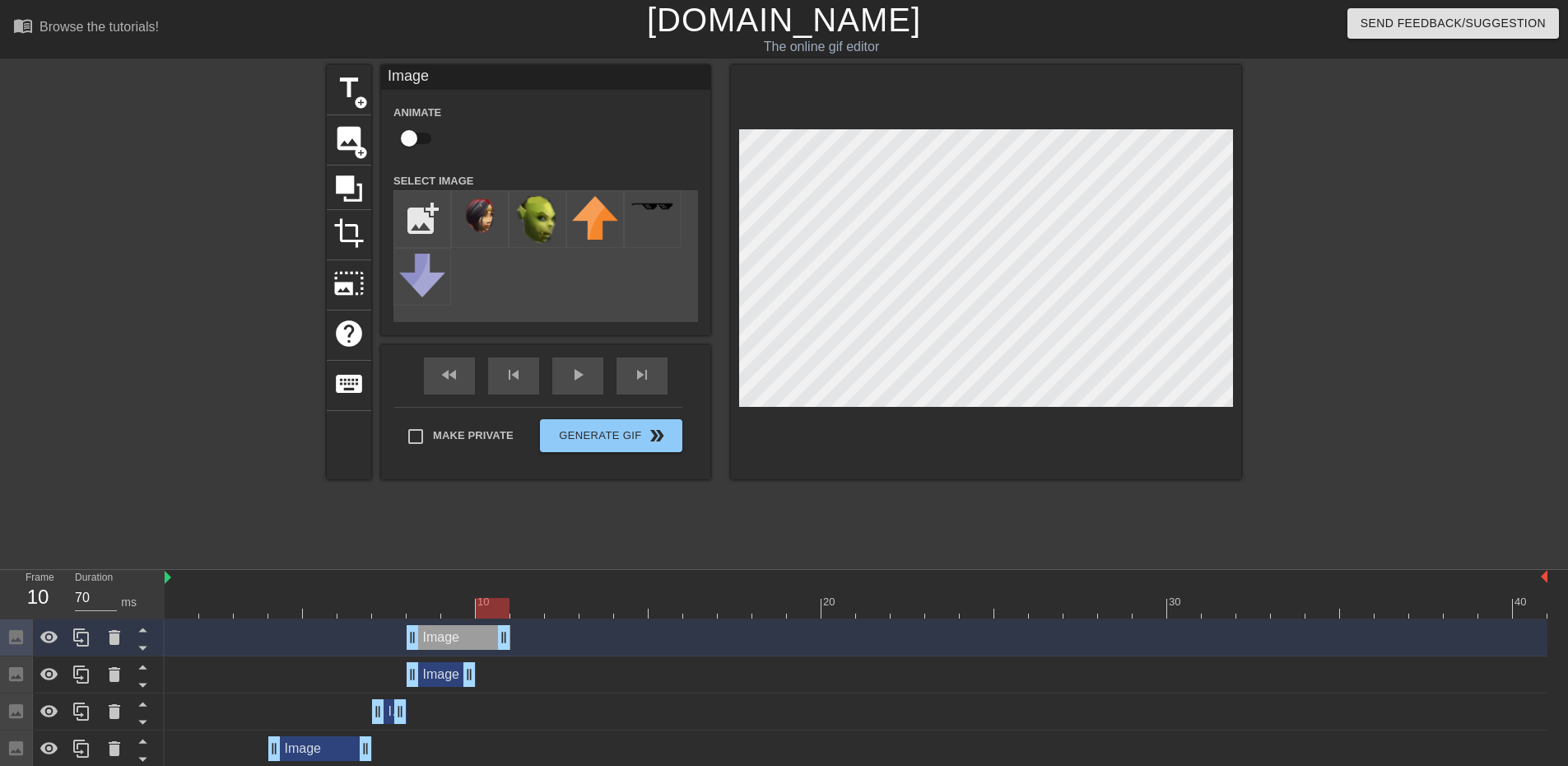
drag, startPoint x: 470, startPoint y: 637, endPoint x: 492, endPoint y: 637, distance: 22.0
drag, startPoint x: 408, startPoint y: 642, endPoint x: 769, endPoint y: 580, distance: 366.3
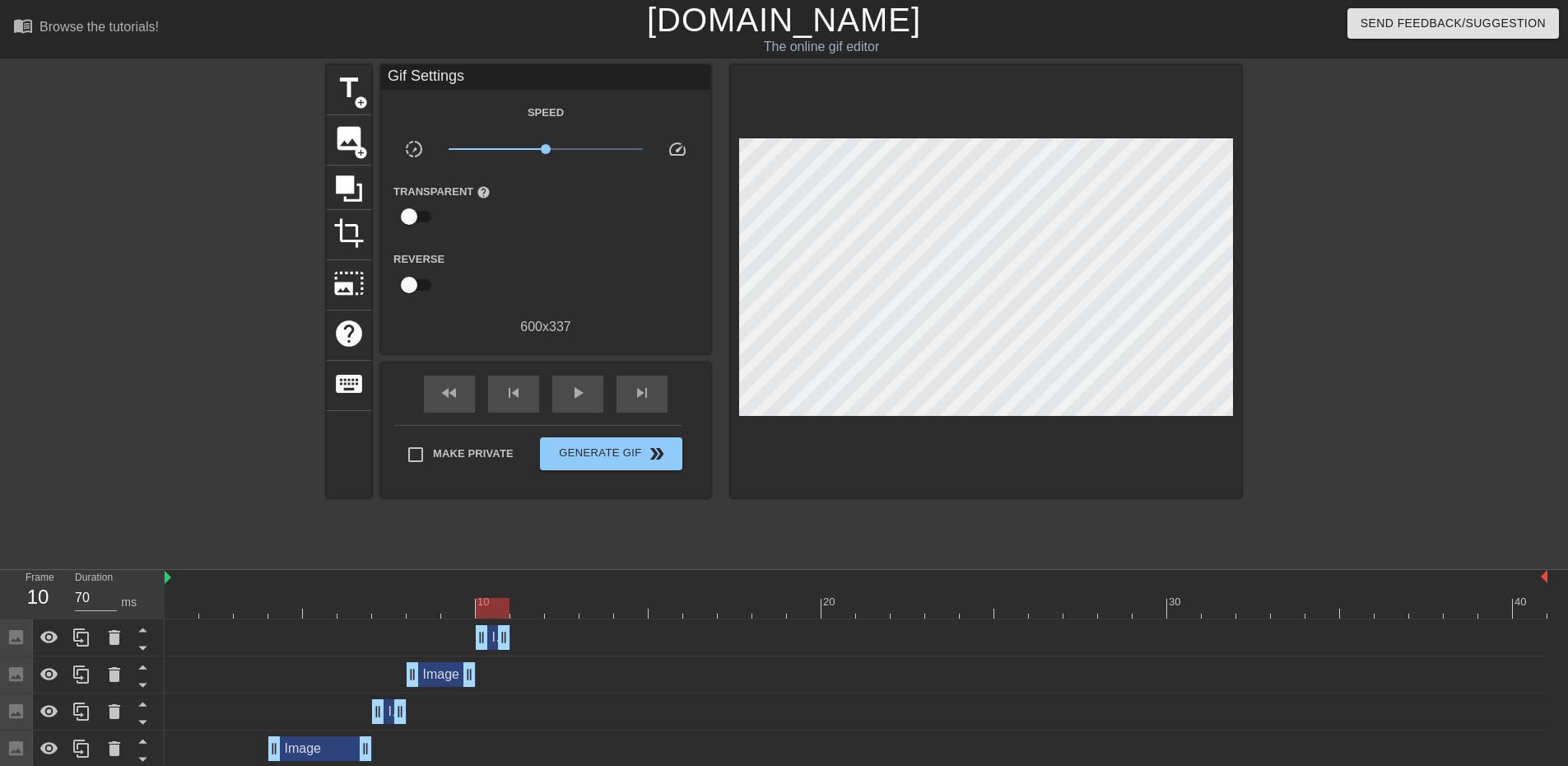
click at [921, 500] on div "title add_circle image add_circle crop photo_size_select_large help keyboard Gi…" at bounding box center [784, 312] width 915 height 494
drag, startPoint x: 505, startPoint y: 636, endPoint x: 517, endPoint y: 626, distance: 15.6
click at [517, 626] on div "Image drag_handle drag_handle" at bounding box center [856, 637] width 1383 height 25
click at [87, 633] on icon at bounding box center [81, 637] width 20 height 20
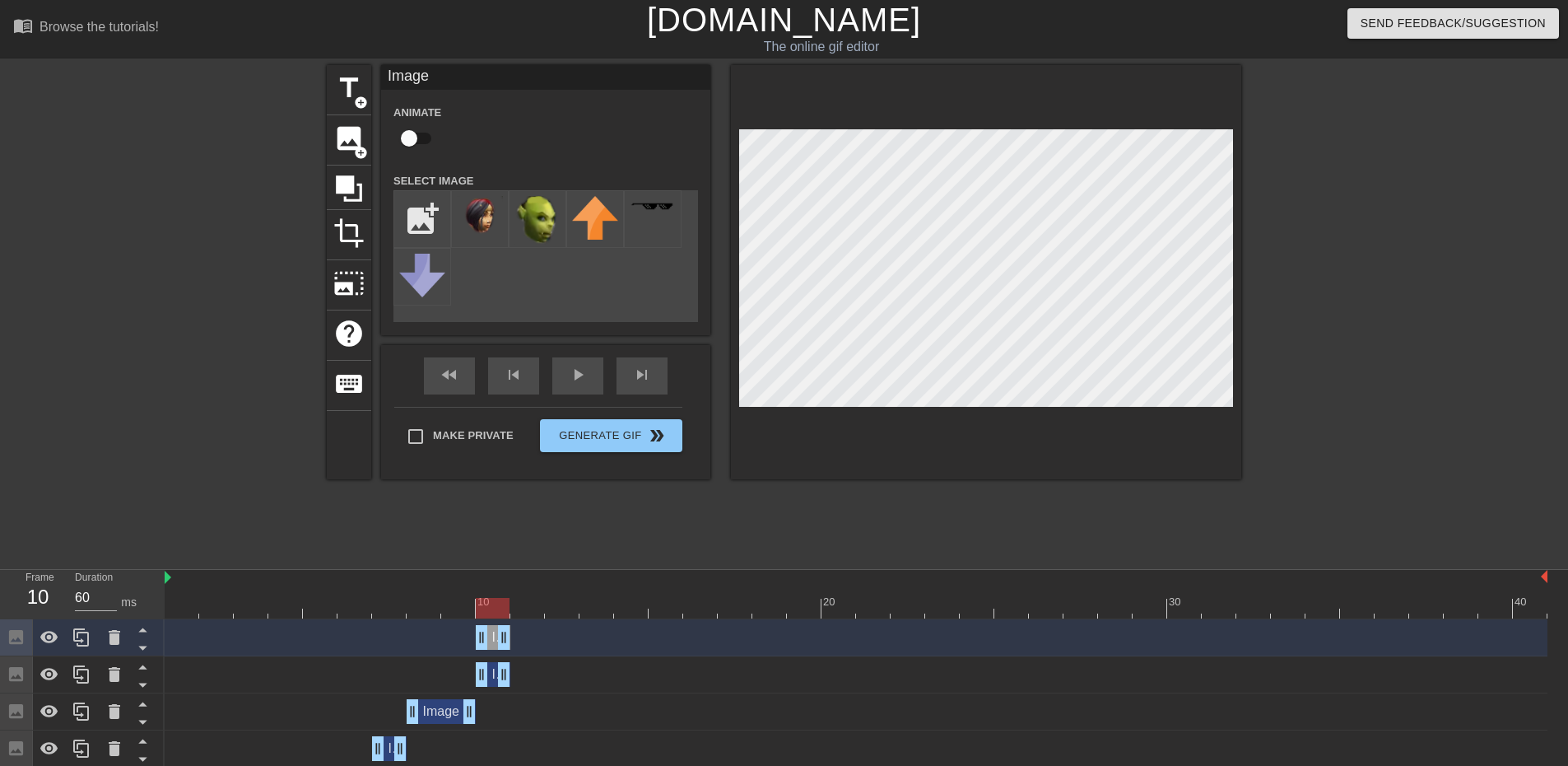
drag, startPoint x: 498, startPoint y: 635, endPoint x: 520, endPoint y: 635, distance: 22.0
drag, startPoint x: 481, startPoint y: 636, endPoint x: 743, endPoint y: 519, distance: 286.9
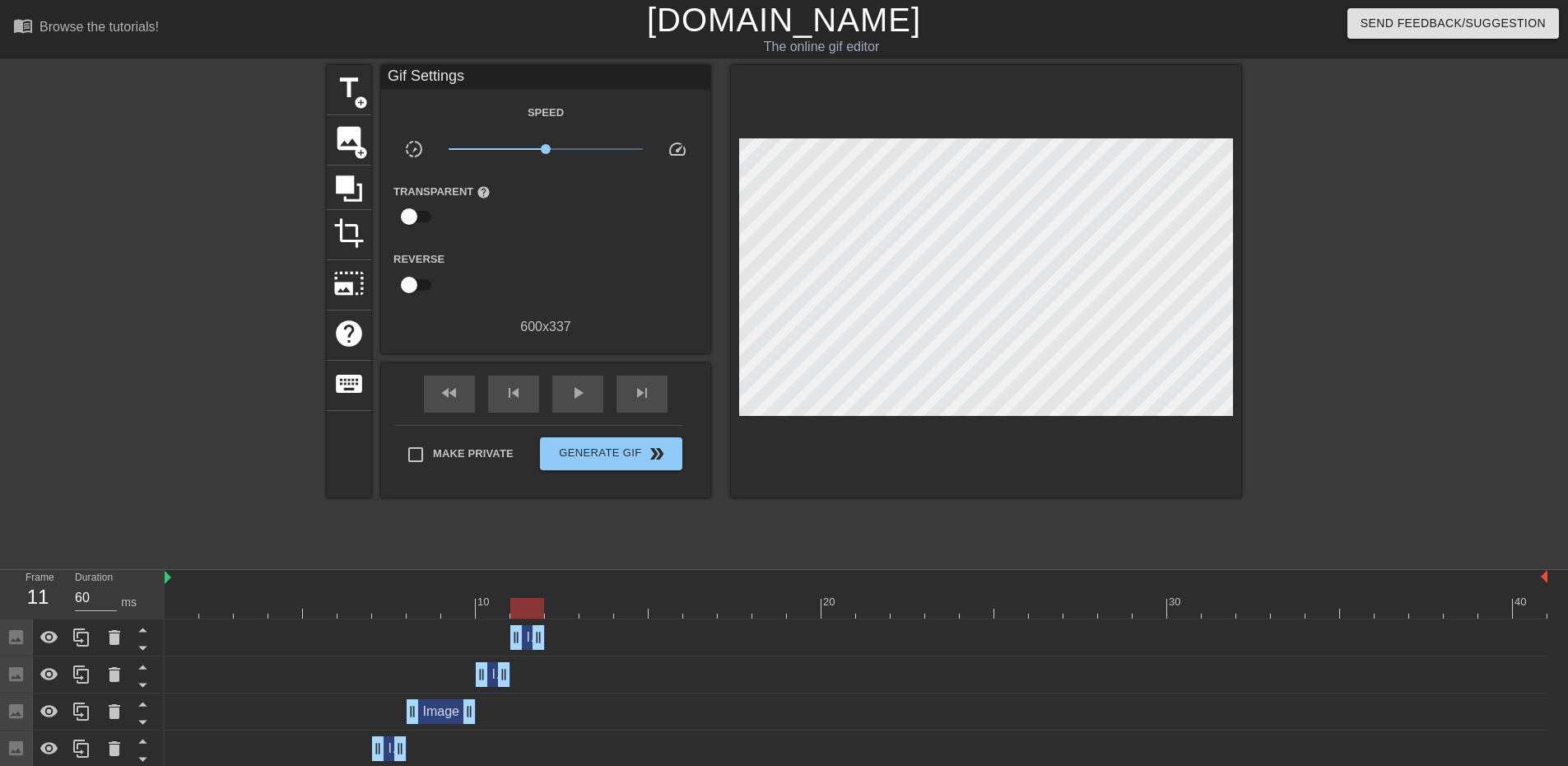
click at [883, 479] on div "title add_circle image add_circle crop photo_size_select_large help keyboard Gi…" at bounding box center [784, 312] width 915 height 494
drag, startPoint x: 540, startPoint y: 635, endPoint x: 585, endPoint y: 622, distance: 46.8
click at [585, 622] on div "Image drag_handle drag_handle" at bounding box center [856, 638] width 1383 height 37
drag, startPoint x: 70, startPoint y: 649, endPoint x: 117, endPoint y: 635, distance: 49.0
click at [70, 648] on div at bounding box center [81, 637] width 33 height 36
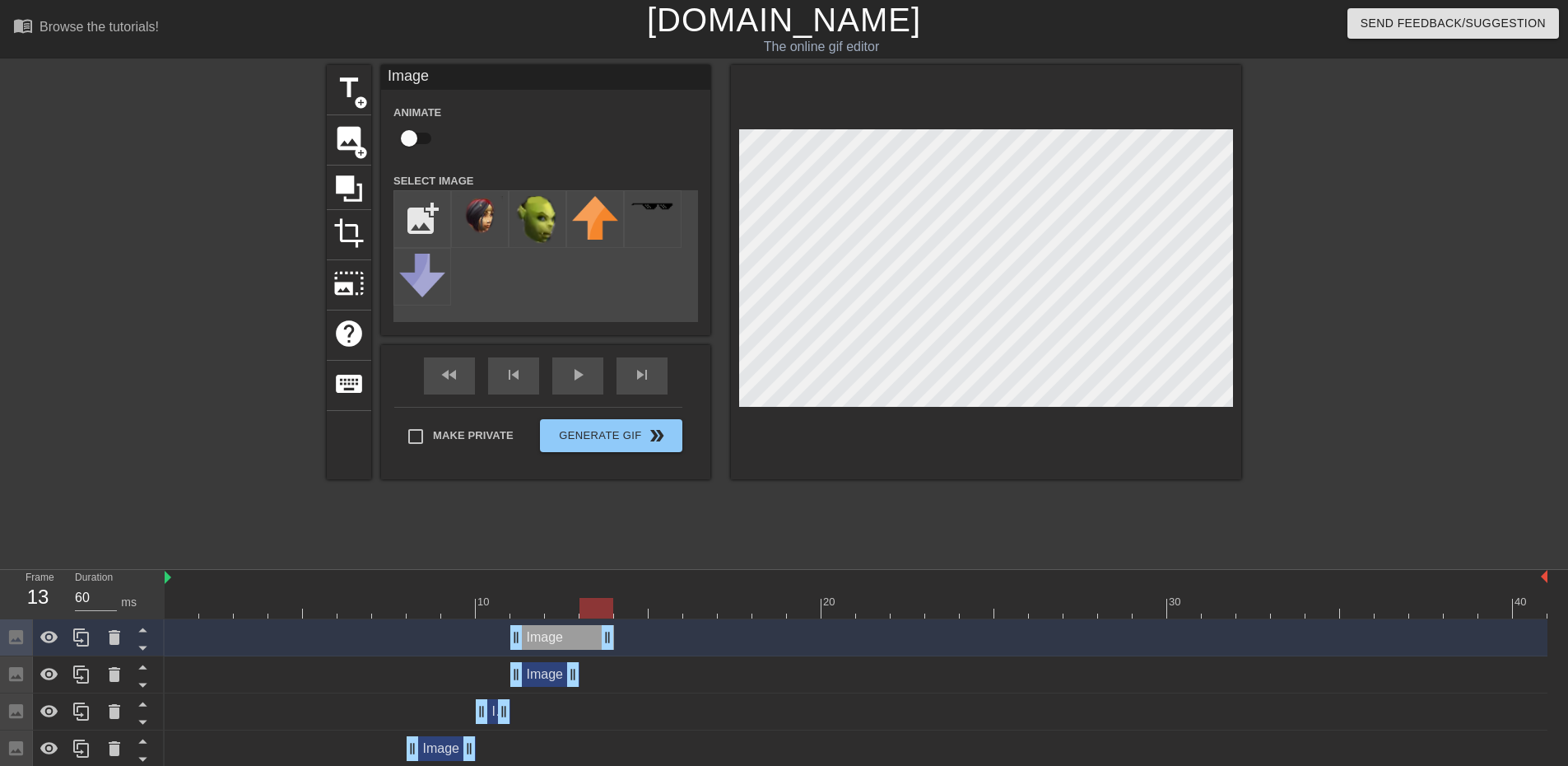
drag, startPoint x: 576, startPoint y: 644, endPoint x: 599, endPoint y: 641, distance: 23.2
drag, startPoint x: 513, startPoint y: 642, endPoint x: 937, endPoint y: 549, distance: 434.1
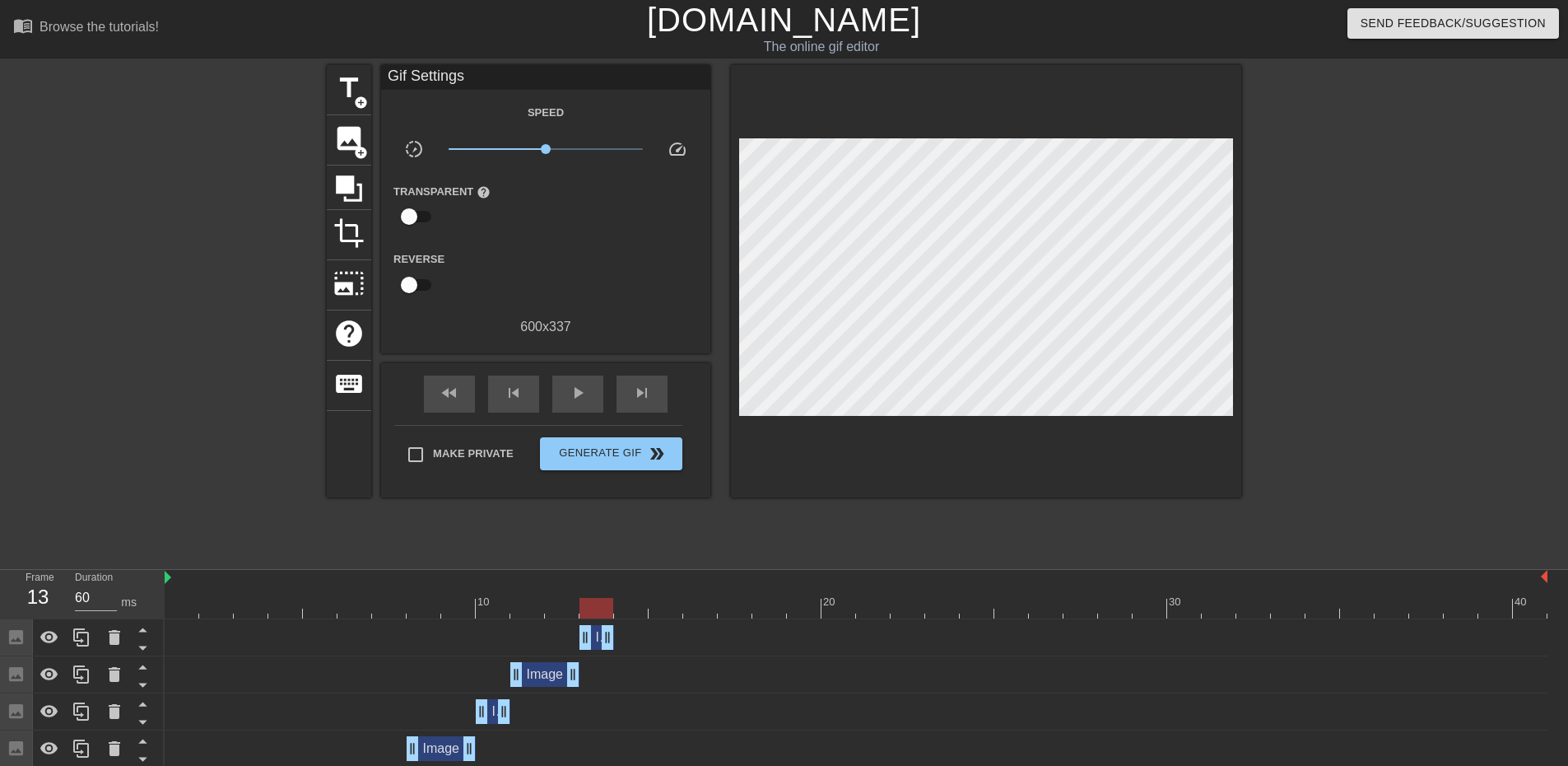
click at [869, 486] on div "title add_circle image add_circle crop photo_size_select_large help keyboard Gi…" at bounding box center [784, 312] width 915 height 494
drag, startPoint x: 77, startPoint y: 637, endPoint x: 244, endPoint y: 628, distance: 167.2
click at [79, 637] on icon at bounding box center [81, 637] width 20 height 20
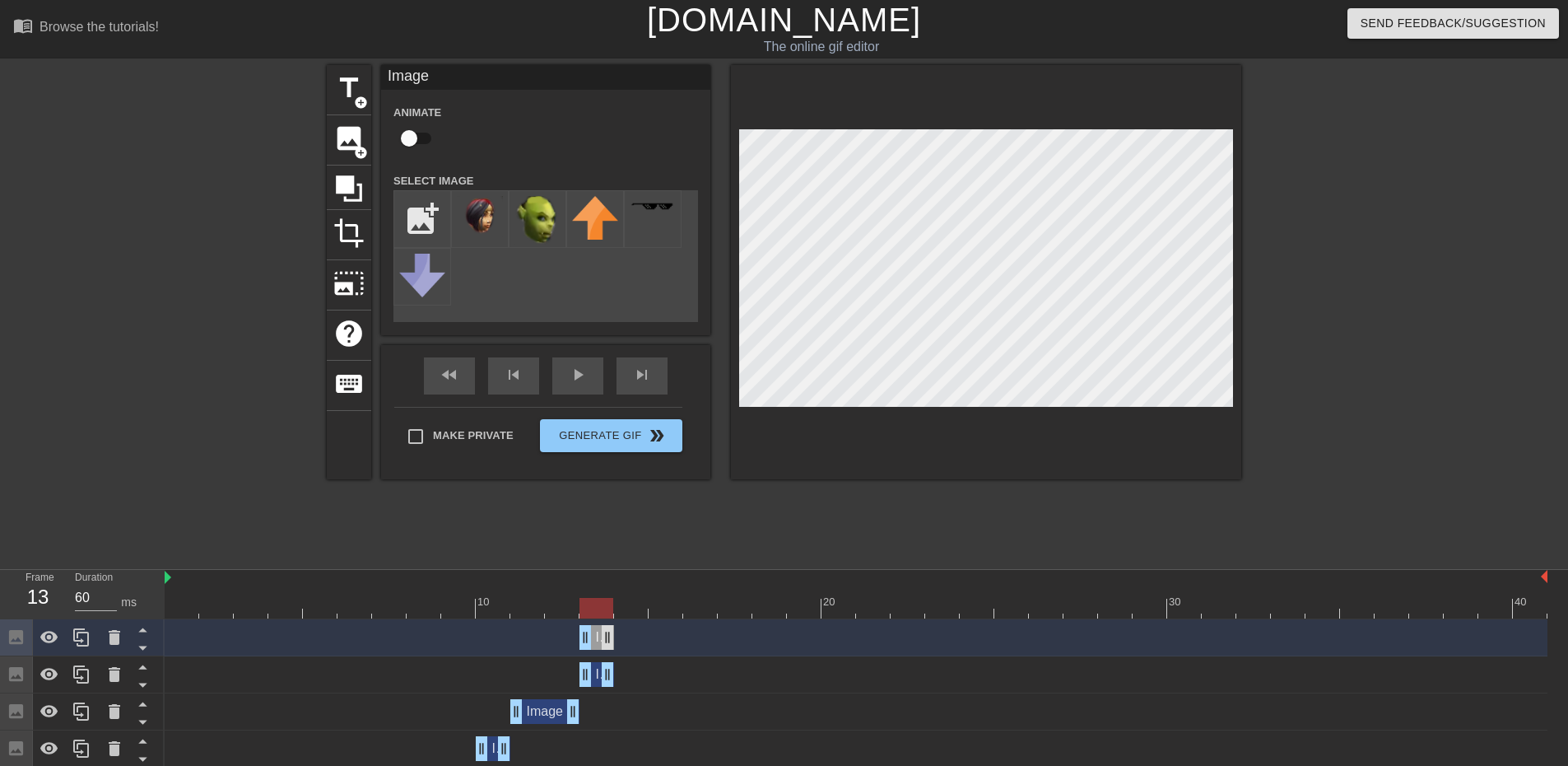
drag, startPoint x: 596, startPoint y: 639, endPoint x: 604, endPoint y: 640, distance: 8.1
click at [604, 640] on div "Image drag_handle drag_handle" at bounding box center [597, 637] width 34 height 25
drag, startPoint x: 604, startPoint y: 640, endPoint x: 628, endPoint y: 638, distance: 24.1
drag, startPoint x: 582, startPoint y: 640, endPoint x: 671, endPoint y: 624, distance: 90.4
click at [669, 625] on div "Image drag_handle drag_handle" at bounding box center [856, 637] width 1383 height 25
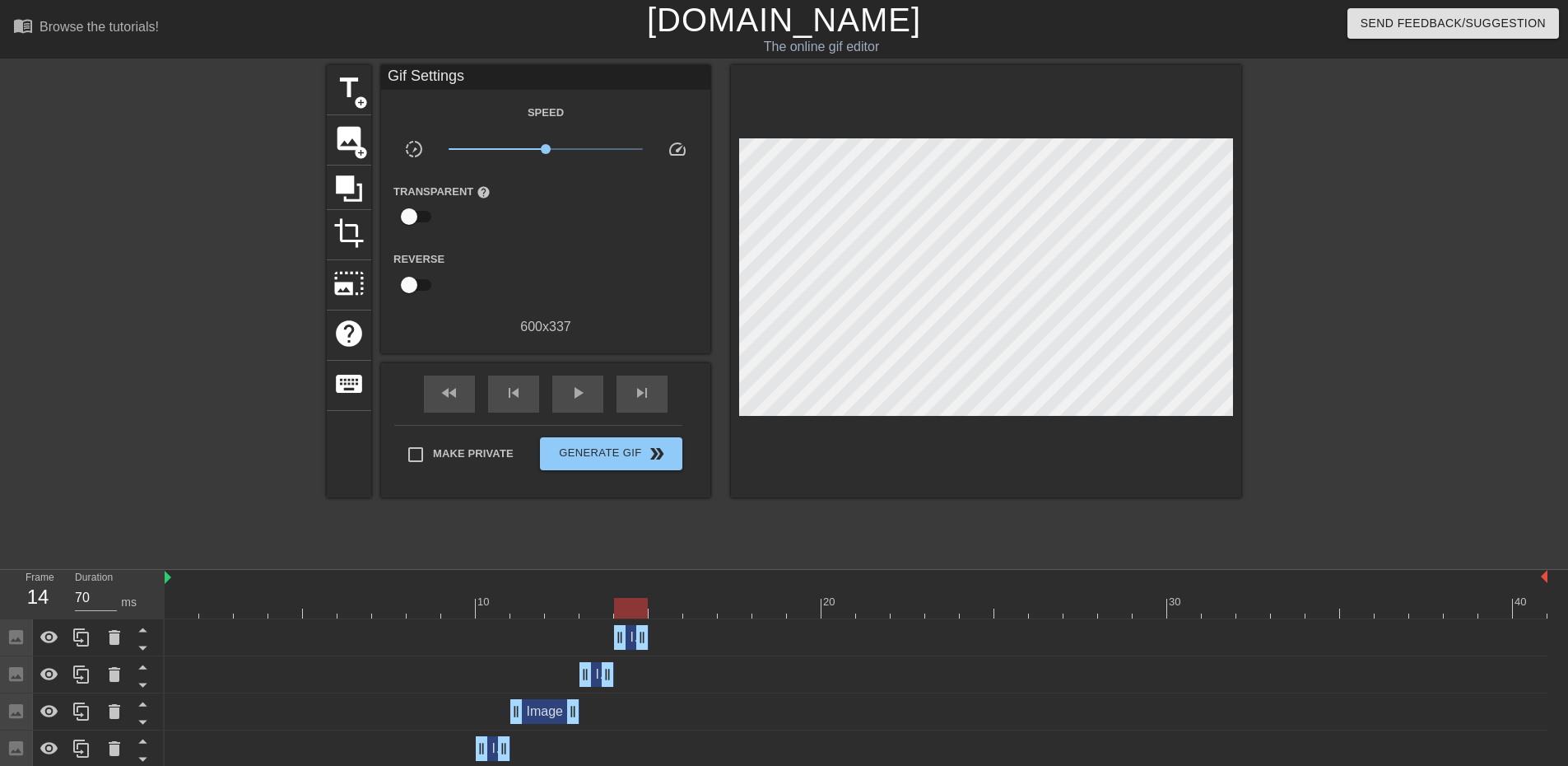
click at [868, 536] on div "title add_circle image add_circle crop photo_size_select_large help keyboard Gi…" at bounding box center [784, 312] width 915 height 494
click at [51, 648] on icon at bounding box center [49, 637] width 20 height 20
click at [352, 191] on icon at bounding box center [349, 188] width 26 height 26
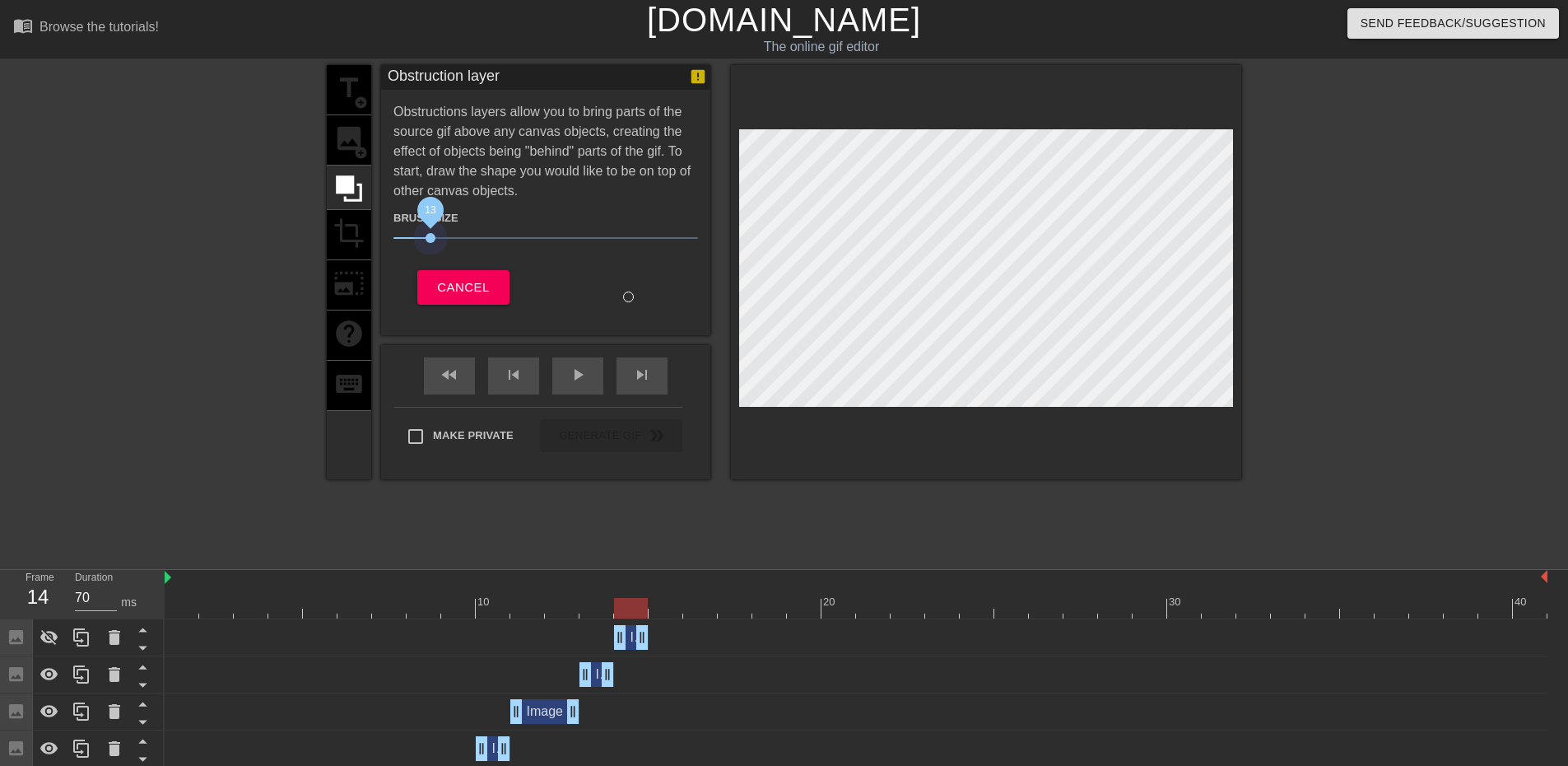
drag, startPoint x: 469, startPoint y: 239, endPoint x: 429, endPoint y: 240, distance: 40.0
click at [429, 240] on span "13" at bounding box center [546, 238] width 305 height 20
click at [429, 240] on span "13" at bounding box center [430, 238] width 10 height 10
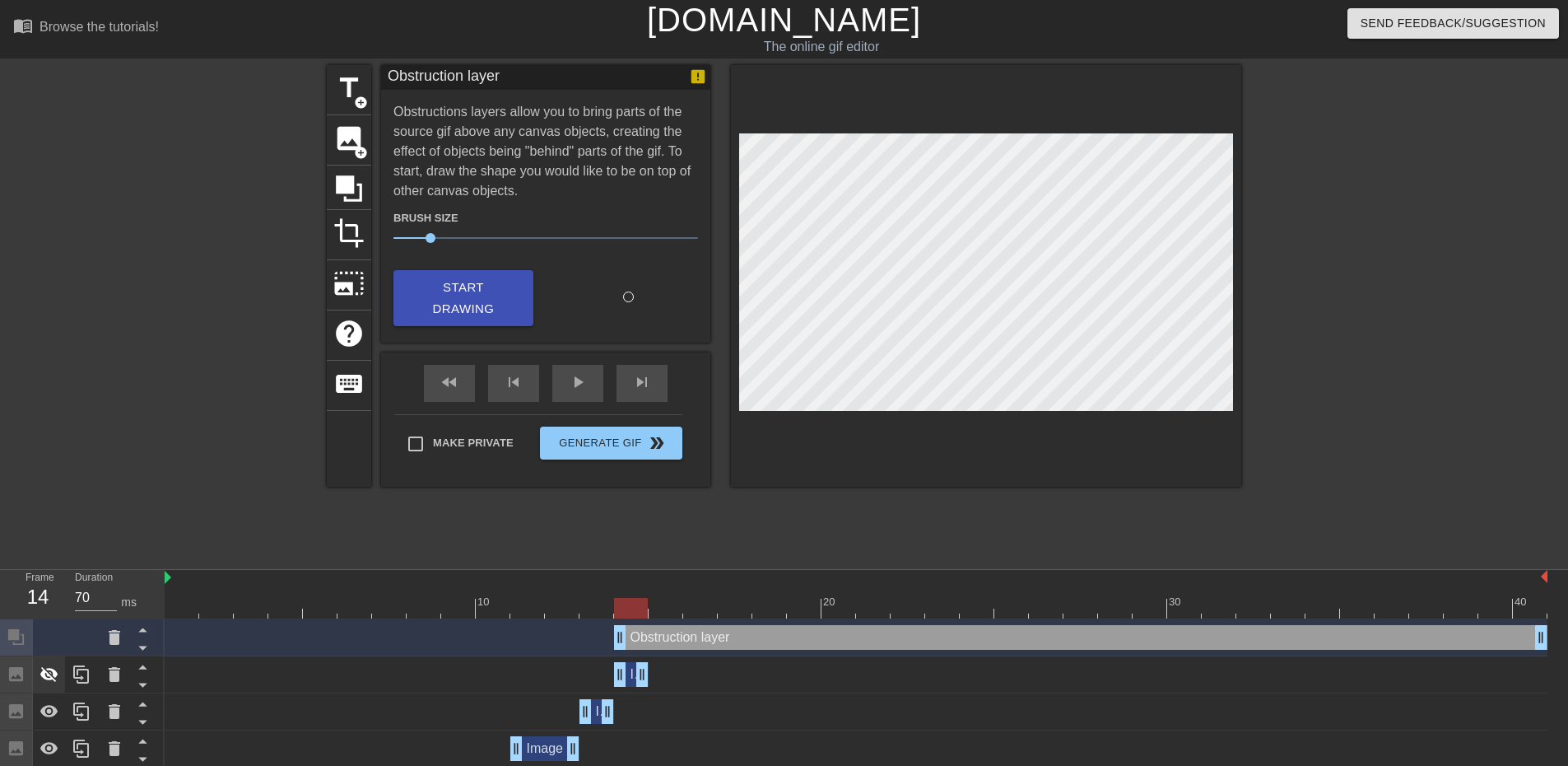
click at [38, 664] on div at bounding box center [50, 674] width 33 height 36
click at [119, 472] on div at bounding box center [184, 312] width 247 height 494
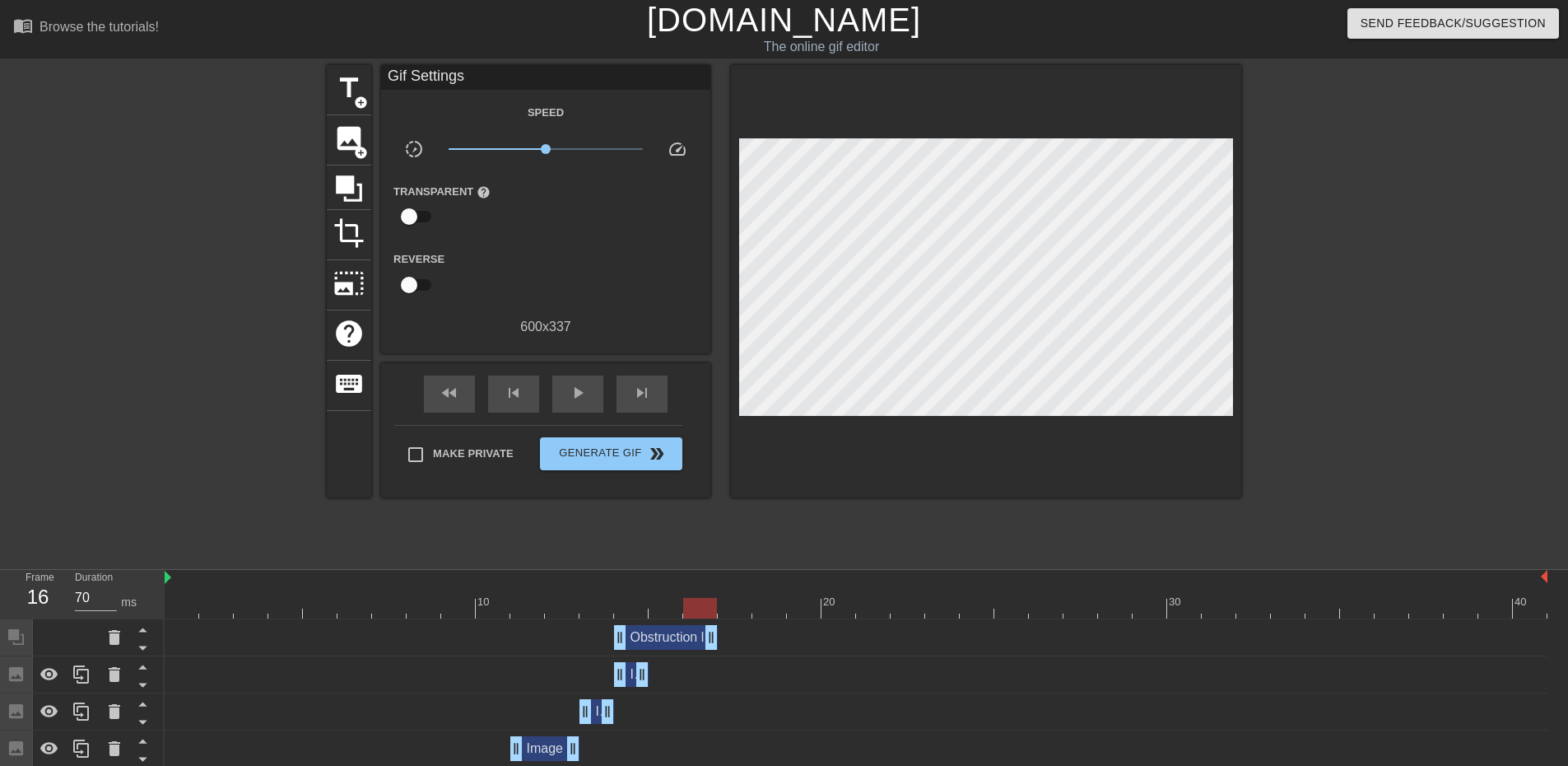
drag, startPoint x: 1539, startPoint y: 639, endPoint x: 572, endPoint y: 591, distance: 968.2
drag, startPoint x: 646, startPoint y: 688, endPoint x: 665, endPoint y: 684, distance: 19.4
click at [665, 684] on div "Image drag_handle drag_handle" at bounding box center [856, 675] width 1383 height 37
click at [78, 677] on icon at bounding box center [81, 674] width 16 height 18
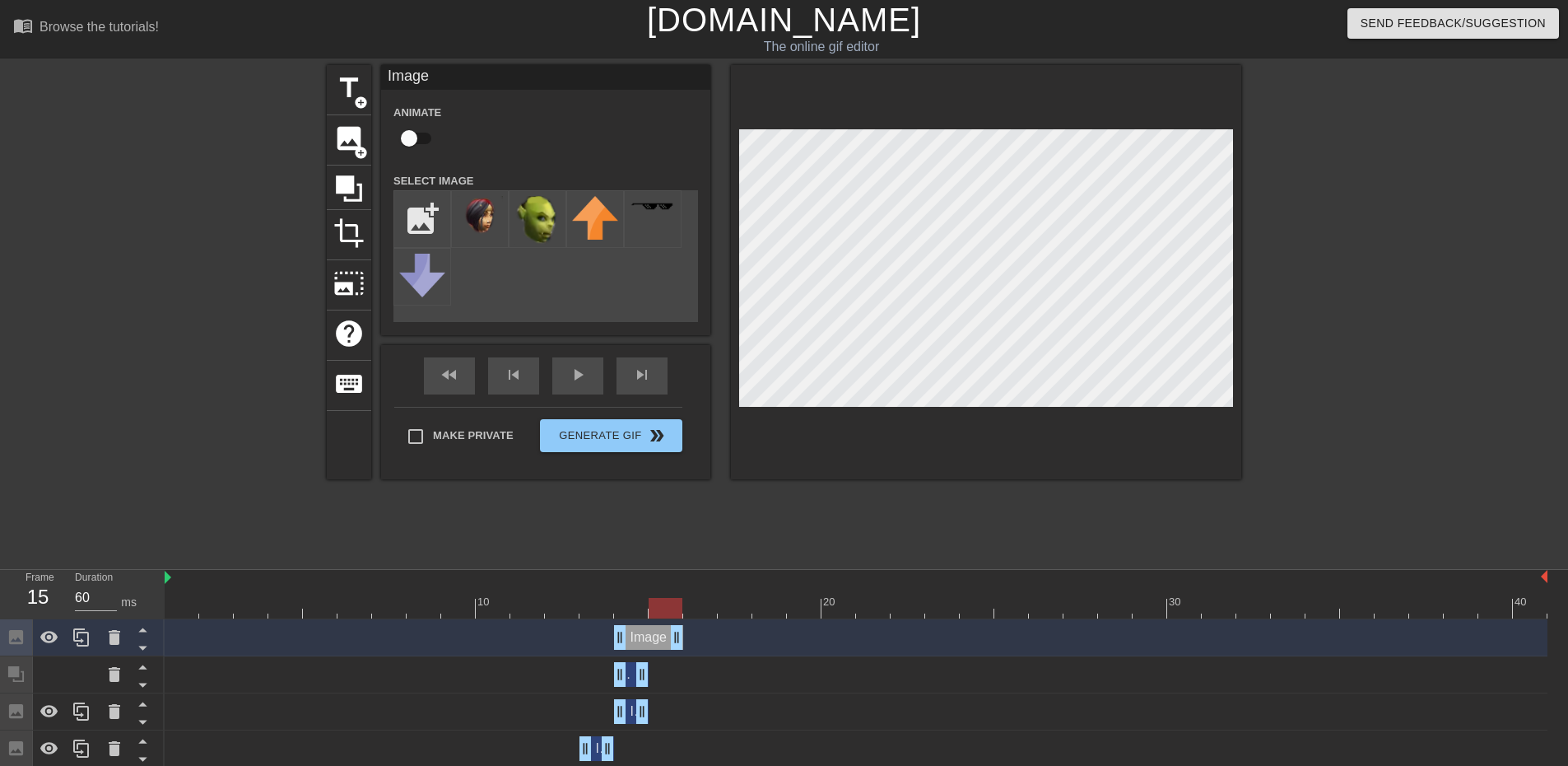
drag, startPoint x: 642, startPoint y: 643, endPoint x: 677, endPoint y: 647, distance: 35.2
drag, startPoint x: 618, startPoint y: 643, endPoint x: 750, endPoint y: 609, distance: 136.3
click at [742, 625] on div "Image drag_handle drag_handle" at bounding box center [856, 637] width 1383 height 25
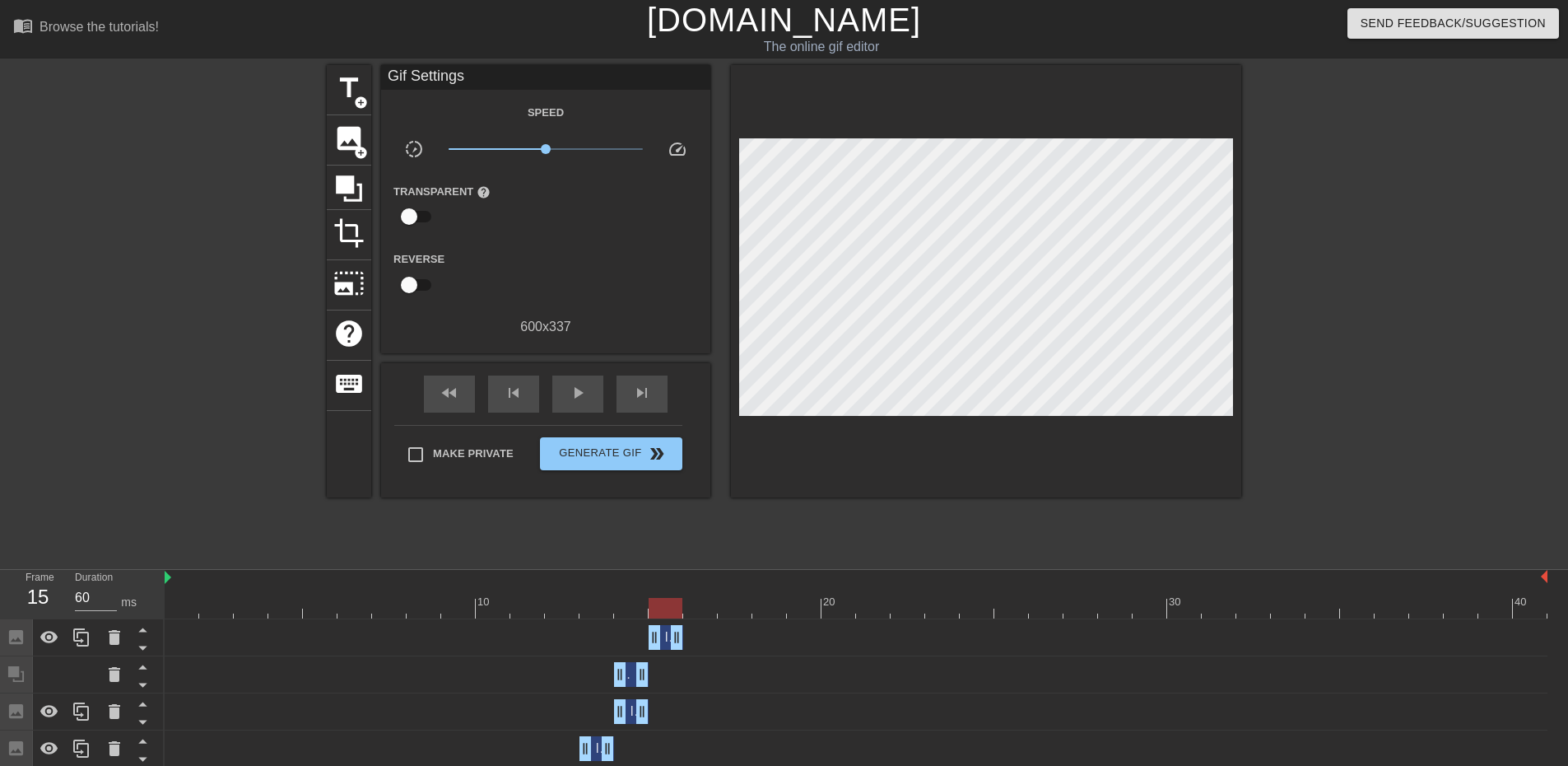
click at [1021, 477] on div at bounding box center [986, 280] width 511 height 432
click at [40, 636] on icon at bounding box center [49, 637] width 20 height 20
click at [349, 193] on icon at bounding box center [350, 188] width 32 height 32
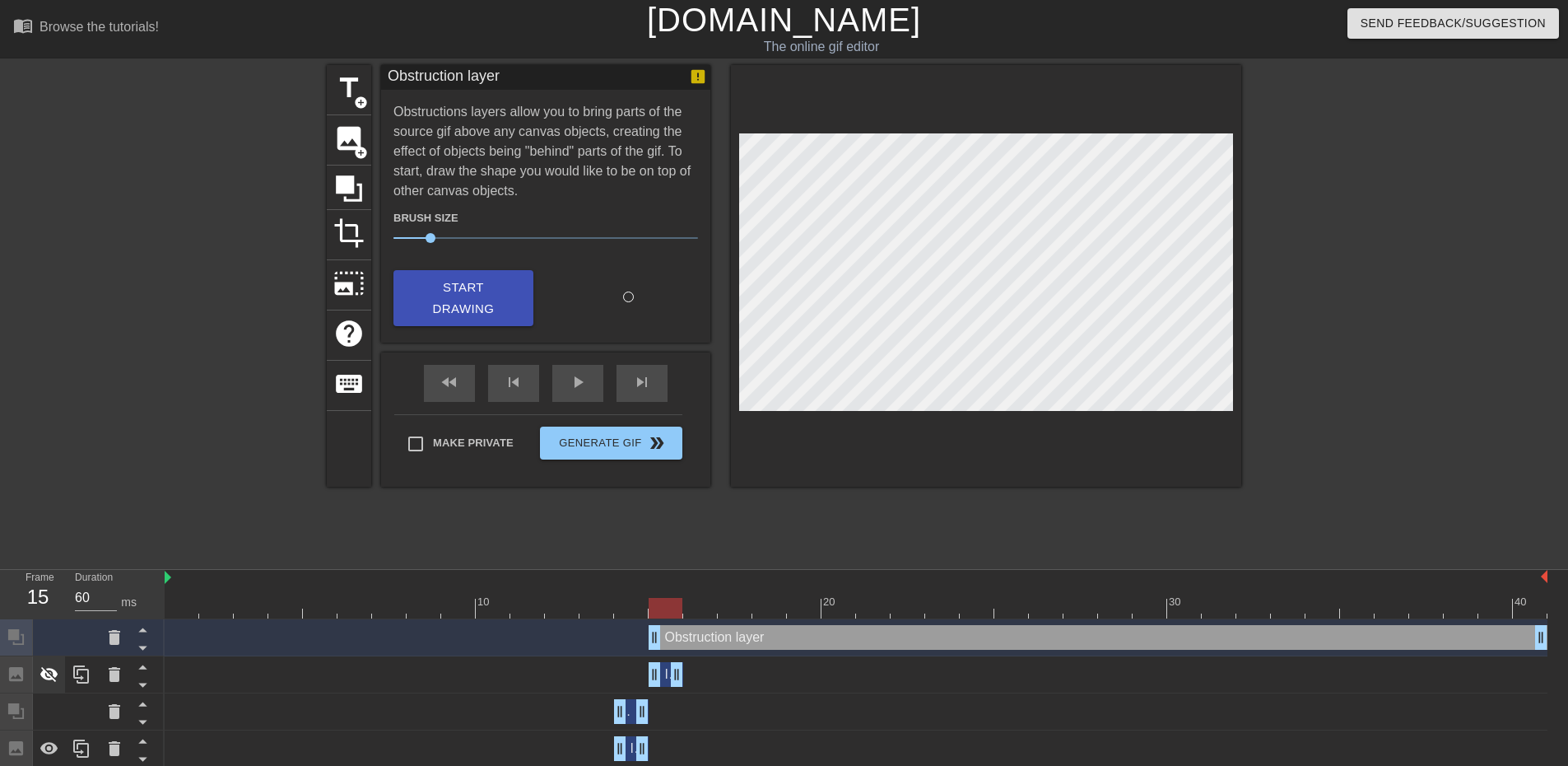
click at [39, 682] on icon at bounding box center [49, 674] width 20 height 20
click at [95, 474] on div at bounding box center [184, 312] width 247 height 494
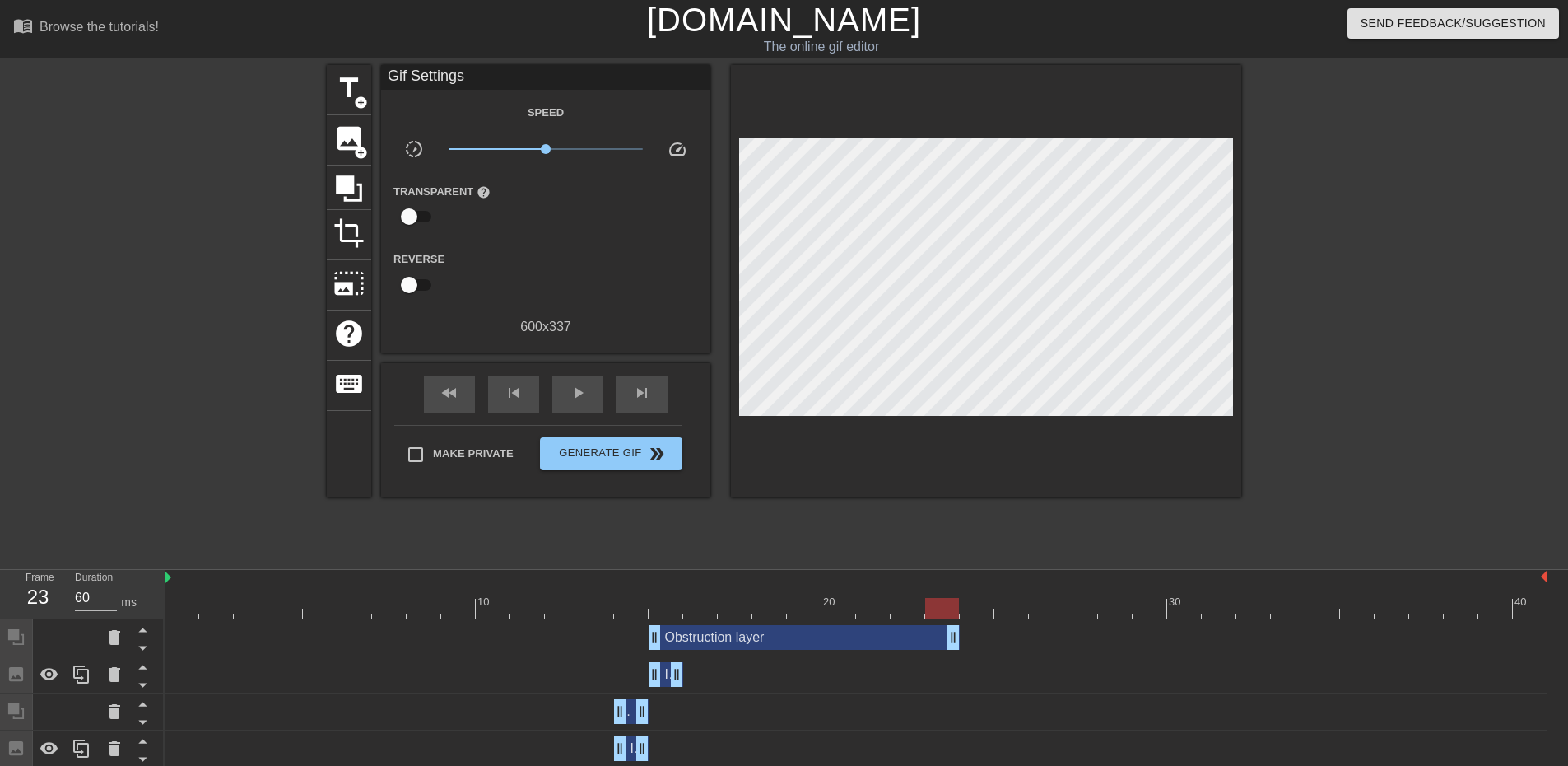
drag, startPoint x: 1539, startPoint y: 638, endPoint x: 518, endPoint y: 614, distance: 1021.3
click at [684, 678] on div "Image drag_handle drag_handle" at bounding box center [856, 675] width 1383 height 25
click at [69, 677] on div at bounding box center [81, 674] width 33 height 36
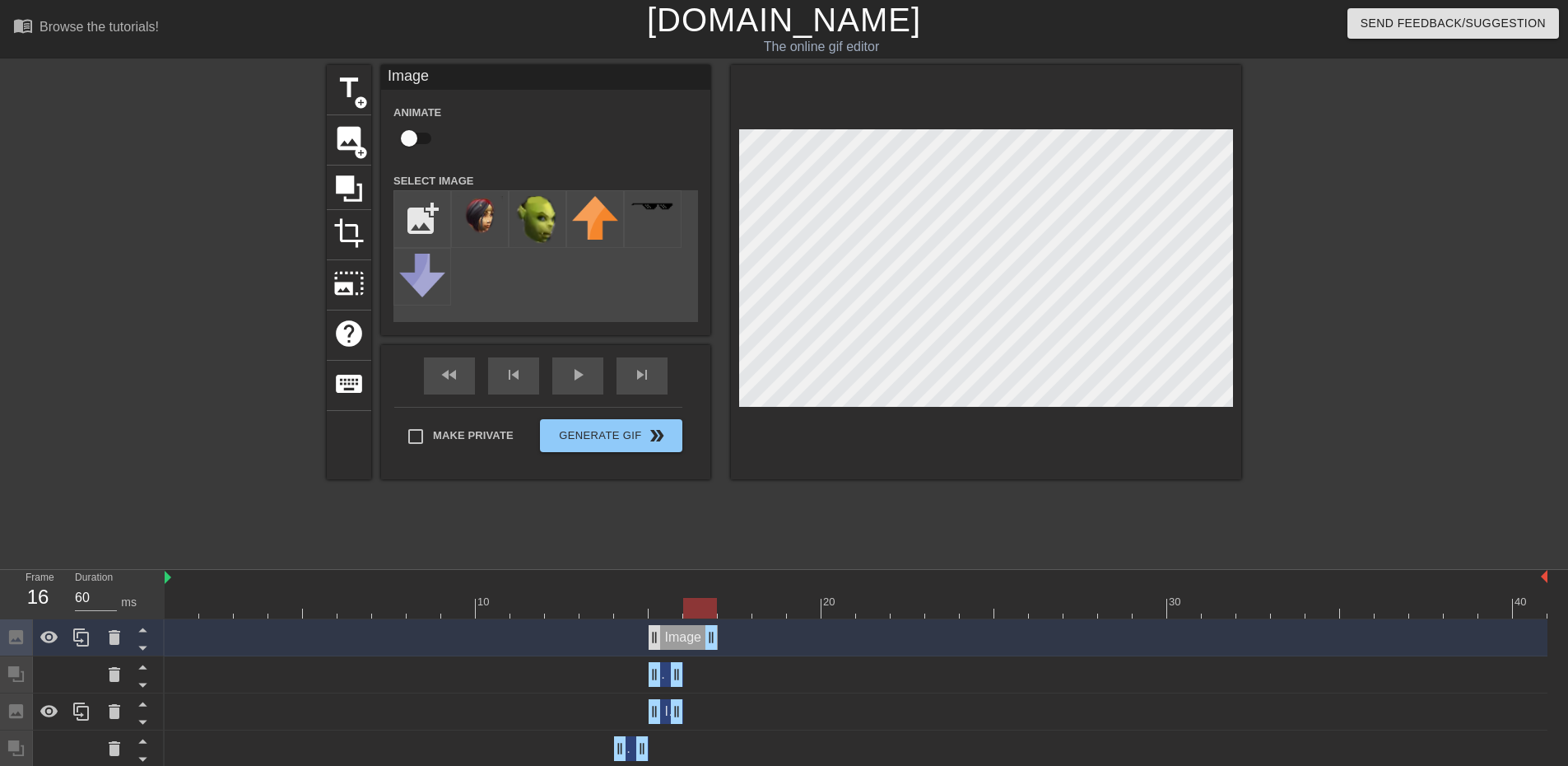
drag, startPoint x: 677, startPoint y: 629, endPoint x: 653, endPoint y: 642, distance: 27.3
drag, startPoint x: 653, startPoint y: 634, endPoint x: 861, endPoint y: 602, distance: 210.4
click at [48, 640] on icon at bounding box center [49, 637] width 18 height 12
click at [342, 195] on icon at bounding box center [350, 188] width 32 height 32
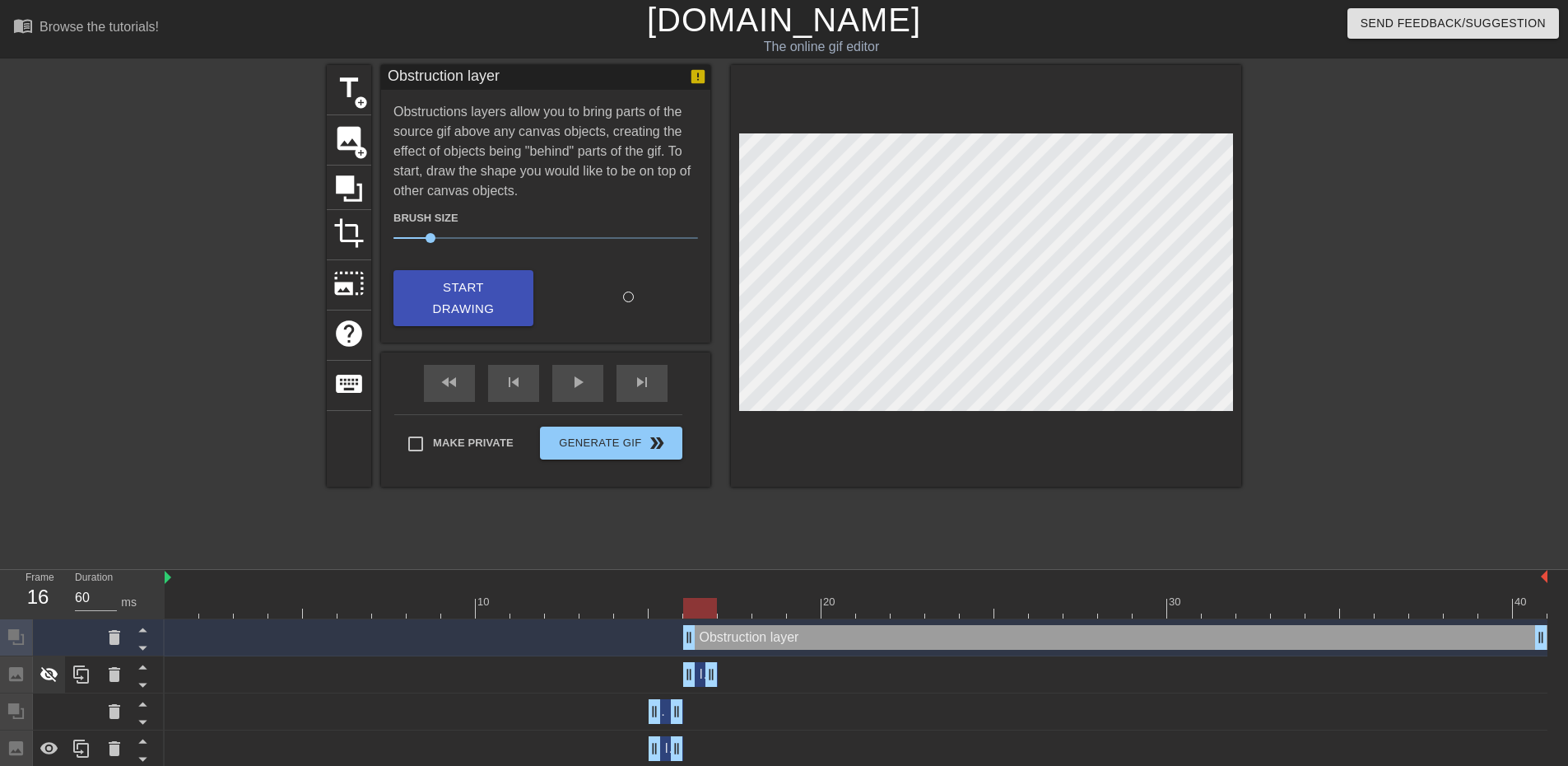
click at [39, 679] on icon at bounding box center [49, 674] width 20 height 20
click at [98, 433] on div at bounding box center [184, 312] width 247 height 494
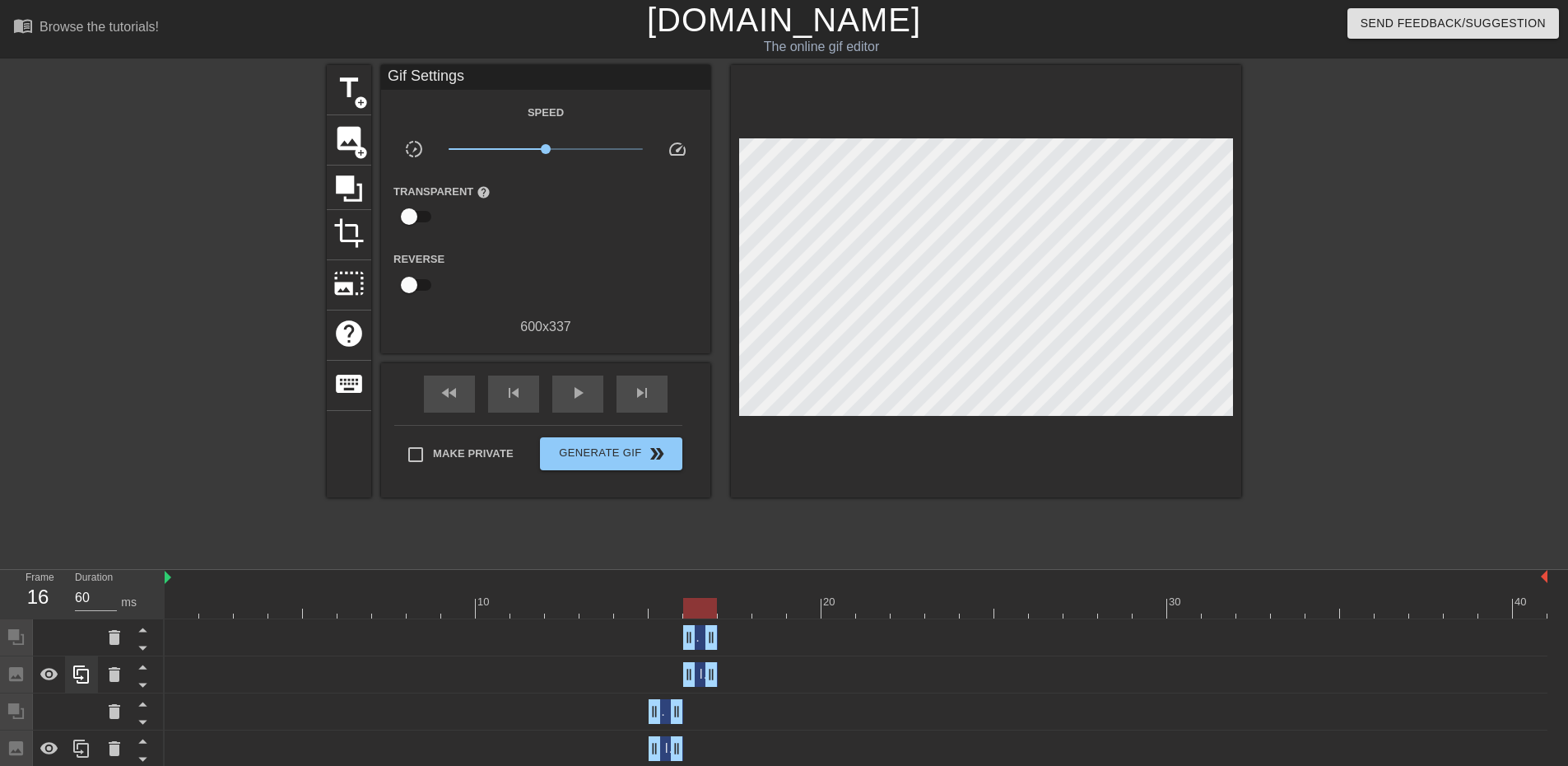
drag, startPoint x: 1547, startPoint y: 628, endPoint x: 84, endPoint y: 677, distance: 1463.8
click at [343, 636] on div "Obstruction layer drag_handle drag_handle" at bounding box center [856, 637] width 1383 height 25
click at [80, 669] on icon at bounding box center [81, 674] width 20 height 20
click at [720, 638] on div "Image drag_handle drag_handle" at bounding box center [856, 637] width 1383 height 25
drag, startPoint x: 708, startPoint y: 640, endPoint x: 731, endPoint y: 641, distance: 23.0
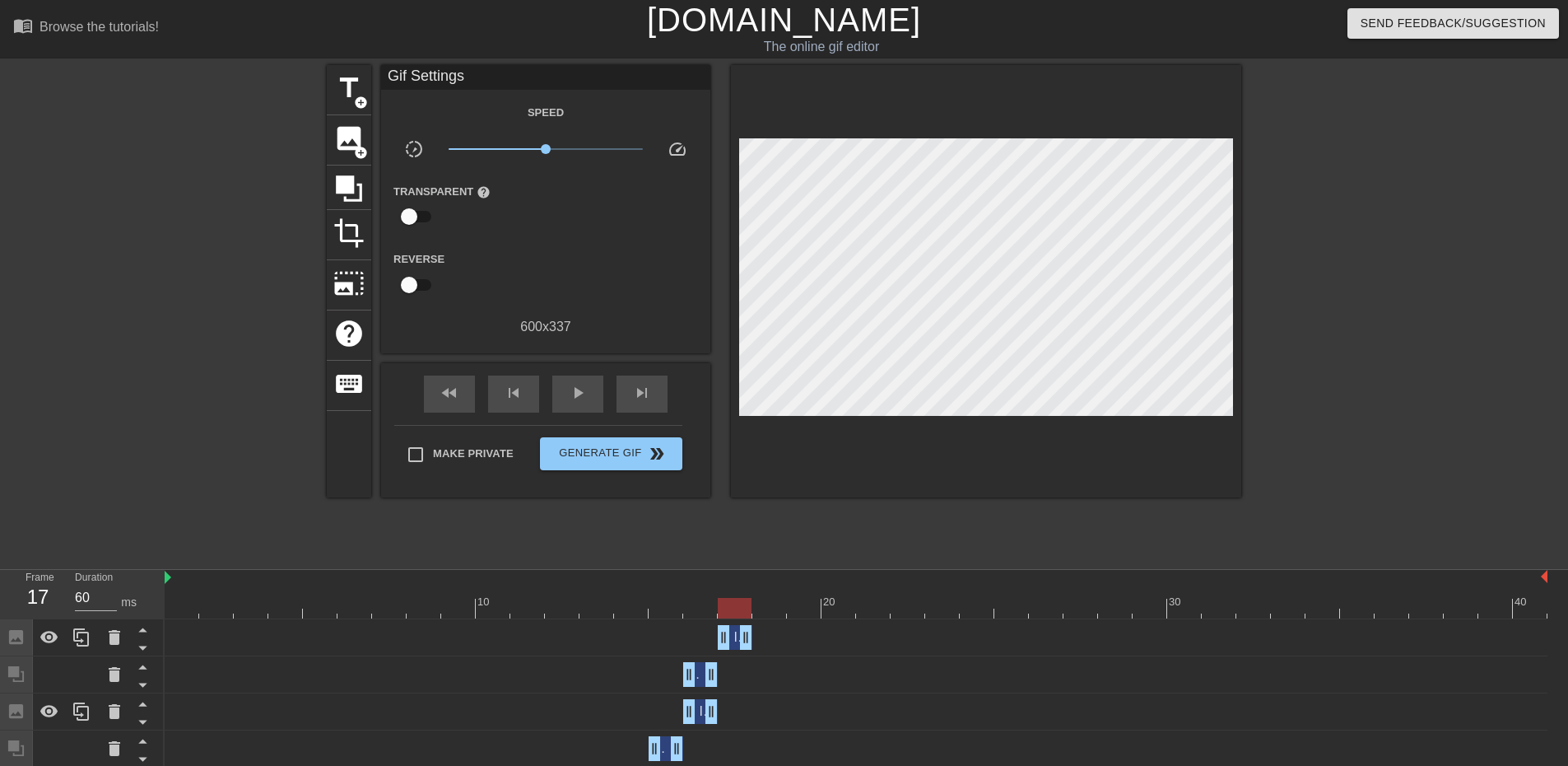
drag, startPoint x: 691, startPoint y: 636, endPoint x: 918, endPoint y: 582, distance: 233.3
click at [876, 500] on div "title add_circle image add_circle crop photo_size_select_large help keyboard Gi…" at bounding box center [784, 312] width 915 height 494
drag, startPoint x: 66, startPoint y: 637, endPoint x: 53, endPoint y: 636, distance: 13.0
click at [53, 636] on div at bounding box center [82, 638] width 165 height 37
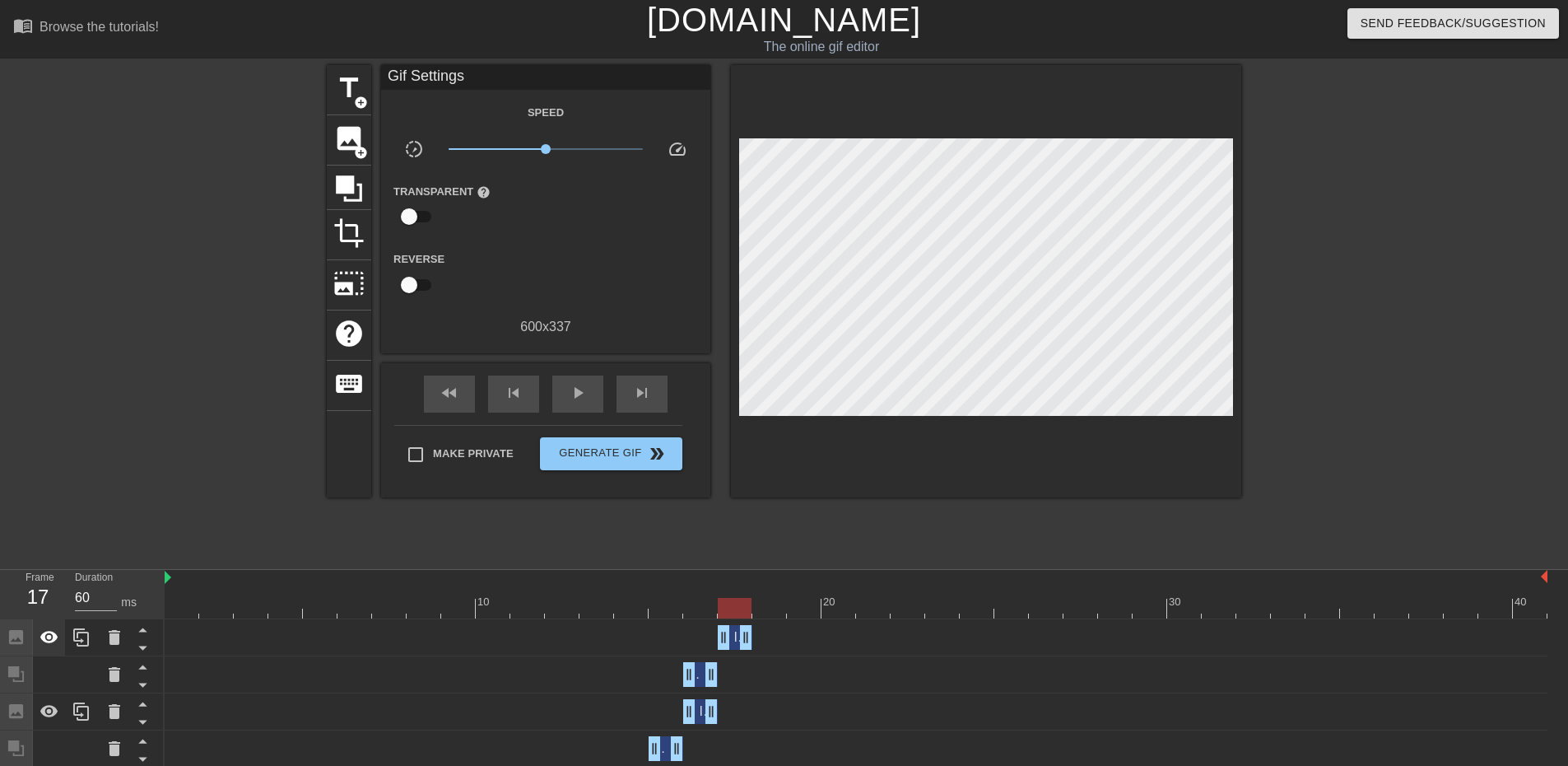
click at [53, 636] on icon at bounding box center [49, 637] width 18 height 12
click at [359, 196] on icon at bounding box center [350, 188] width 32 height 32
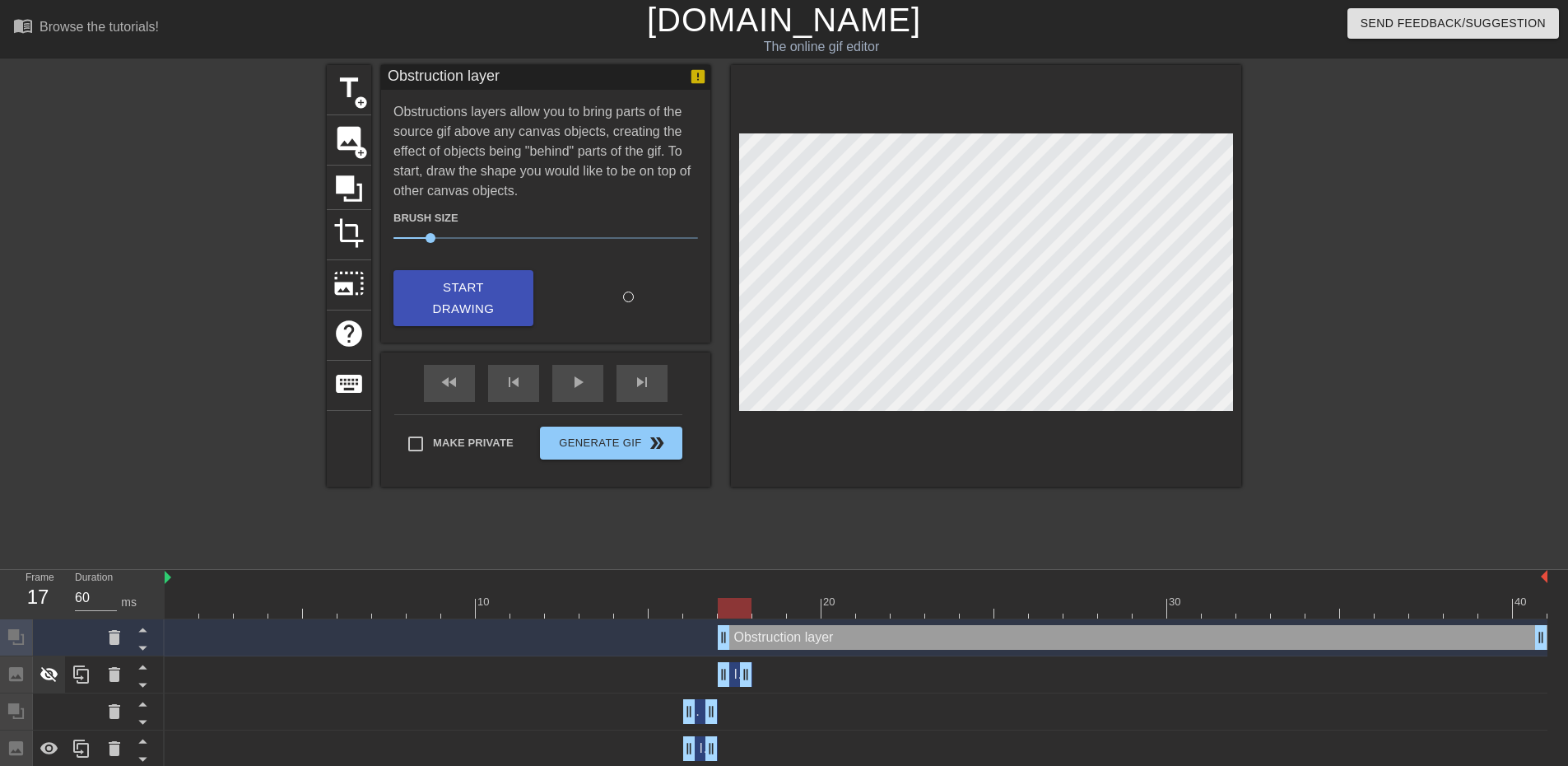
click at [56, 678] on icon at bounding box center [49, 674] width 20 height 20
click at [57, 479] on div "title add_circle image add_circle crop photo_size_select_large help keyboard Ob…" at bounding box center [784, 312] width 1568 height 494
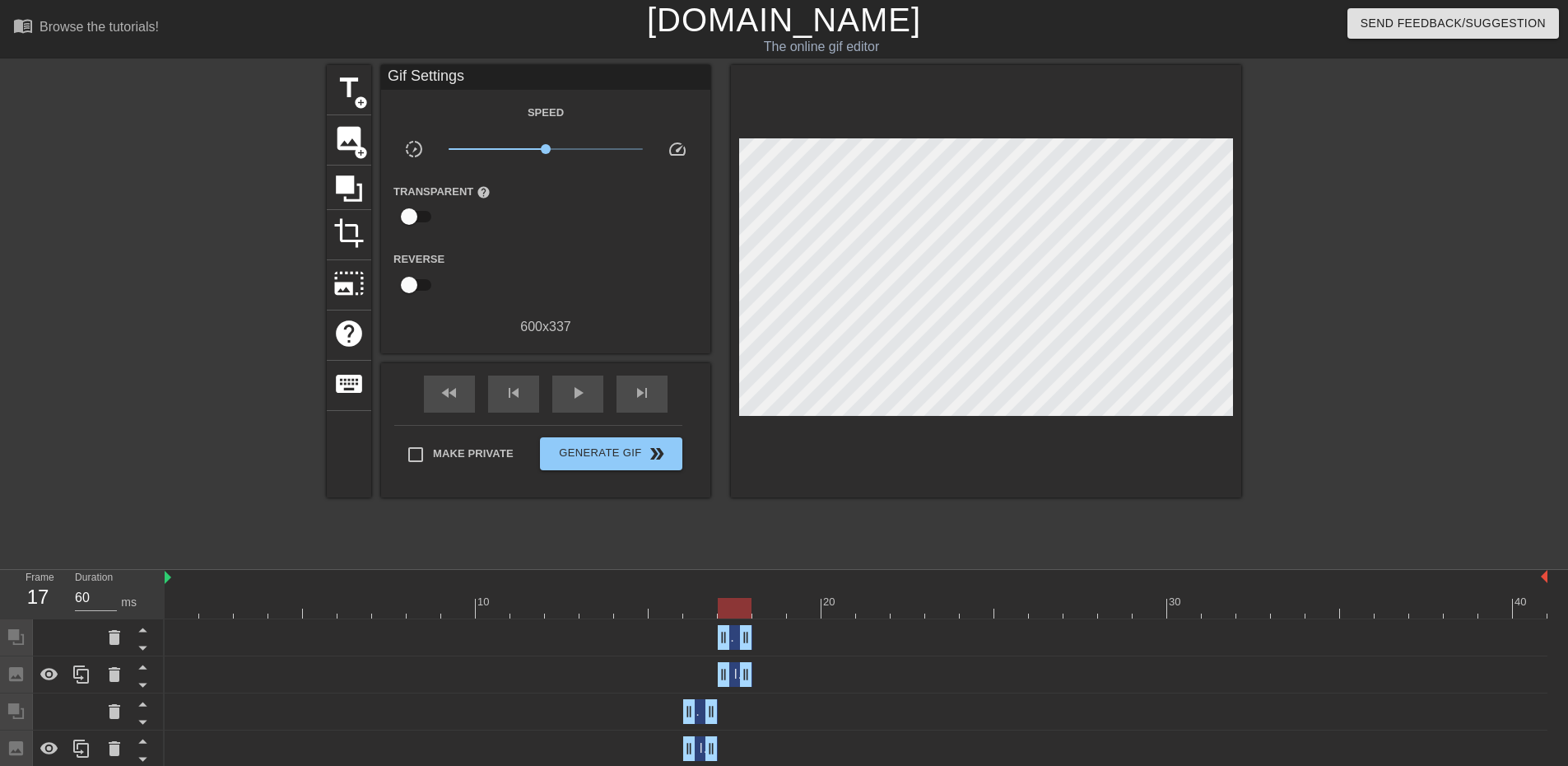
drag, startPoint x: 1547, startPoint y: 637, endPoint x: 676, endPoint y: 620, distance: 871.2
click at [675, 620] on div "Obstruction layer drag_handle drag_handle" at bounding box center [856, 638] width 1383 height 37
drag, startPoint x: 744, startPoint y: 674, endPoint x: 638, endPoint y: 663, distance: 106.6
drag, startPoint x: 78, startPoint y: 667, endPoint x: 103, endPoint y: 662, distance: 25.5
click at [79, 667] on icon at bounding box center [81, 674] width 16 height 18
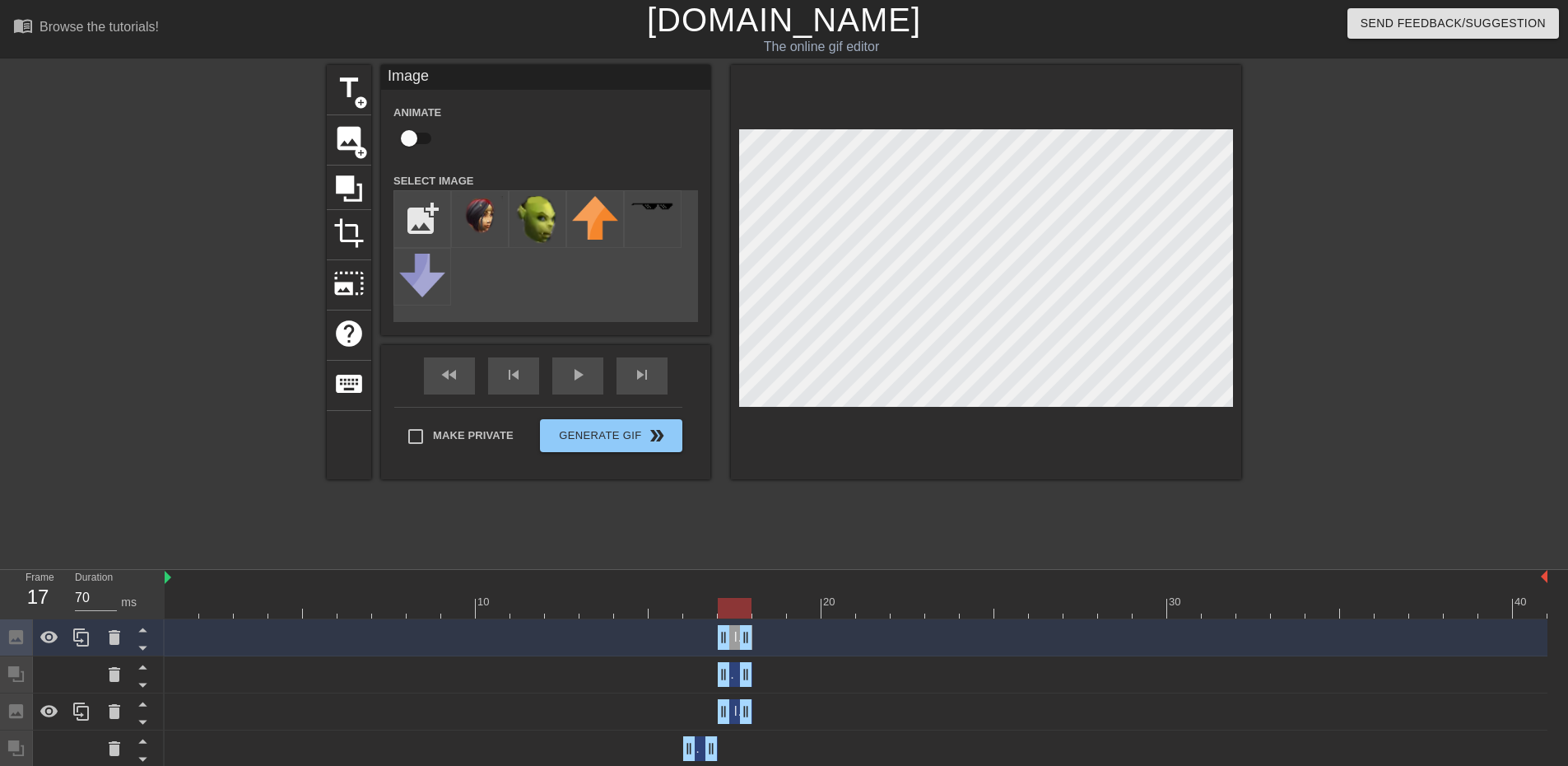
drag, startPoint x: 745, startPoint y: 636, endPoint x: 769, endPoint y: 636, distance: 24.0
drag, startPoint x: 724, startPoint y: 637, endPoint x: 906, endPoint y: 482, distance: 239.1
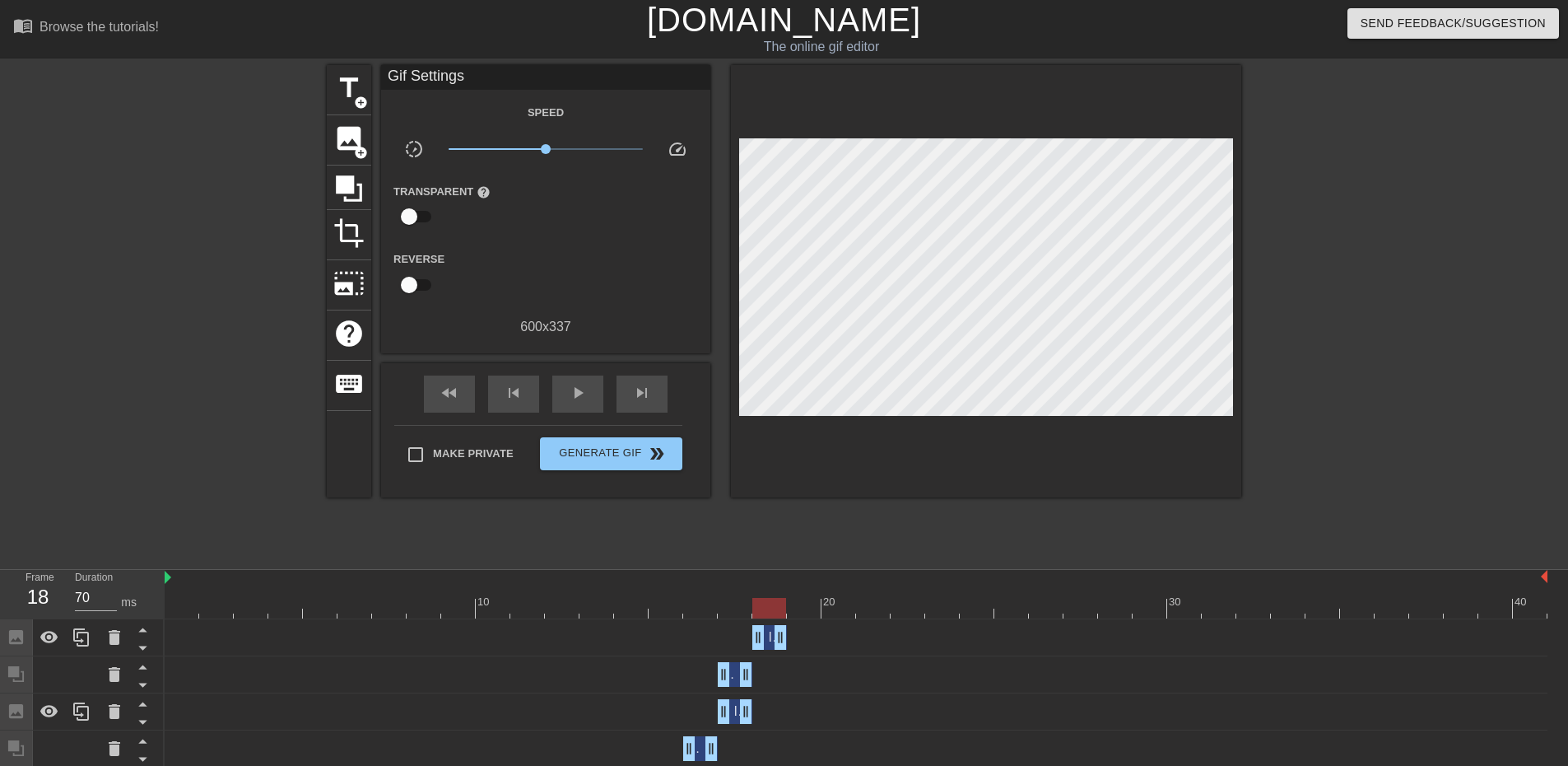
click at [925, 501] on div "title add_circle image add_circle crop photo_size_select_large help keyboard Gi…" at bounding box center [784, 312] width 915 height 494
click at [39, 626] on div at bounding box center [50, 637] width 33 height 36
click at [362, 199] on icon at bounding box center [349, 188] width 26 height 26
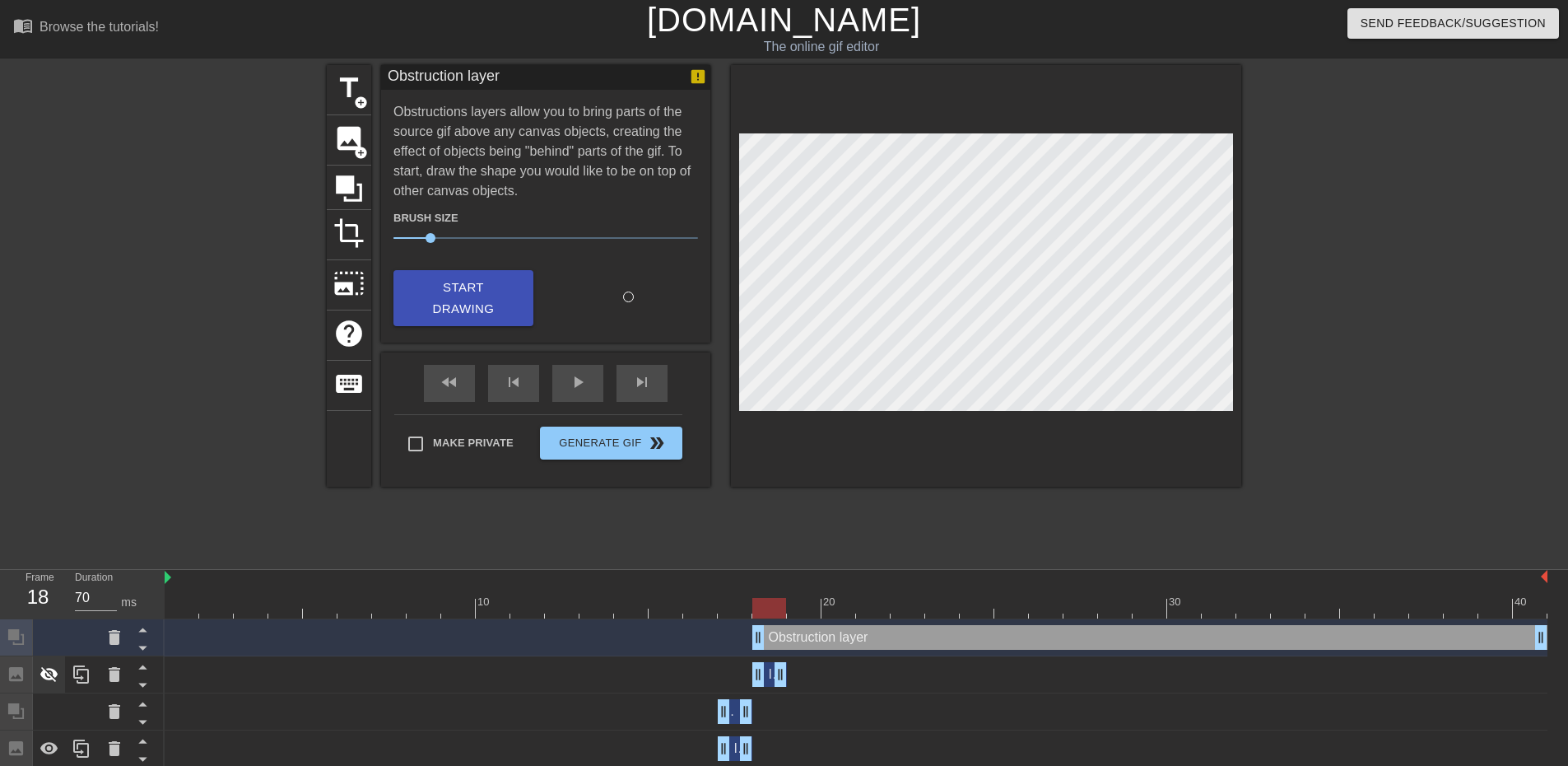
click at [47, 684] on icon at bounding box center [49, 674] width 20 height 20
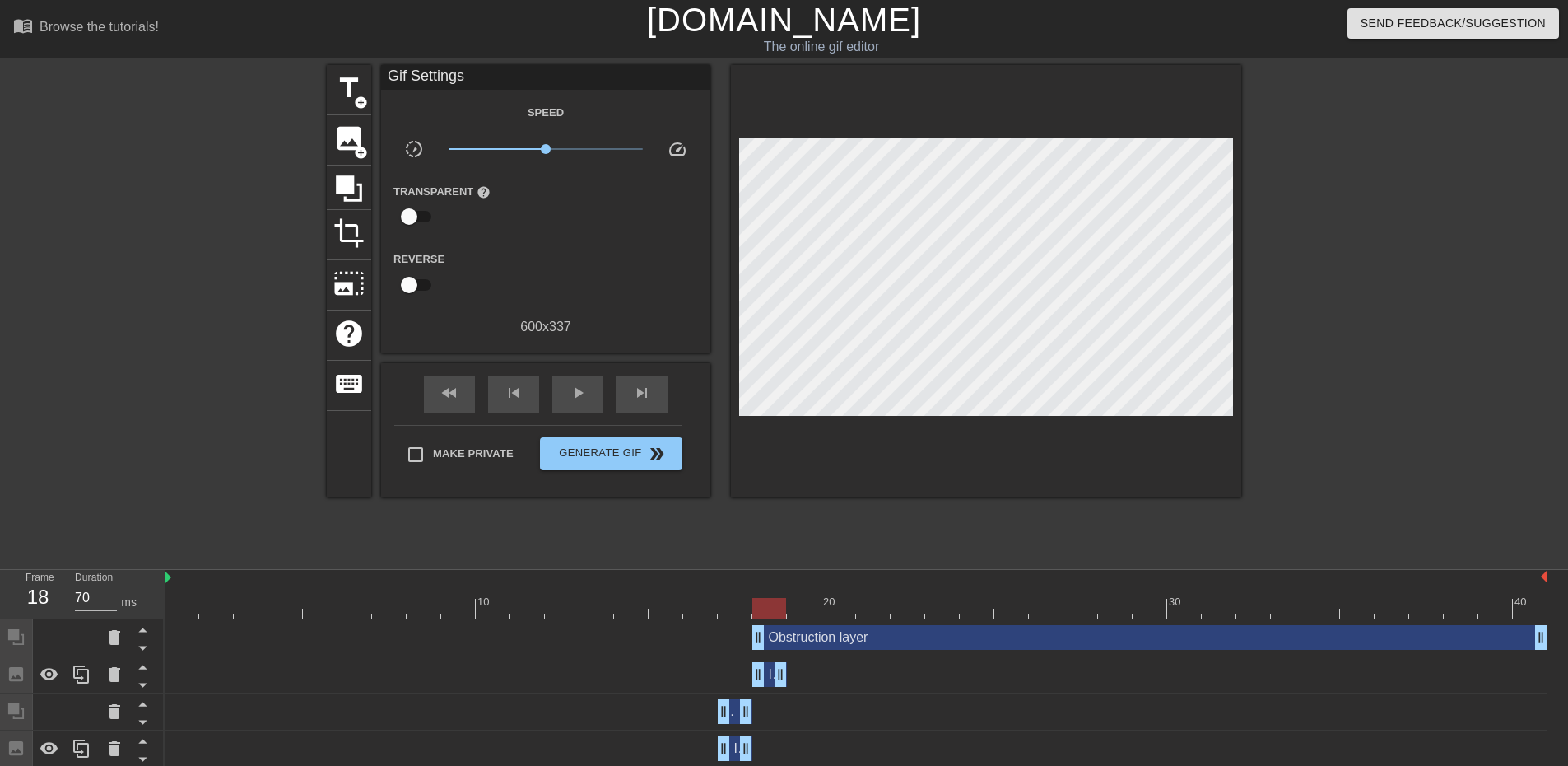
click at [72, 507] on div at bounding box center [184, 312] width 247 height 494
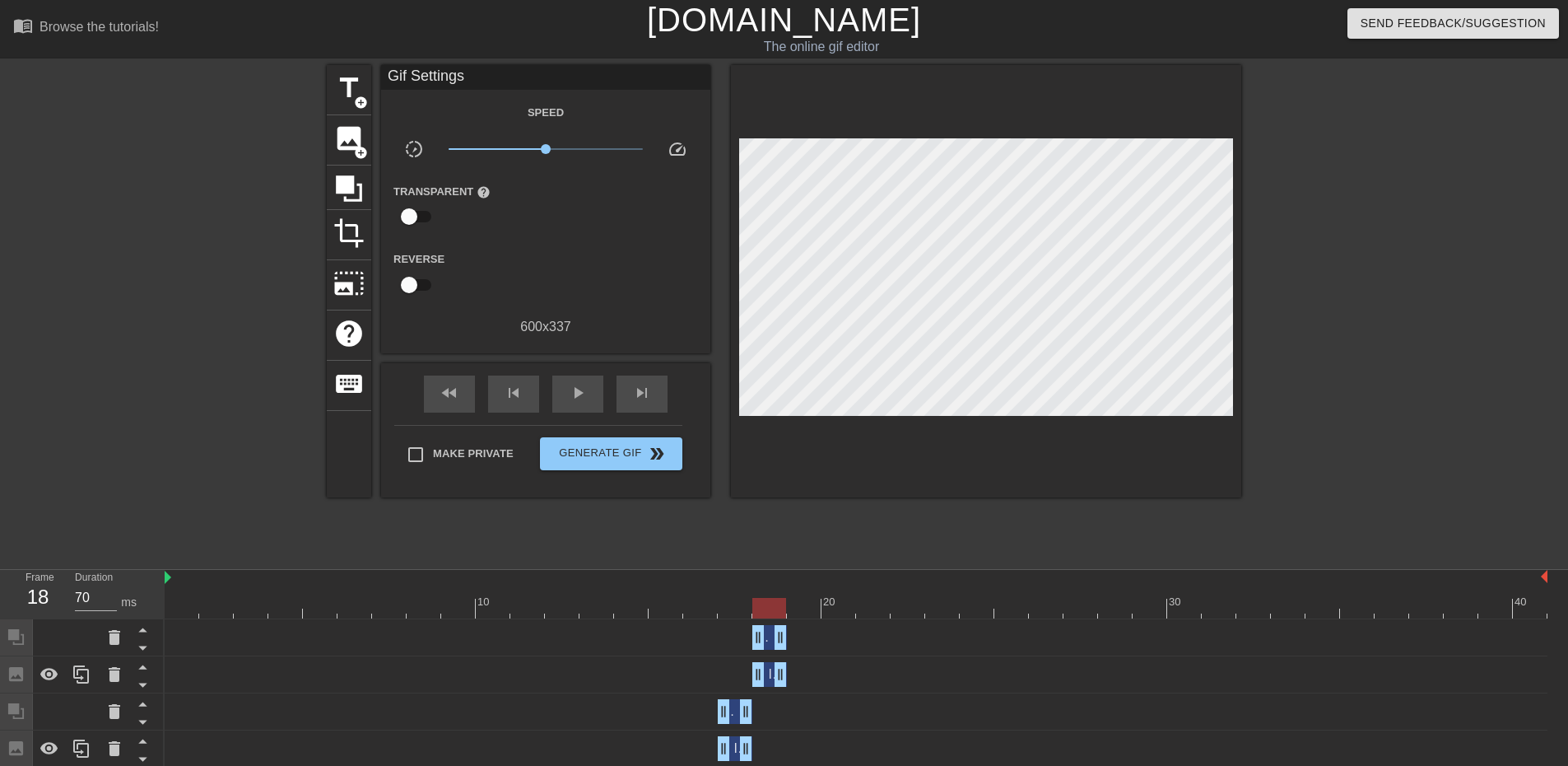
drag, startPoint x: 1542, startPoint y: 639, endPoint x: 635, endPoint y: 621, distance: 907.2
click at [635, 621] on div "Obstruction layer drag_handle drag_handle" at bounding box center [856, 638] width 1383 height 37
click at [82, 672] on icon at bounding box center [81, 674] width 20 height 20
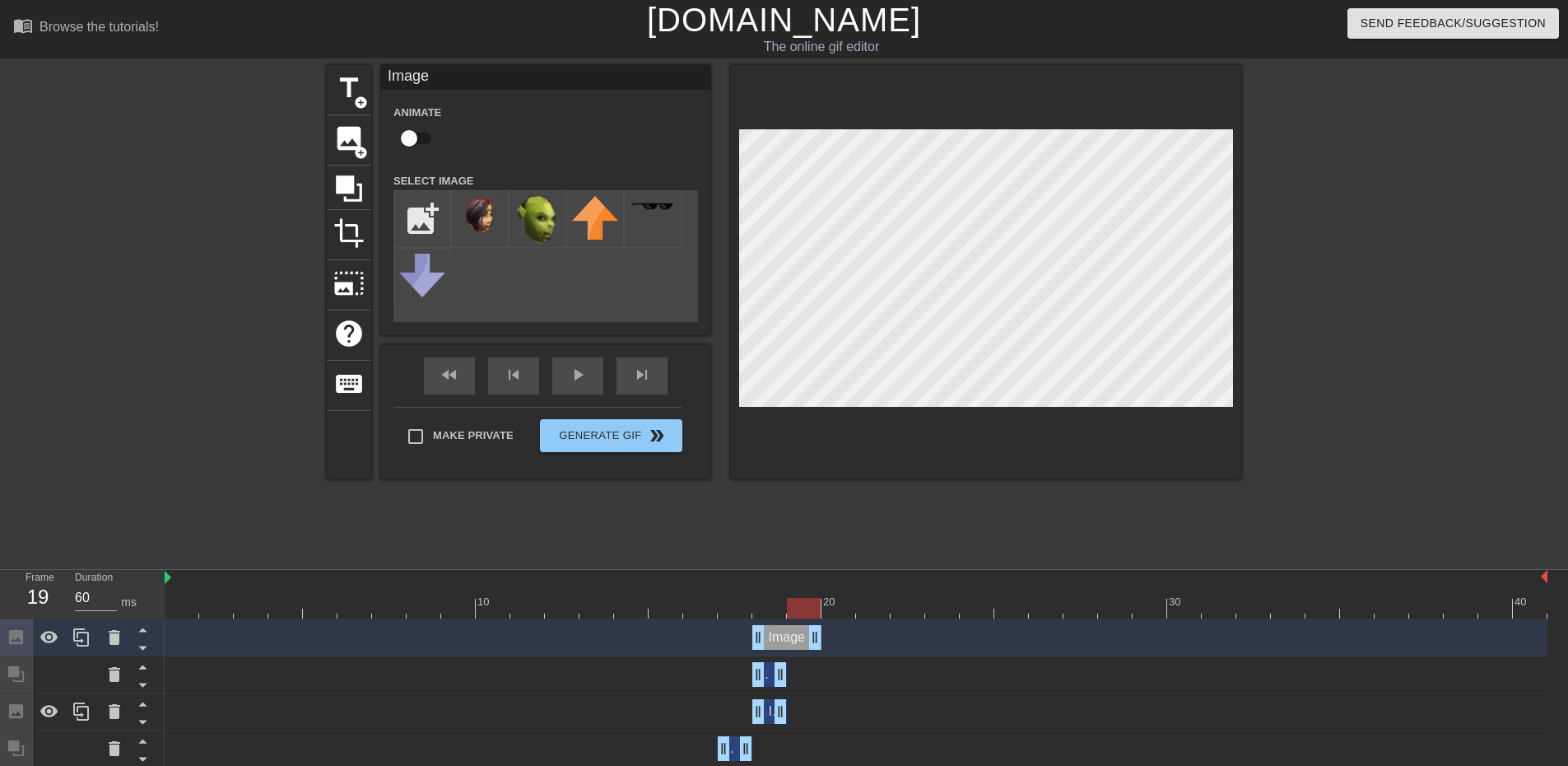
drag, startPoint x: 782, startPoint y: 635, endPoint x: 803, endPoint y: 634, distance: 21.0
drag, startPoint x: 758, startPoint y: 628, endPoint x: 877, endPoint y: 564, distance: 135.1
drag, startPoint x: 71, startPoint y: 633, endPoint x: 58, endPoint y: 635, distance: 13.2
click at [58, 635] on div at bounding box center [82, 638] width 165 height 37
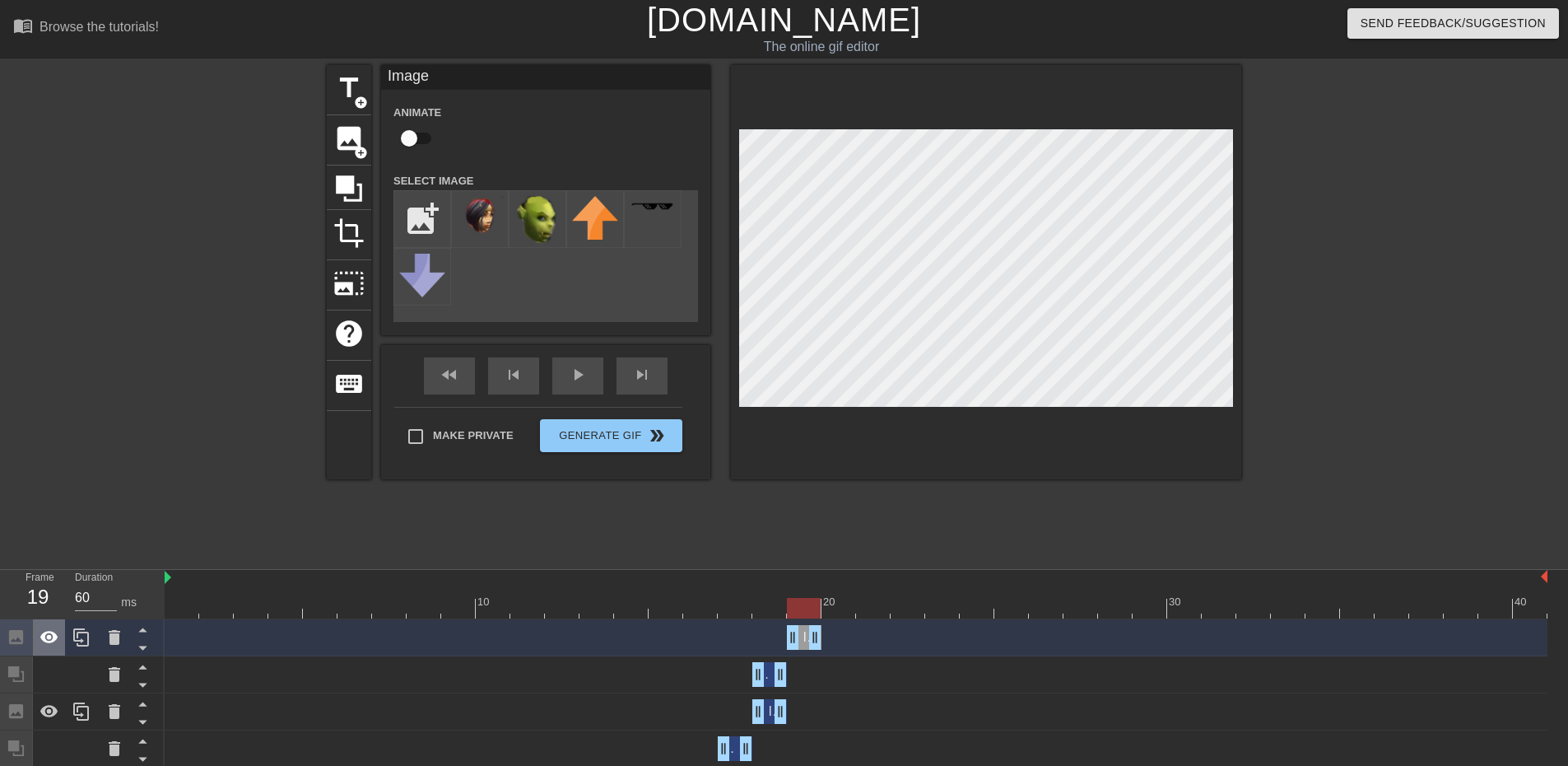
click at [58, 635] on icon at bounding box center [49, 637] width 20 height 20
click at [330, 178] on div at bounding box center [349, 188] width 45 height 45
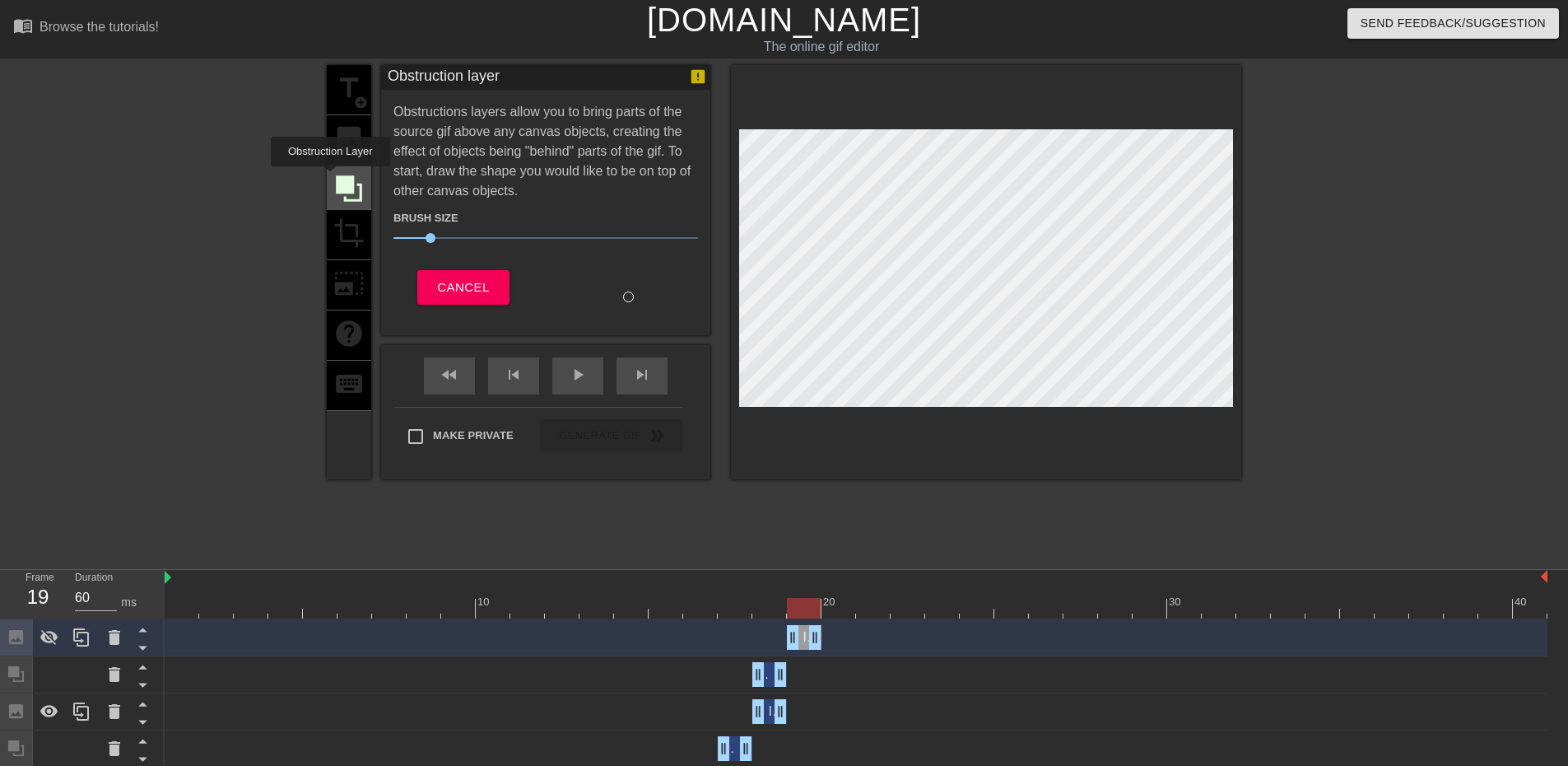
click at [330, 178] on div at bounding box center [349, 188] width 45 height 45
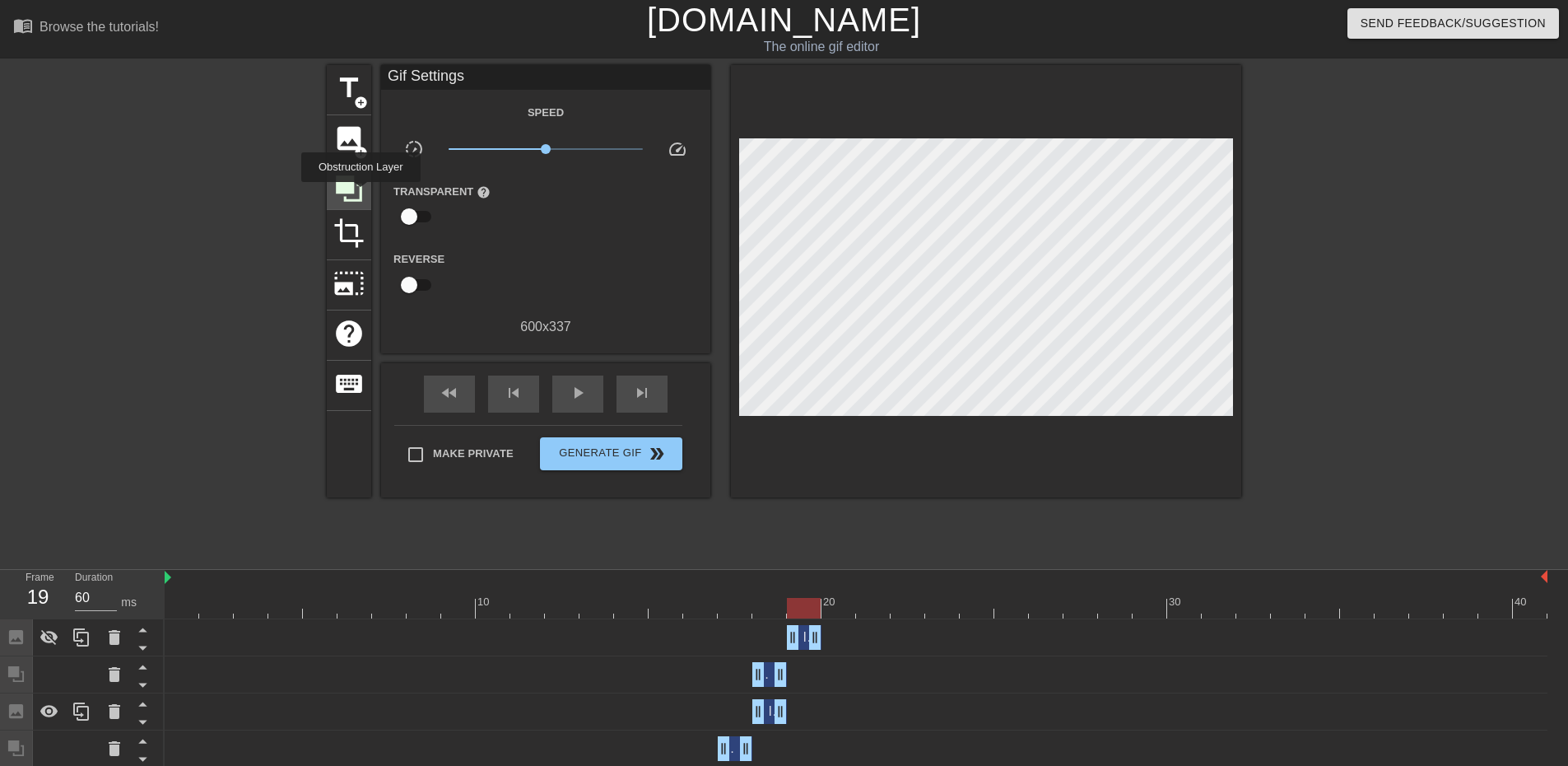
click at [361, 194] on icon at bounding box center [349, 188] width 26 height 26
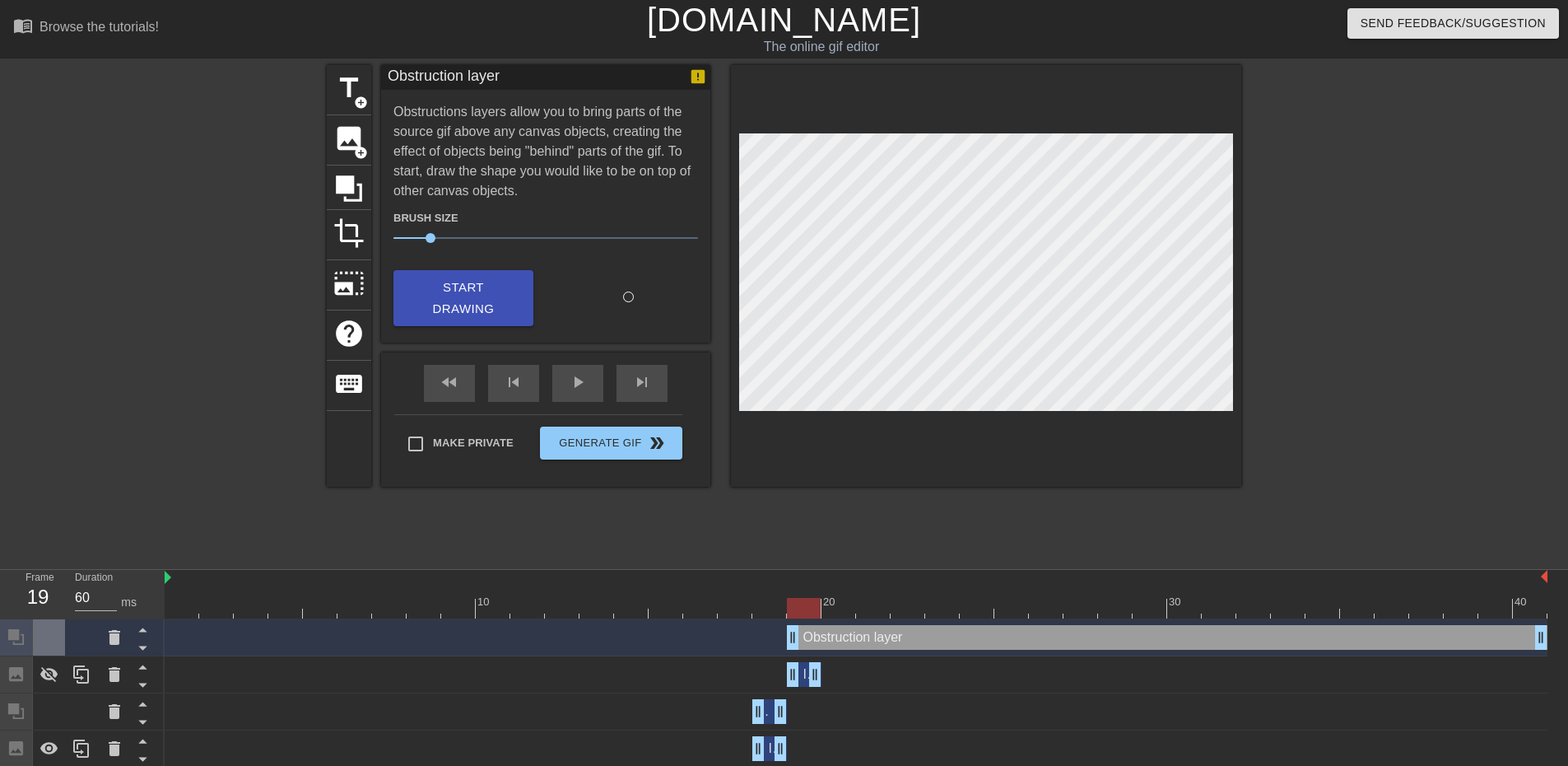
drag, startPoint x: 51, startPoint y: 672, endPoint x: 51, endPoint y: 639, distance: 33.0
click at [51, 669] on icon at bounding box center [49, 674] width 20 height 20
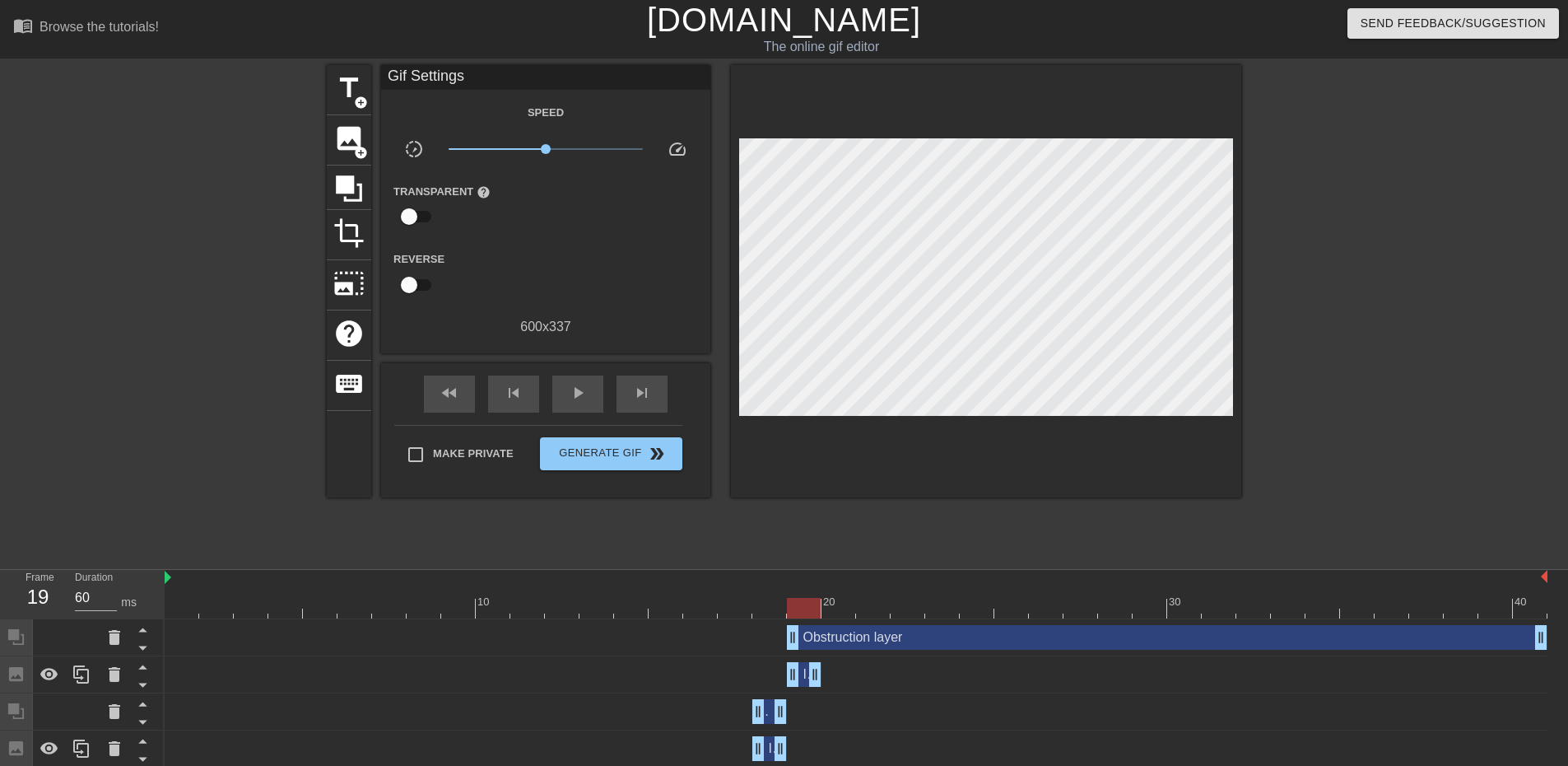
click at [92, 495] on div at bounding box center [184, 312] width 247 height 494
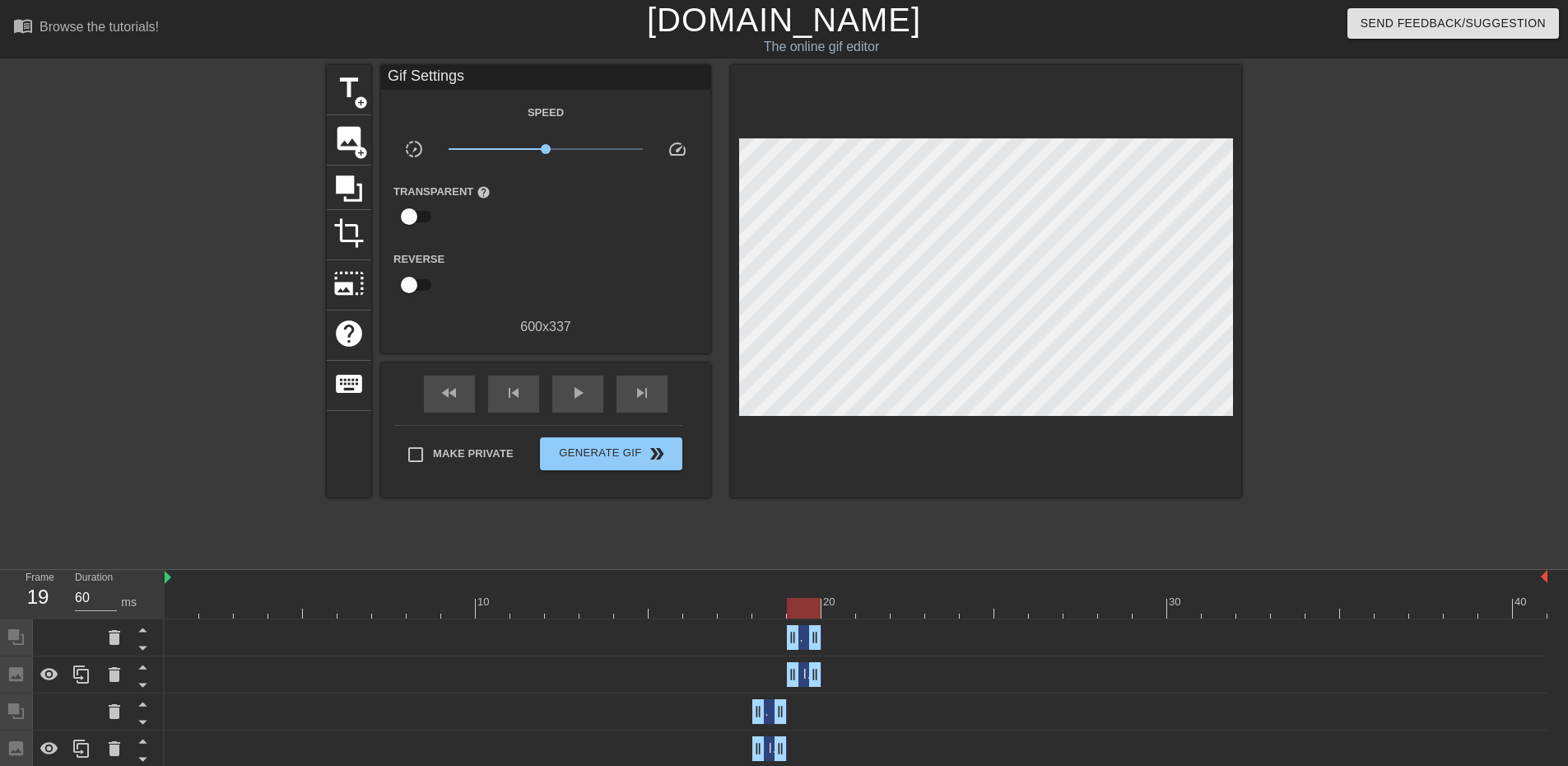
drag, startPoint x: 1542, startPoint y: 638, endPoint x: 621, endPoint y: 656, distance: 921.2
click at [85, 677] on icon at bounding box center [81, 674] width 20 height 20
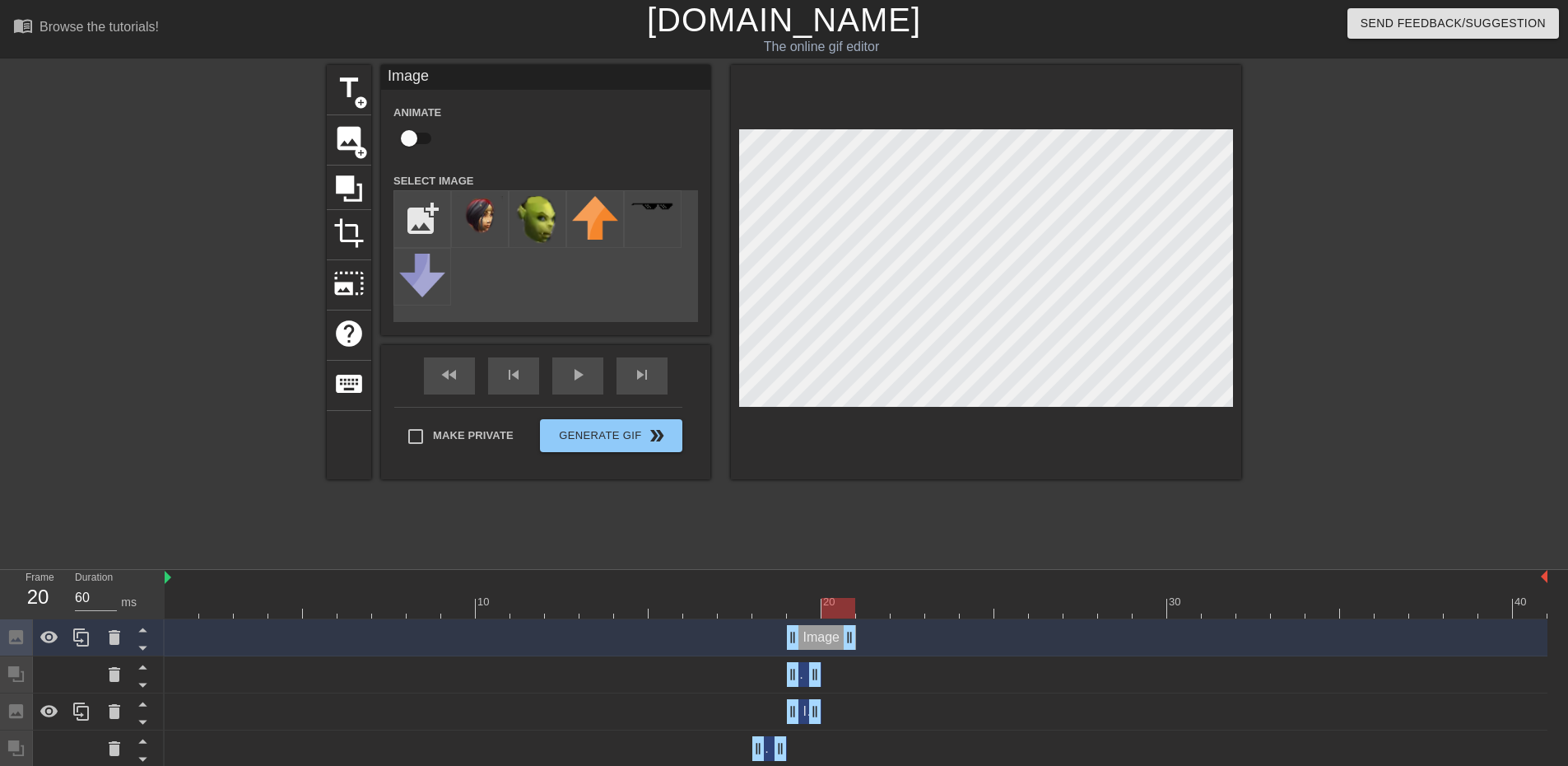
drag, startPoint x: 810, startPoint y: 630, endPoint x: 842, endPoint y: 634, distance: 32.2
drag, startPoint x: 790, startPoint y: 628, endPoint x: 959, endPoint y: 494, distance: 215.7
click at [991, 630] on div "Image drag_handle drag_handle" at bounding box center [856, 637] width 1383 height 25
click at [959, 524] on div "title add_circle image add_circle crop photo_size_select_large help keyboard Im…" at bounding box center [784, 312] width 915 height 494
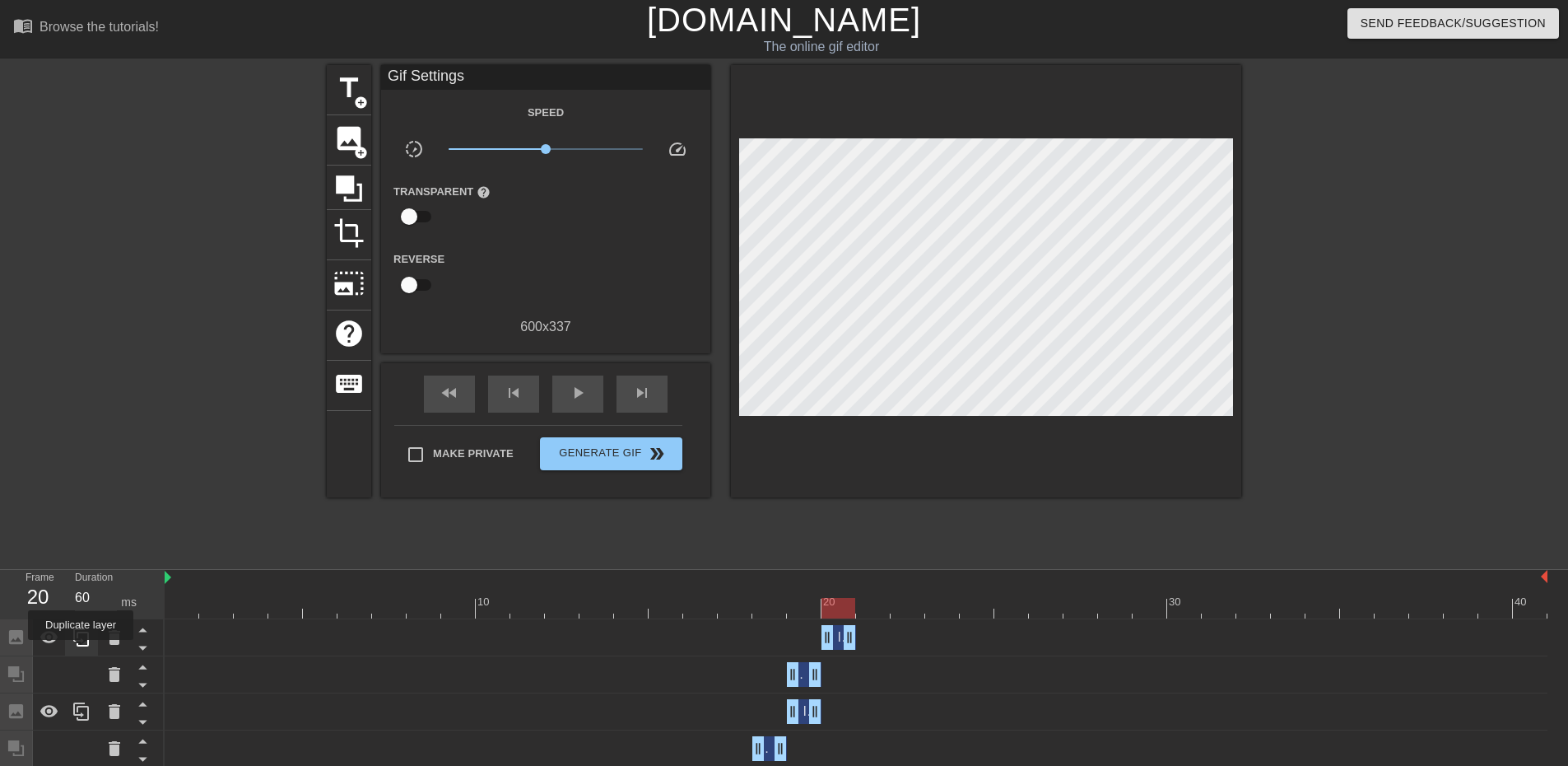
click at [81, 650] on div at bounding box center [81, 637] width 33 height 36
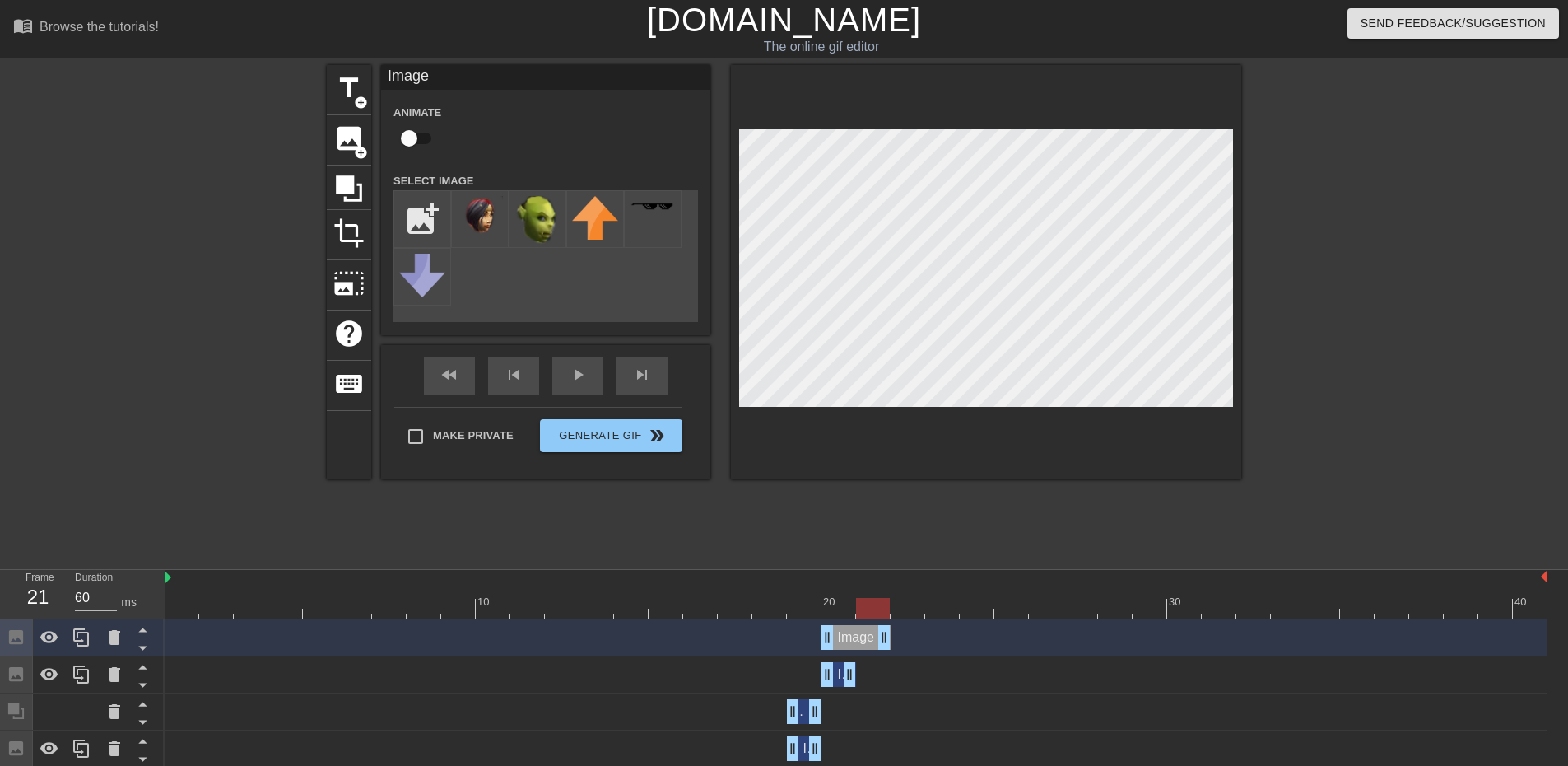
drag, startPoint x: 845, startPoint y: 639, endPoint x: 880, endPoint y: 635, distance: 35.2
drag, startPoint x: 823, startPoint y: 628, endPoint x: 1020, endPoint y: 525, distance: 222.3
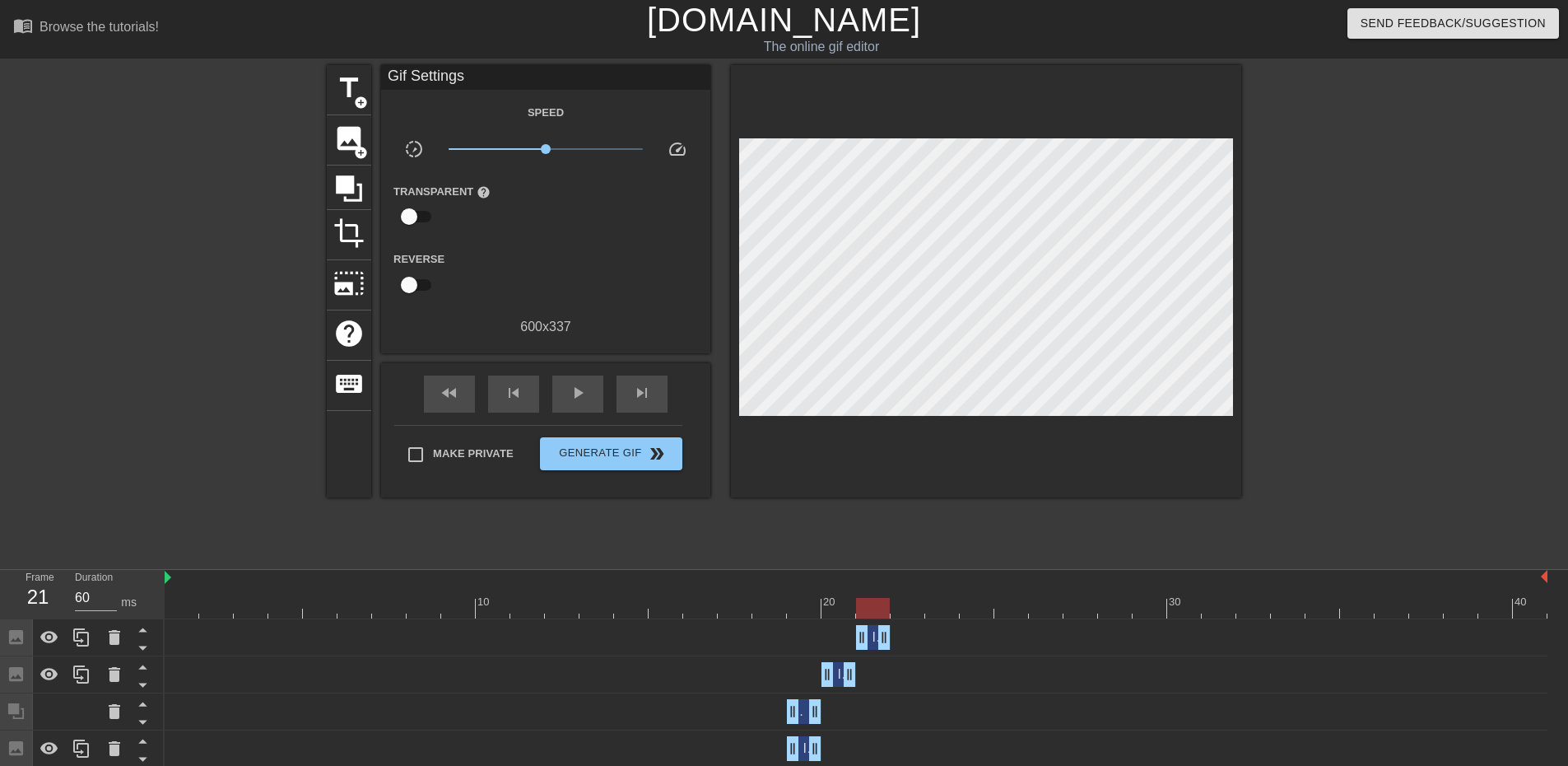
click at [892, 635] on div "Image drag_handle drag_handle" at bounding box center [856, 637] width 1383 height 25
click at [80, 641] on icon at bounding box center [81, 637] width 16 height 18
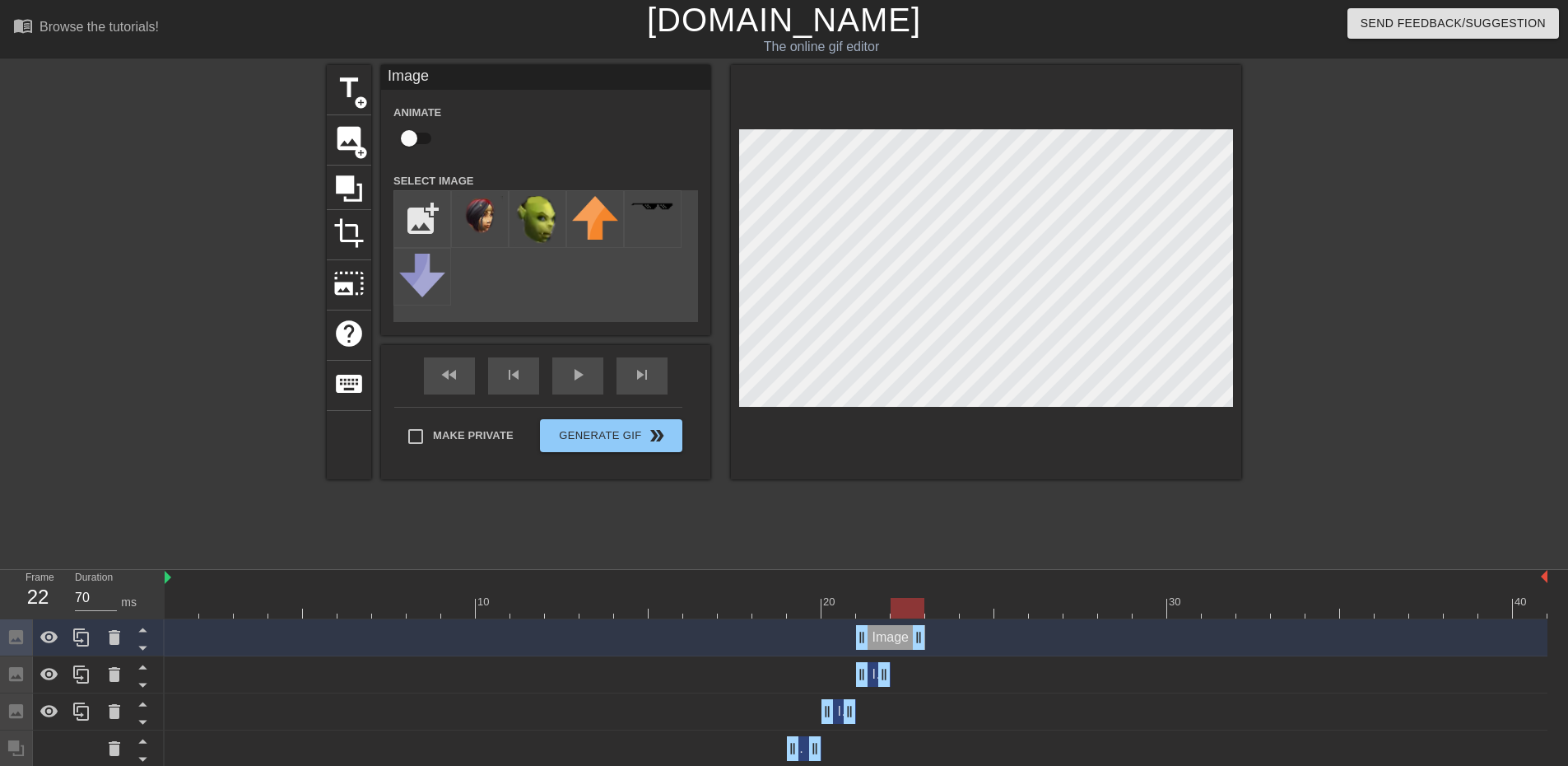
drag, startPoint x: 880, startPoint y: 640, endPoint x: 896, endPoint y: 642, distance: 16.1
drag, startPoint x: 865, startPoint y: 635, endPoint x: 1035, endPoint y: 507, distance: 212.8
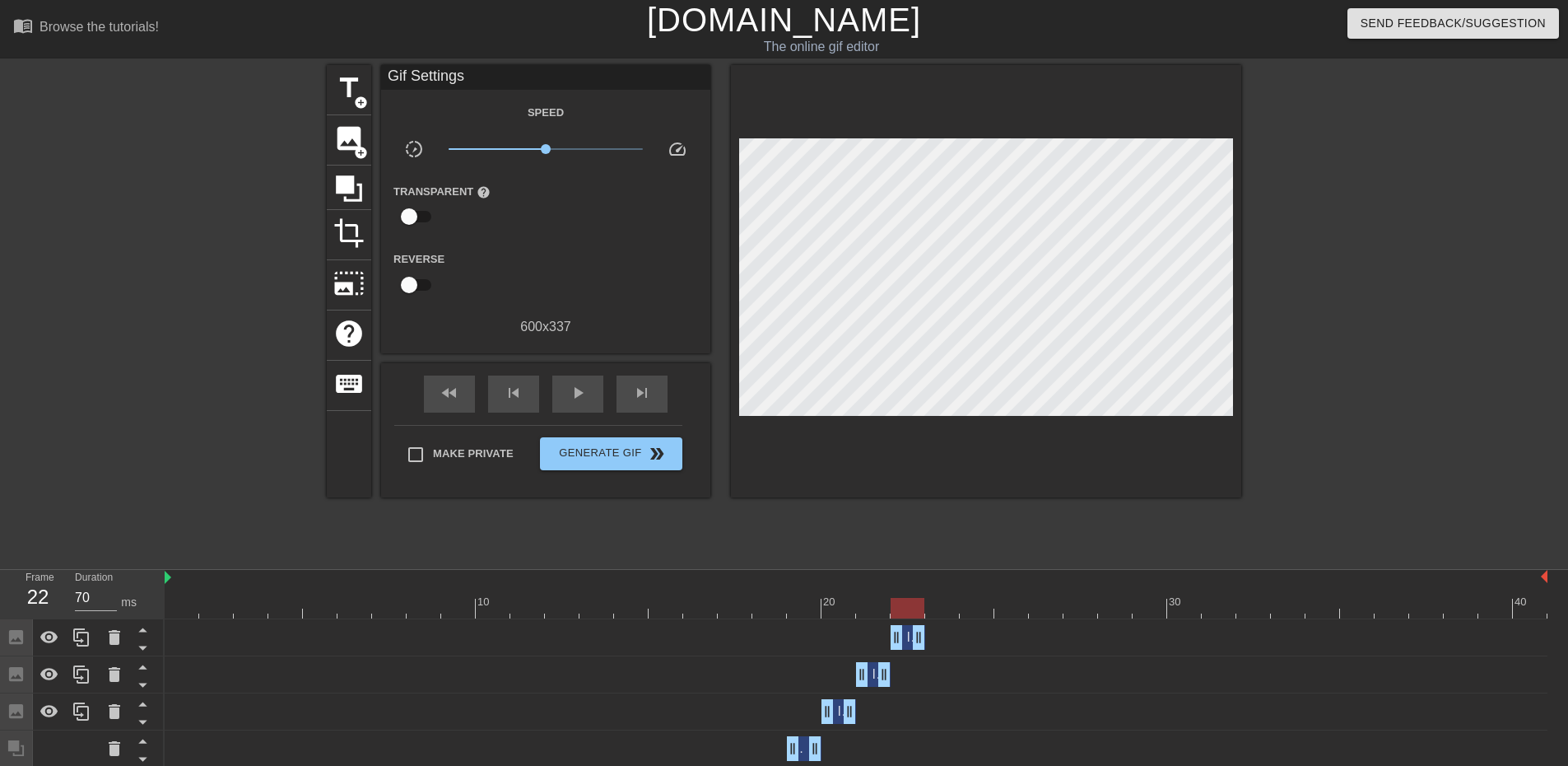
click at [999, 489] on div "title add_circle image add_circle crop photo_size_select_large help keyboard Gi…" at bounding box center [784, 312] width 915 height 494
drag, startPoint x: 920, startPoint y: 635, endPoint x: 925, endPoint y: 621, distance: 14.9
click at [925, 621] on div "Image drag_handle drag_handle" at bounding box center [856, 638] width 1383 height 37
click at [85, 637] on icon at bounding box center [81, 637] width 20 height 20
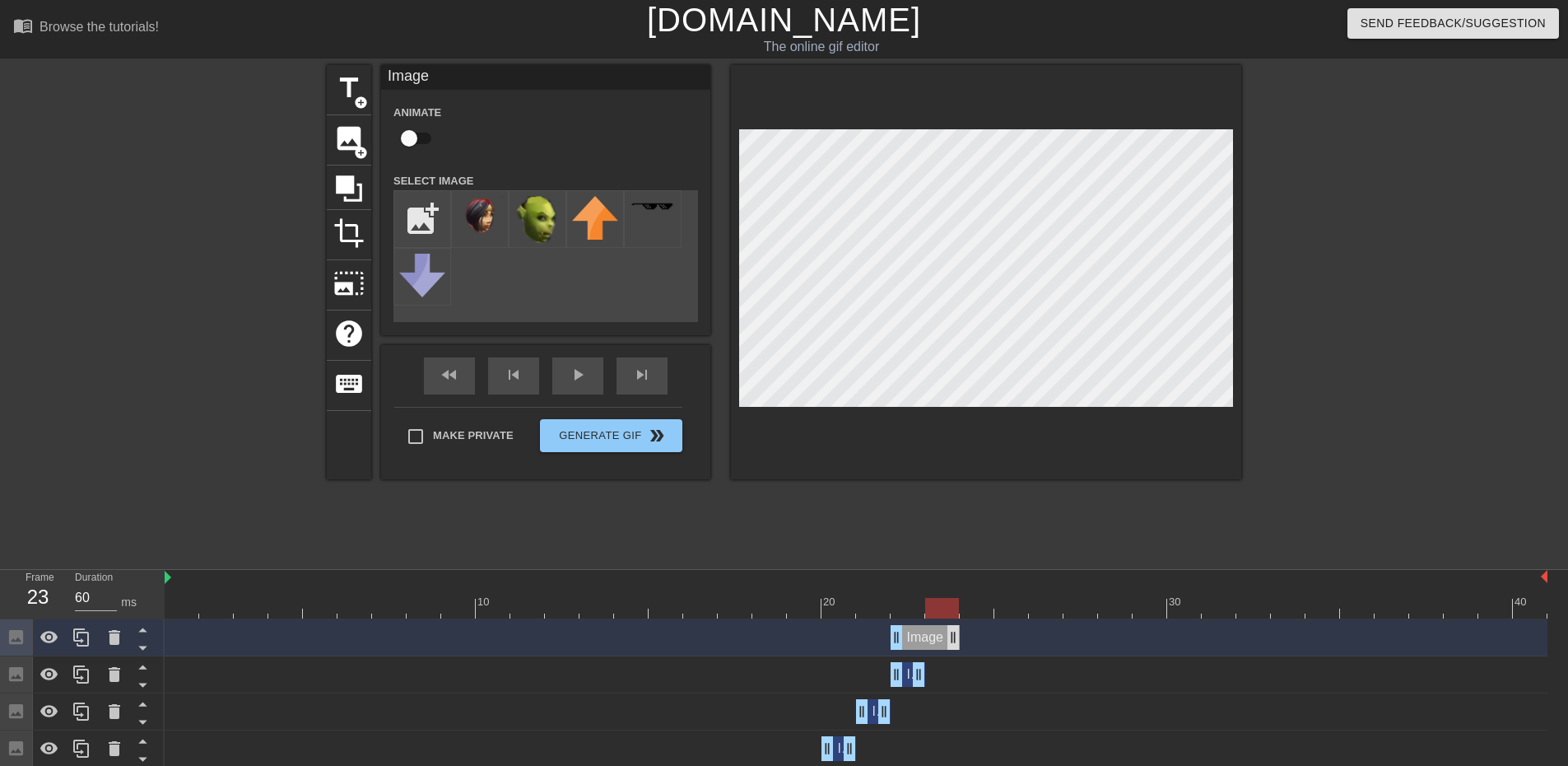
drag, startPoint x: 919, startPoint y: 634, endPoint x: 948, endPoint y: 632, distance: 29.1
drag, startPoint x: 898, startPoint y: 631, endPoint x: 1020, endPoint y: 573, distance: 135.1
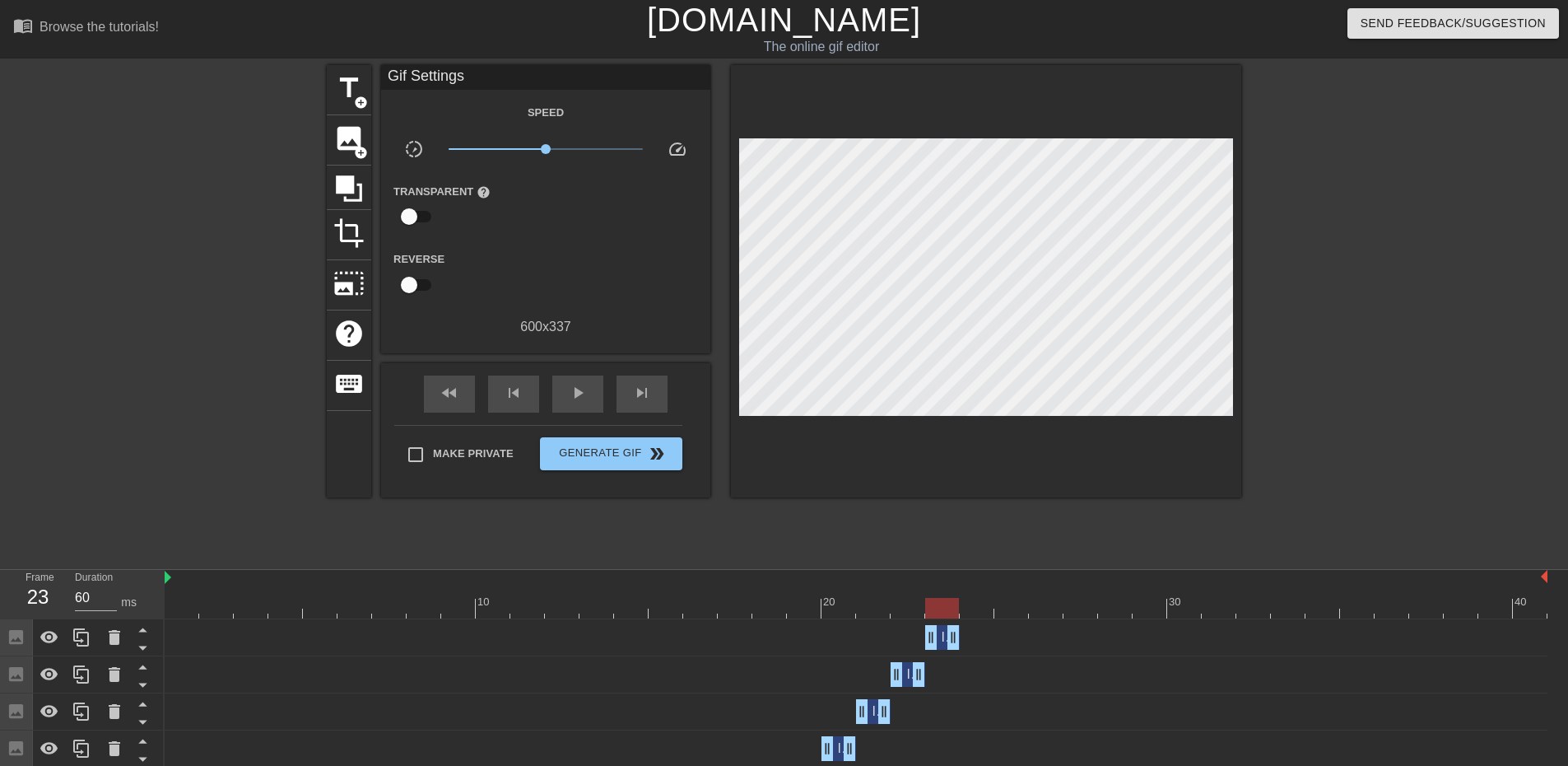
click at [993, 486] on div "title add_circle image add_circle crop photo_size_select_large help keyboard Gi…" at bounding box center [784, 312] width 915 height 494
drag, startPoint x: 955, startPoint y: 636, endPoint x: 968, endPoint y: 629, distance: 14.8
click at [968, 629] on div "Image drag_handle drag_handle" at bounding box center [856, 637] width 1383 height 25
drag, startPoint x: 81, startPoint y: 638, endPoint x: 308, endPoint y: 619, distance: 227.8
click at [82, 638] on icon at bounding box center [81, 637] width 20 height 20
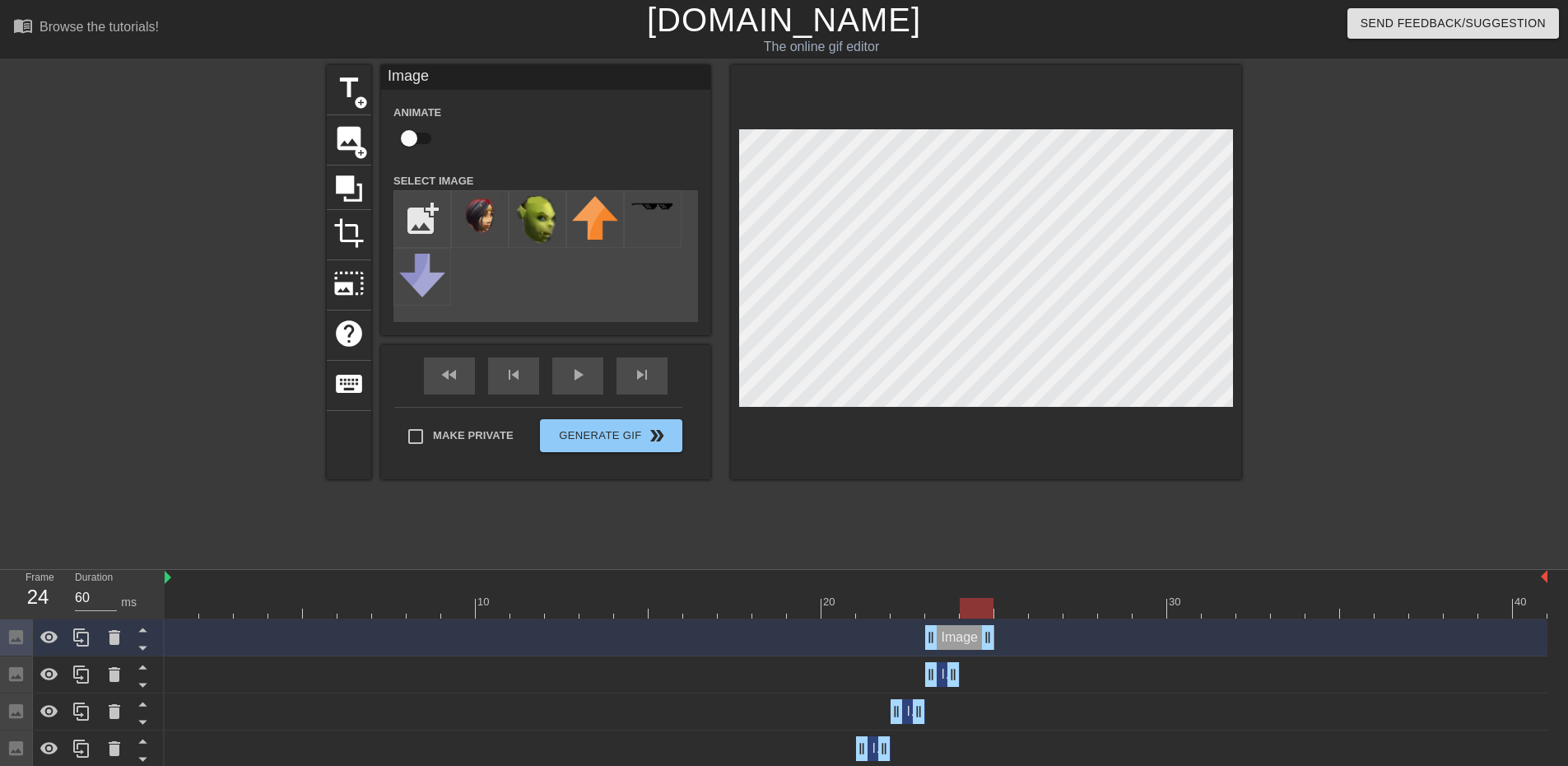
drag, startPoint x: 950, startPoint y: 632, endPoint x: 970, endPoint y: 633, distance: 20.0
drag, startPoint x: 927, startPoint y: 635, endPoint x: 1070, endPoint y: 585, distance: 151.5
click at [1002, 527] on div "title add_circle image add_circle crop photo_size_select_large help keyboard Im…" at bounding box center [784, 312] width 915 height 494
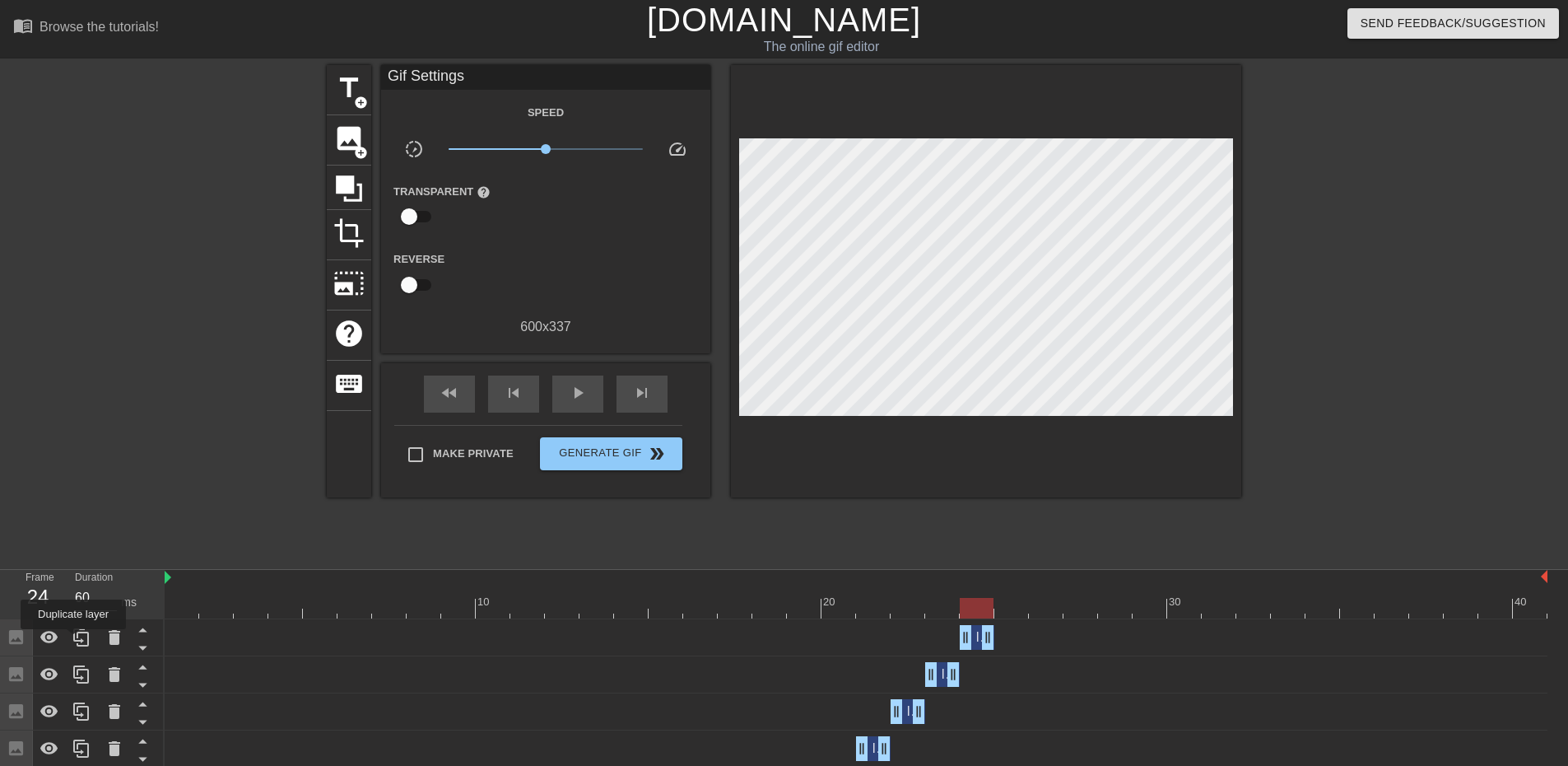
drag, startPoint x: 73, startPoint y: 641, endPoint x: 348, endPoint y: 628, distance: 275.3
click at [74, 641] on icon at bounding box center [81, 637] width 20 height 20
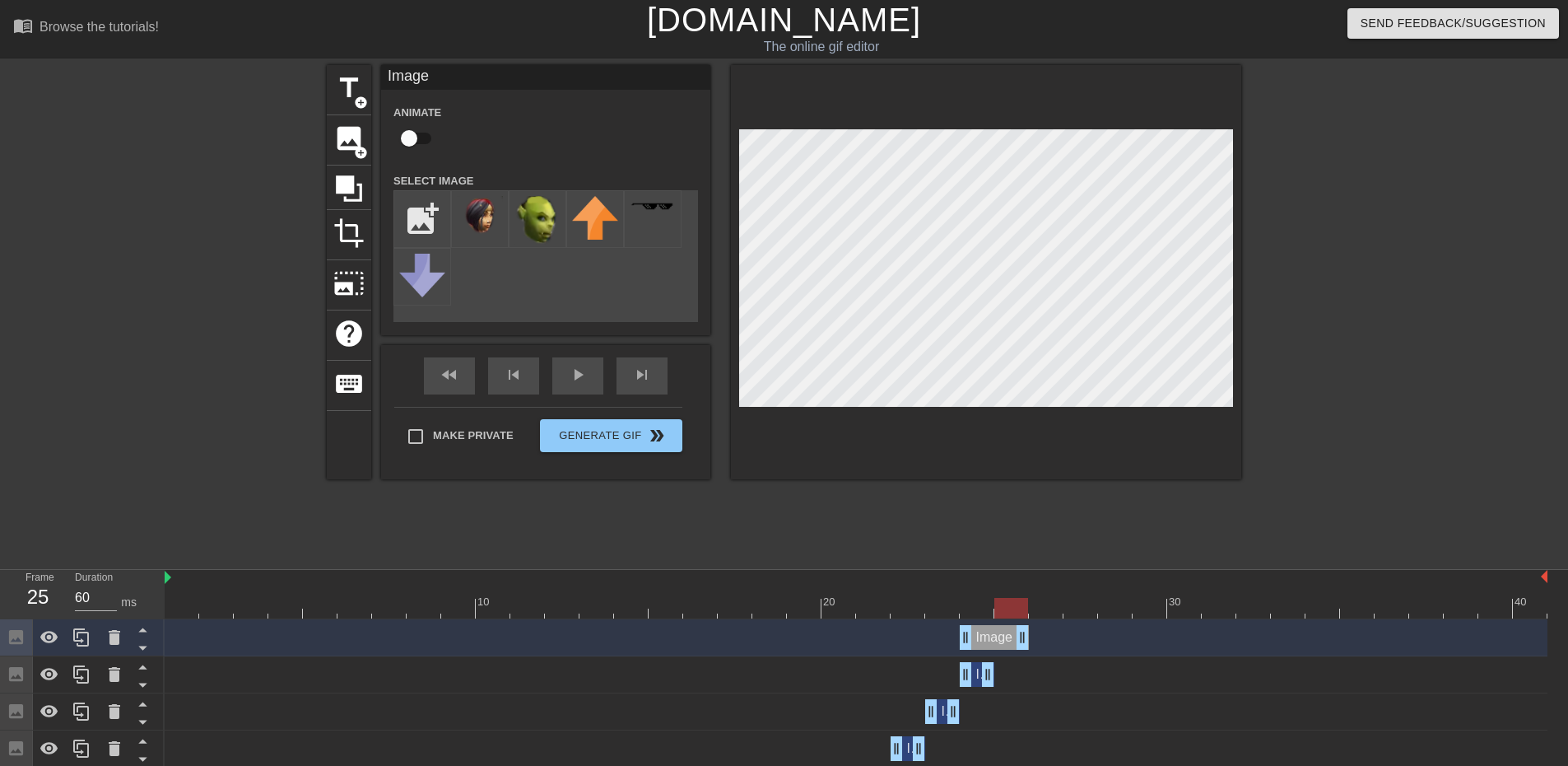
drag, startPoint x: 986, startPoint y: 638, endPoint x: 1005, endPoint y: 636, distance: 19.1
drag, startPoint x: 991, startPoint y: 637, endPoint x: 1099, endPoint y: 599, distance: 114.5
click at [1042, 520] on div "title add_circle image add_circle crop photo_size_select_large help keyboard Im…" at bounding box center [784, 312] width 915 height 494
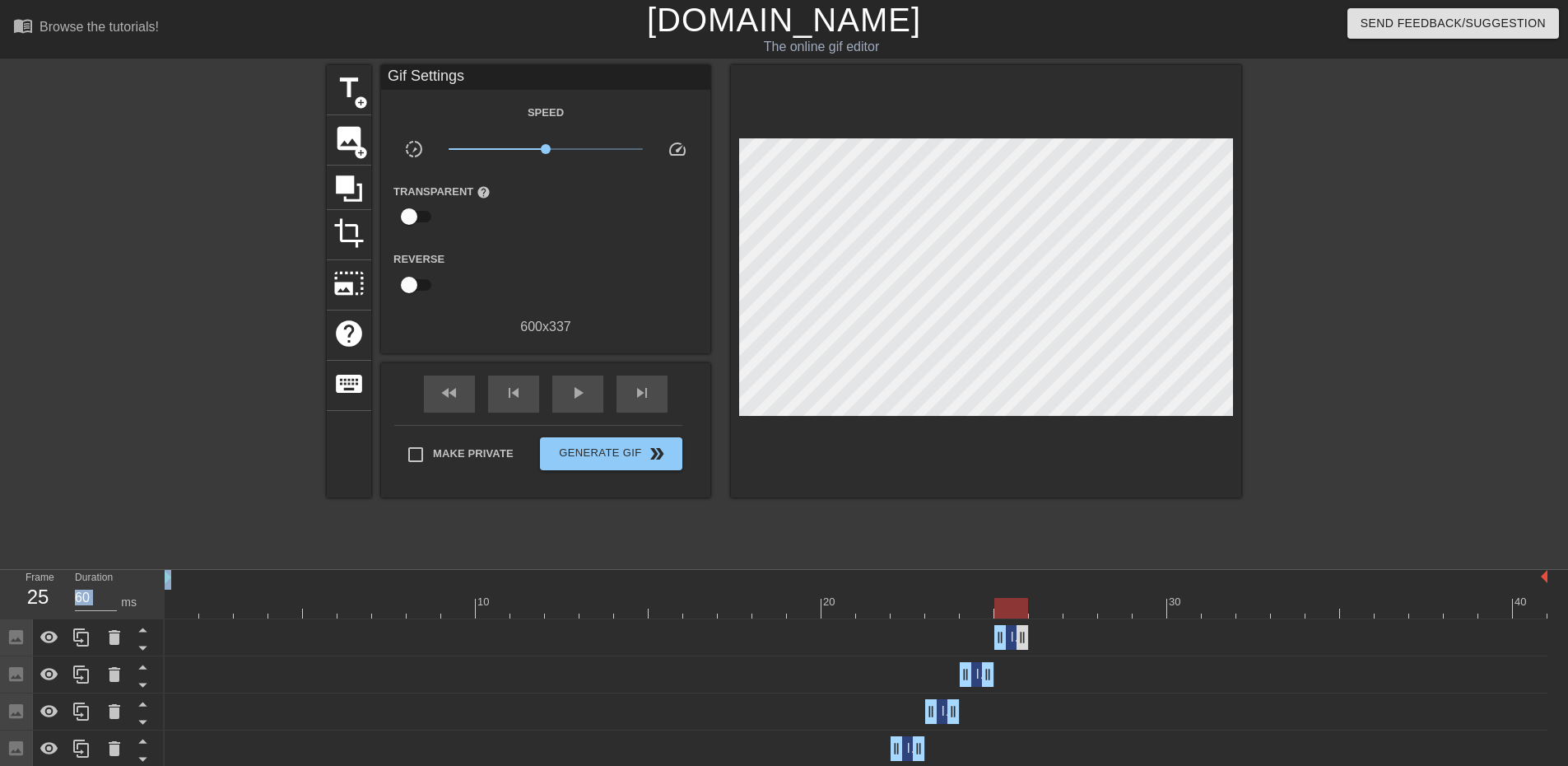
click at [1031, 630] on div "Image drag_handle drag_handle" at bounding box center [856, 637] width 1383 height 25
drag, startPoint x: 83, startPoint y: 639, endPoint x: 280, endPoint y: 636, distance: 197.0
click at [84, 639] on icon at bounding box center [81, 637] width 20 height 20
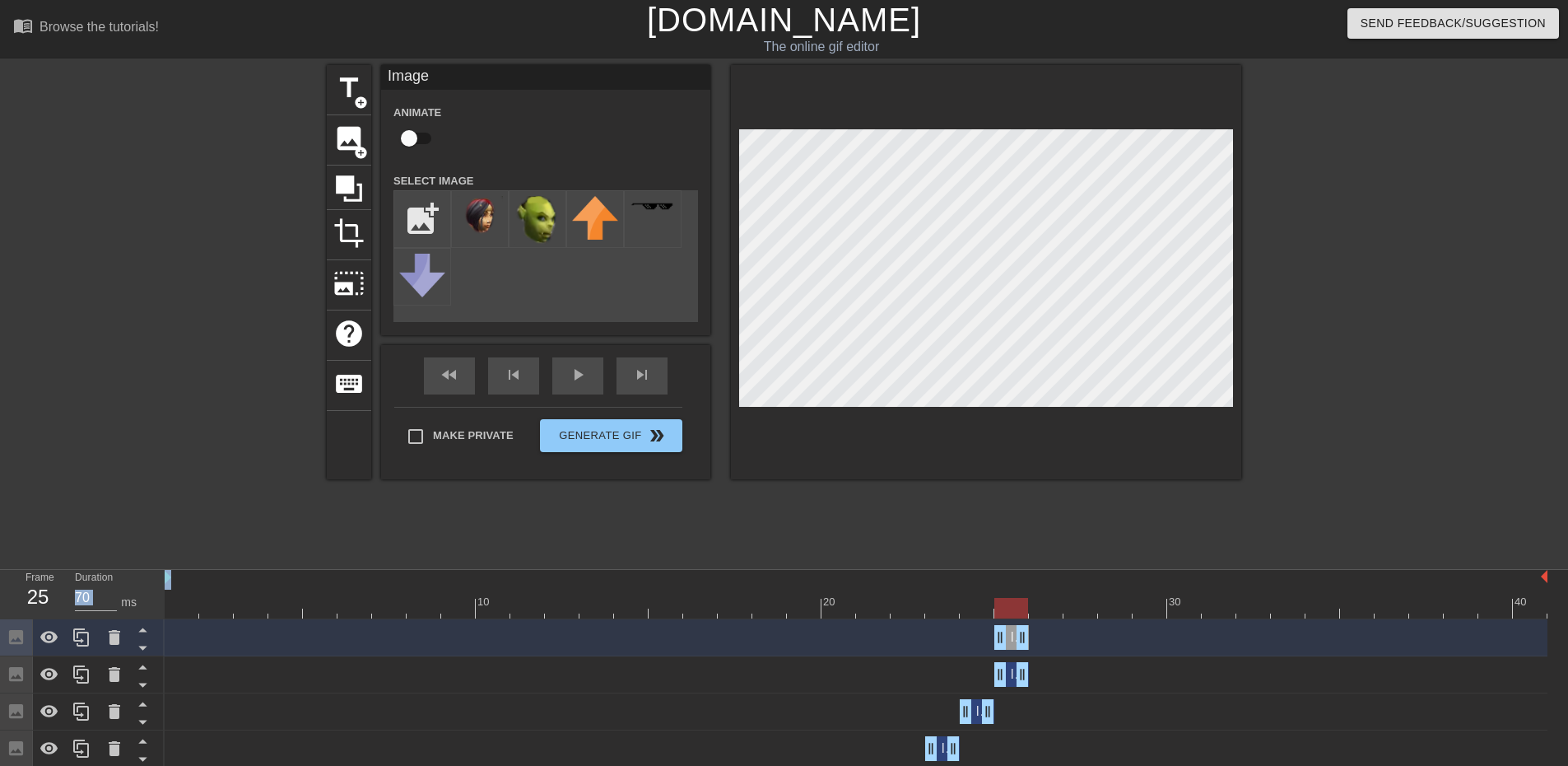
drag, startPoint x: 1029, startPoint y: 637, endPoint x: 1044, endPoint y: 636, distance: 15.0
drag, startPoint x: 1000, startPoint y: 633, endPoint x: 1128, endPoint y: 588, distance: 135.7
click at [1122, 479] on div at bounding box center [986, 272] width 511 height 415
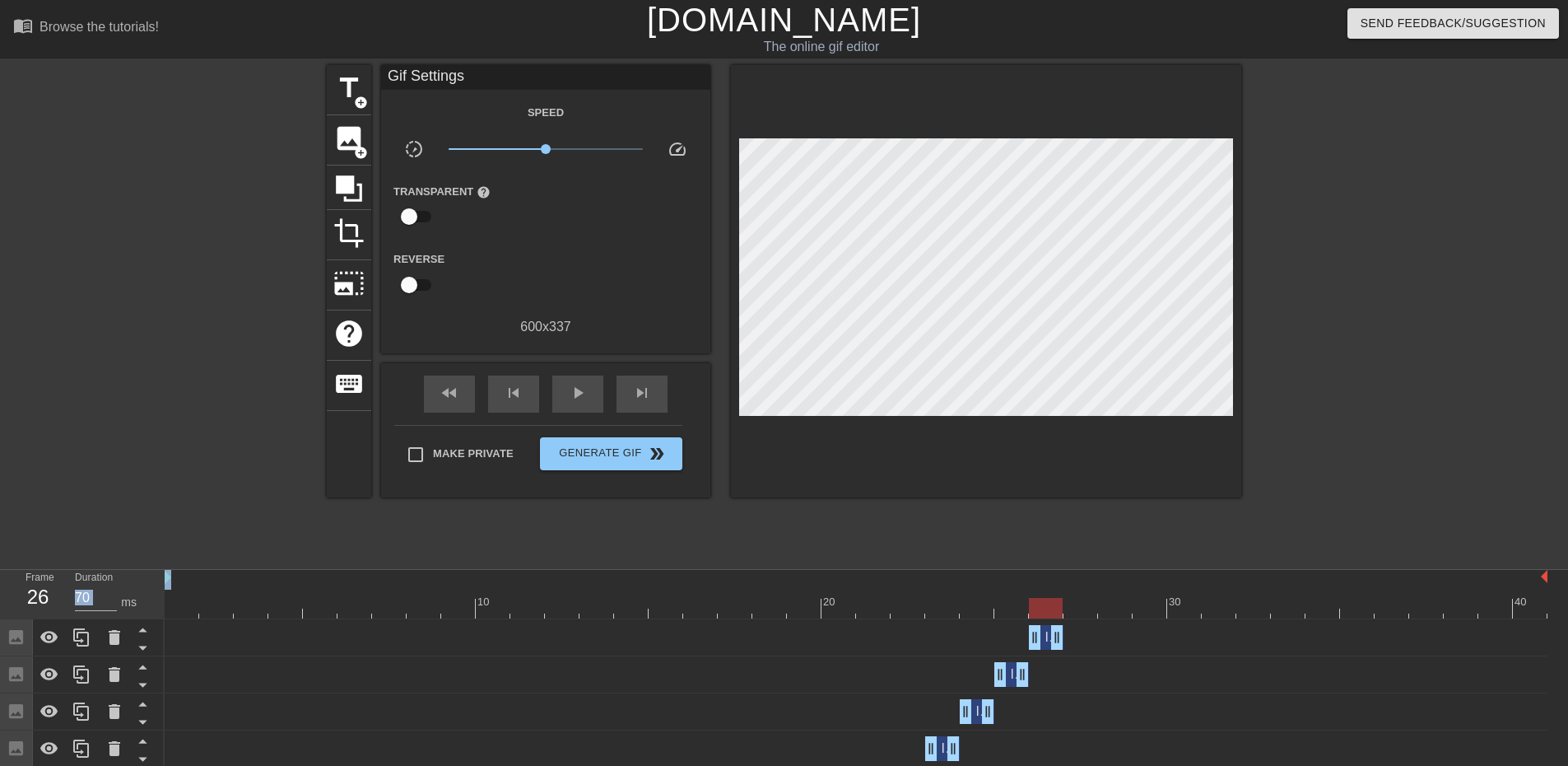
drag, startPoint x: 1061, startPoint y: 633, endPoint x: 1071, endPoint y: 629, distance: 10.8
click at [1071, 629] on div "Image drag_handle drag_handle" at bounding box center [856, 637] width 1383 height 25
click at [85, 639] on icon at bounding box center [81, 637] width 20 height 20
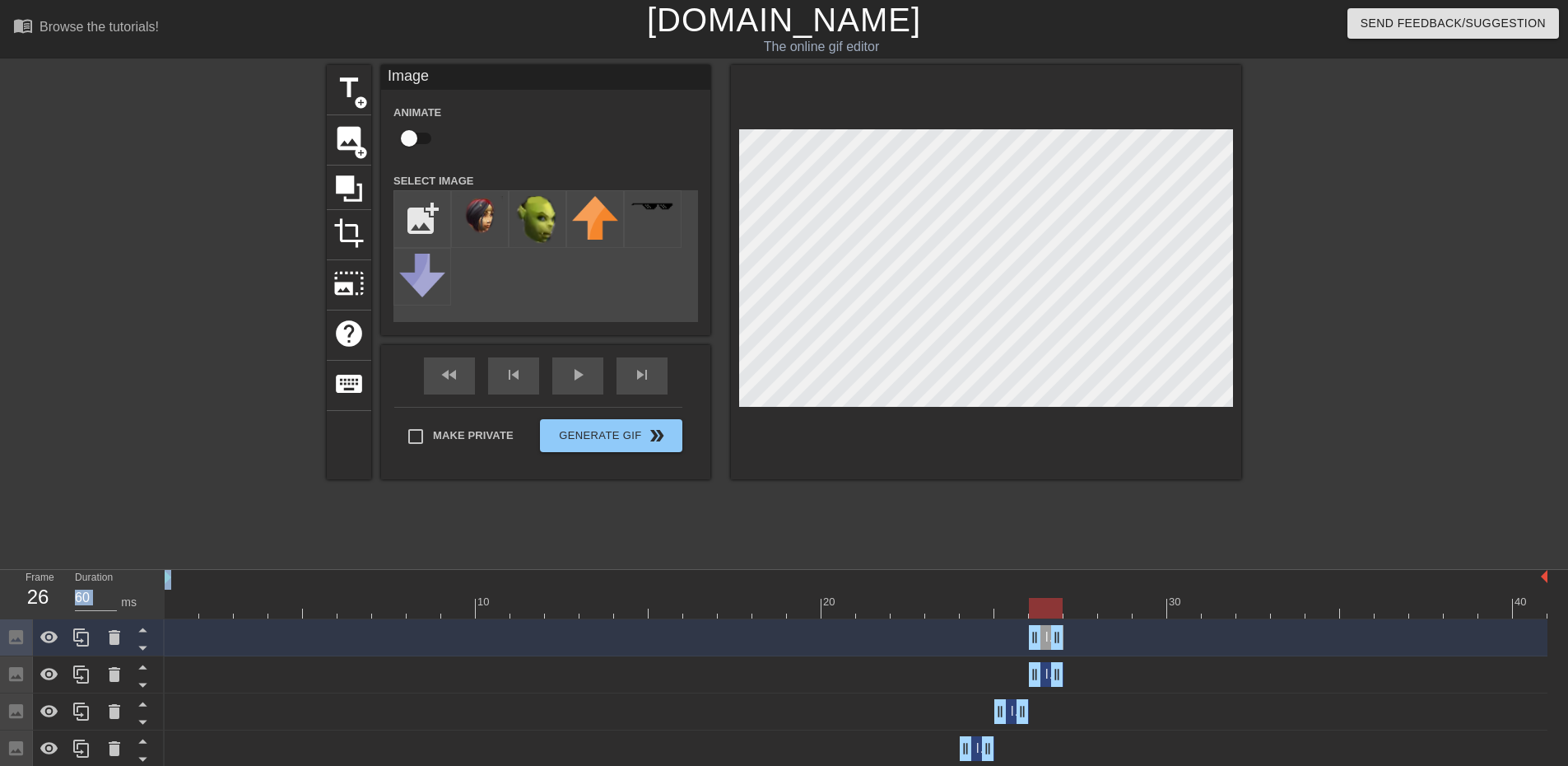
drag, startPoint x: 1065, startPoint y: 635, endPoint x: 1090, endPoint y: 635, distance: 25.0
drag, startPoint x: 1034, startPoint y: 632, endPoint x: 1169, endPoint y: 607, distance: 137.3
click at [1169, 622] on div "Image drag_handle drag_handle" at bounding box center [856, 638] width 1383 height 37
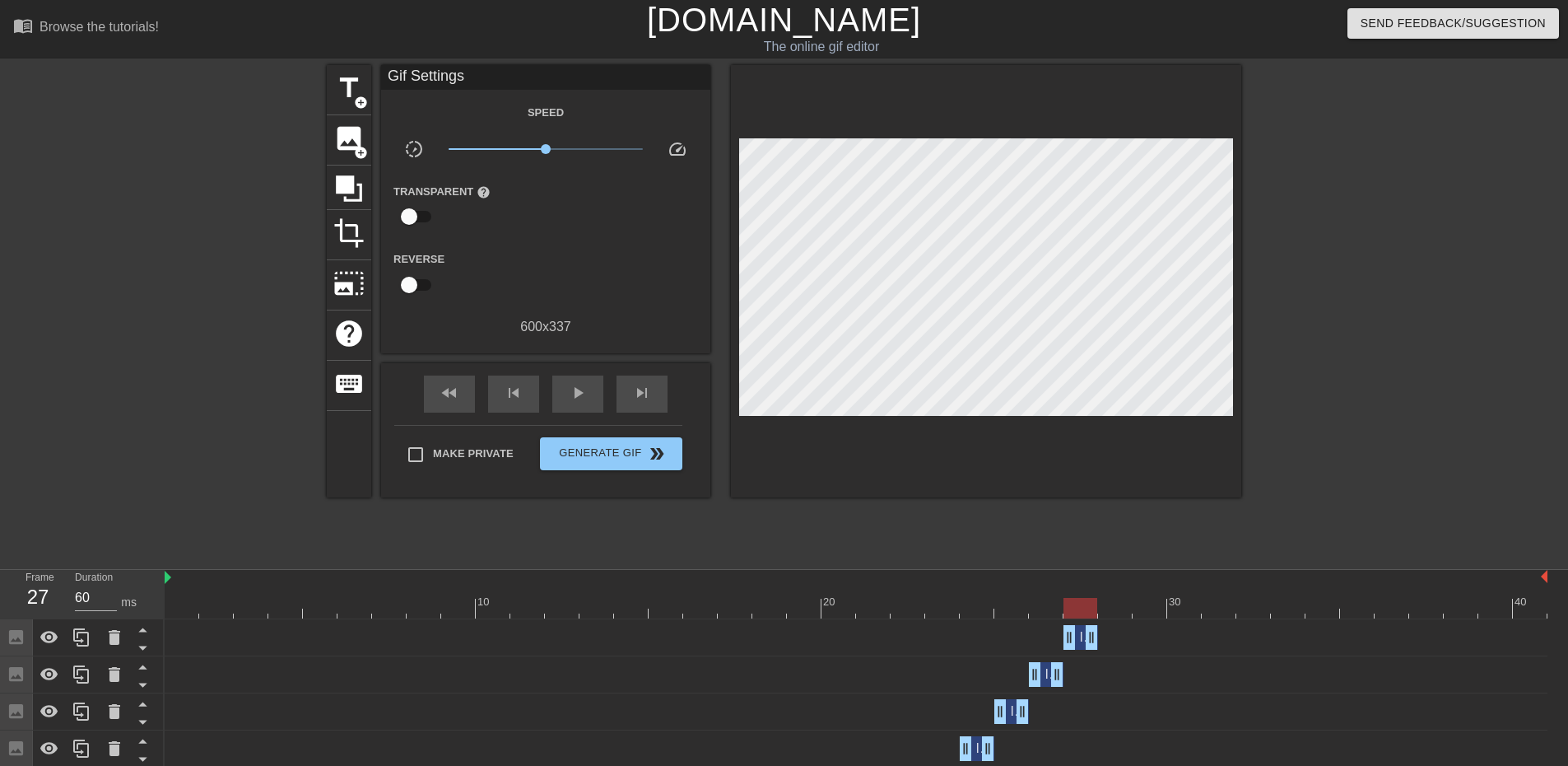
drag, startPoint x: 1056, startPoint y: 536, endPoint x: 1109, endPoint y: 598, distance: 81.6
click at [1056, 537] on div "title add_circle image add_circle crop photo_size_select_large help keyboard Gi…" at bounding box center [784, 312] width 915 height 494
drag, startPoint x: 1098, startPoint y: 633, endPoint x: 1106, endPoint y: 635, distance: 8.2
click at [1124, 635] on div "Image drag_handle drag_handle" at bounding box center [856, 637] width 1383 height 25
click at [1099, 635] on div "Image drag_handle drag_handle" at bounding box center [856, 637] width 1383 height 25
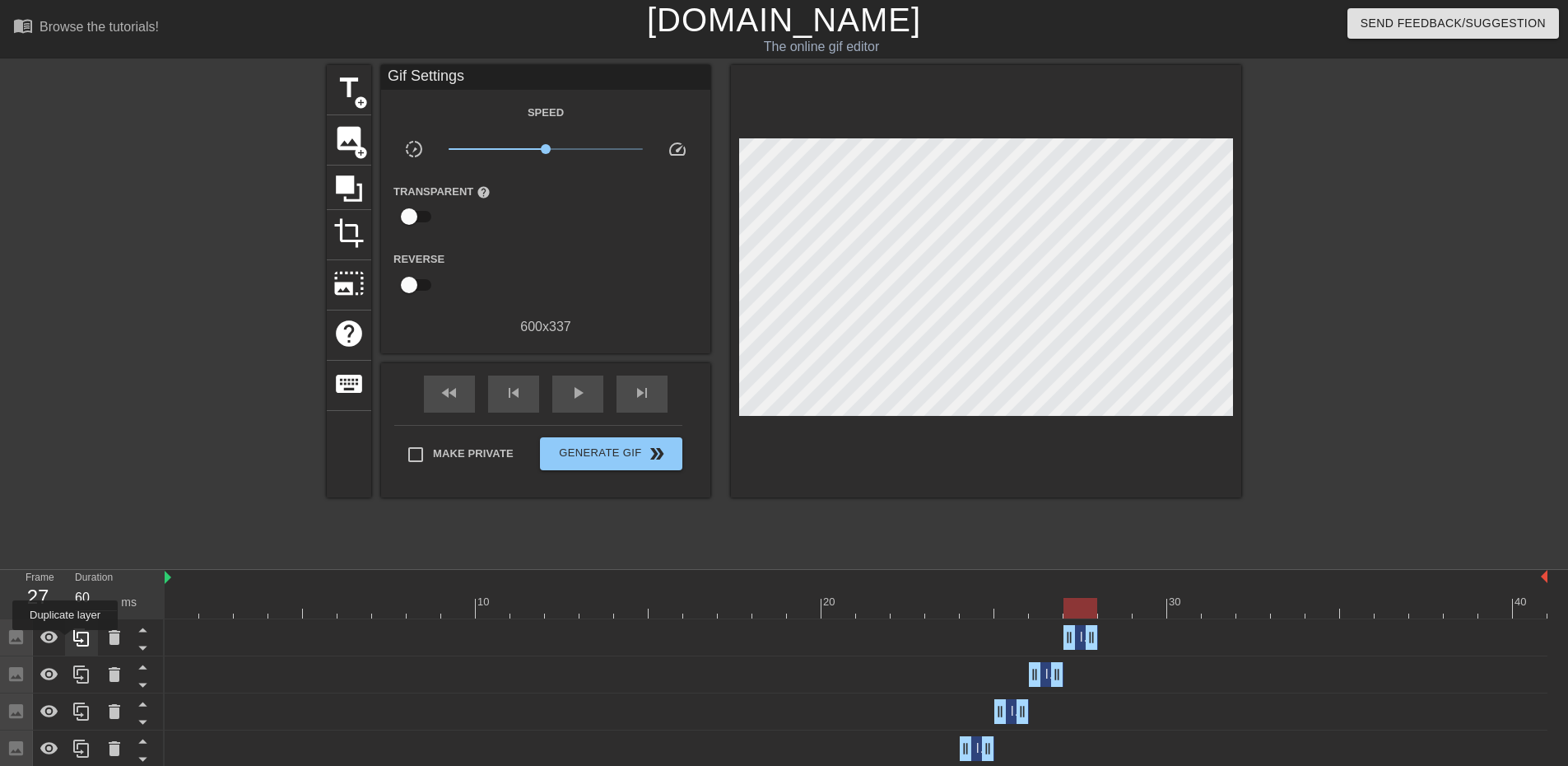
click at [65, 642] on div at bounding box center [81, 637] width 33 height 36
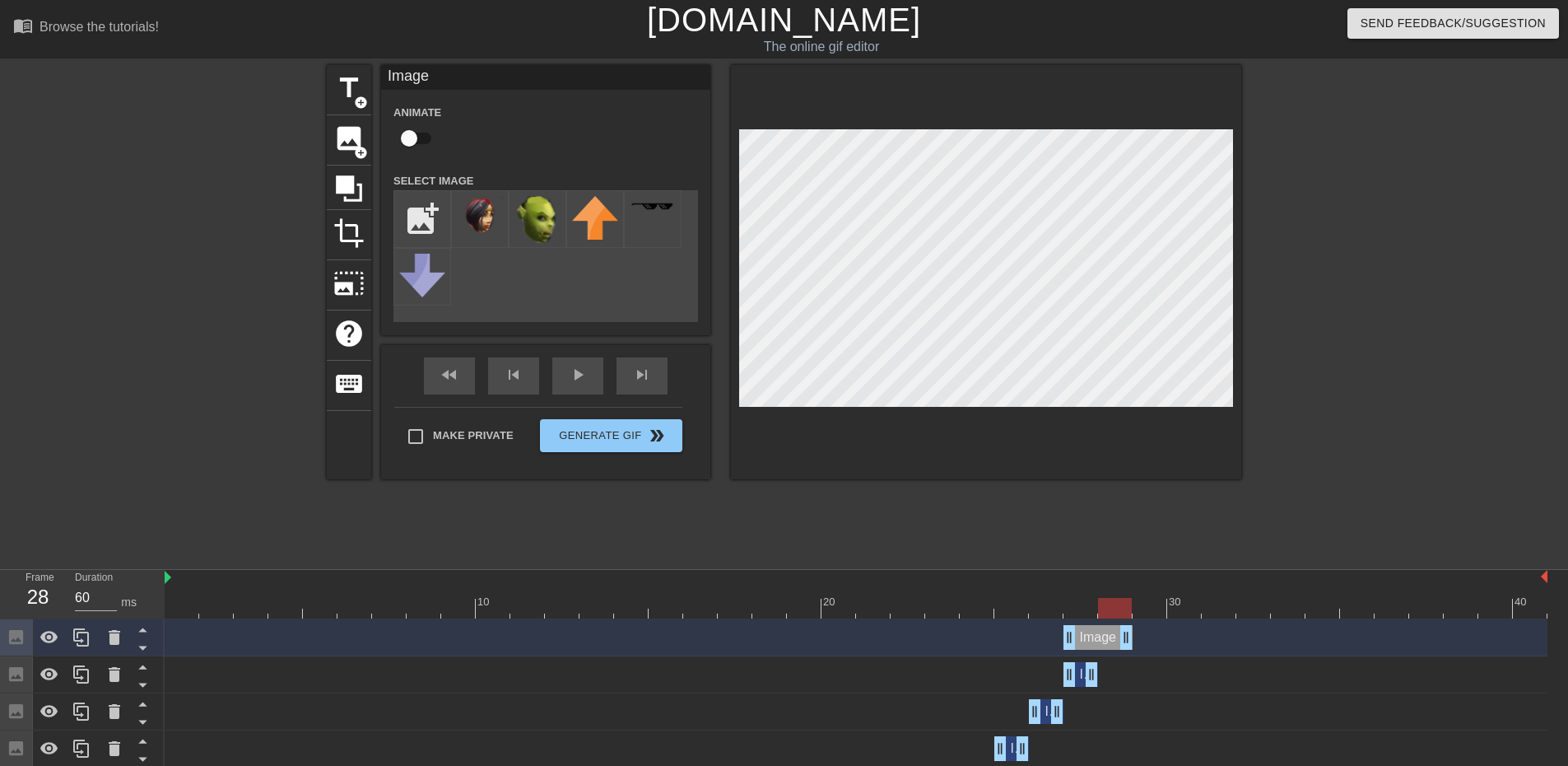
drag, startPoint x: 1091, startPoint y: 635, endPoint x: 1108, endPoint y: 635, distance: 17.0
drag, startPoint x: 1071, startPoint y: 635, endPoint x: 1230, endPoint y: 625, distance: 159.3
click at [1230, 628] on div "Image drag_handle drag_handle" at bounding box center [856, 637] width 1383 height 25
drag, startPoint x: 1152, startPoint y: 597, endPoint x: 1112, endPoint y: 600, distance: 40.1
click at [1112, 600] on div "10 20 30 40" at bounding box center [856, 593] width 1383 height 48
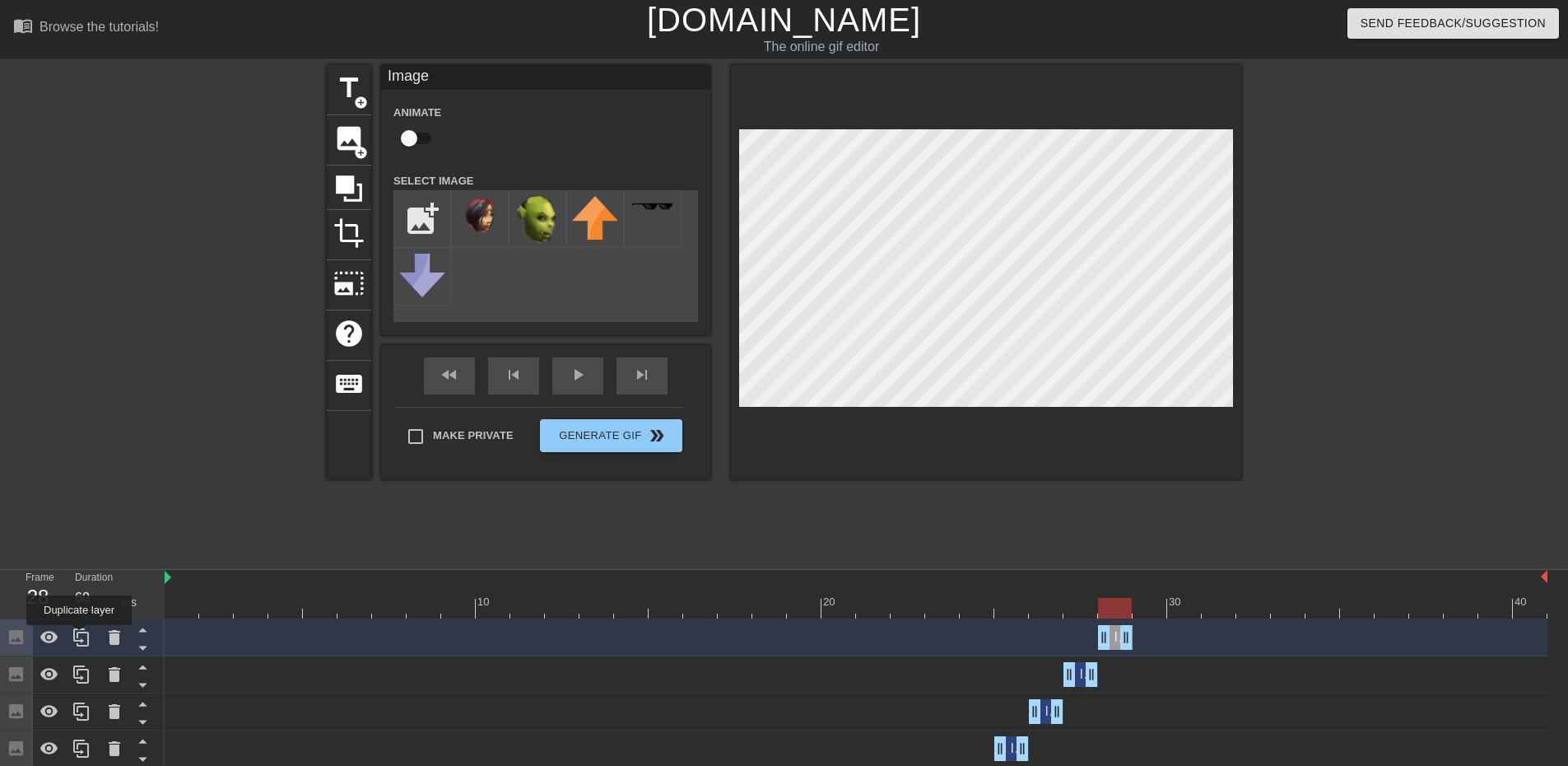
drag, startPoint x: 79, startPoint y: 636, endPoint x: 101, endPoint y: 635, distance: 22.0
click at [84, 636] on icon at bounding box center [81, 637] width 20 height 20
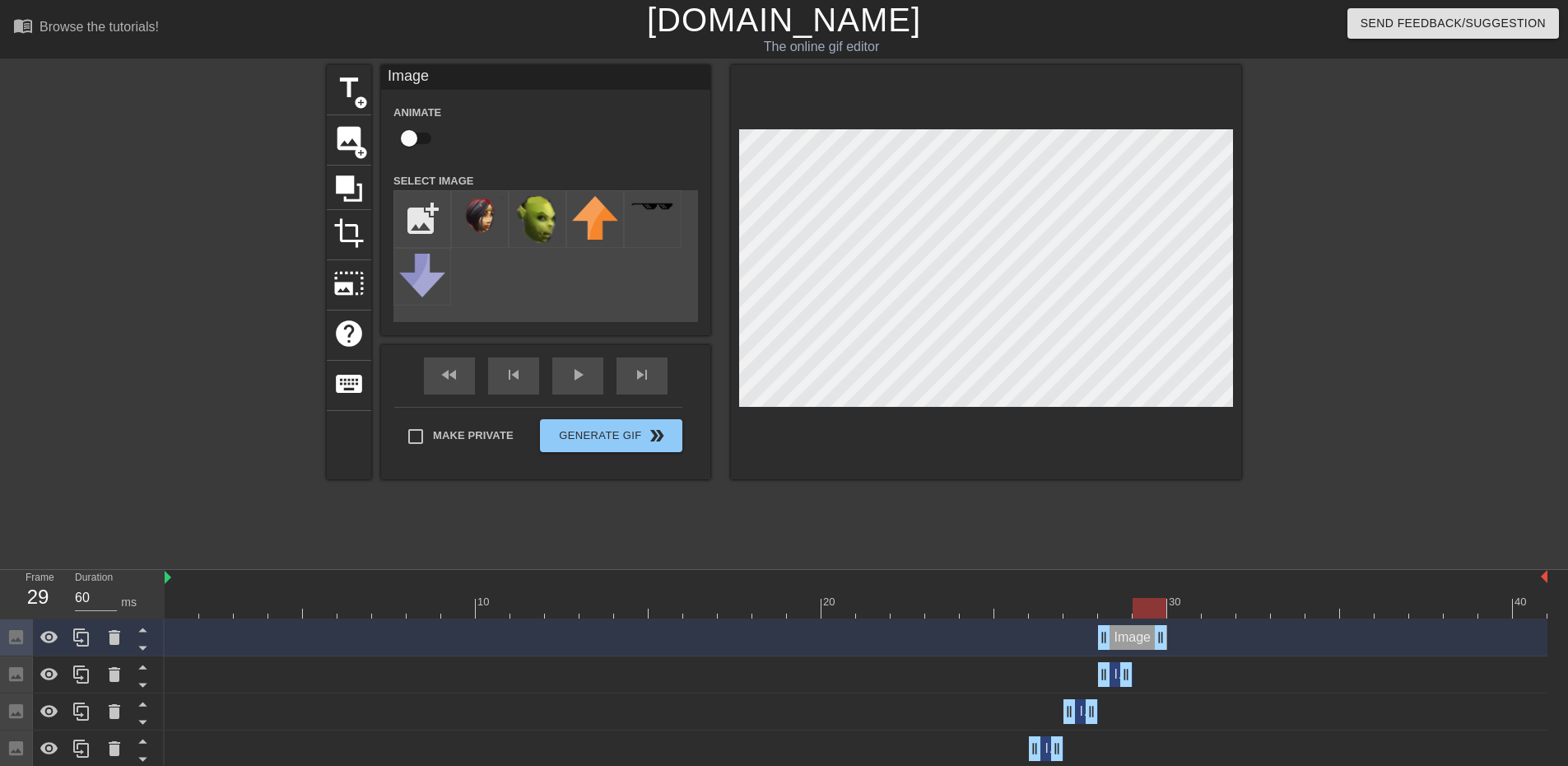
drag, startPoint x: 1124, startPoint y: 636, endPoint x: 1147, endPoint y: 636, distance: 23.0
drag, startPoint x: 1102, startPoint y: 635, endPoint x: 1238, endPoint y: 616, distance: 137.3
click at [916, 528] on div "title add_circle image add_circle crop photo_size_select_large help keyboard Im…" at bounding box center [784, 312] width 915 height 494
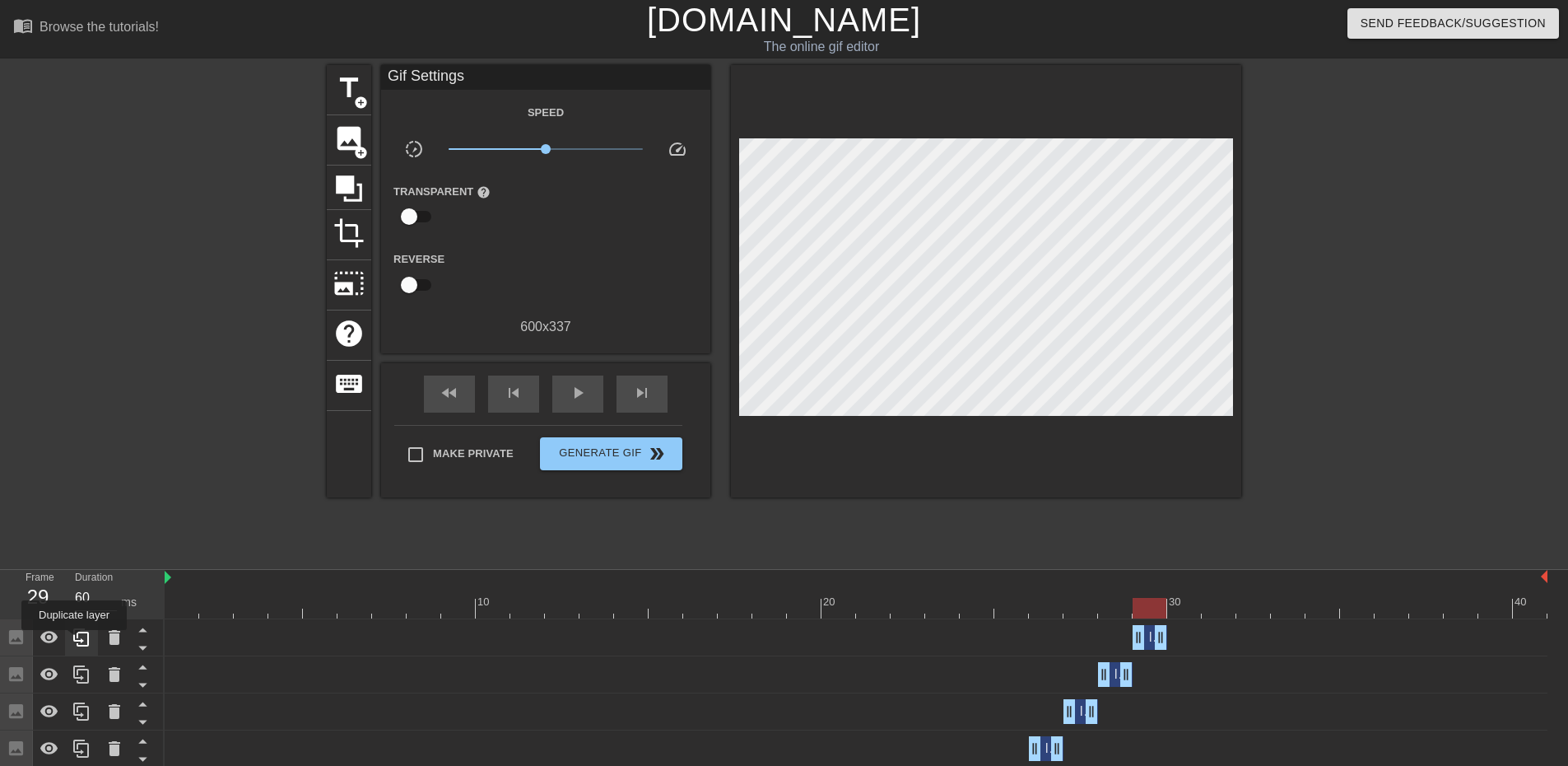
click at [74, 642] on icon at bounding box center [81, 637] width 16 height 18
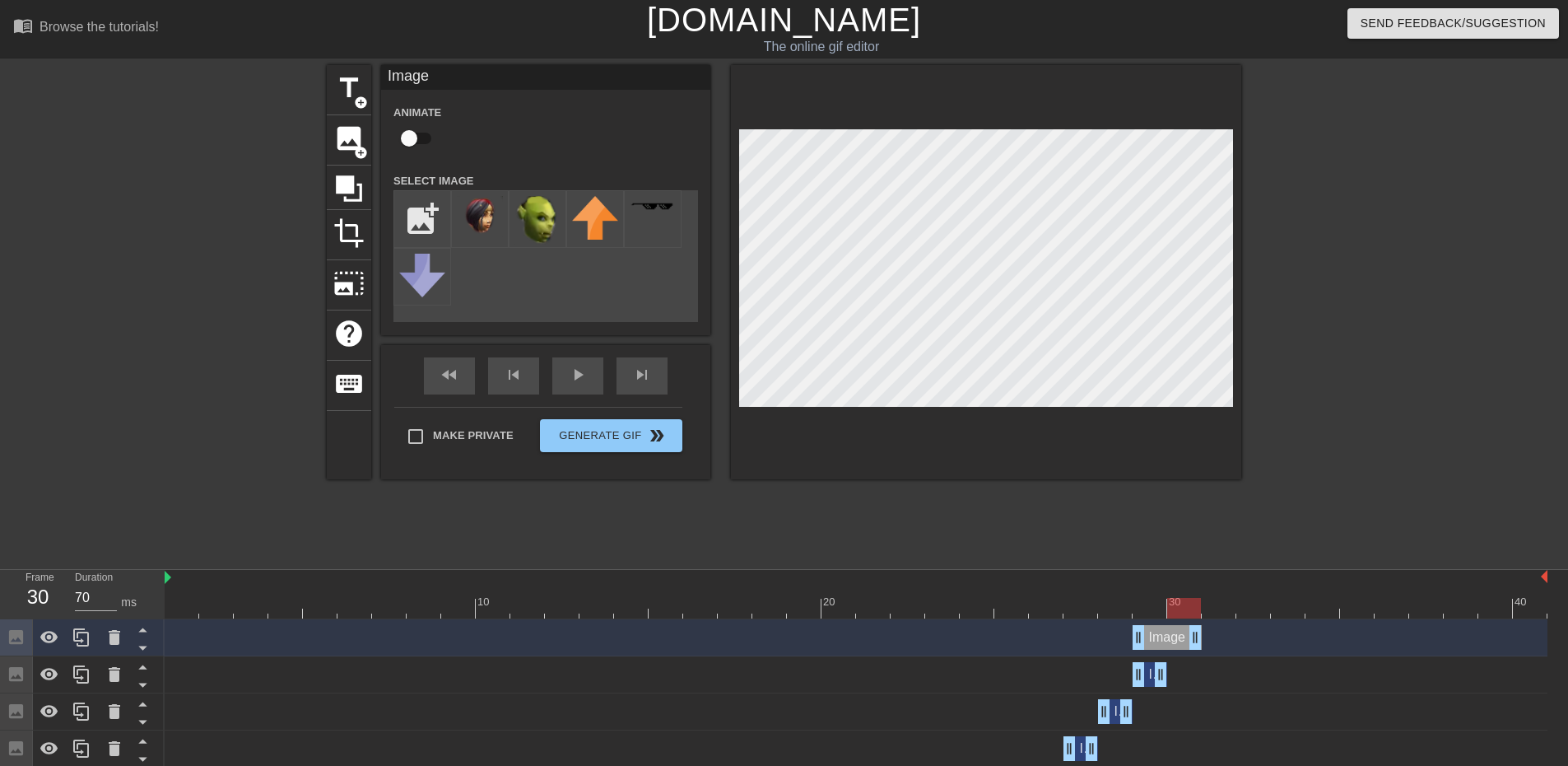
drag, startPoint x: 1162, startPoint y: 640, endPoint x: 1205, endPoint y: 638, distance: 43.0
click at [1205, 638] on div "Image drag_handle drag_handle" at bounding box center [856, 637] width 1383 height 25
drag, startPoint x: 1139, startPoint y: 634, endPoint x: 1167, endPoint y: 541, distance: 97.1
click at [834, 408] on div at bounding box center [986, 272] width 511 height 415
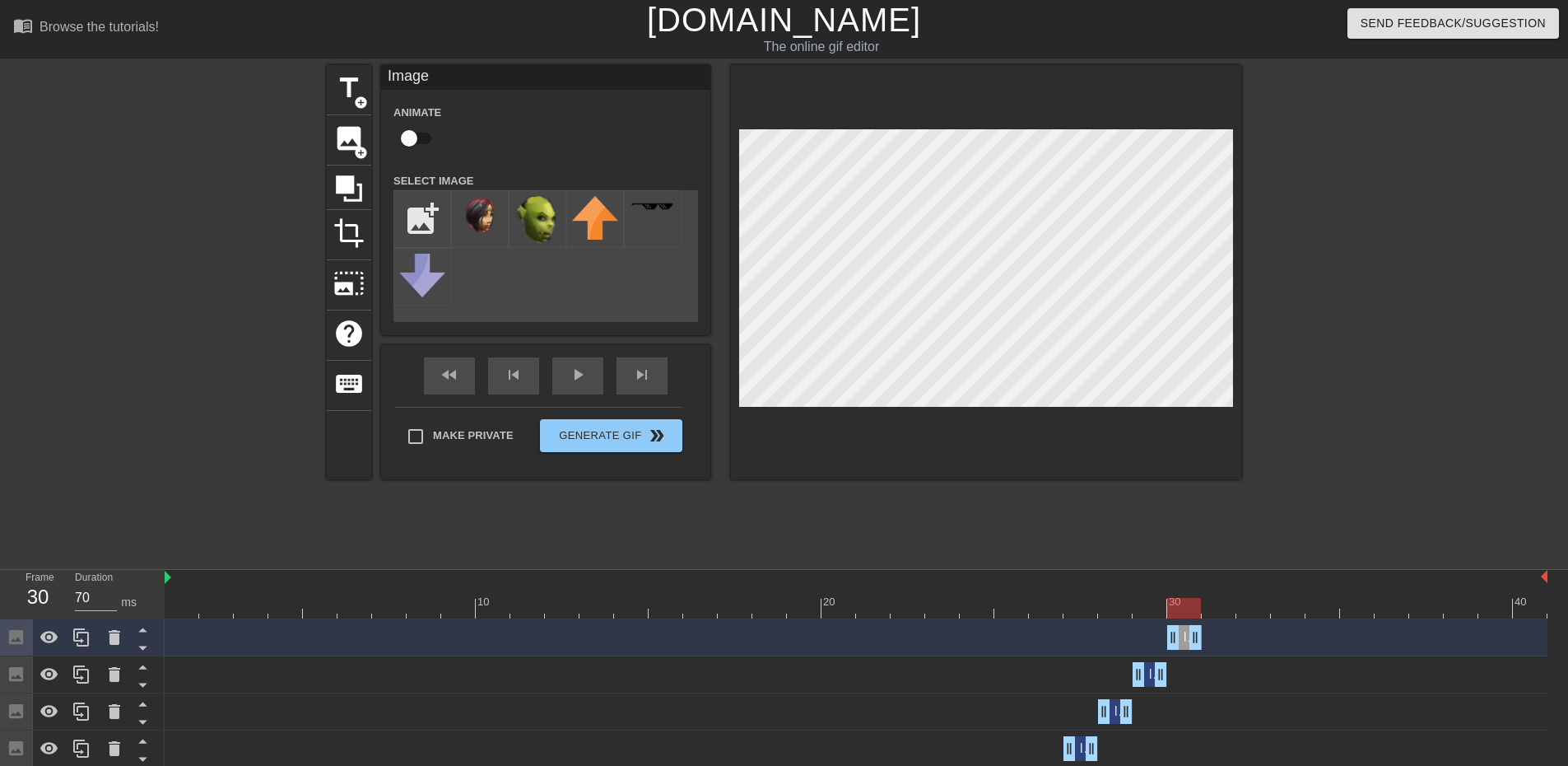
drag, startPoint x: 987, startPoint y: 514, endPoint x: 849, endPoint y: 576, distance: 151.3
click at [985, 519] on div "title add_circle image add_circle crop photo_size_select_large help keyboard Im…" at bounding box center [784, 312] width 915 height 494
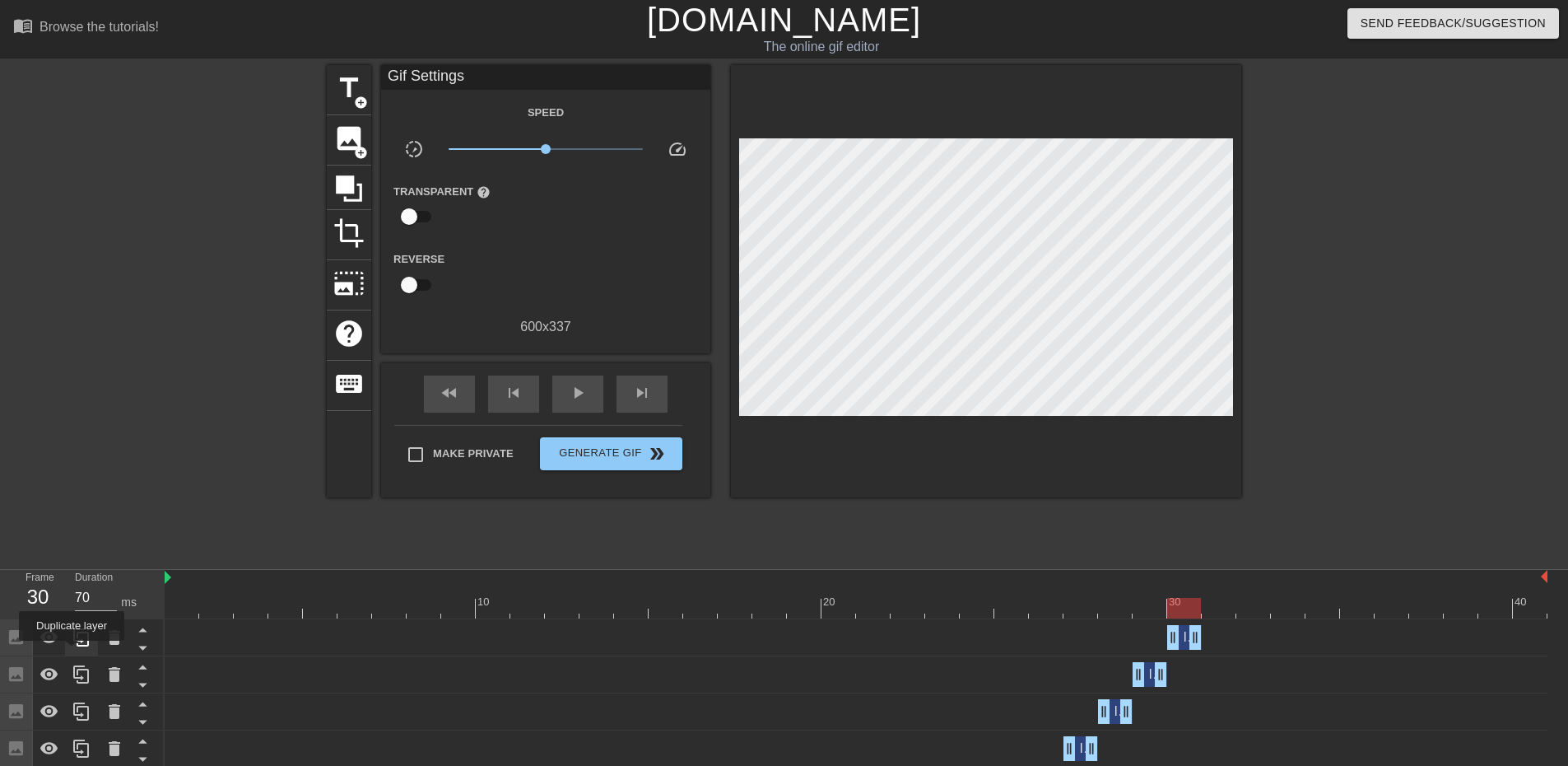
click at [72, 652] on div at bounding box center [81, 637] width 33 height 36
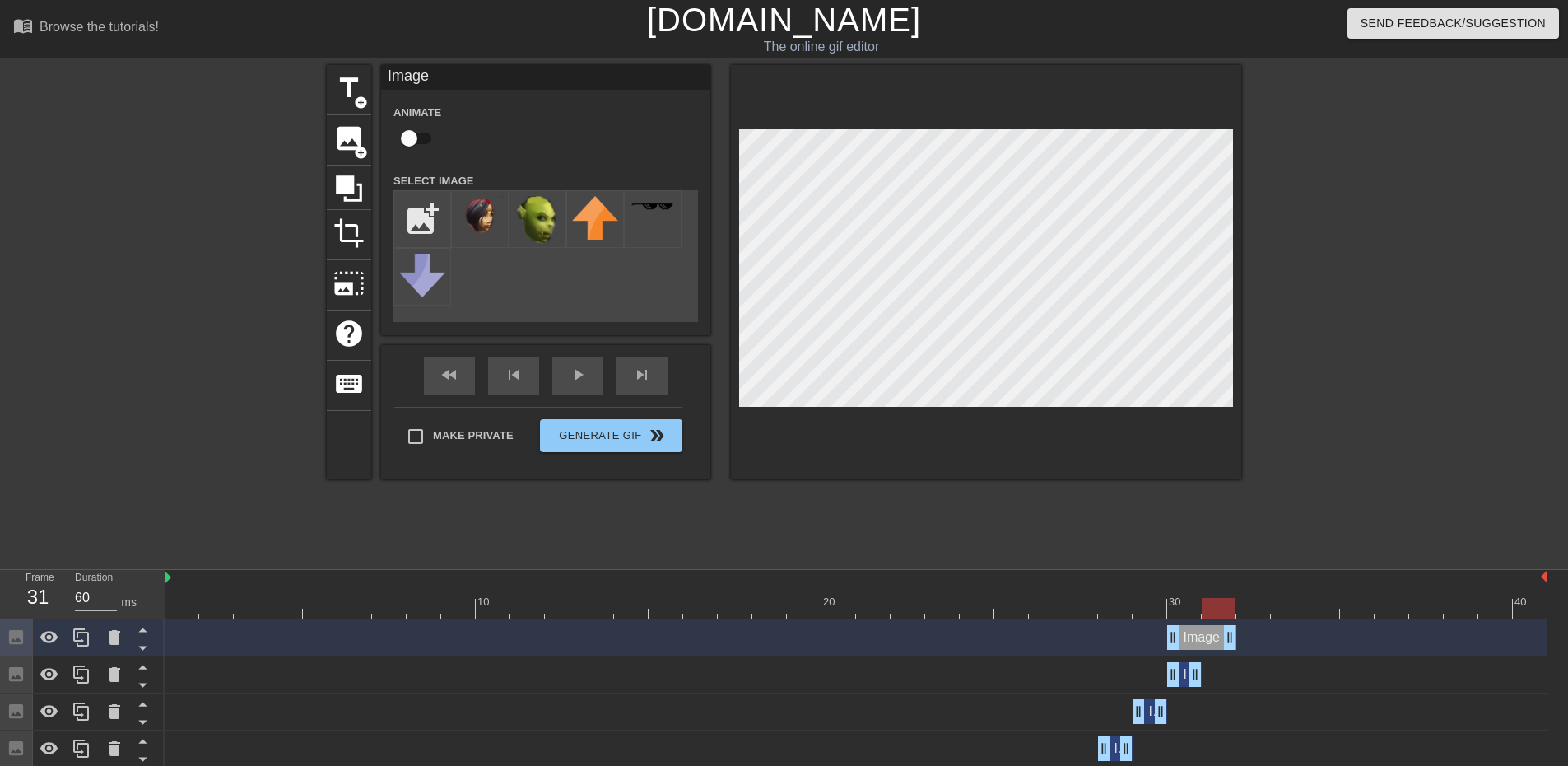
drag, startPoint x: 1190, startPoint y: 647, endPoint x: 1210, endPoint y: 648, distance: 20.0
drag, startPoint x: 1176, startPoint y: 637, endPoint x: 1237, endPoint y: 592, distance: 75.8
click at [1266, 625] on div "Image drag_handle drag_handle" at bounding box center [856, 637] width 1383 height 25
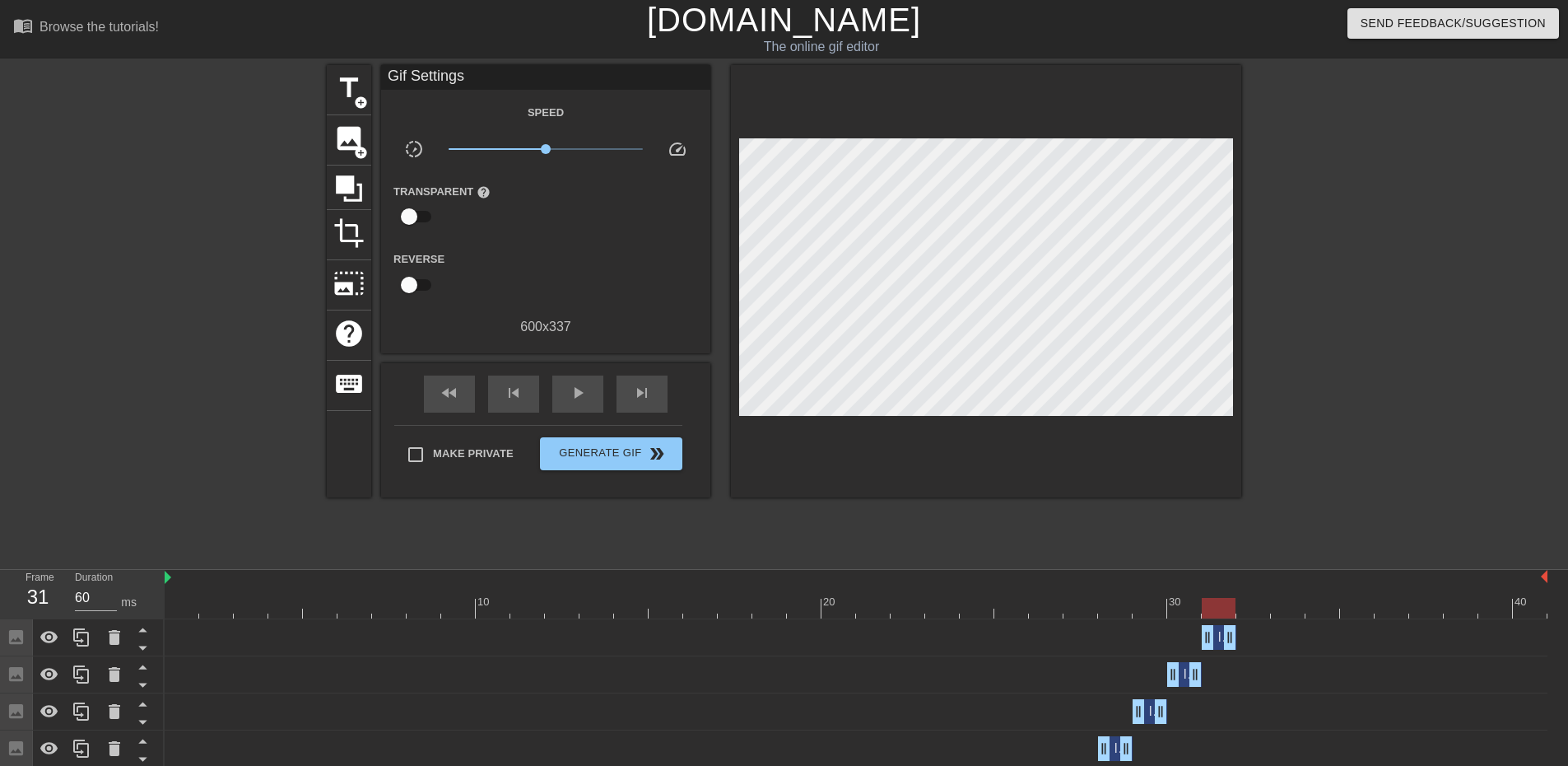
click at [1006, 525] on div "title add_circle image add_circle crop photo_size_select_large help keyboard Gi…" at bounding box center [784, 312] width 915 height 494
drag, startPoint x: 1244, startPoint y: 636, endPoint x: 1192, endPoint y: 626, distance: 53.0
click at [1248, 627] on div "Image drag_handle drag_handle" at bounding box center [856, 637] width 1383 height 25
drag, startPoint x: 79, startPoint y: 639, endPoint x: 340, endPoint y: 622, distance: 261.6
click at [80, 639] on icon at bounding box center [81, 637] width 20 height 20
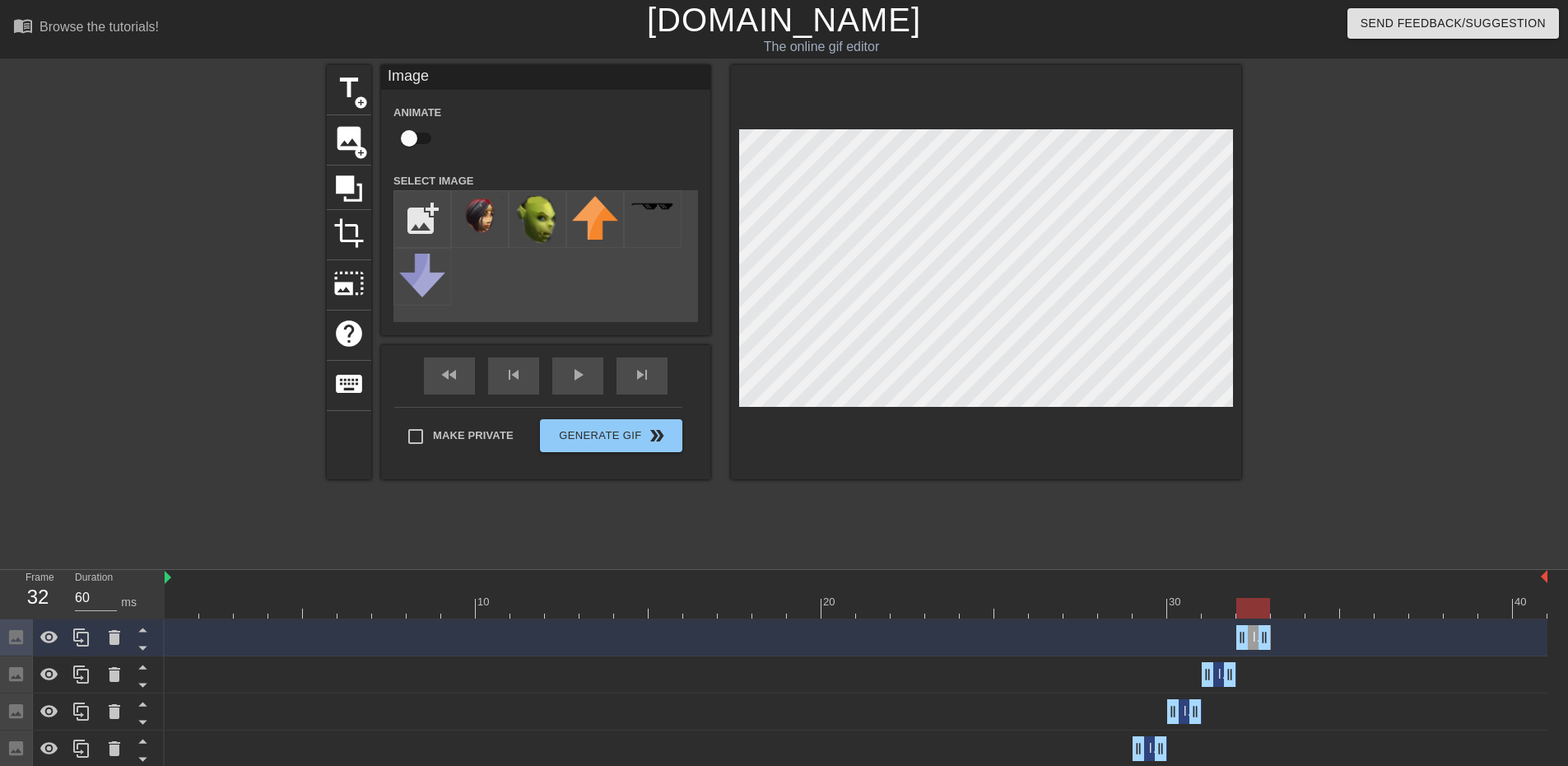
drag, startPoint x: 1211, startPoint y: 635, endPoint x: 1324, endPoint y: 608, distance: 116.2
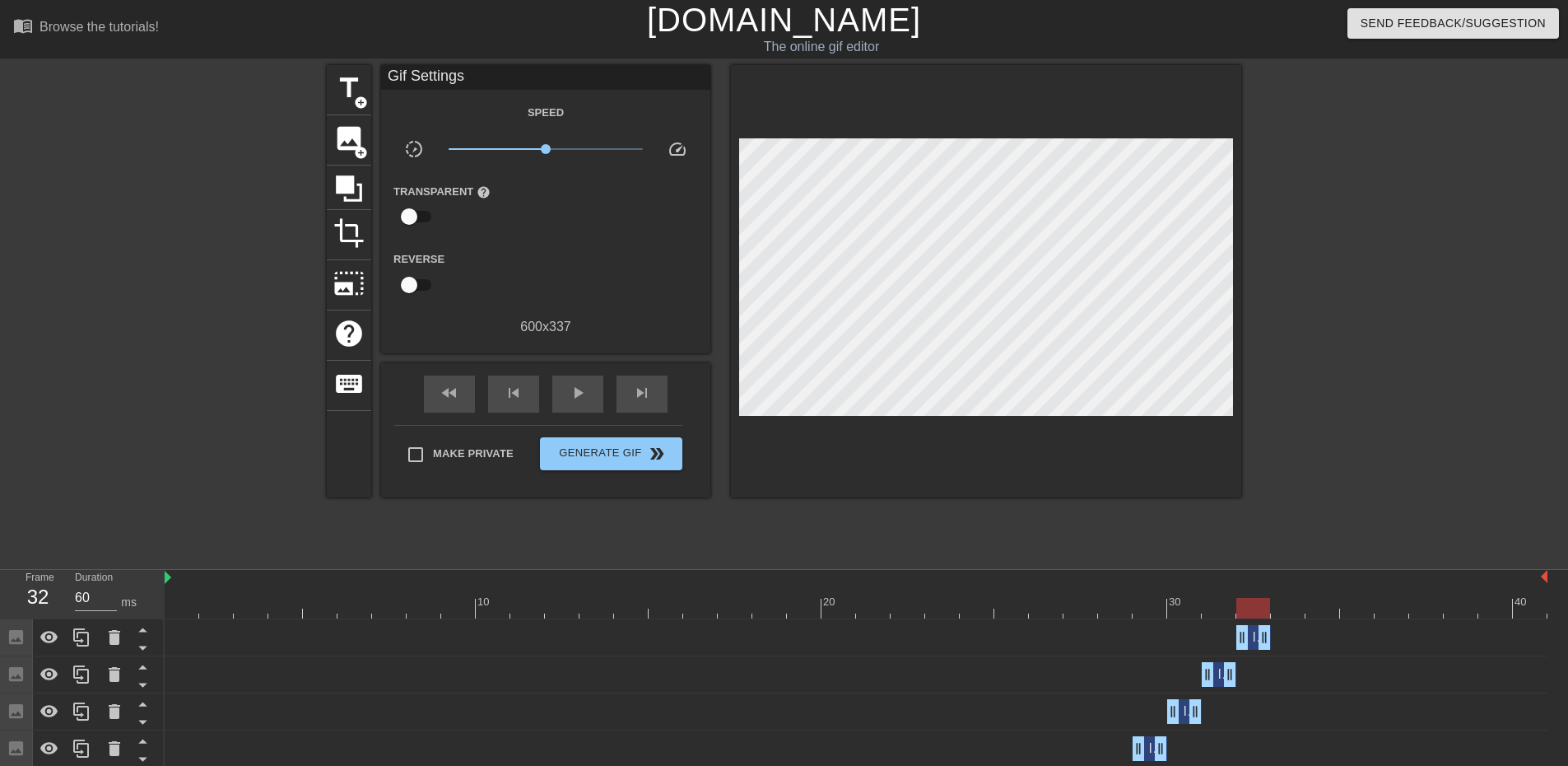
click at [1064, 545] on div "title add_circle image add_circle crop photo_size_select_large help keyboard Gi…" at bounding box center [784, 312] width 915 height 494
drag, startPoint x: 74, startPoint y: 639, endPoint x: 464, endPoint y: 622, distance: 390.4
click at [74, 639] on icon at bounding box center [81, 637] width 20 height 20
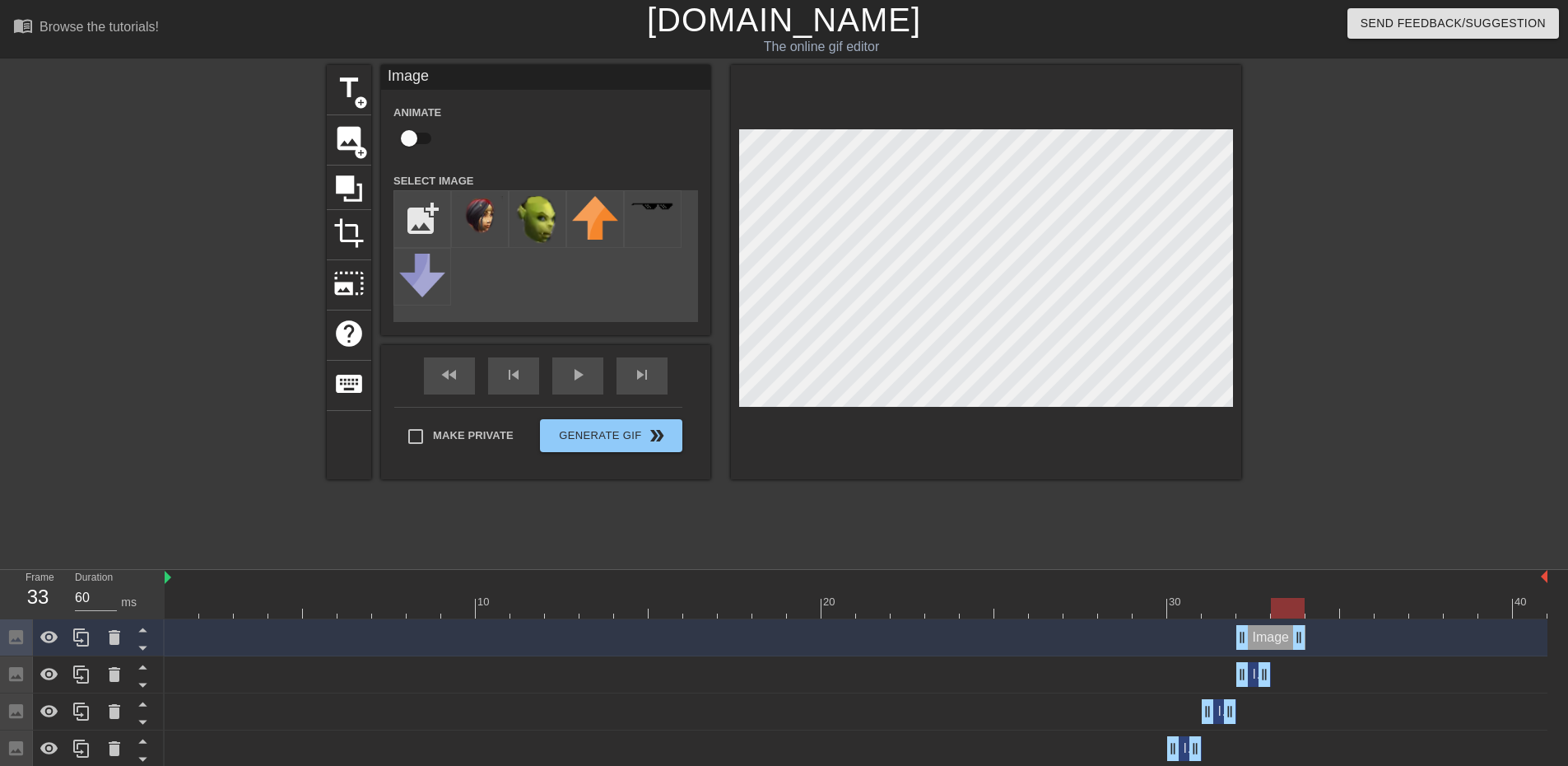
drag, startPoint x: 1266, startPoint y: 636, endPoint x: 1285, endPoint y: 636, distance: 19.0
drag, startPoint x: 1244, startPoint y: 635, endPoint x: 1314, endPoint y: 606, distance: 75.8
click at [1335, 625] on div "Image drag_handle drag_handle" at bounding box center [856, 637] width 1383 height 25
click at [909, 504] on div "title add_circle image add_circle crop photo_size_select_large help keyboard Im…" at bounding box center [784, 312] width 915 height 494
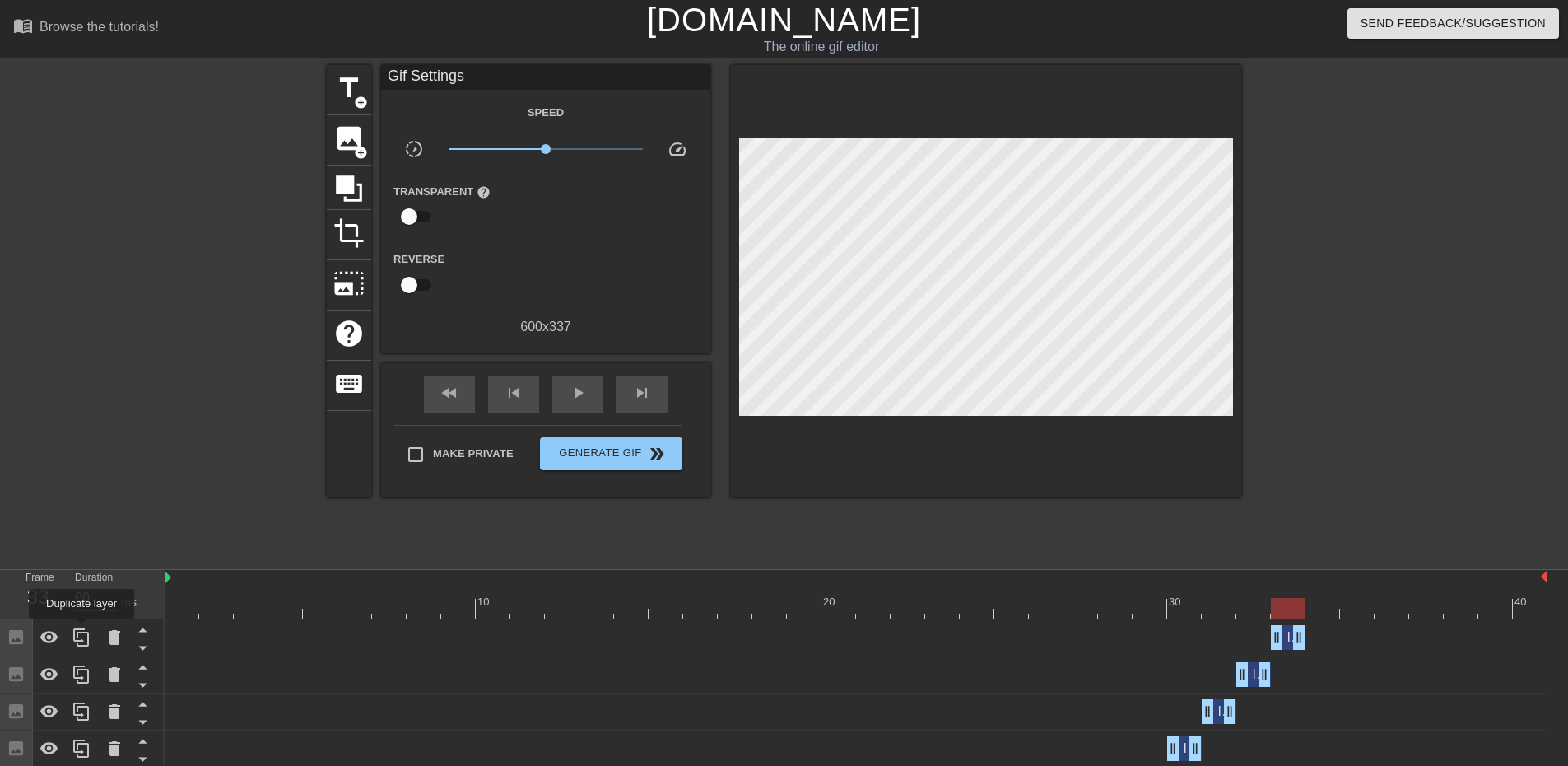
drag, startPoint x: 81, startPoint y: 632, endPoint x: 104, endPoint y: 624, distance: 24.4
click at [83, 632] on icon at bounding box center [81, 637] width 20 height 20
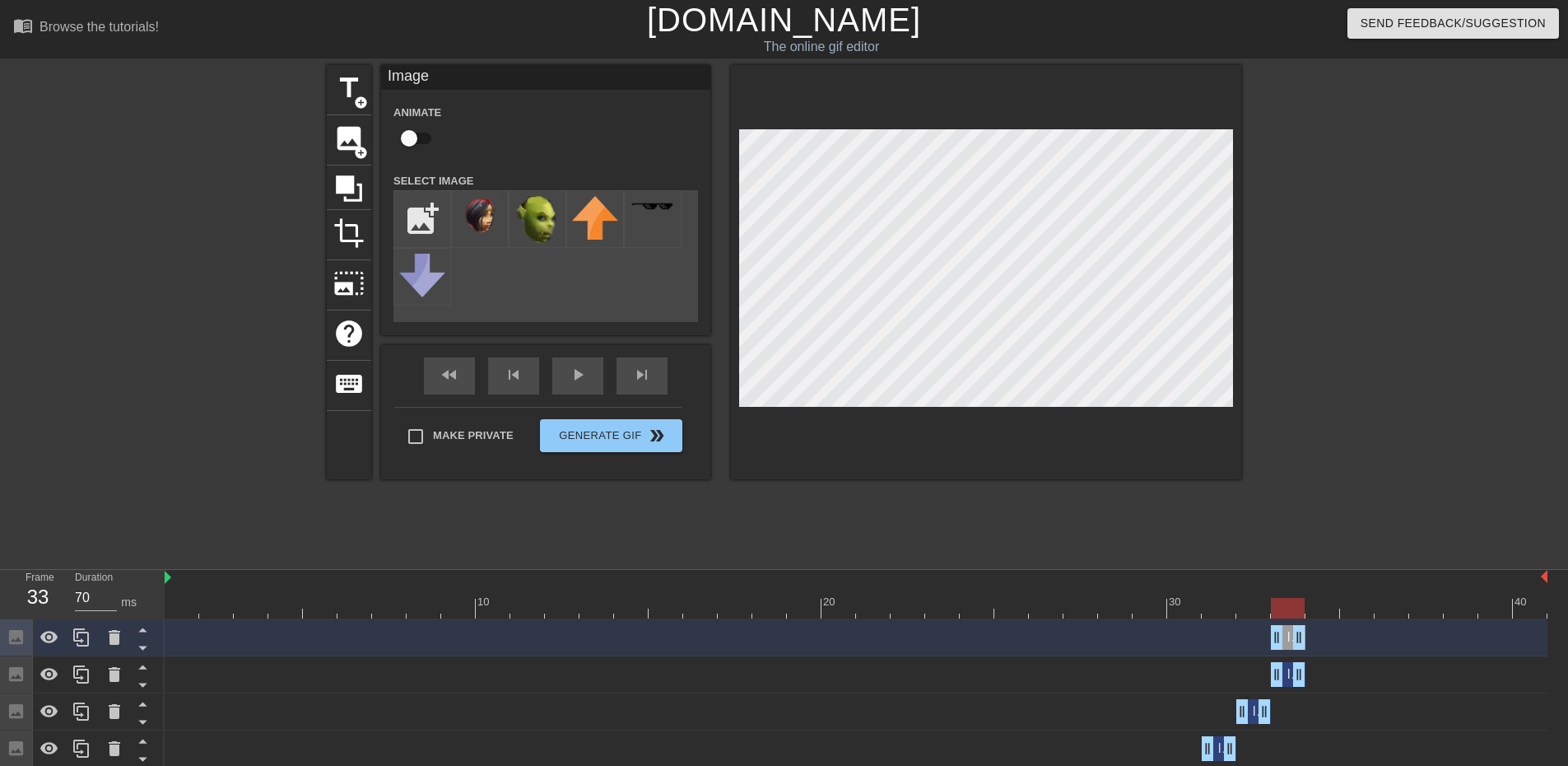
drag, startPoint x: 1302, startPoint y: 633, endPoint x: 1323, endPoint y: 634, distance: 21.0
drag, startPoint x: 1277, startPoint y: 633, endPoint x: 1374, endPoint y: 625, distance: 97.3
click at [1374, 627] on div "Image drag_handle drag_handle" at bounding box center [856, 637] width 1383 height 25
click at [958, 511] on div "title add_circle image add_circle crop photo_size_select_large help keyboard Im…" at bounding box center [784, 312] width 915 height 494
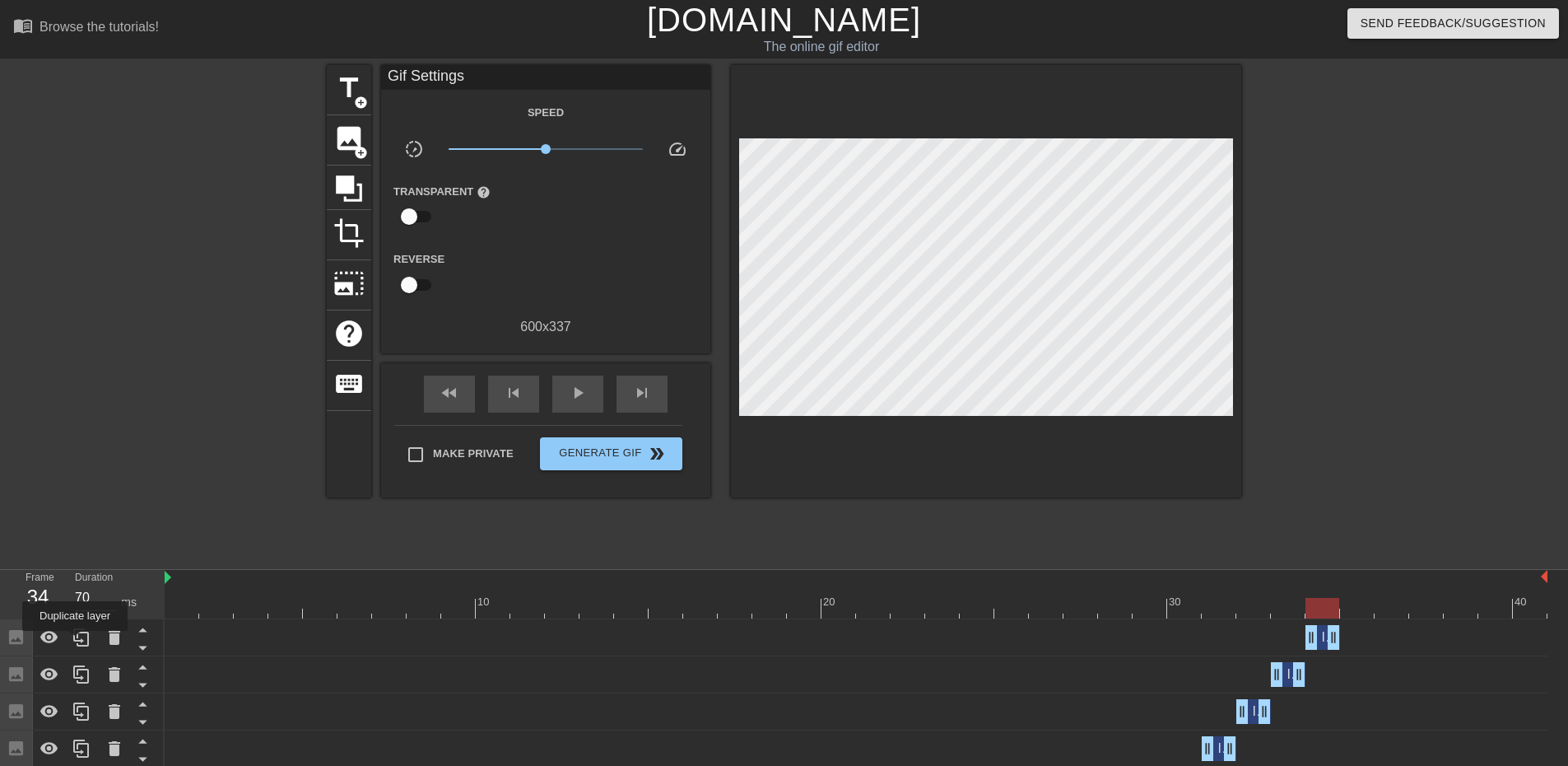
drag, startPoint x: 75, startPoint y: 642, endPoint x: 413, endPoint y: 614, distance: 339.2
click at [77, 641] on icon at bounding box center [81, 637] width 20 height 20
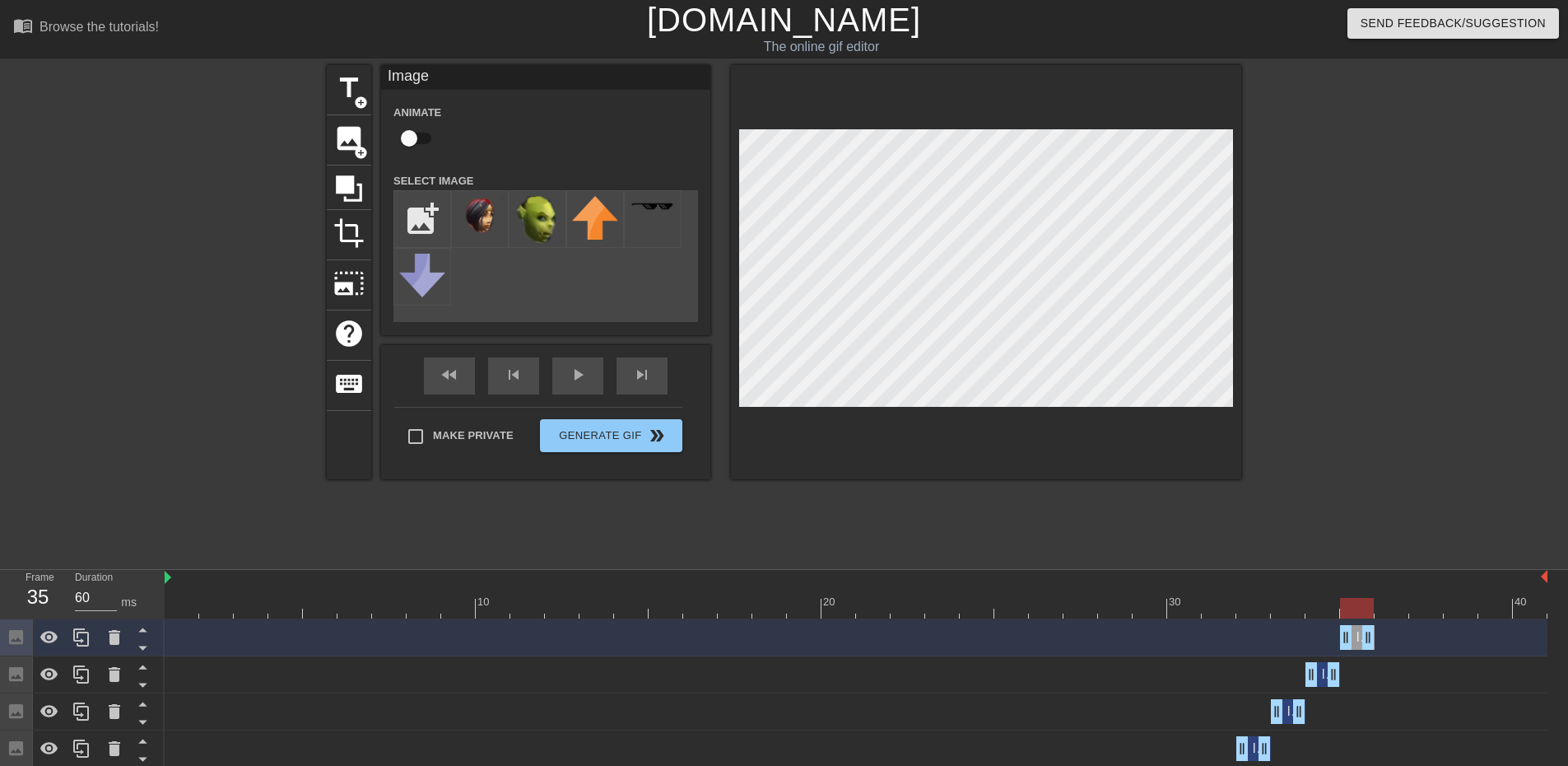
drag, startPoint x: 1316, startPoint y: 636, endPoint x: 1432, endPoint y: 626, distance: 116.4
click at [1435, 628] on div "Image drag_handle drag_handle" at bounding box center [856, 637] width 1383 height 25
click at [736, 259] on div at bounding box center [986, 272] width 511 height 415
click at [1021, 466] on div at bounding box center [986, 272] width 511 height 415
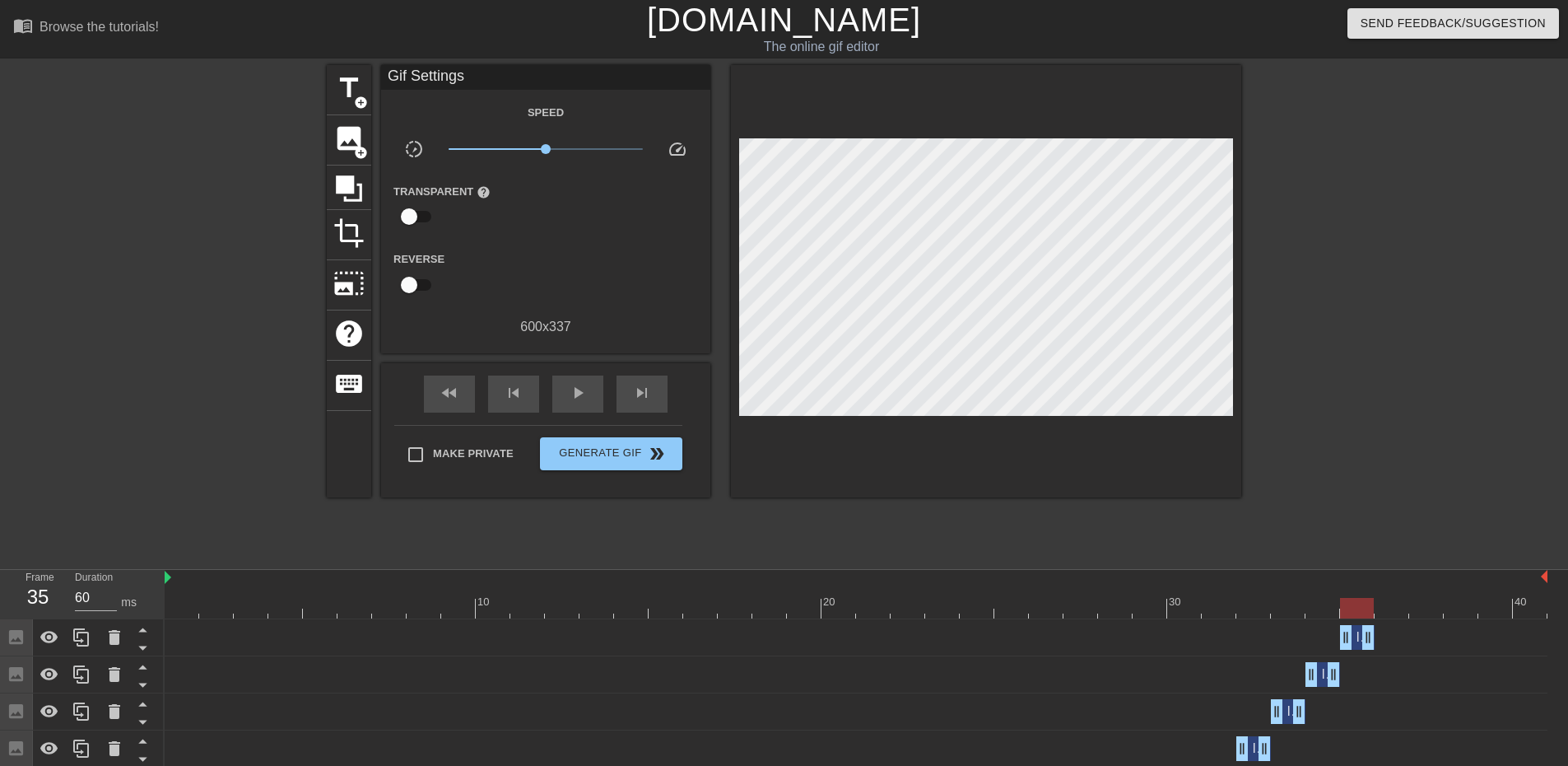
drag, startPoint x: 1396, startPoint y: 607, endPoint x: 1352, endPoint y: 594, distance: 45.9
click at [1352, 594] on div "10 20 30 40" at bounding box center [856, 593] width 1383 height 48
click at [86, 633] on icon at bounding box center [81, 637] width 20 height 20
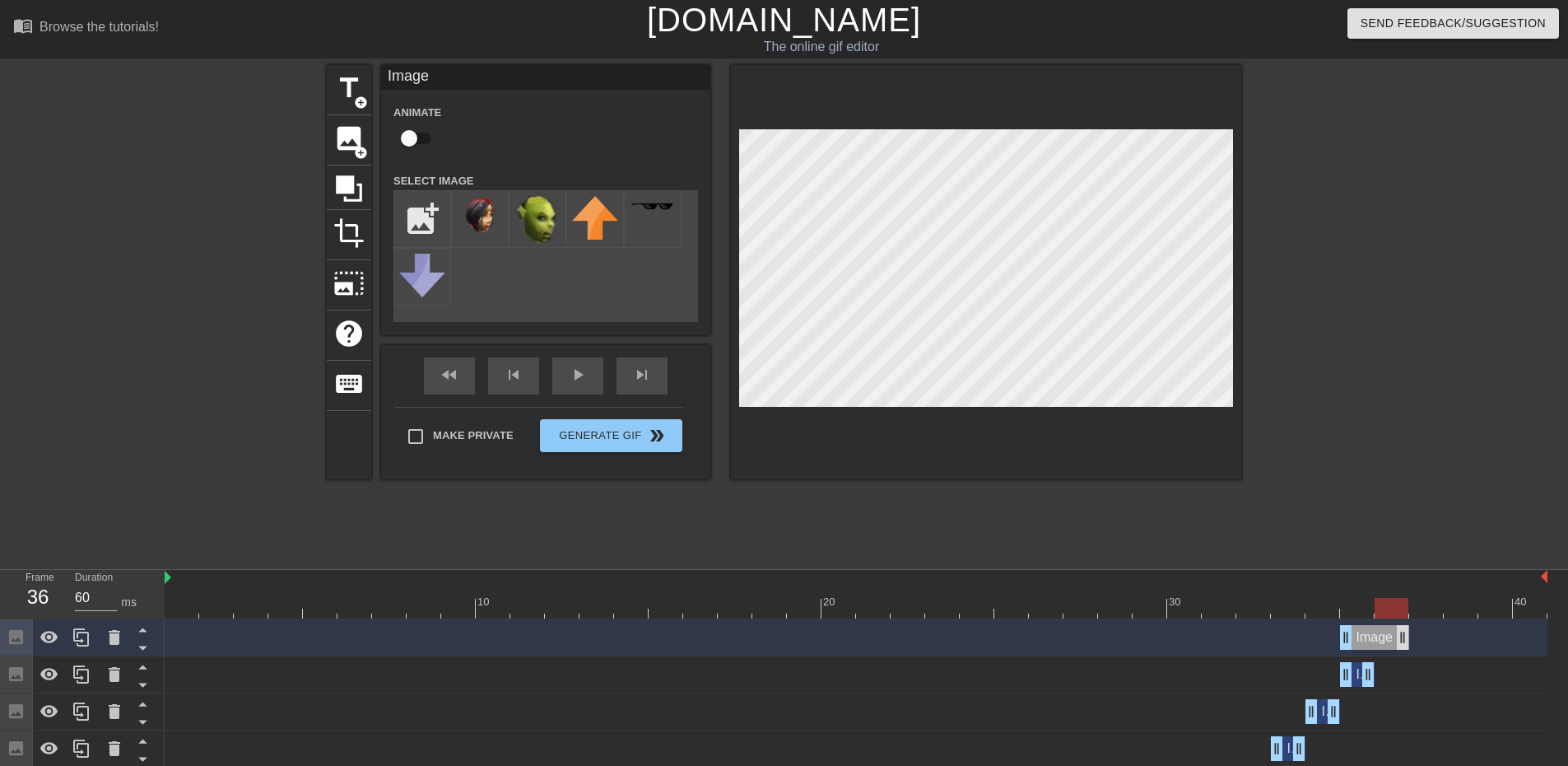
drag, startPoint x: 1370, startPoint y: 637, endPoint x: 1400, endPoint y: 637, distance: 30.0
drag, startPoint x: 1348, startPoint y: 638, endPoint x: 1451, endPoint y: 604, distance: 108.5
click at [1468, 628] on div "Image drag_handle drag_handle" at bounding box center [856, 637] width 1383 height 25
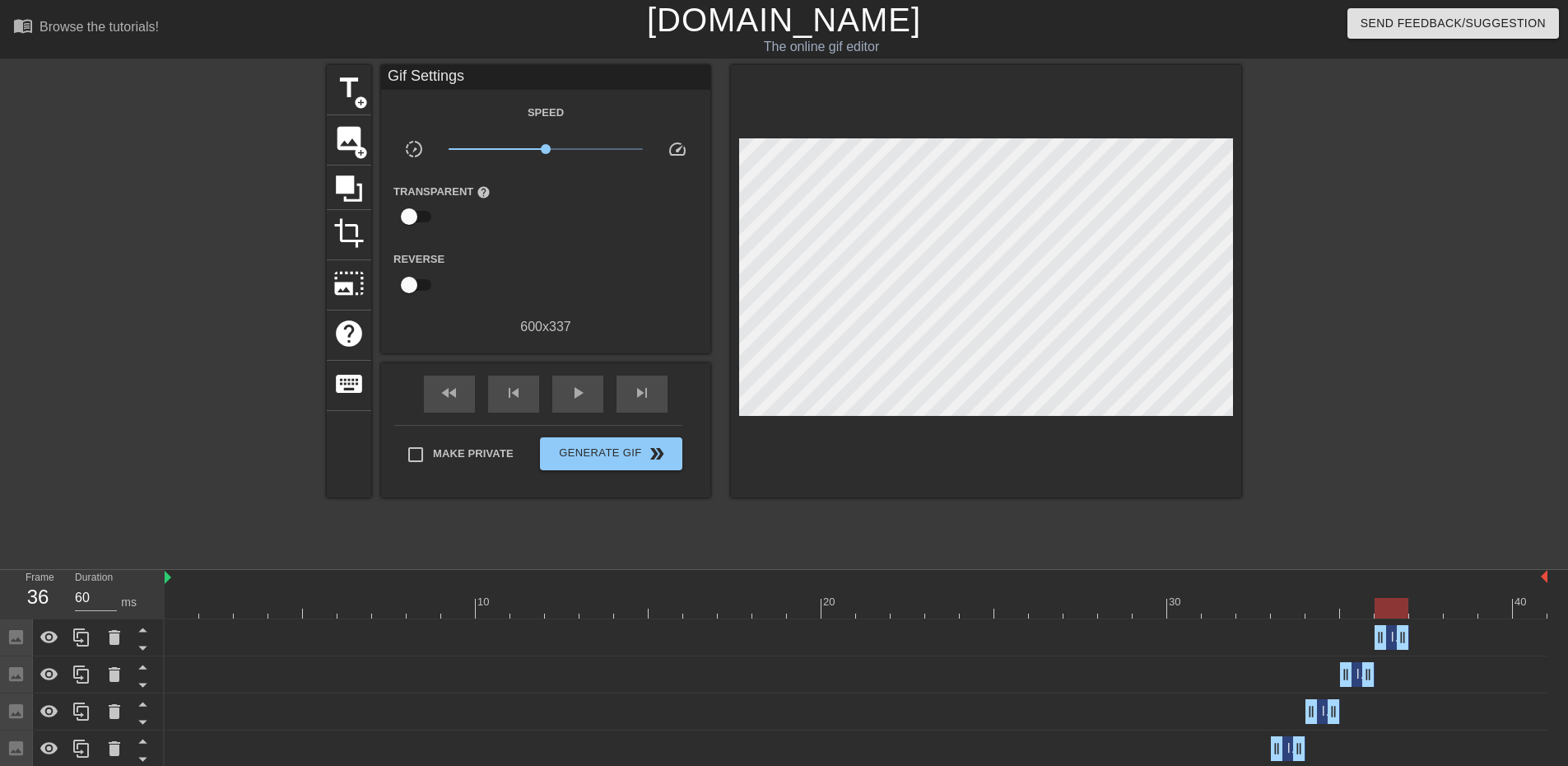
click at [892, 492] on div "title add_circle image add_circle crop photo_size_select_large help keyboard Gi…" at bounding box center [784, 312] width 915 height 494
drag, startPoint x: 1431, startPoint y: 609, endPoint x: 1465, endPoint y: 614, distance: 34.4
click at [1465, 614] on div at bounding box center [856, 607] width 1383 height 20
drag, startPoint x: 1402, startPoint y: 636, endPoint x: 1453, endPoint y: 637, distance: 51.0
click at [1453, 637] on div "Image drag_handle drag_handle" at bounding box center [856, 637] width 1383 height 25
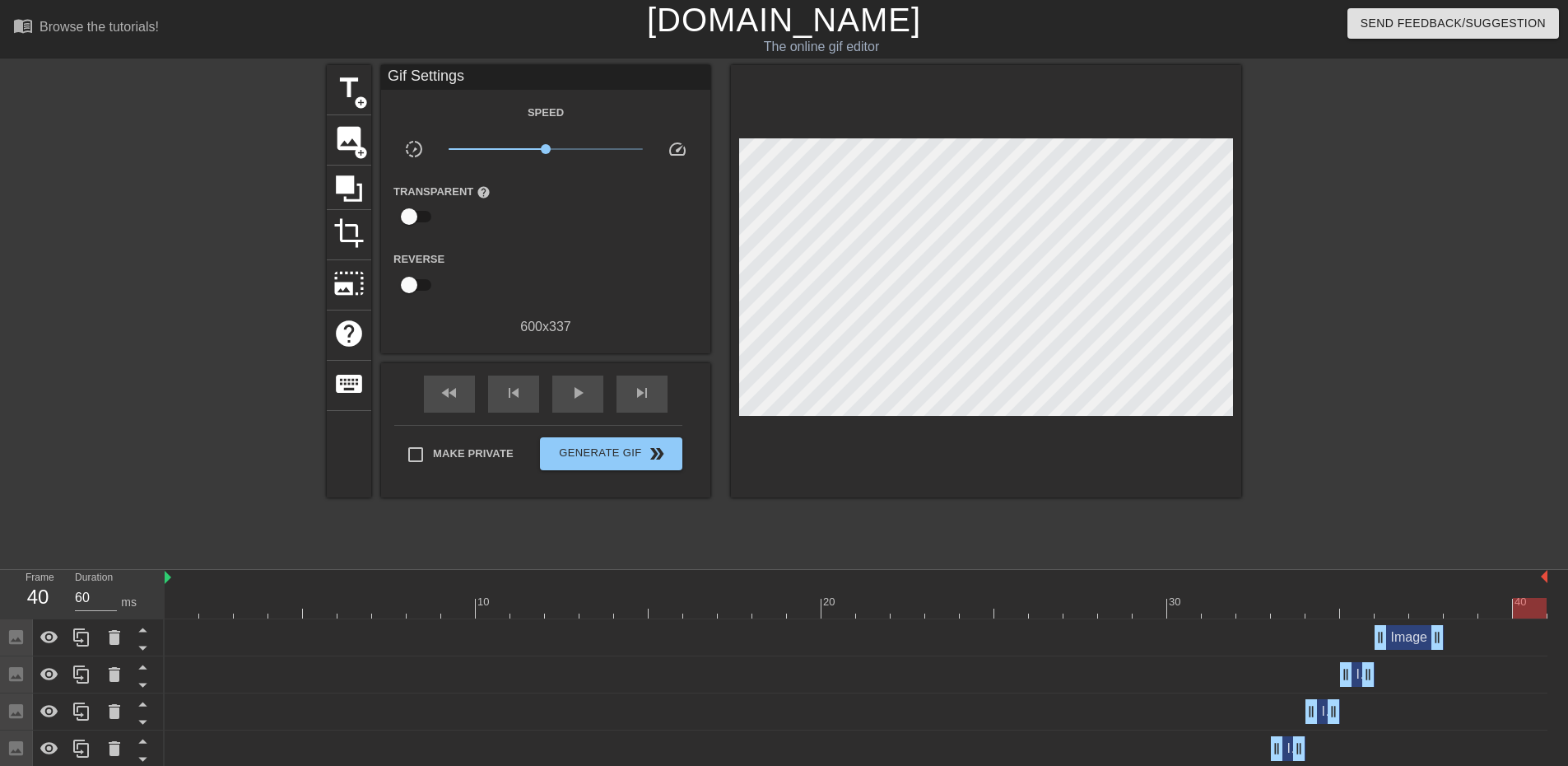
drag, startPoint x: 1475, startPoint y: 605, endPoint x: 1580, endPoint y: 608, distance: 105.0
click at [465, 399] on div "fast_rewind" at bounding box center [449, 394] width 51 height 37
click at [576, 402] on div "play_arrow" at bounding box center [578, 394] width 51 height 37
click at [609, 401] on div "fast_rewind skip_previous pause skip_next" at bounding box center [546, 394] width 268 height 61
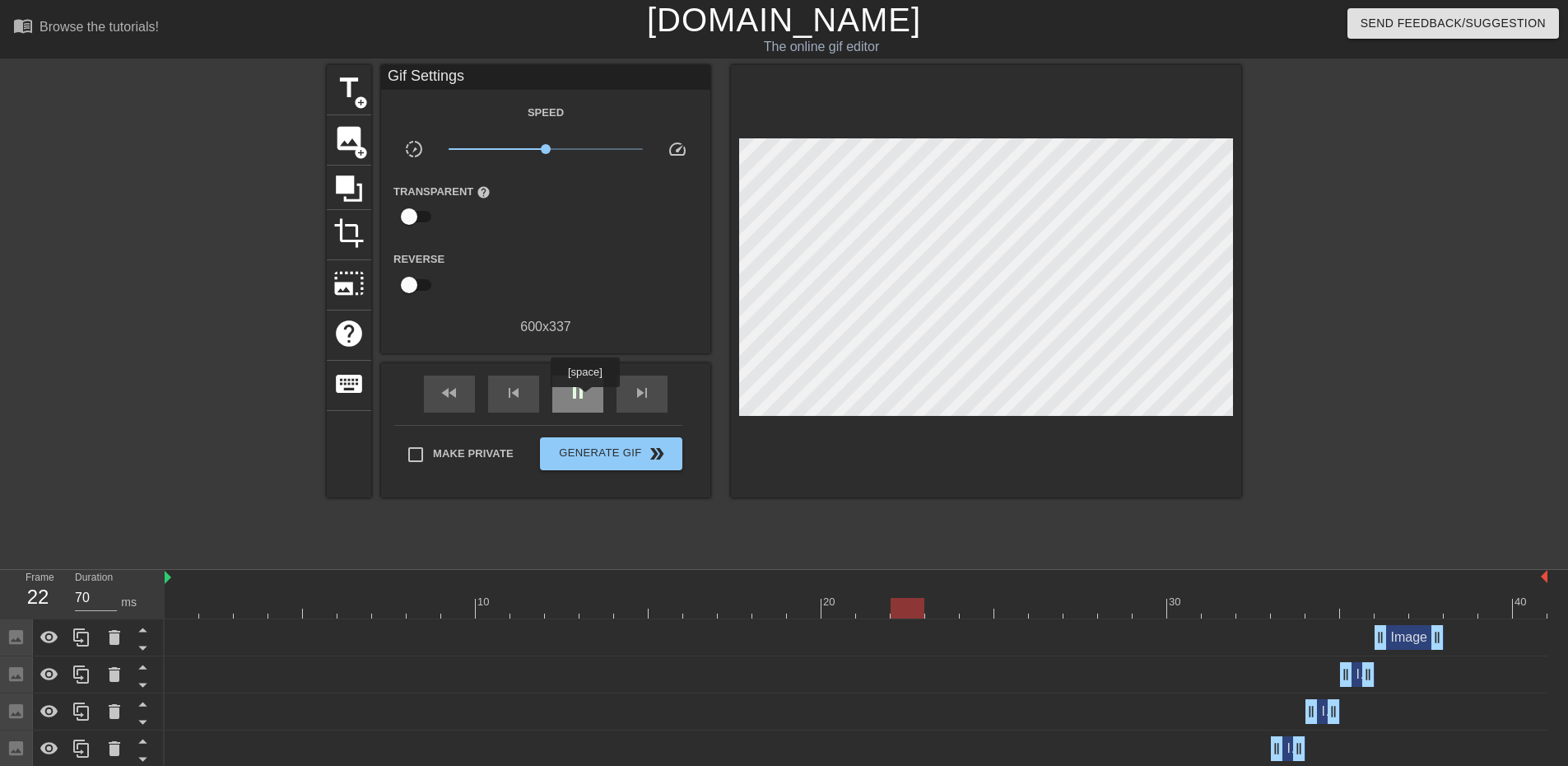
type input "60"
click at [582, 399] on span "pause" at bounding box center [577, 393] width 20 height 20
click at [599, 444] on span "Generate Gif double_arrow" at bounding box center [611, 454] width 130 height 20
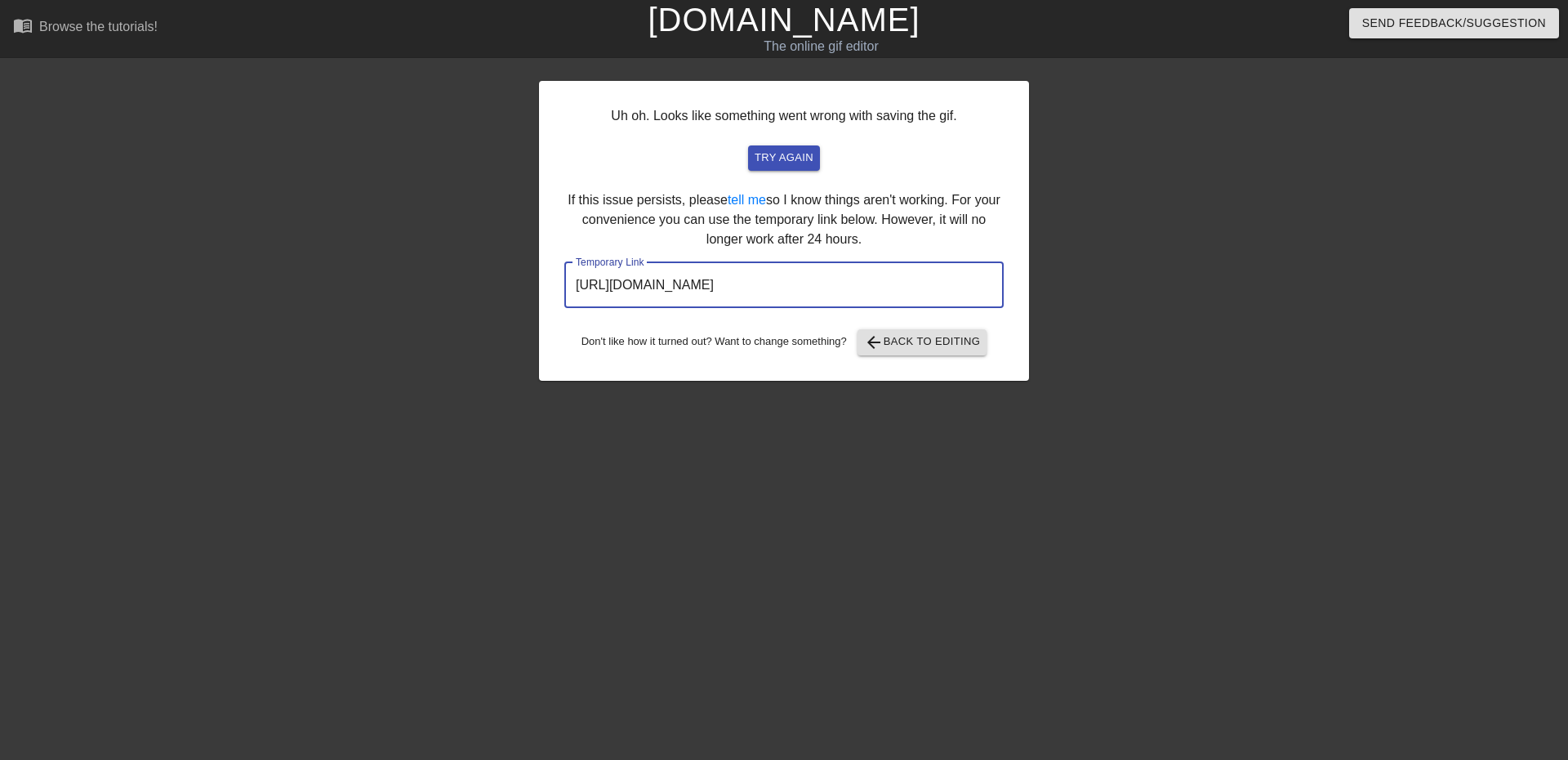
drag, startPoint x: 939, startPoint y: 280, endPoint x: 444, endPoint y: 243, distance: 496.4
click at [446, 260] on div "Uh oh. Looks like something went wrong with saving the gif. try again If this i…" at bounding box center [784, 310] width 1568 height 490
